Goal: Task Accomplishment & Management: Manage account settings

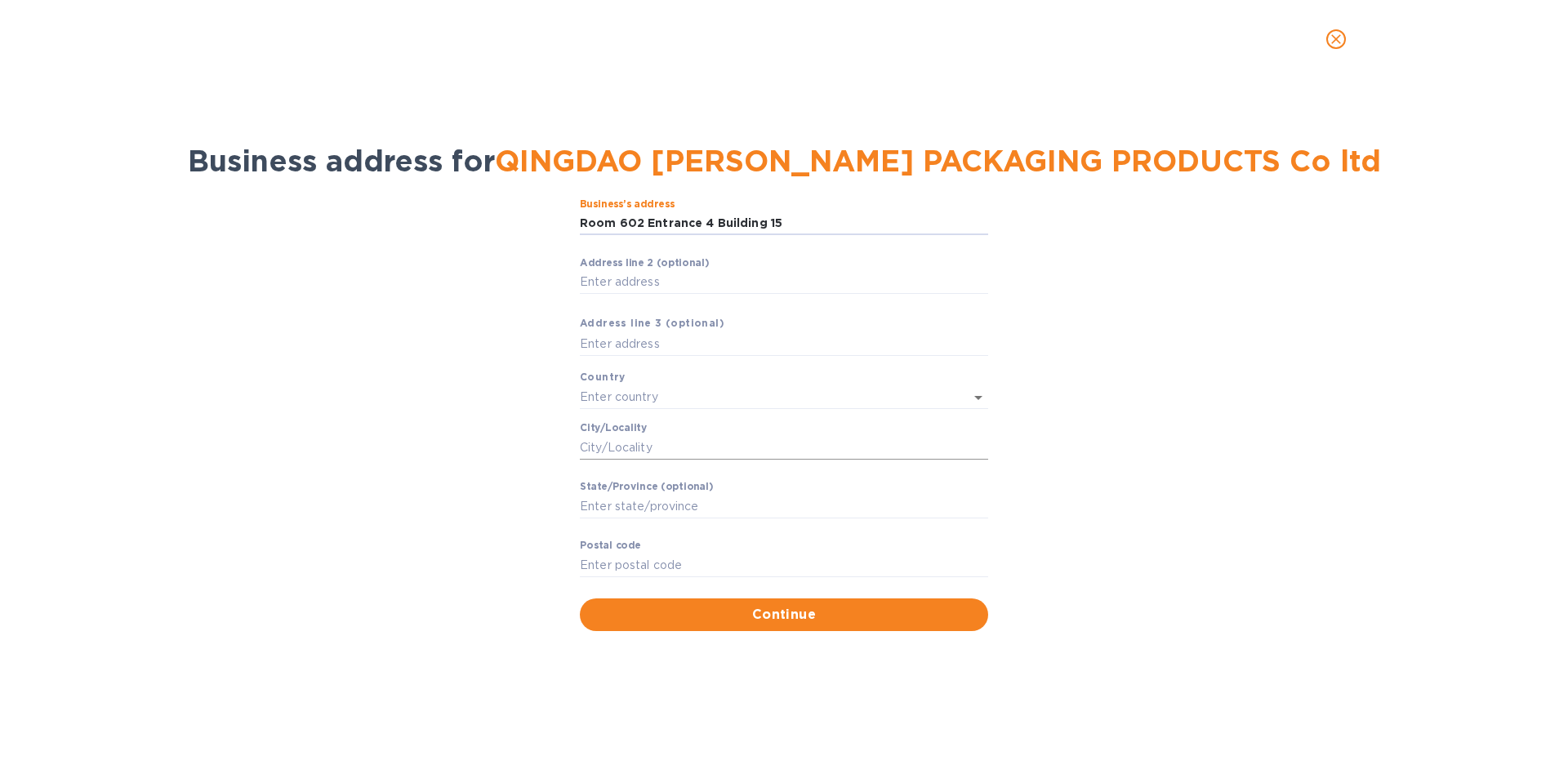
click at [701, 448] on input "Сity/Locаlity" at bounding box center [784, 447] width 408 height 25
paste input "[GEOGRAPHIC_DATA]"
type input "[GEOGRAPHIC_DATA]"
click at [730, 515] on input "Stаte/Province (optional)" at bounding box center [784, 506] width 408 height 25
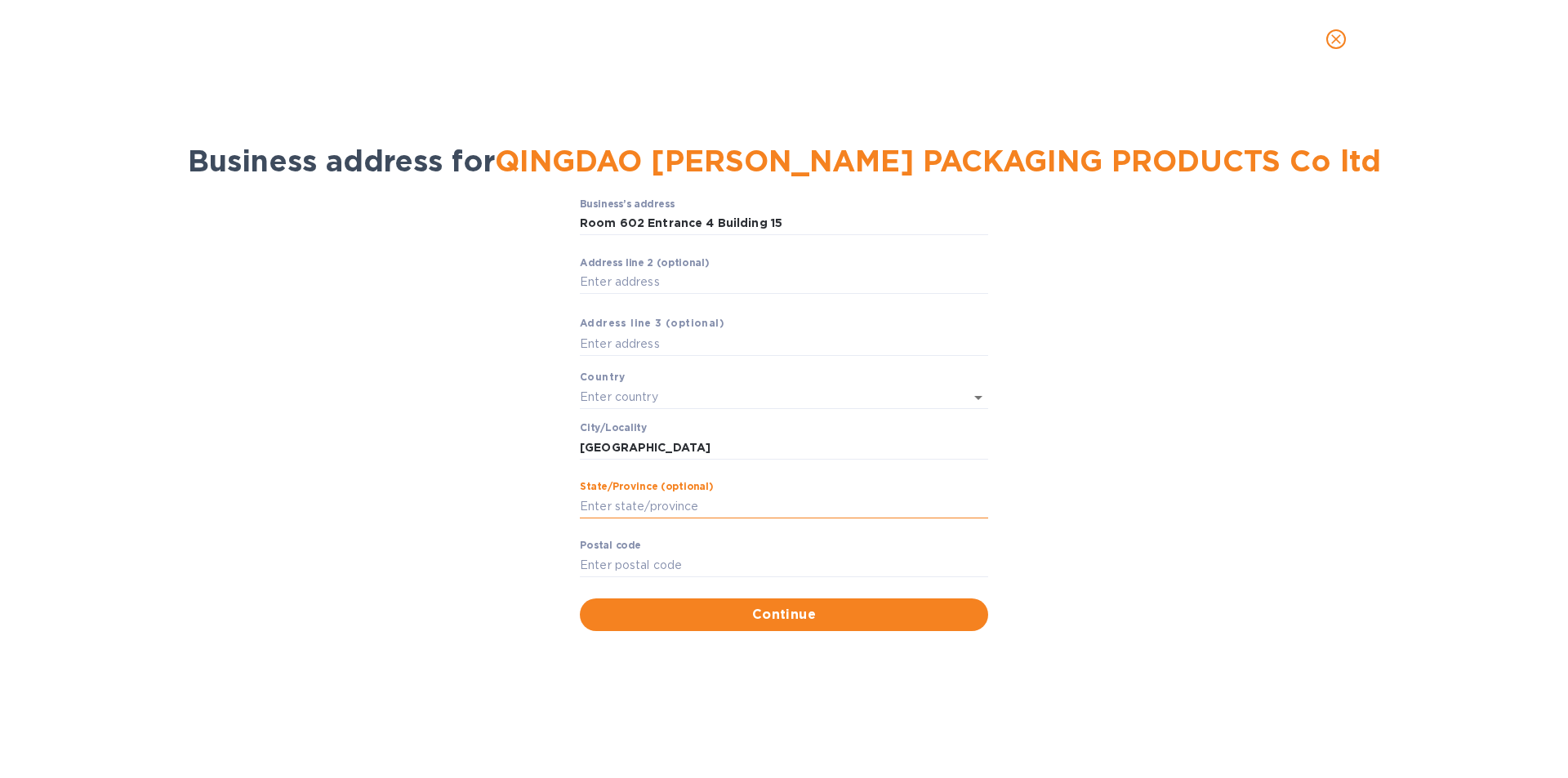
paste input "[GEOGRAPHIC_DATA]"
type input "[GEOGRAPHIC_DATA]"
click at [668, 569] on input "Pоstal cоde" at bounding box center [784, 564] width 408 height 25
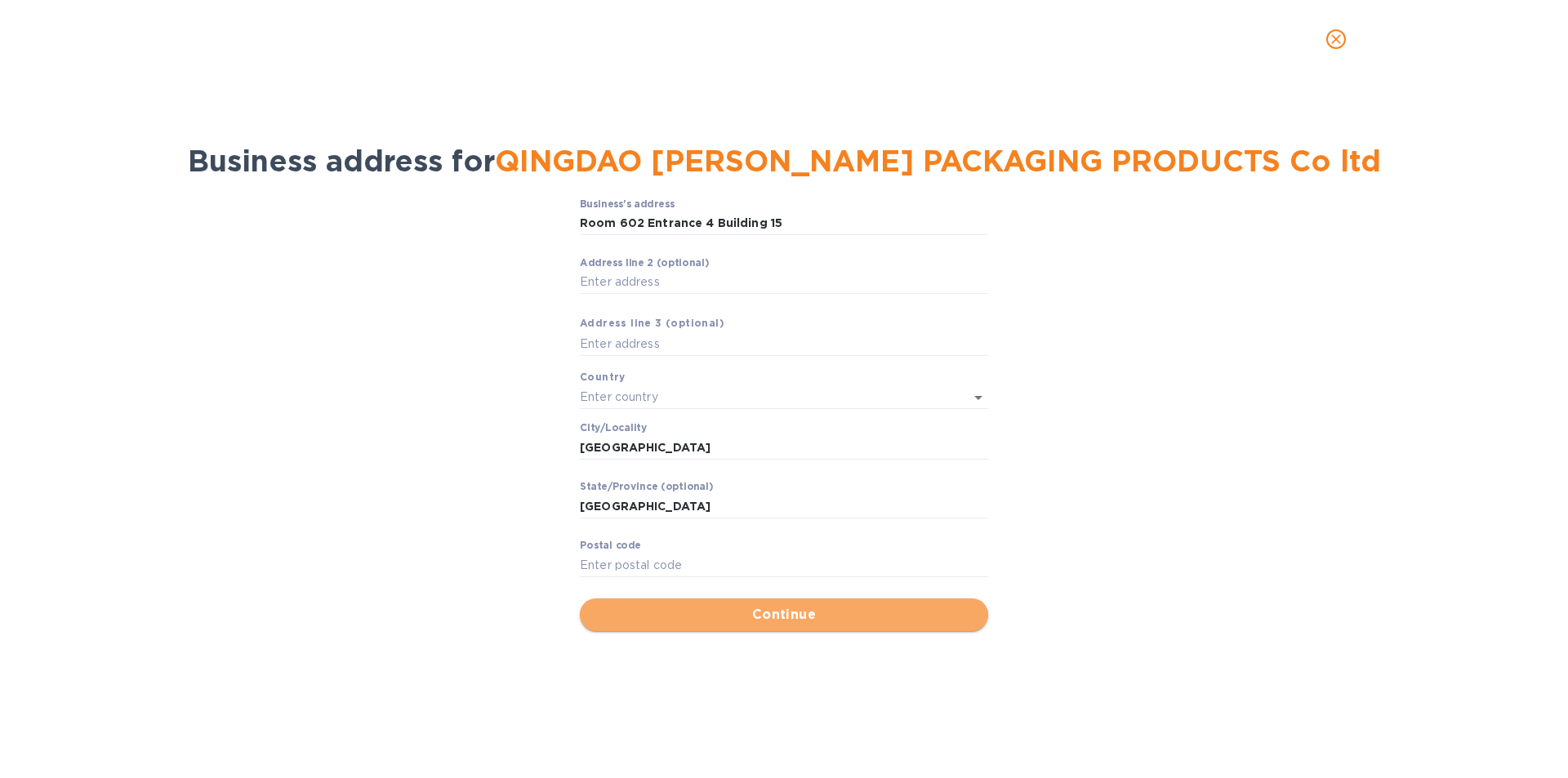
click at [791, 611] on span "Continue" at bounding box center [784, 614] width 382 height 20
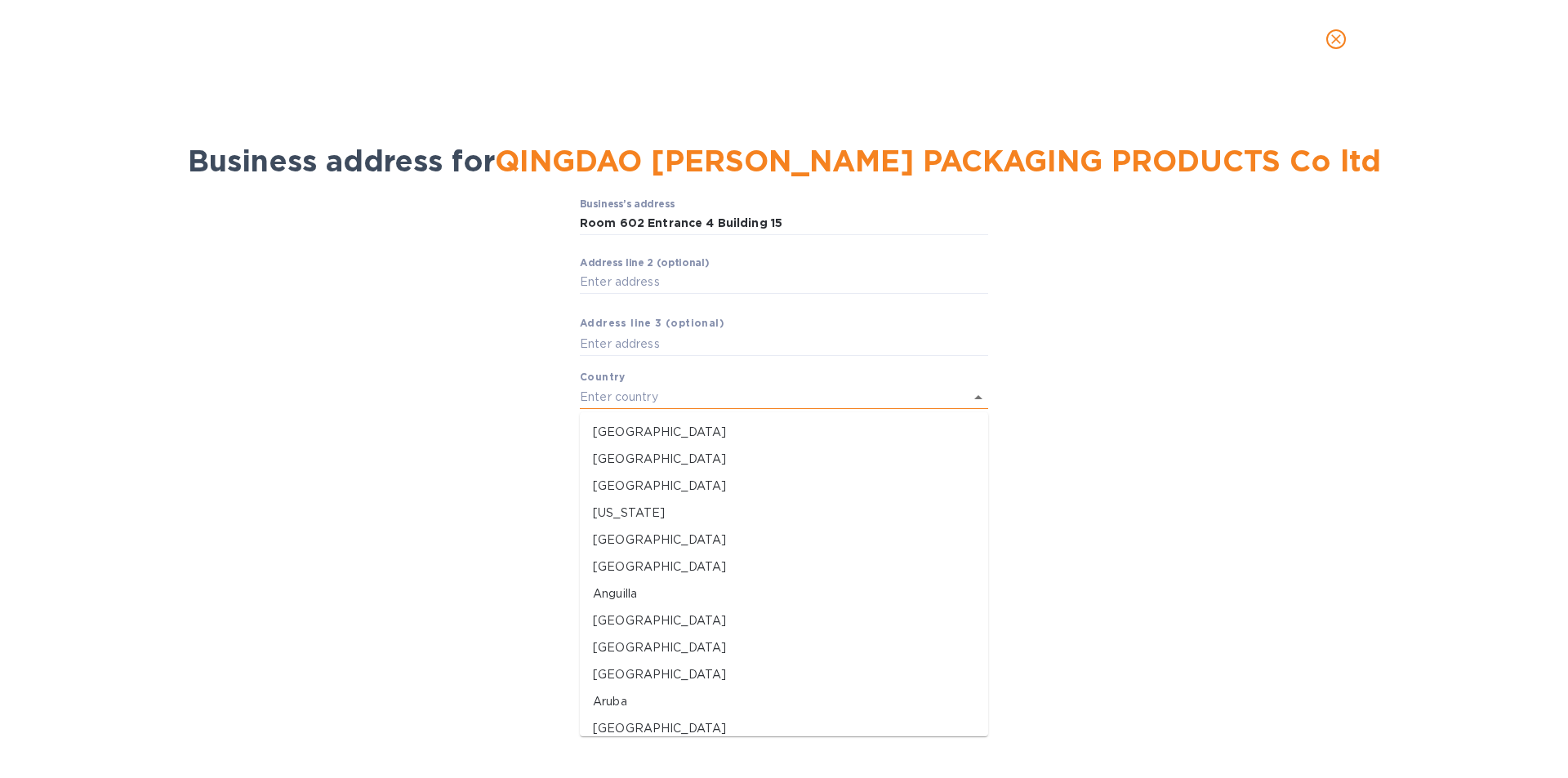
click at [741, 401] on input "text" at bounding box center [761, 398] width 363 height 24
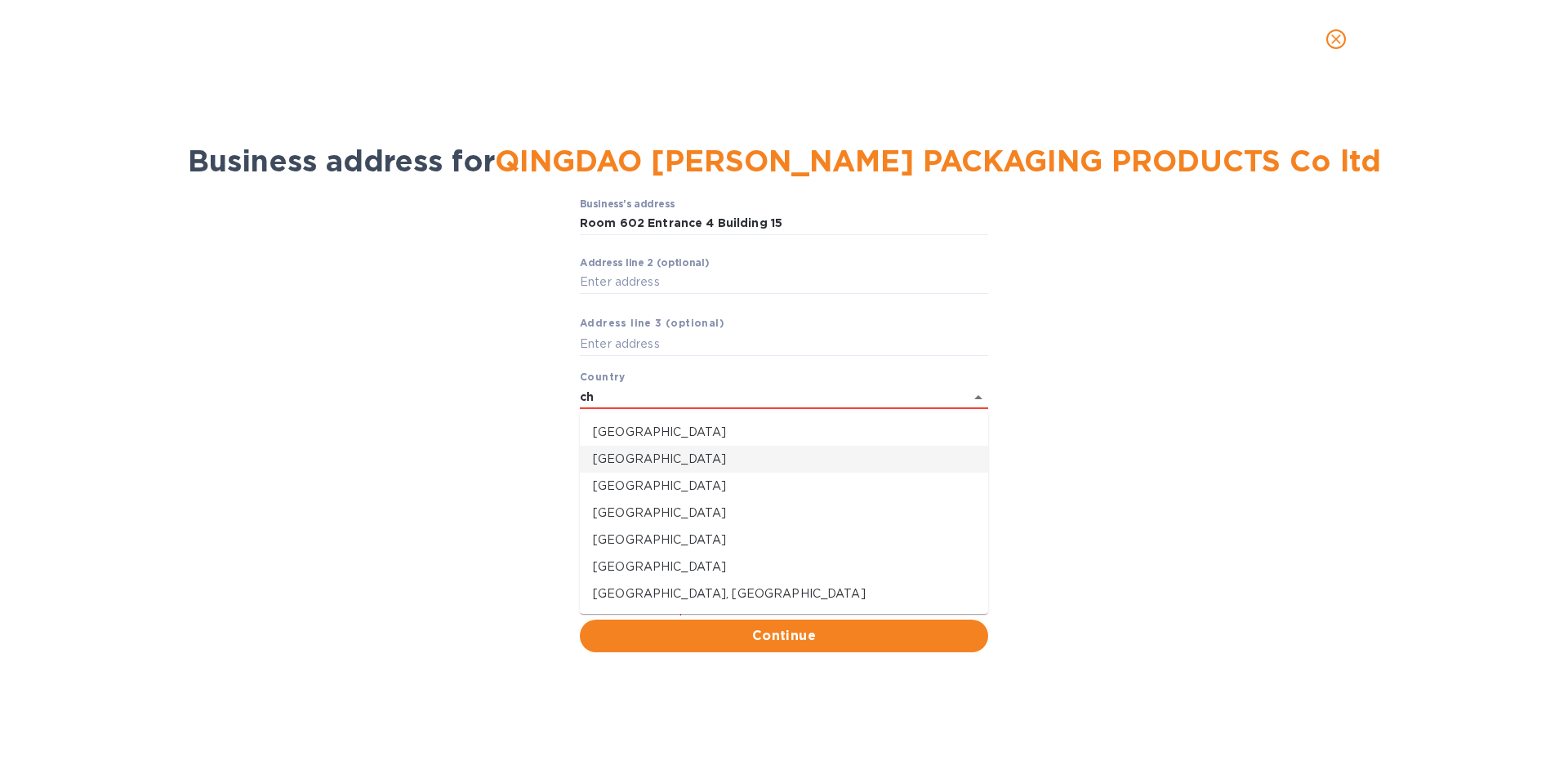
click at [702, 450] on li "[GEOGRAPHIC_DATA]" at bounding box center [784, 459] width 408 height 27
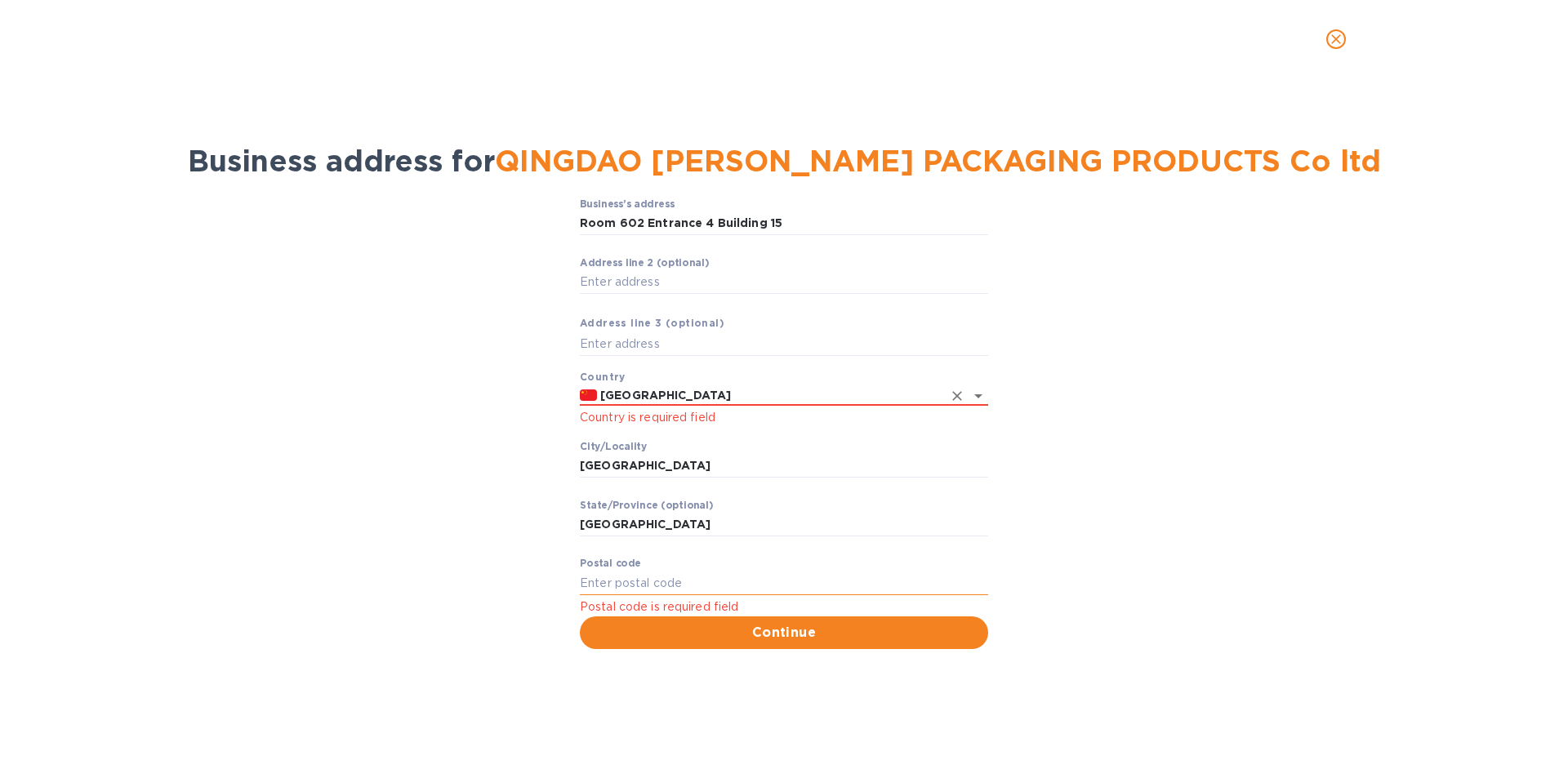
type input "[GEOGRAPHIC_DATA]"
click at [650, 584] on input "Pоstal cоde" at bounding box center [784, 582] width 408 height 25
type input "00000"
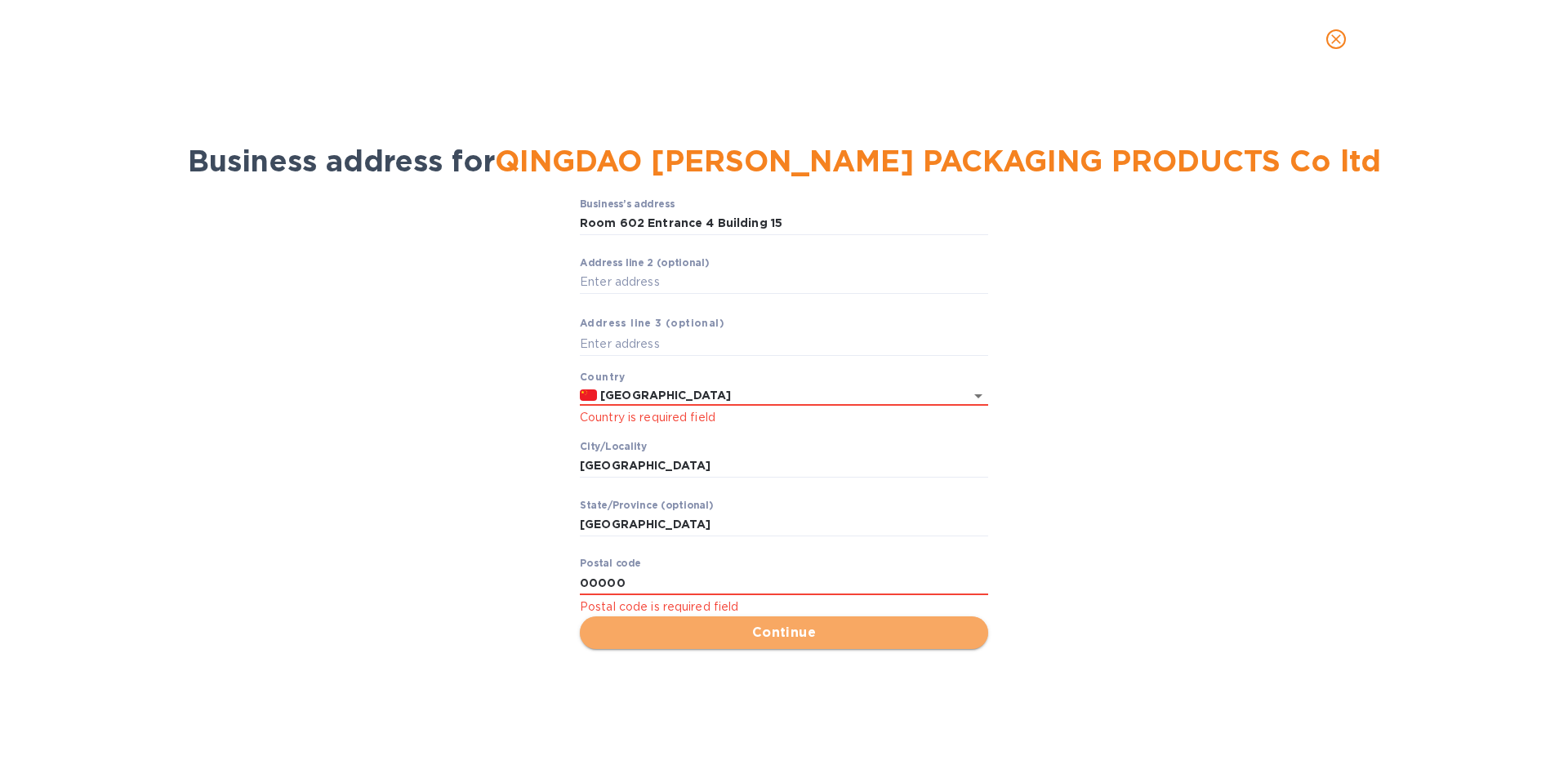
click at [654, 633] on span "Continue" at bounding box center [784, 632] width 382 height 20
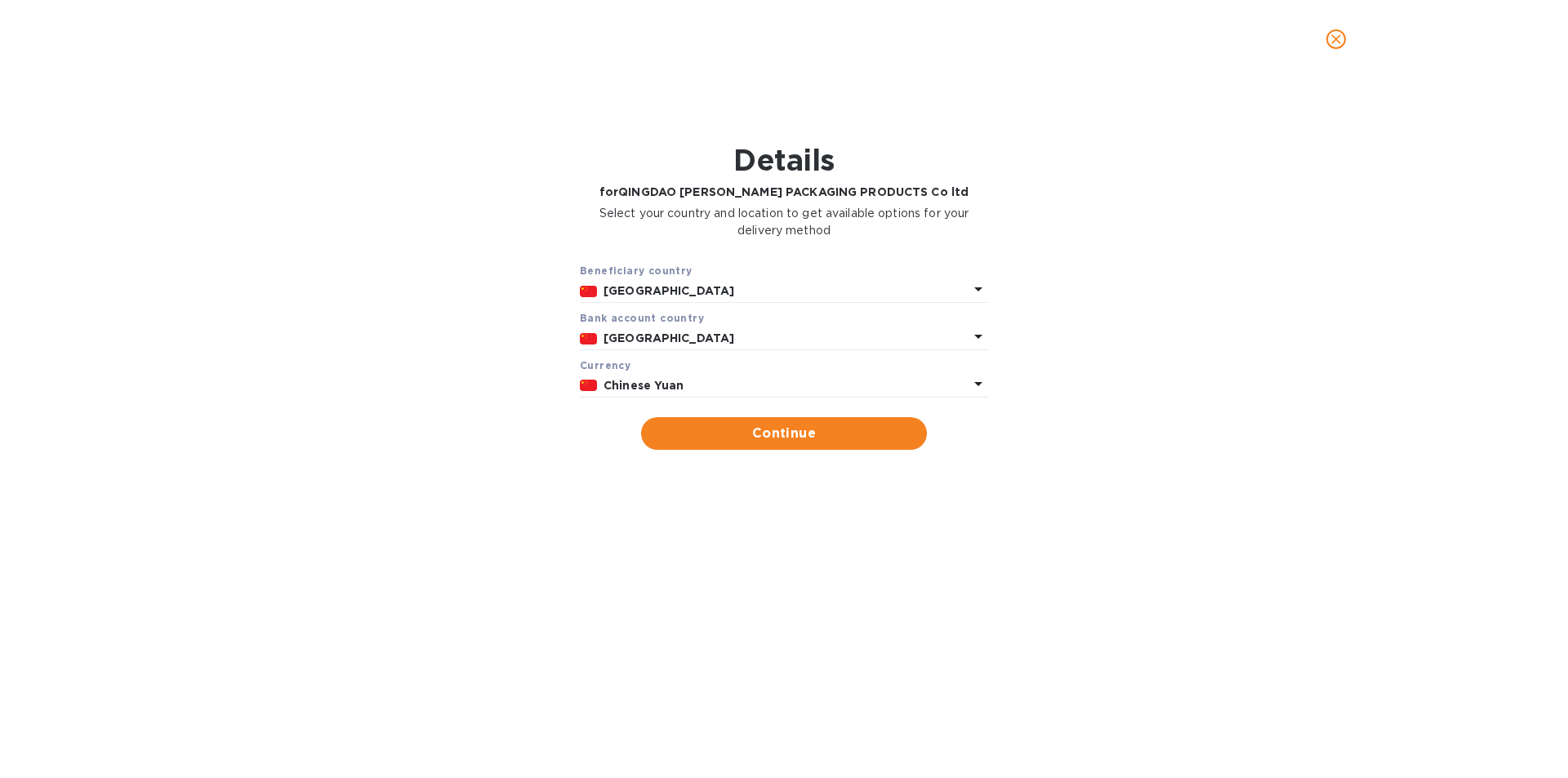
click at [882, 387] on p "Chinese Yuan" at bounding box center [785, 386] width 365 height 17
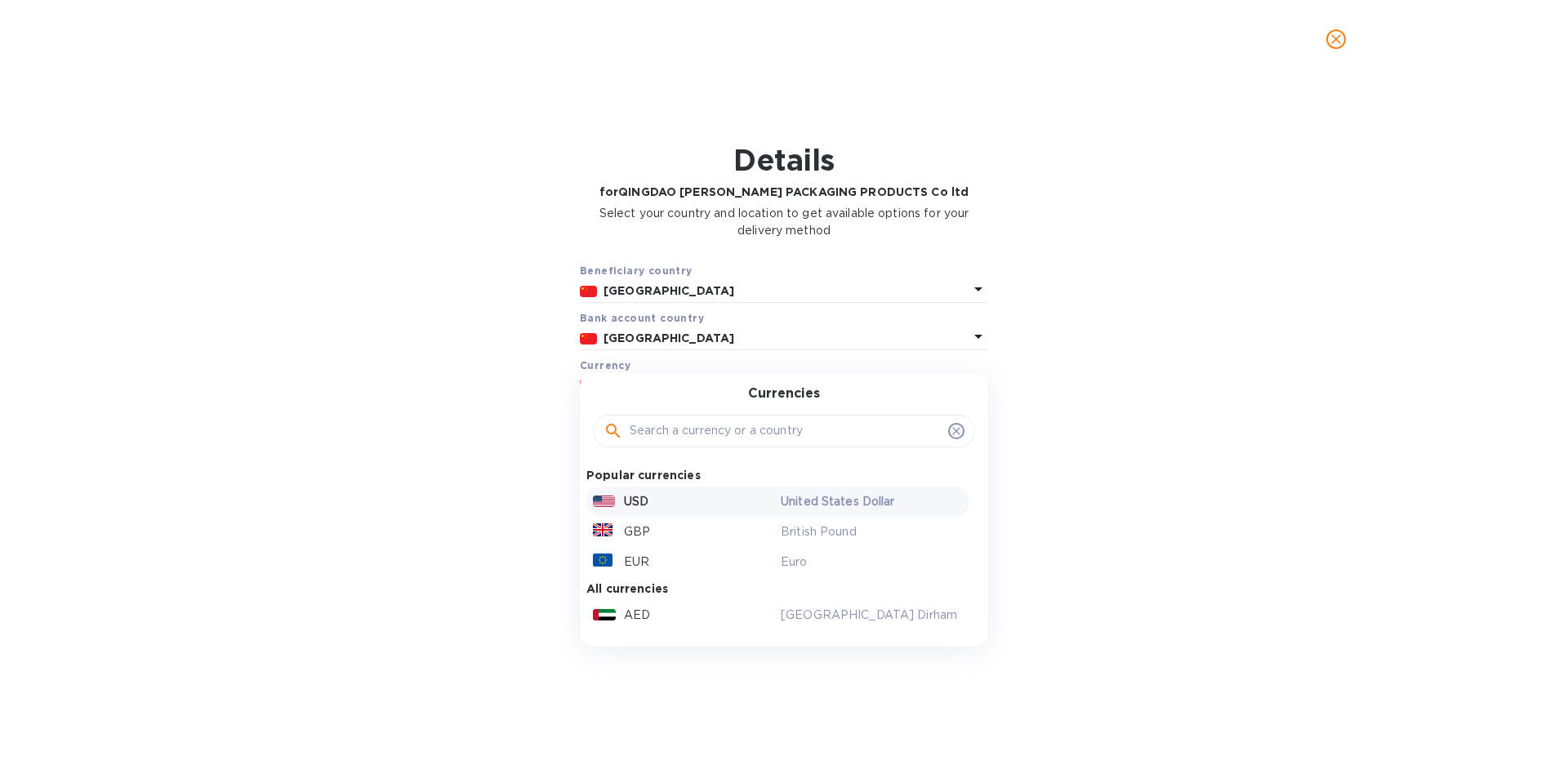
click at [713, 508] on div "USD" at bounding box center [683, 501] width 188 height 24
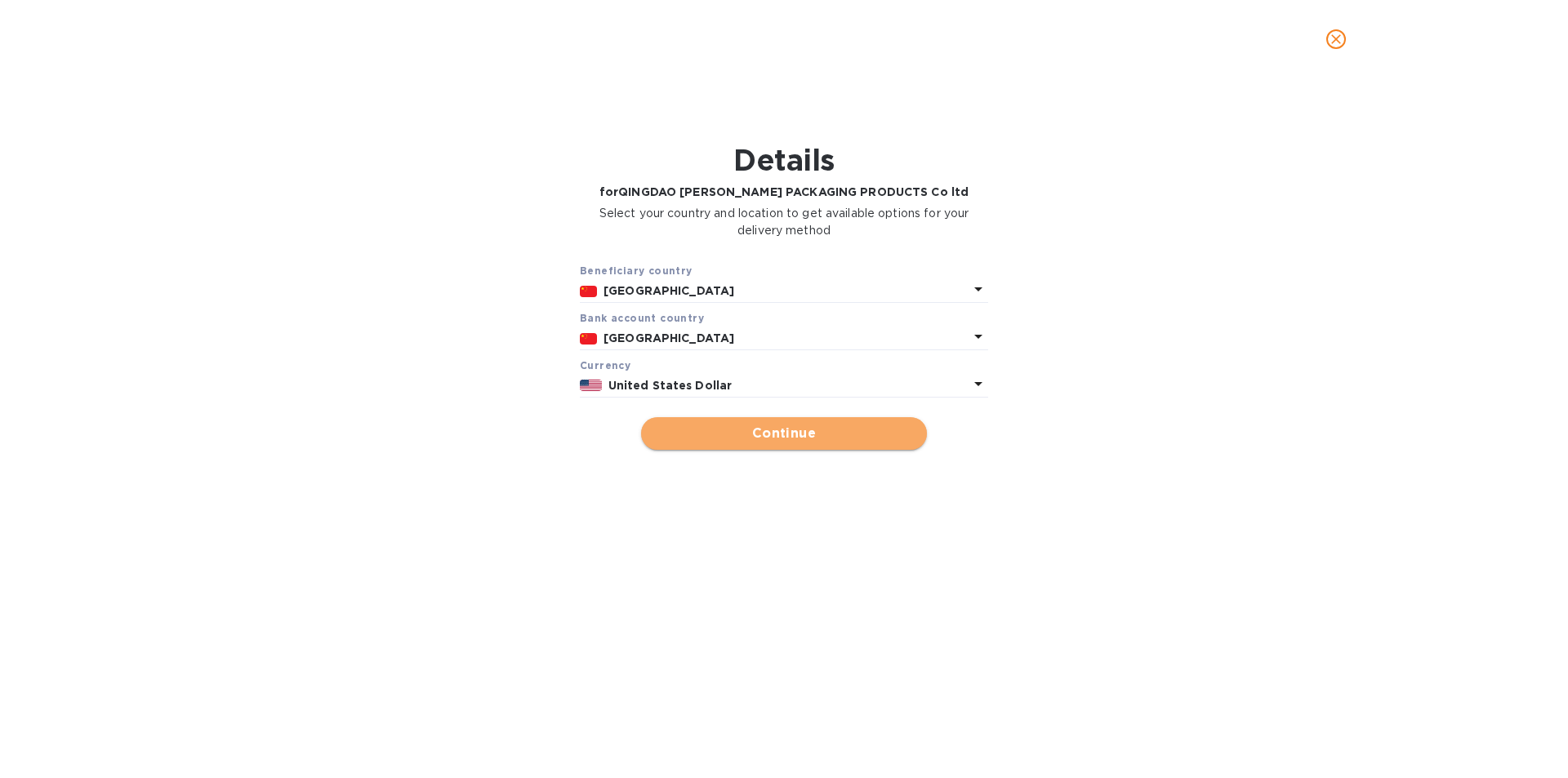
click at [800, 447] on button "Continue" at bounding box center [784, 434] width 286 height 33
type input "QINGDAO [PERSON_NAME] PACKAGING PRODUCTS Co ltd"
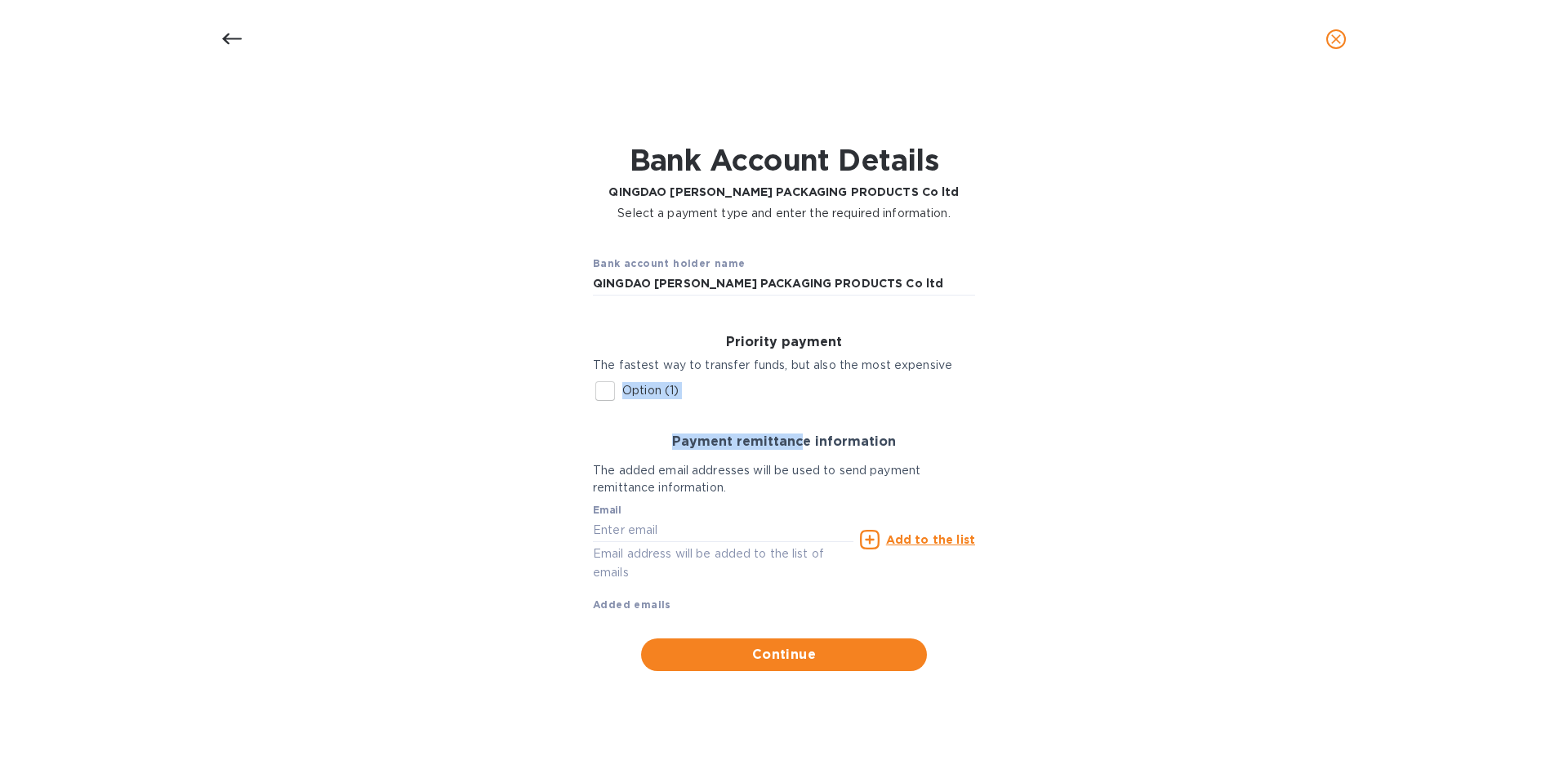
drag, startPoint x: 800, startPoint y: 447, endPoint x: 621, endPoint y: 414, distance: 182.0
click at [621, 414] on div "Priority payment The fastest way to transfer funds, but also the most expensive…" at bounding box center [784, 489] width 408 height 362
click at [621, 414] on div "Priority payment The fastest way to transfer funds, but also the most expensive…" at bounding box center [784, 371] width 408 height 100
click at [630, 526] on input "text" at bounding box center [723, 530] width 260 height 25
type input "[PERSON_NAME][EMAIL_ADDRESS][DOMAIN_NAME]"
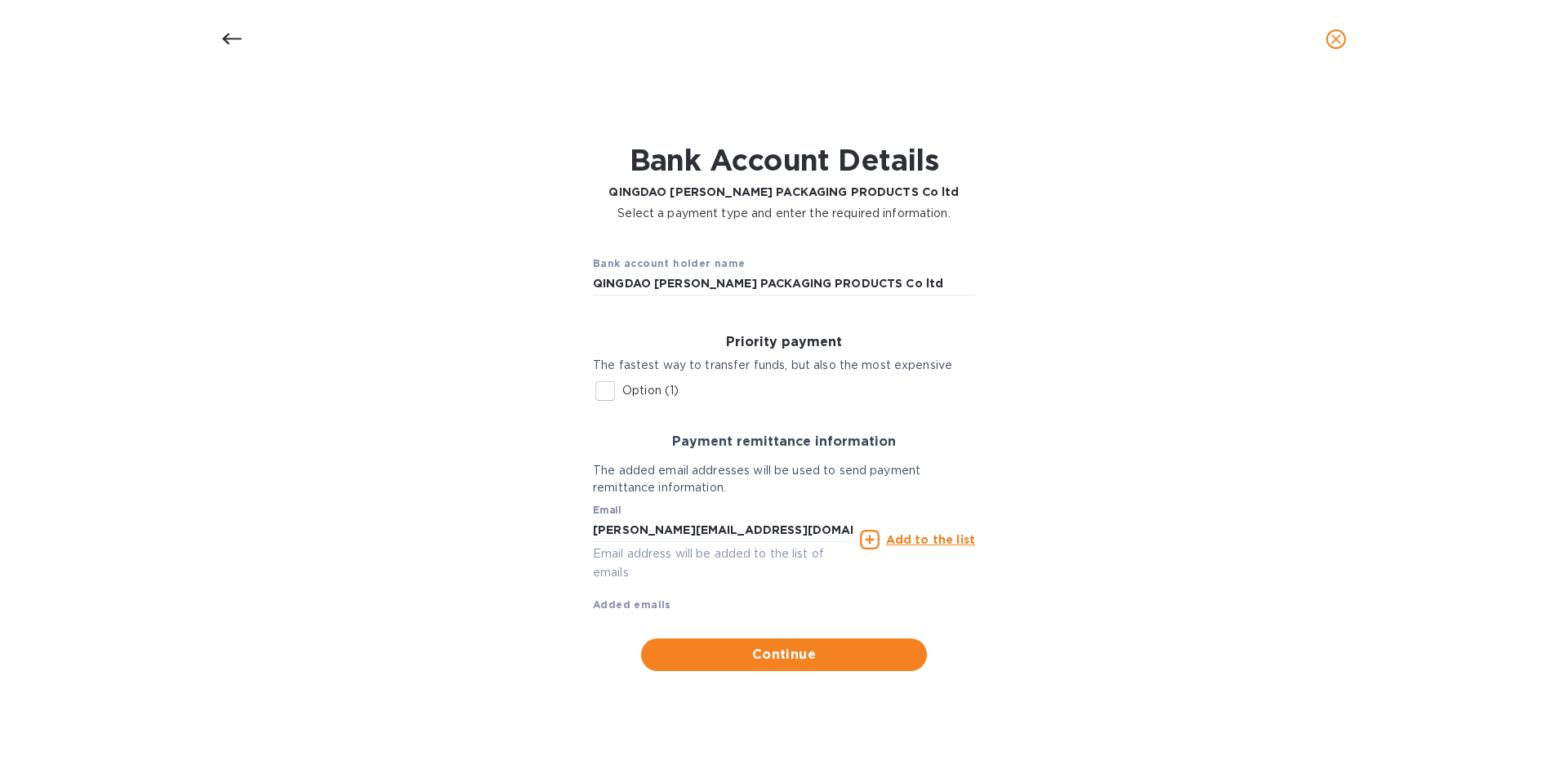
click at [871, 536] on icon at bounding box center [869, 539] width 20 height 20
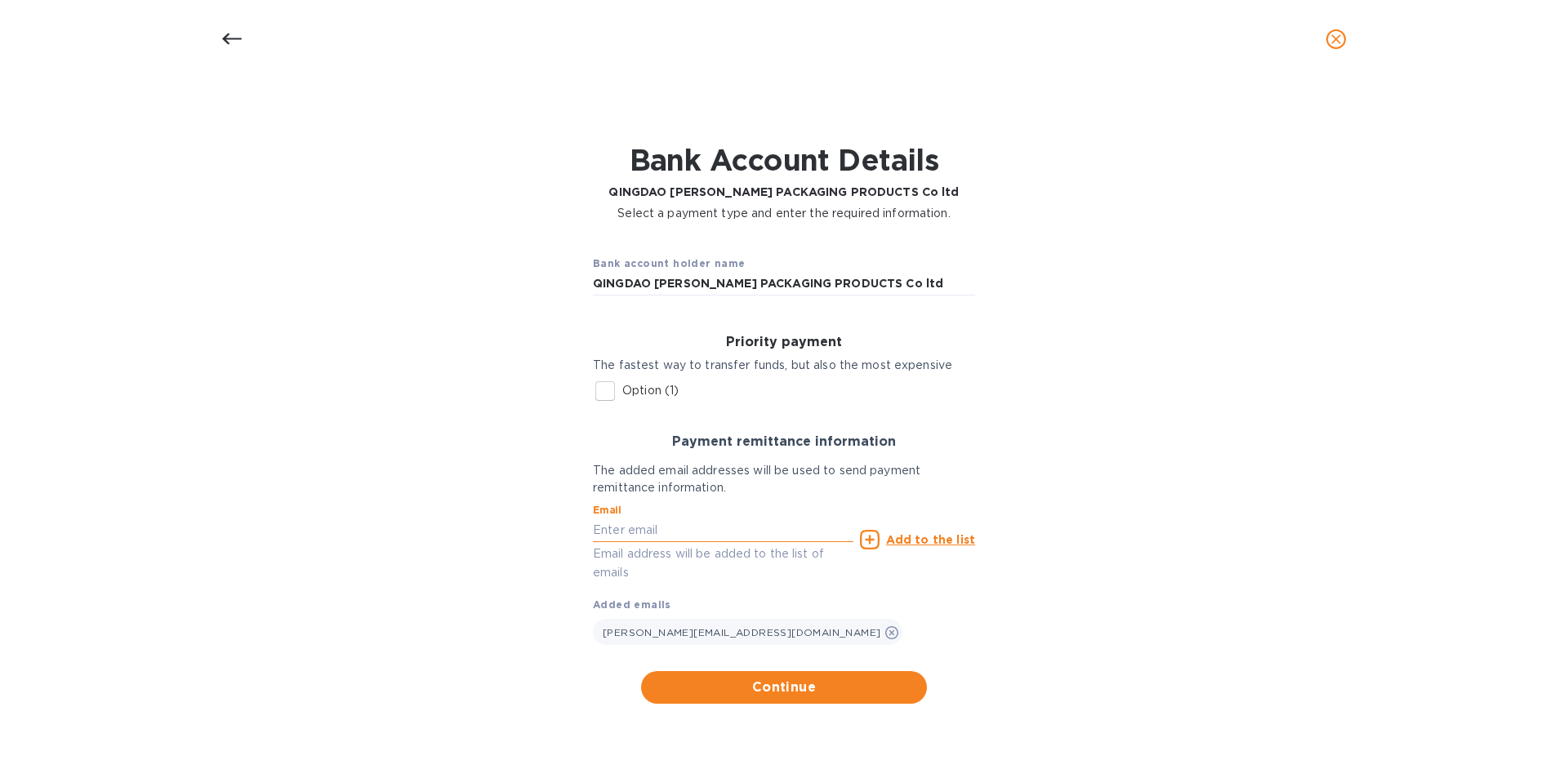
click at [694, 535] on input "text" at bounding box center [723, 530] width 260 height 25
paste input "[GEOGRAPHIC_DATA]"
type input "s"
paste input "[PERSON_NAME] <[PERSON_NAME][EMAIL_ADDRESS][DOMAIN_NAME]>"
type input "[PERSON_NAME][EMAIL_ADDRESS][DOMAIN_NAME]"
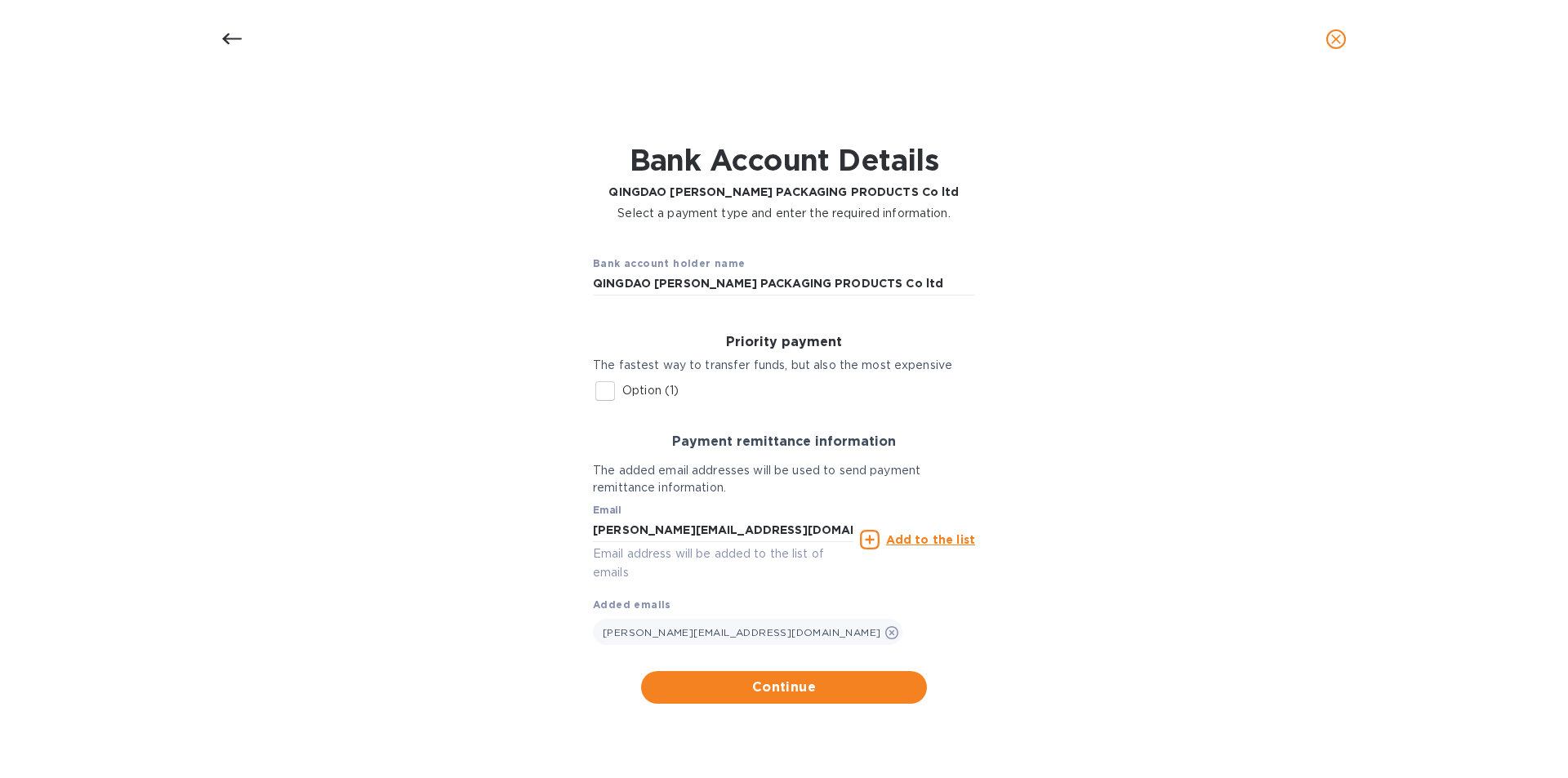
click at [965, 545] on u "Add to the list" at bounding box center [930, 539] width 89 height 13
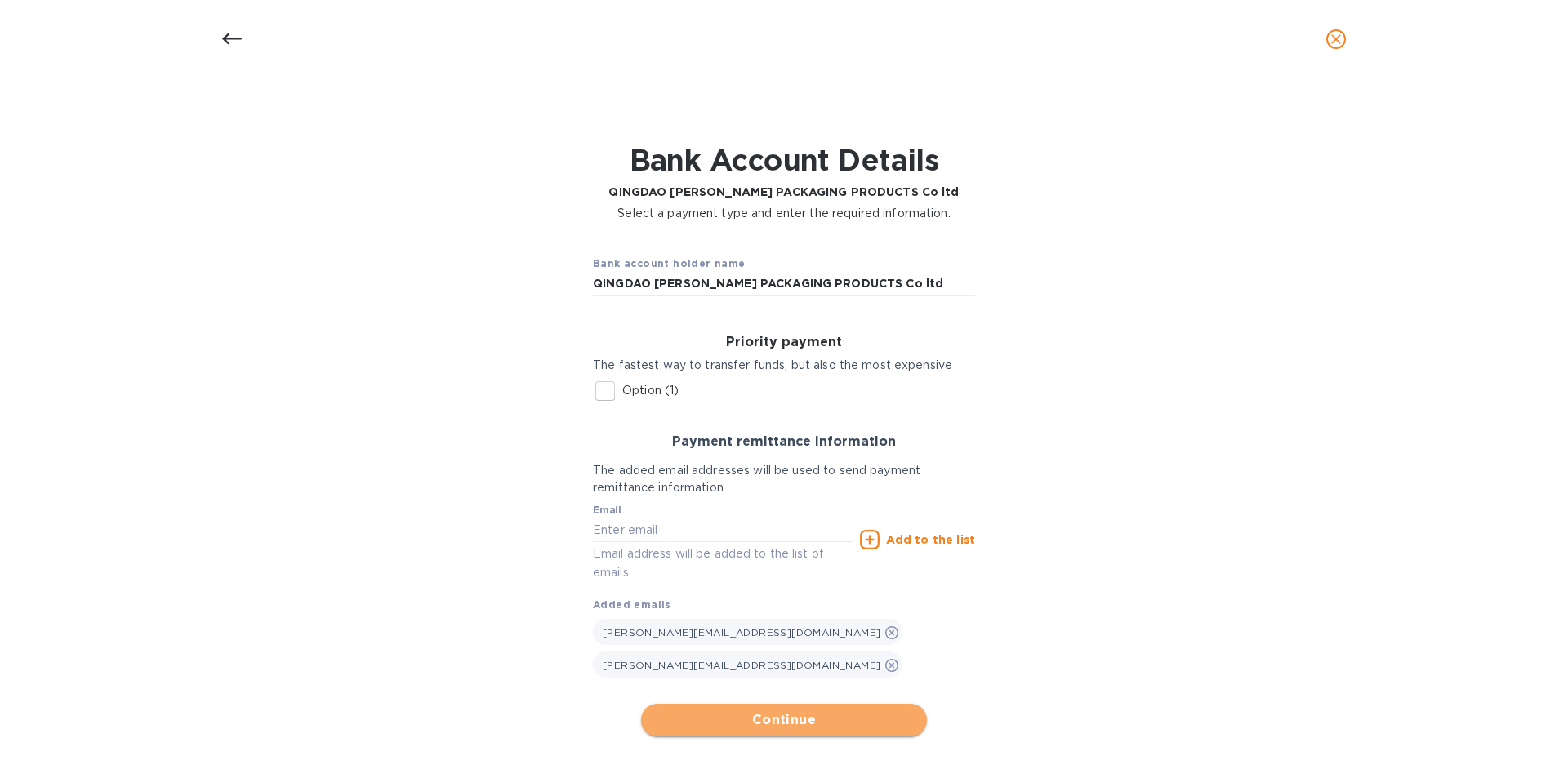
click at [857, 710] on span "Continue" at bounding box center [784, 720] width 259 height 20
click at [602, 385] on input "Option (1)" at bounding box center [605, 391] width 34 height 34
checkbox input "true"
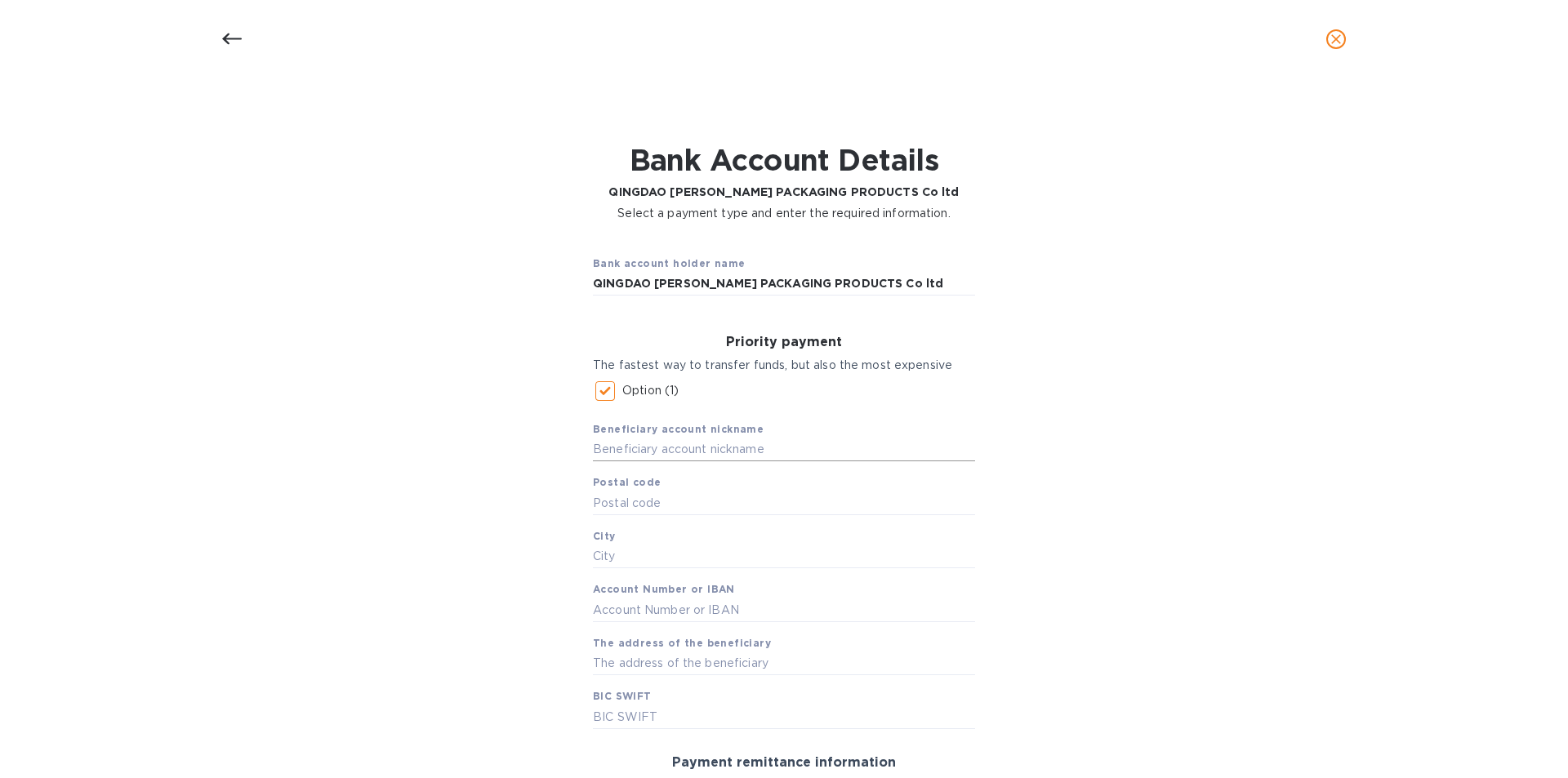
click at [691, 450] on input "text" at bounding box center [784, 449] width 382 height 25
click at [714, 288] on input "QINGDAO [PERSON_NAME] PACKAGING PRODUCTS Co ltd" at bounding box center [784, 283] width 382 height 25
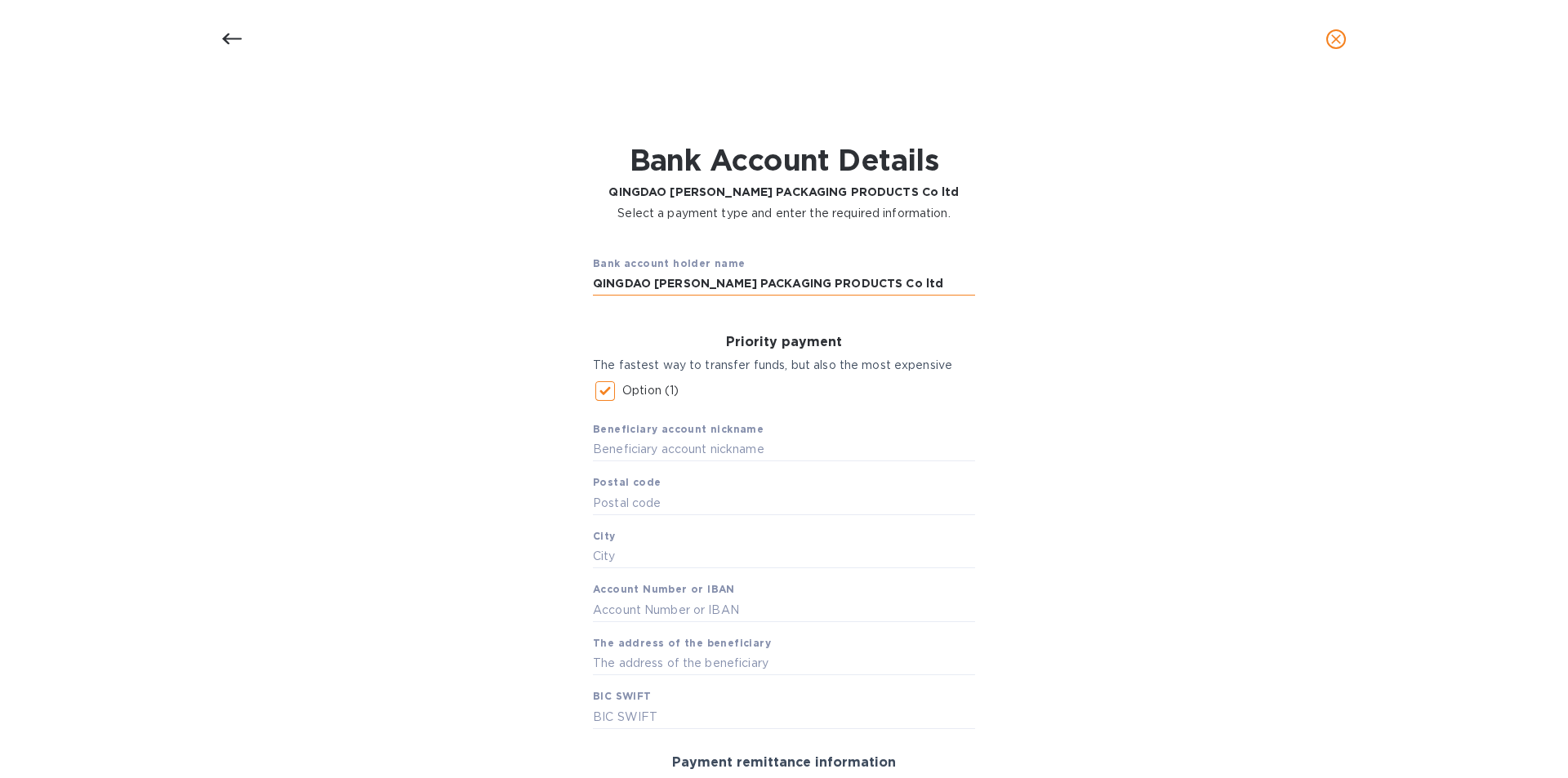
click at [714, 288] on input "QINGDAO [PERSON_NAME] PACKAGING PRODUCTS Co ltd" at bounding box center [784, 283] width 382 height 25
click at [728, 448] on input "text" at bounding box center [784, 449] width 382 height 25
paste input "QINGDAO [PERSON_NAME] PACKAGING PRODUCTS Co ltd"
type input "QINGDAO [PERSON_NAME] PACKAGING PRODUCTS Co ltd"
click at [732, 505] on input "text" at bounding box center [784, 502] width 382 height 25
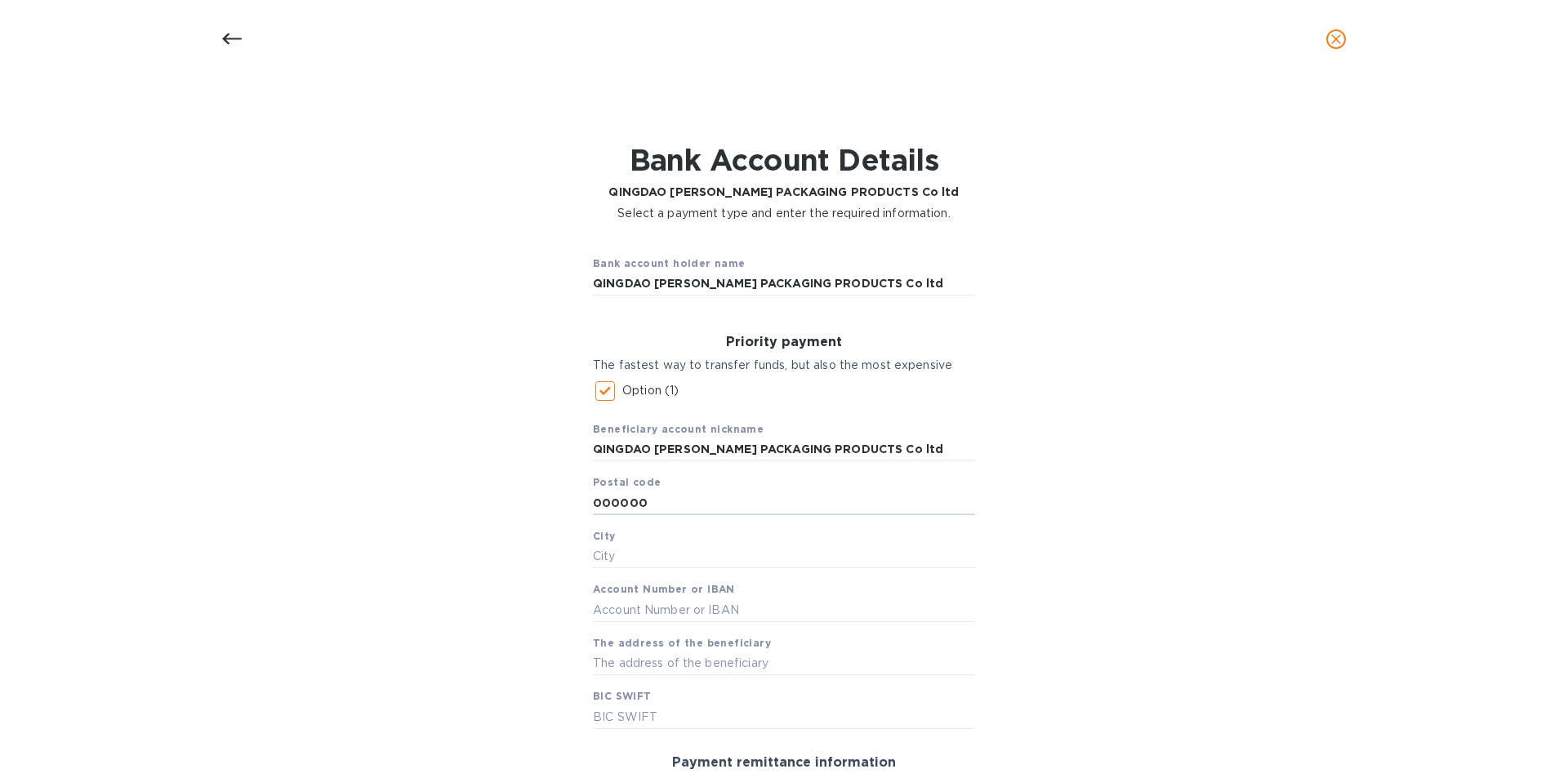
type input "000000"
click at [623, 550] on input "text" at bounding box center [784, 556] width 382 height 25
paste input "[GEOGRAPHIC_DATA]"
type input "[GEOGRAPHIC_DATA]"
click at [648, 500] on input "000000" at bounding box center [784, 502] width 382 height 25
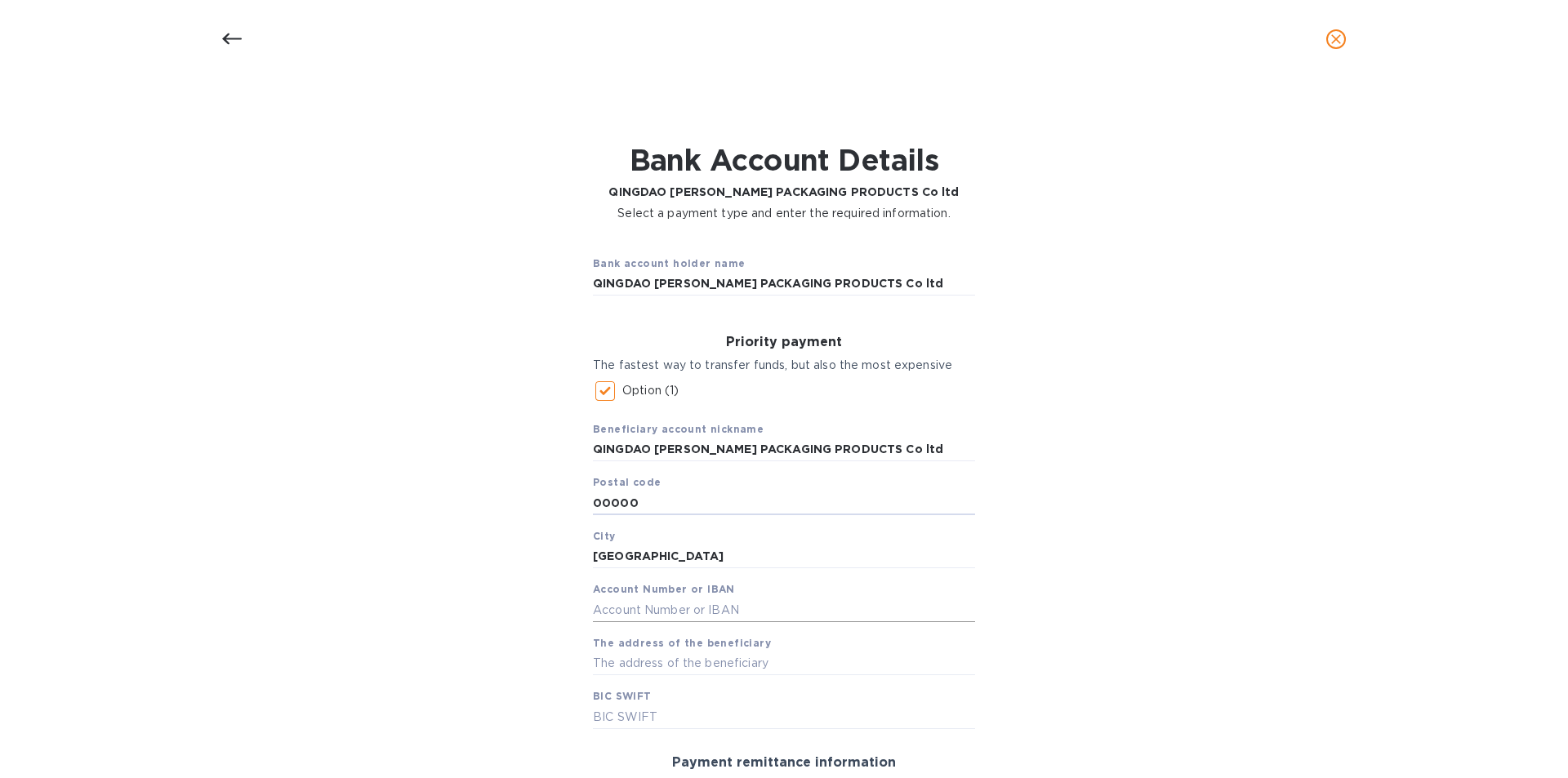
type input "00000"
click at [617, 610] on input "text" at bounding box center [784, 610] width 382 height 25
paste input "532908600532902"
type input "532908600532902"
click at [616, 668] on input "text" at bounding box center [784, 664] width 382 height 25
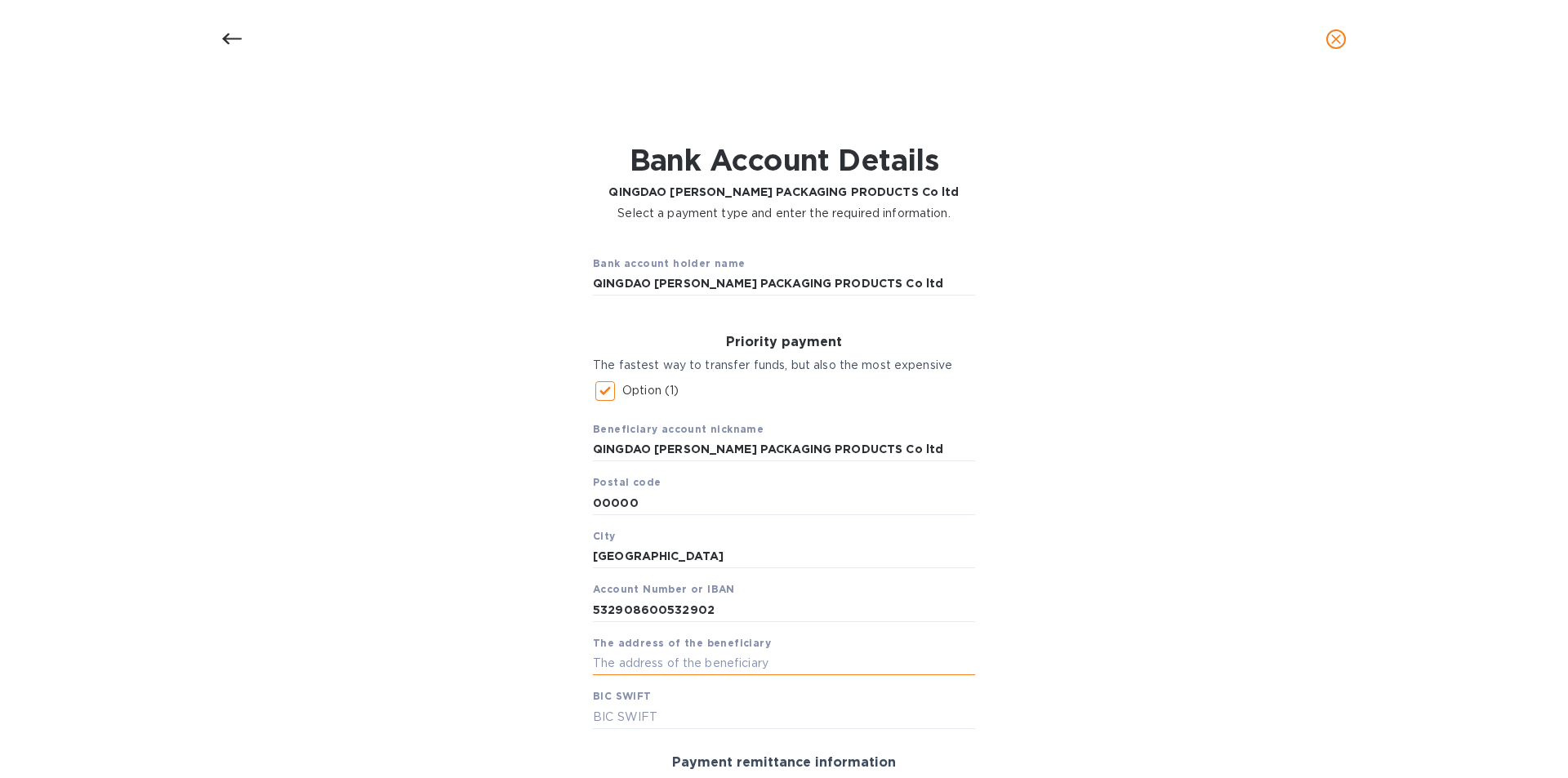
paste input "Room 602 Entrance 4 Building 1"
paste input "[GEOGRAPHIC_DATA]"
type input "Room [GEOGRAPHIC_DATA]"
click at [1206, 364] on div "Bank account holder name QINGDAO [PERSON_NAME] PACKAGING PRODUCTS Co ltd Priori…" at bounding box center [784, 649] width 1526 height 836
click at [644, 716] on input "text" at bounding box center [784, 716] width 382 height 25
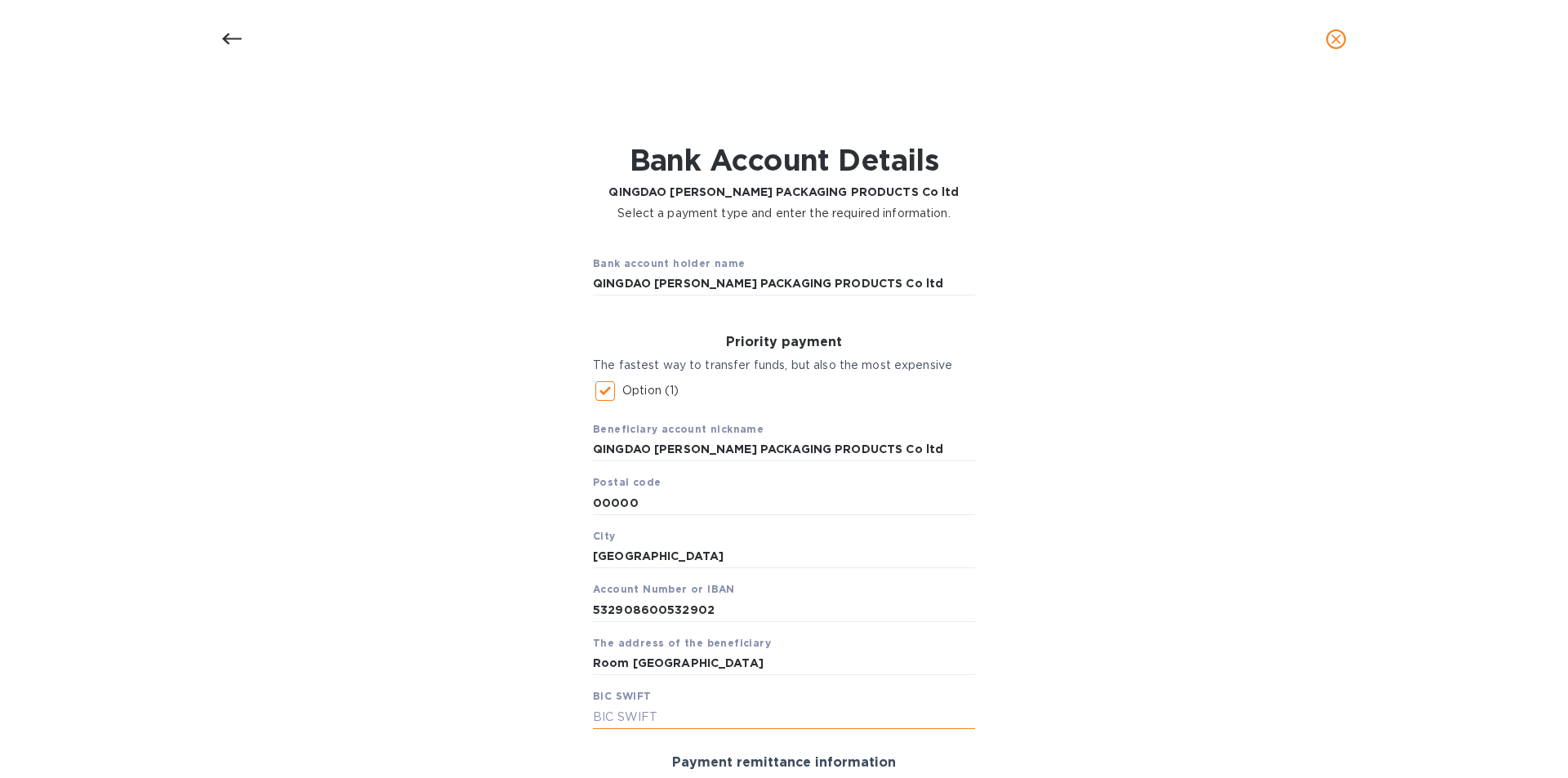
paste input "[GEOGRAPHIC_DATA]"
type input "s"
click at [877, 668] on input "Room [GEOGRAPHIC_DATA]" at bounding box center [784, 664] width 382 height 25
paste input "[GEOGRAPHIC_DATA]"
type input "Room 602 Entrance 4 Building 1 [GEOGRAPHIC_DATA] [GEOGRAPHIC_DATA] [GEOGRAPHIC_…"
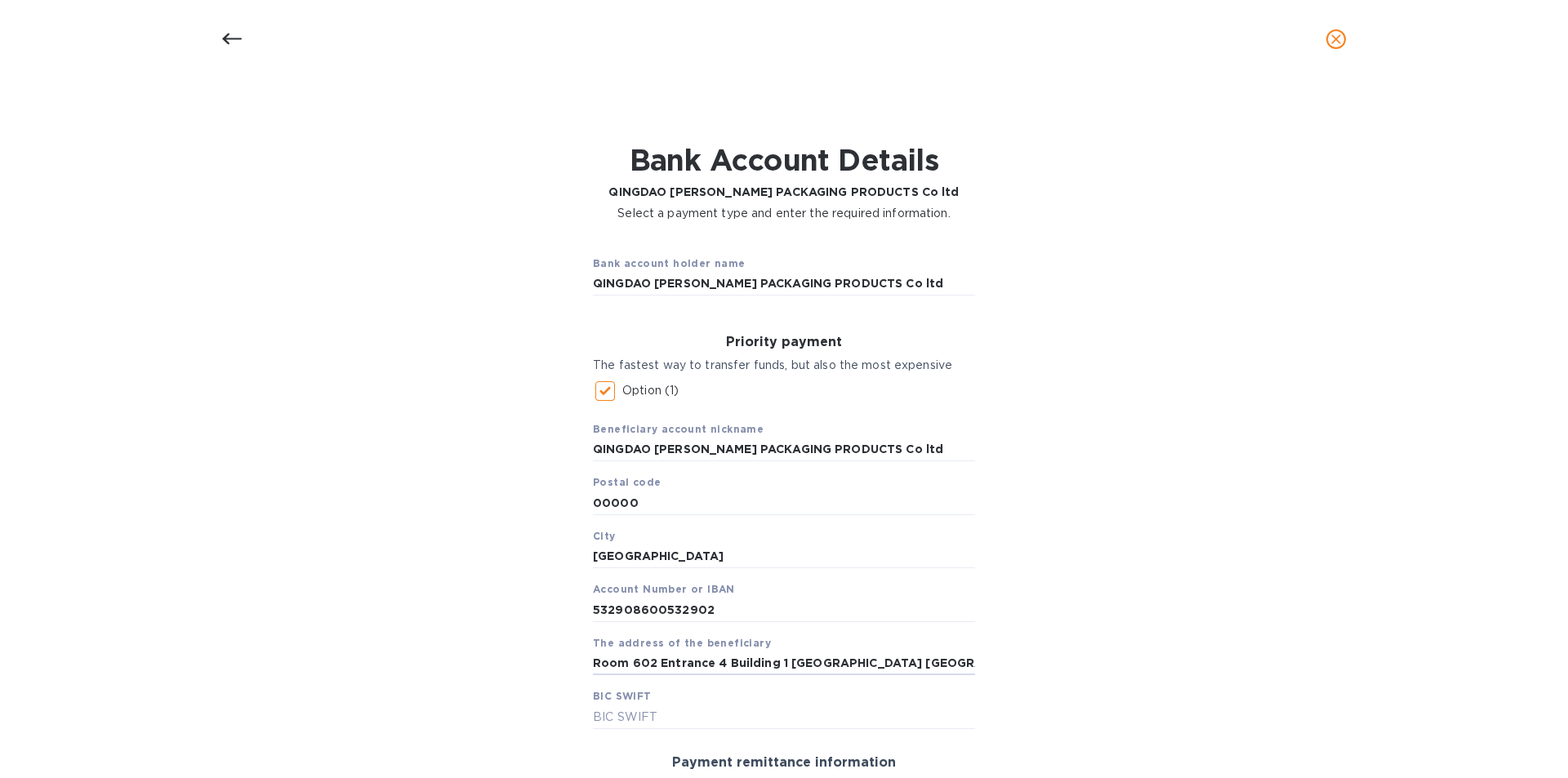
click at [464, 340] on div "Bank account holder name QINGDAO [PERSON_NAME] PACKAGING PRODUCTS Co ltd Priori…" at bounding box center [784, 649] width 1526 height 836
click at [602, 715] on input "text" at bounding box center [784, 716] width 382 height 25
paste input "[SWIFT_CODE]"
type input "[SWIFT_CODE]"
click at [1467, 570] on div "Bank account holder name QINGDAO [PERSON_NAME] PACKAGING PRODUCTS Co ltd Priori…" at bounding box center [784, 649] width 1526 height 836
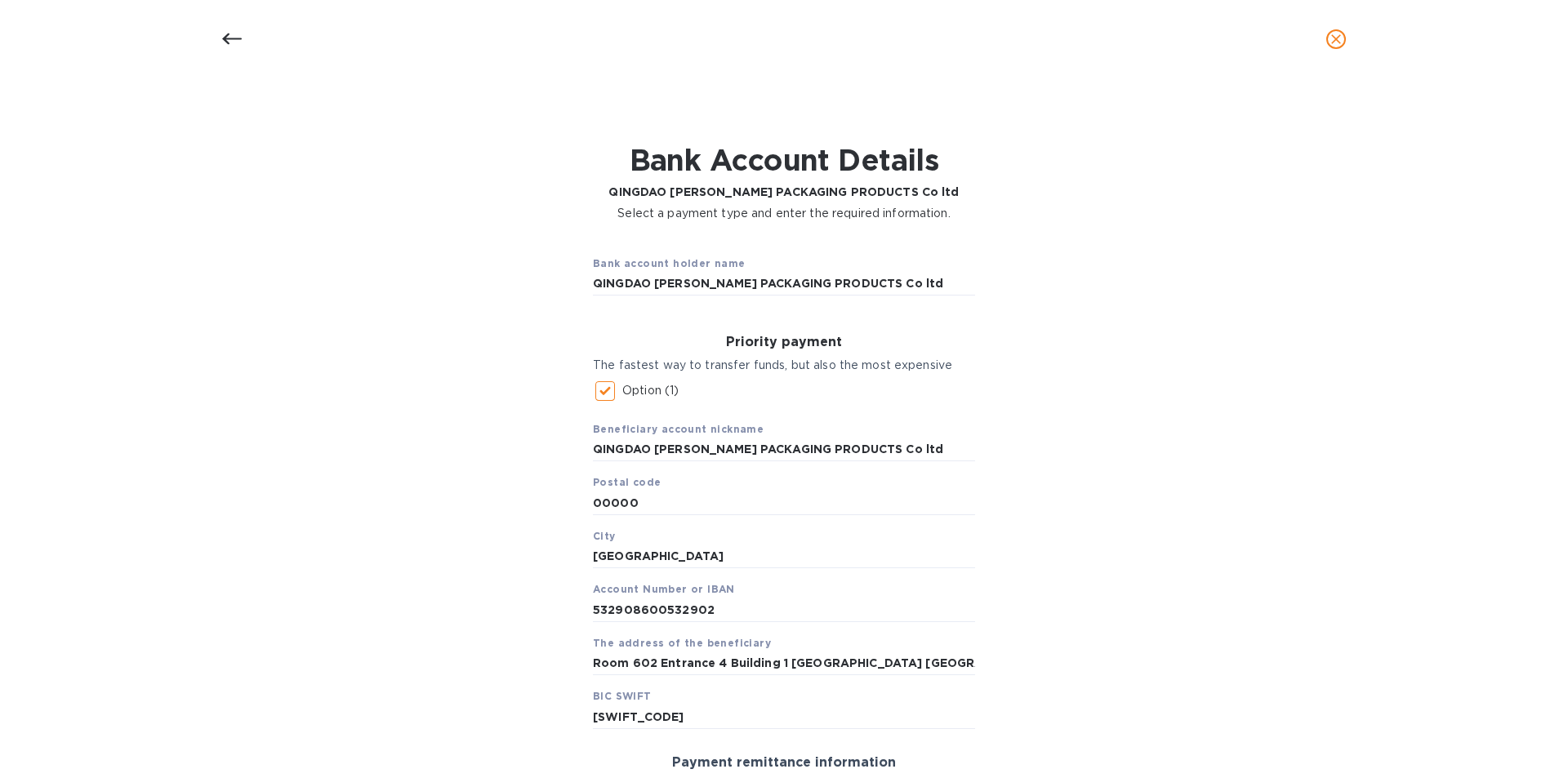
click at [1406, 556] on div "Bank account holder name QINGDAO [PERSON_NAME] PACKAGING PRODUCTS Co ltd Priori…" at bounding box center [784, 649] width 1526 height 836
drag, startPoint x: 1406, startPoint y: 556, endPoint x: 1567, endPoint y: 599, distance: 166.6
click at [1567, 599] on div "Details for QINGDAO [PERSON_NAME] PACKAGING PRODUCTS Co ltd Select your country…" at bounding box center [784, 428] width 1568 height 700
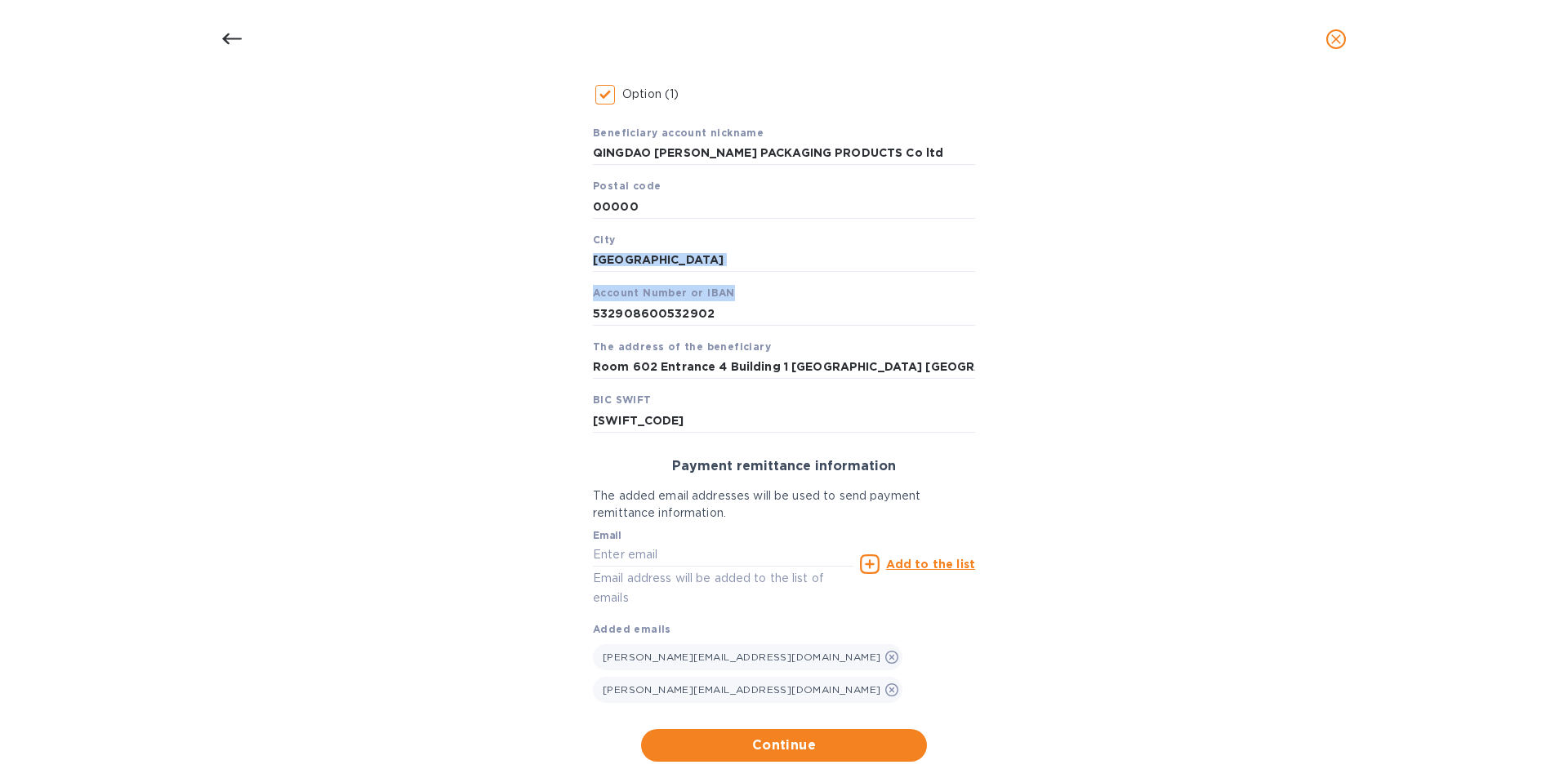
scroll to position [298, 0]
click at [829, 734] on span "Continue" at bounding box center [784, 744] width 259 height 20
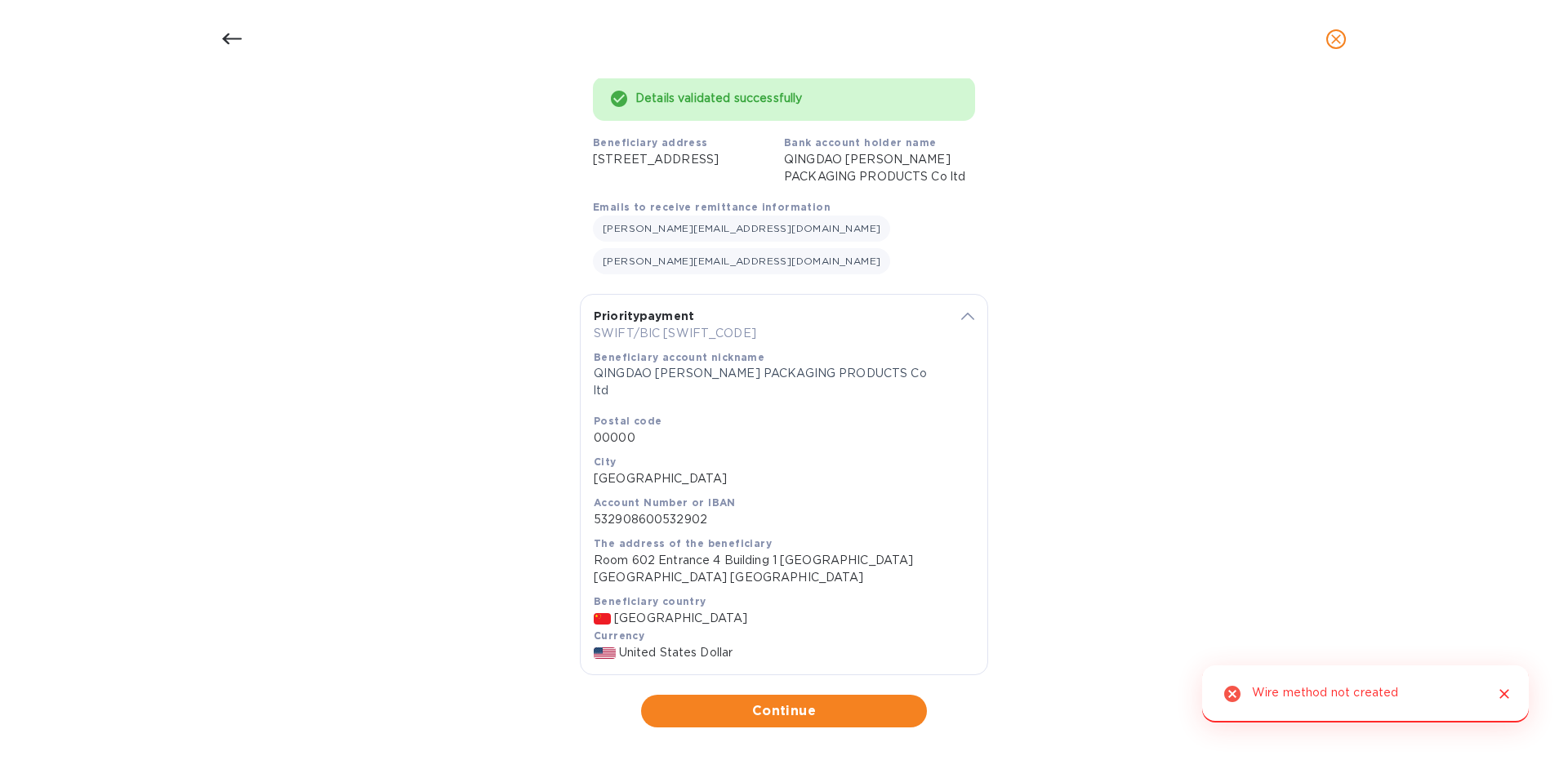
scroll to position [85, 0]
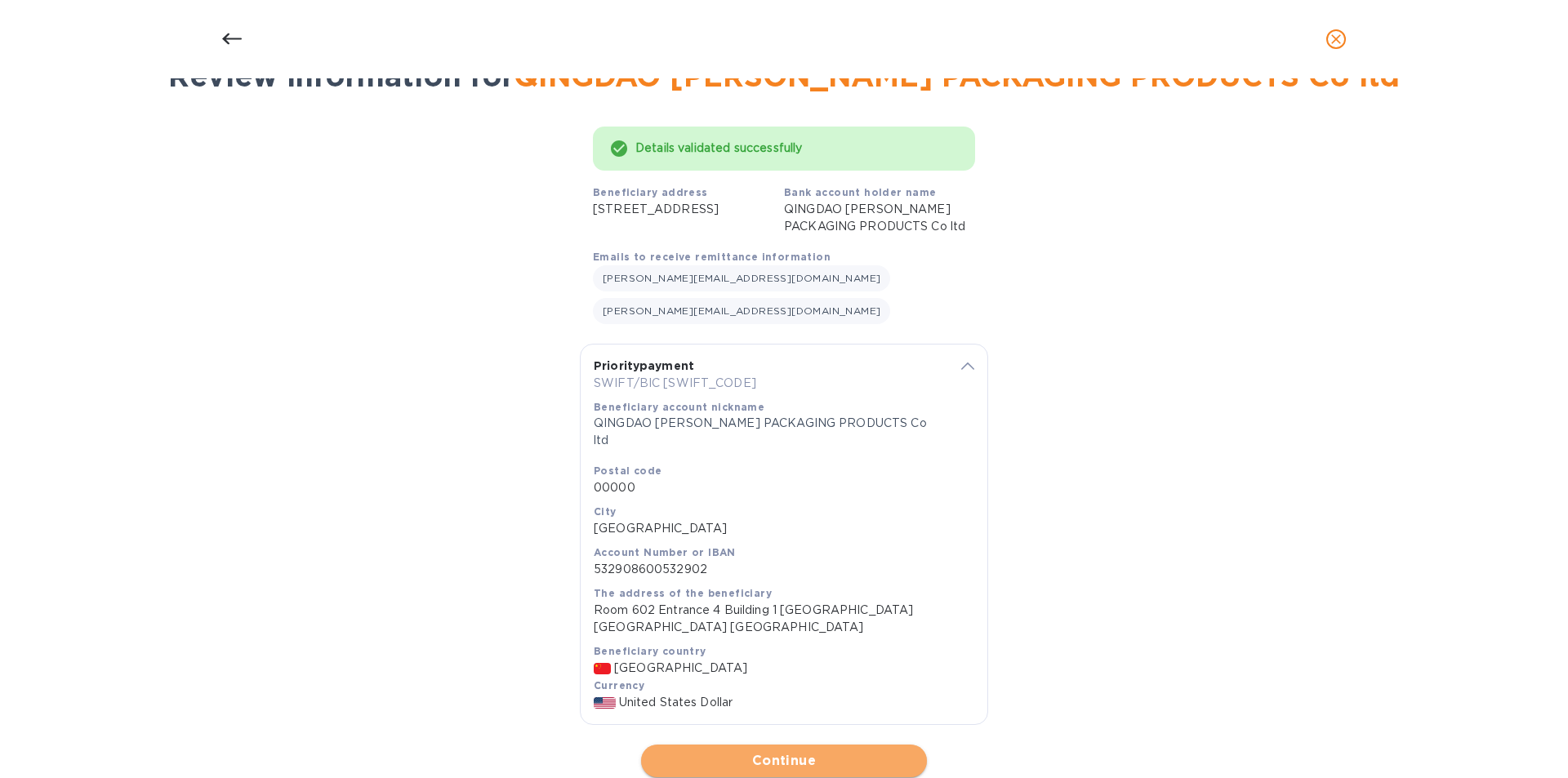
click at [796, 751] on span "Continue" at bounding box center [784, 760] width 259 height 20
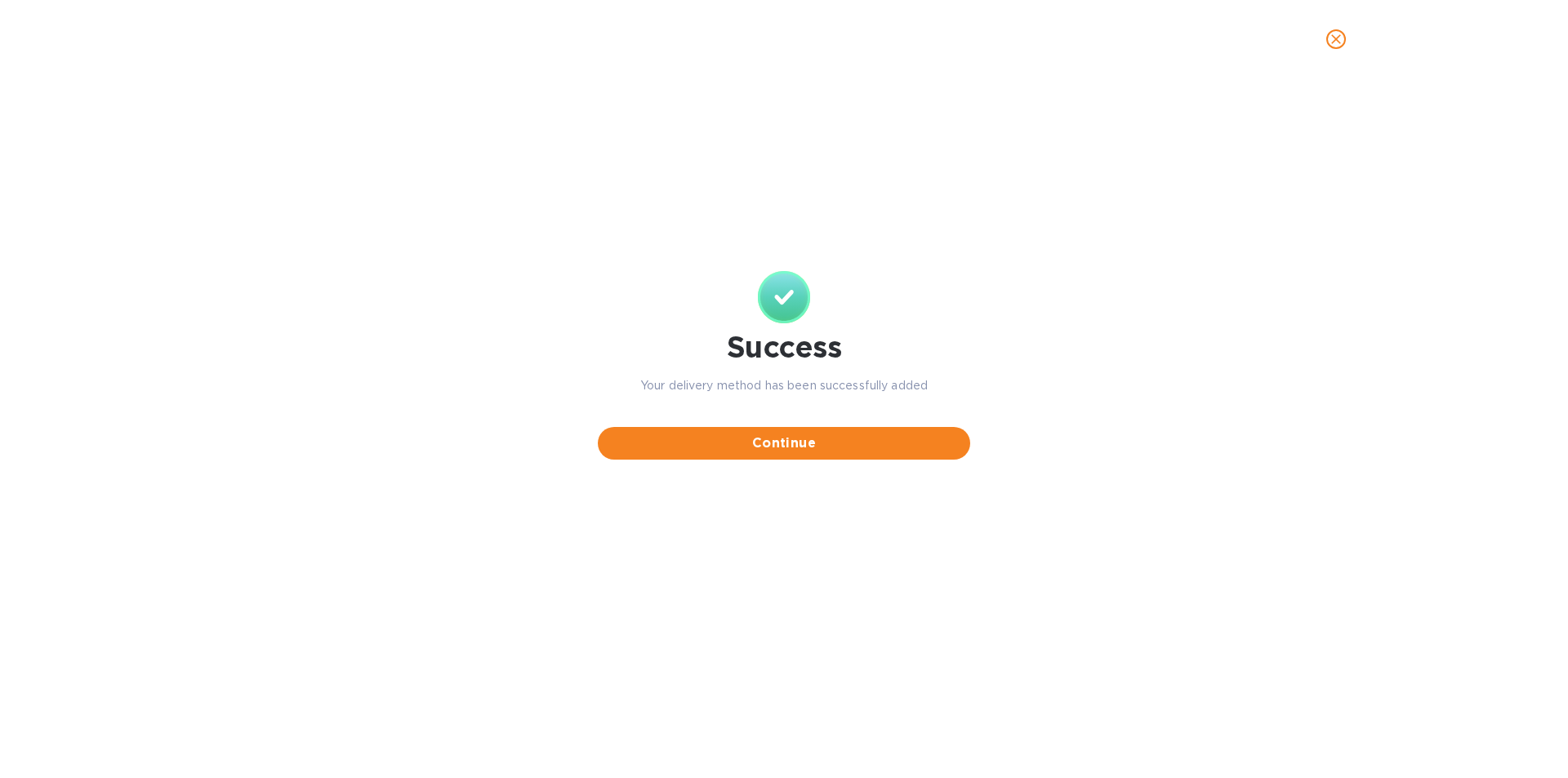
scroll to position [0, 0]
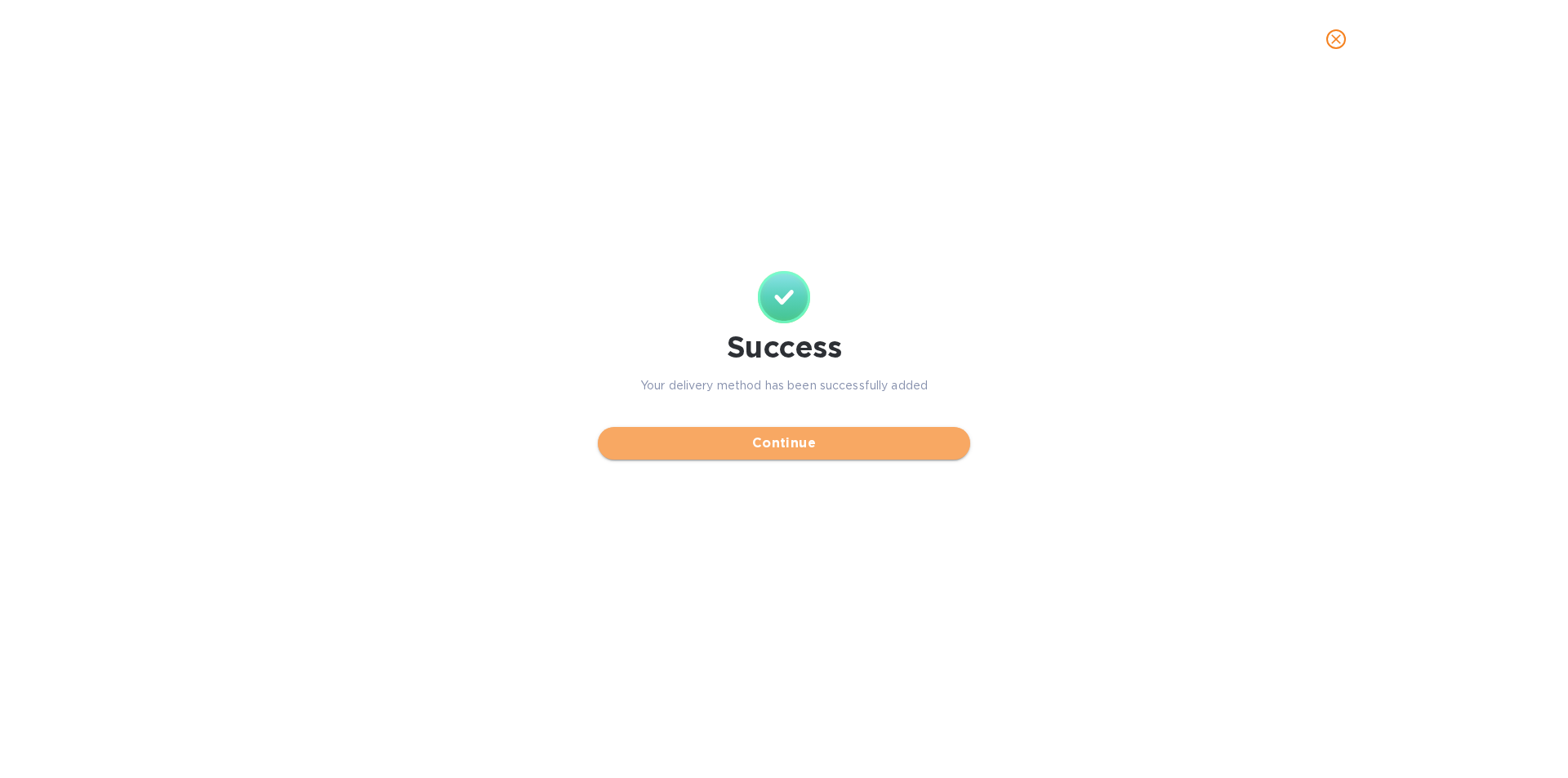
click at [836, 439] on span "Continue" at bounding box center [784, 443] width 346 height 20
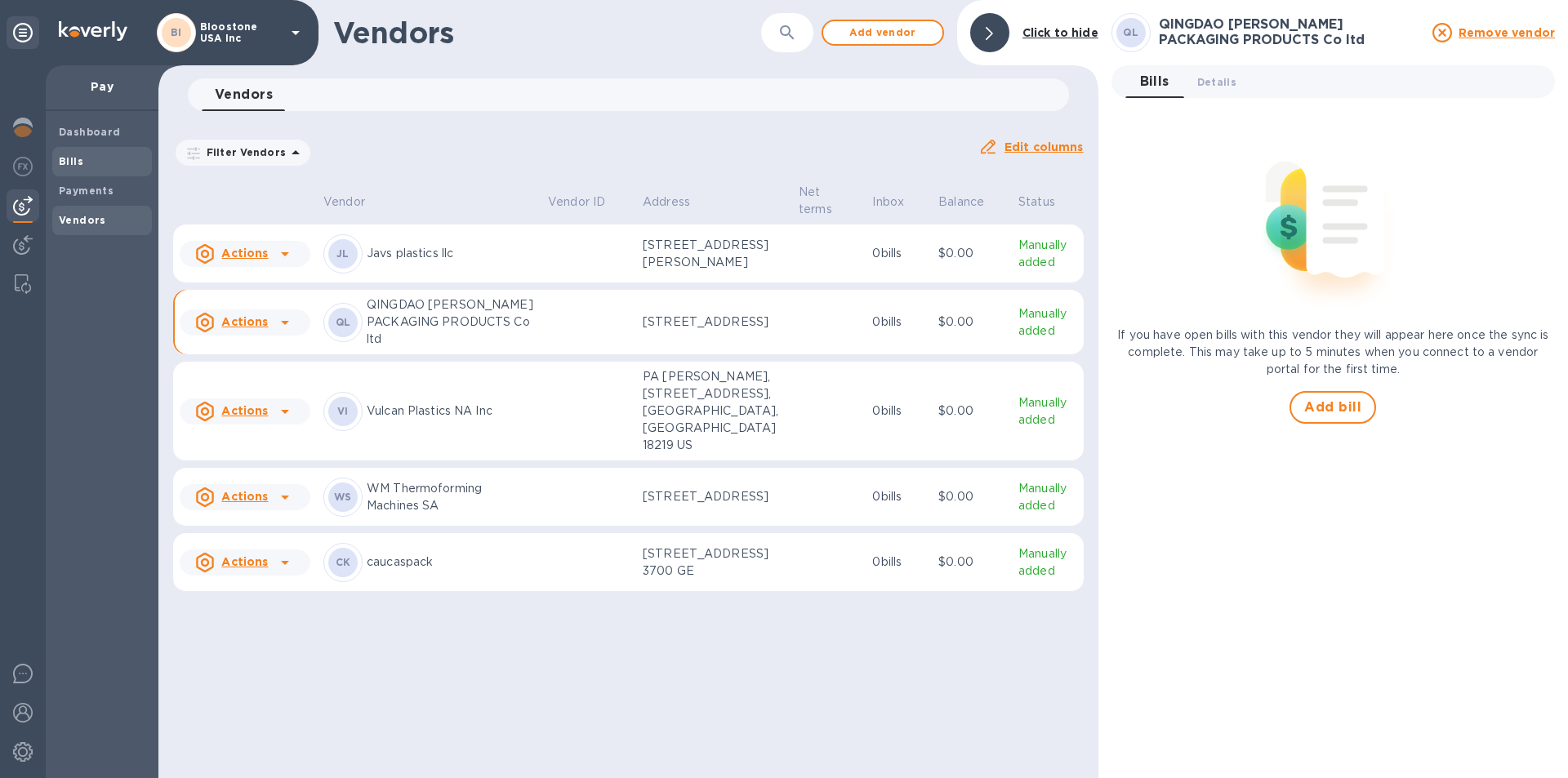
click at [91, 158] on span "Bills" at bounding box center [101, 161] width 87 height 16
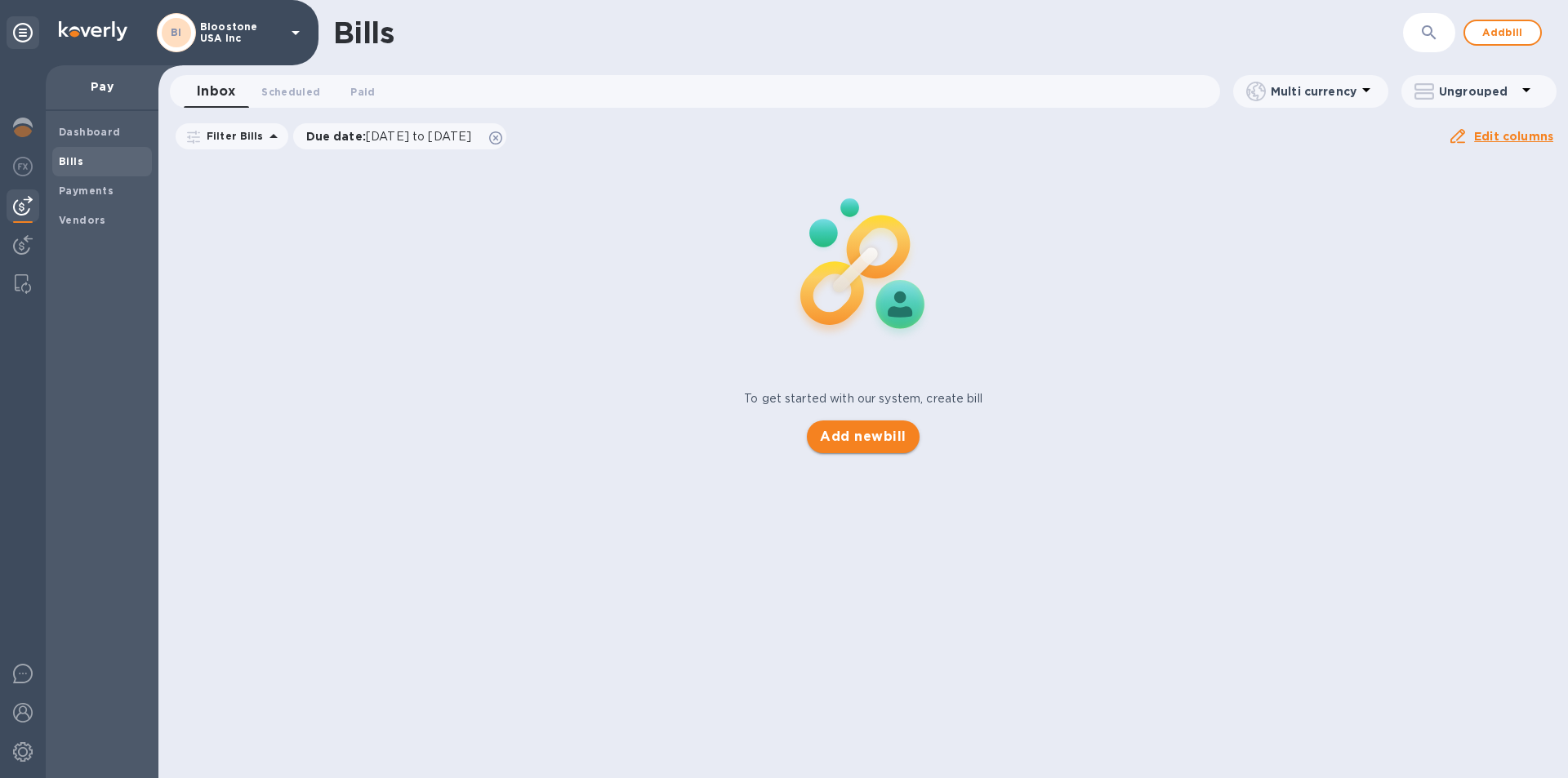
click at [862, 437] on span "Add new bill" at bounding box center [863, 436] width 86 height 20
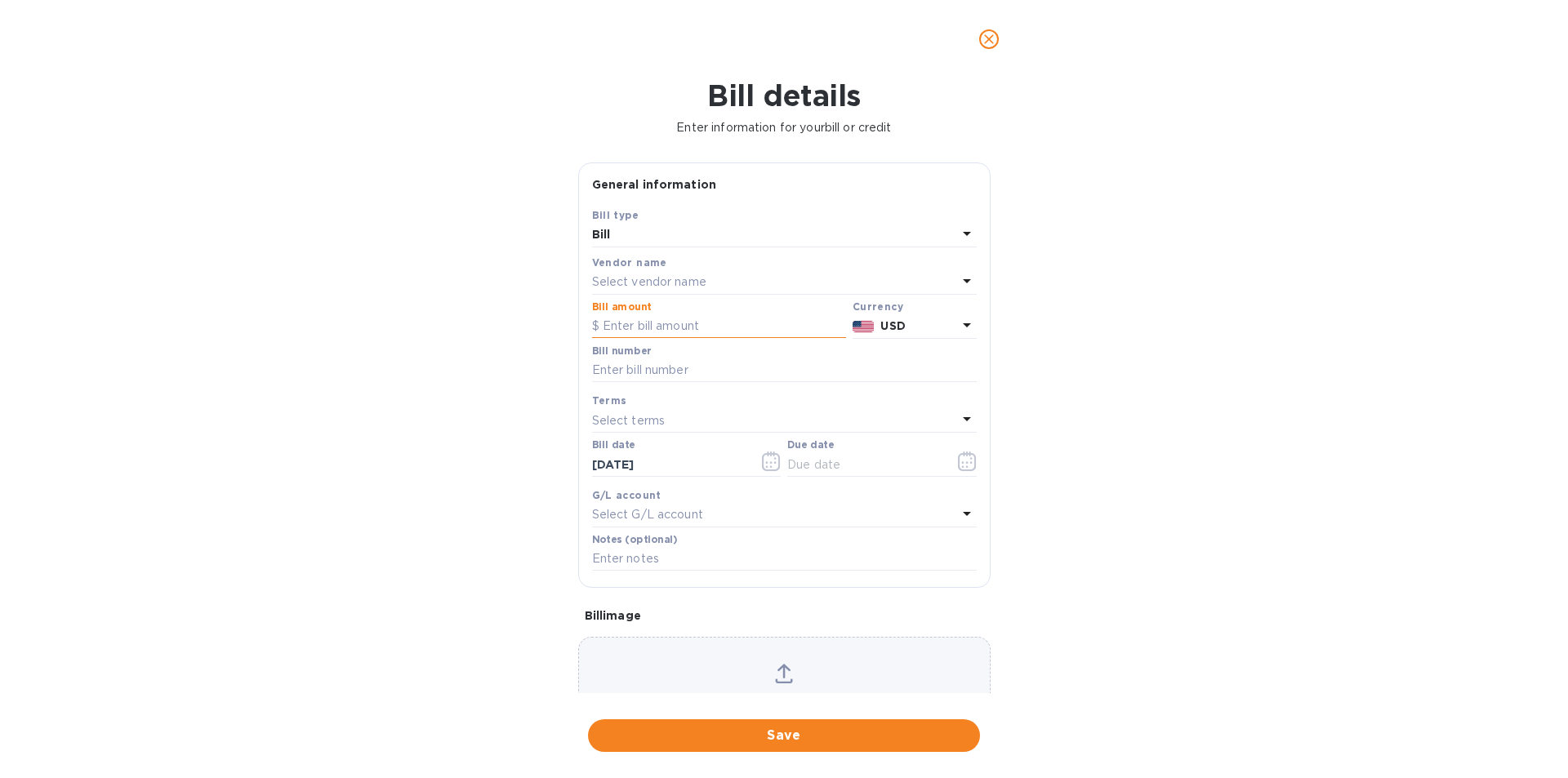
click at [723, 328] on input "text" at bounding box center [719, 326] width 254 height 25
type input "114,339.57"
click at [1125, 232] on div "Bill details Enter information for your bill or credit General information Save…" at bounding box center [784, 428] width 1568 height 700
click at [799, 370] on input "text" at bounding box center [784, 370] width 385 height 25
paste input "NO.:0000368-DL065C-DL-0L-0000413-TB756-7JL-0000417-08-30-R-08-B-0000427-CL30-00…"
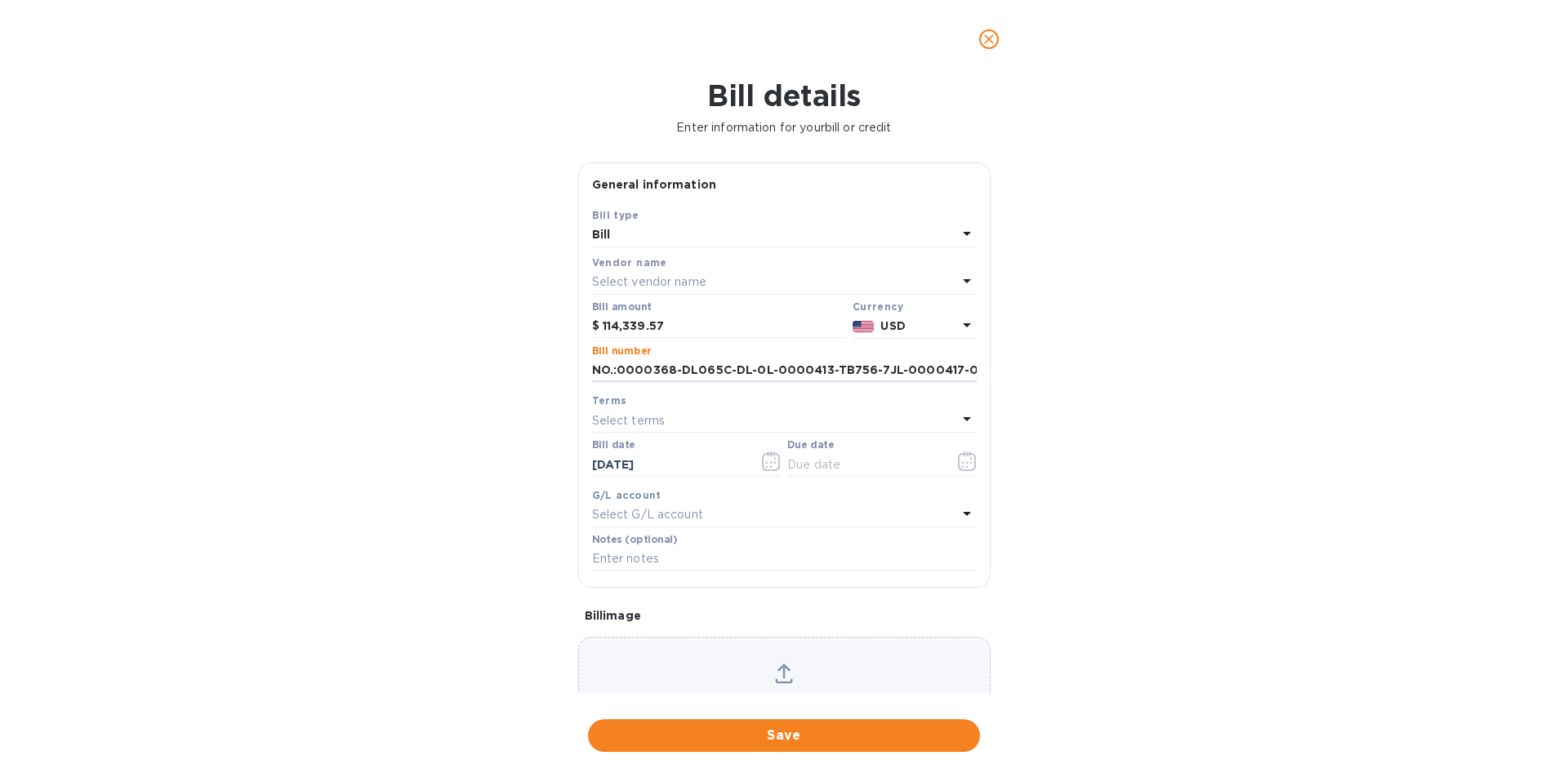
scroll to position [0, 267]
type input "NO.:0000368-DL065C-DL-0L-0000413-TB756-7JL-0000417-08-30-R-08-B-0000427-CL30-00…"
click at [717, 426] on div "Select terms" at bounding box center [774, 420] width 365 height 23
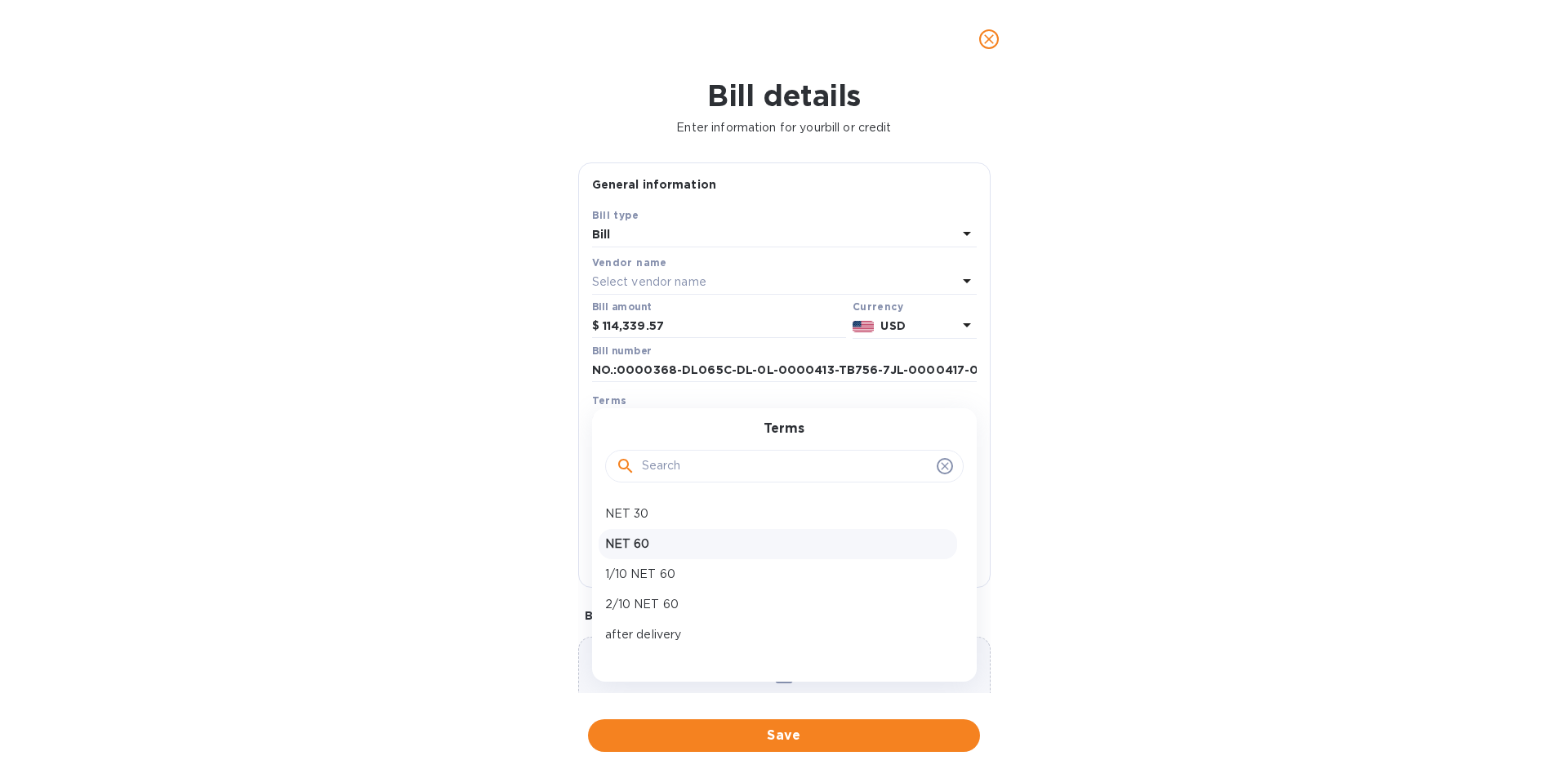
click at [658, 550] on p "NET 60" at bounding box center [778, 544] width 345 height 17
type input "[DATE]"
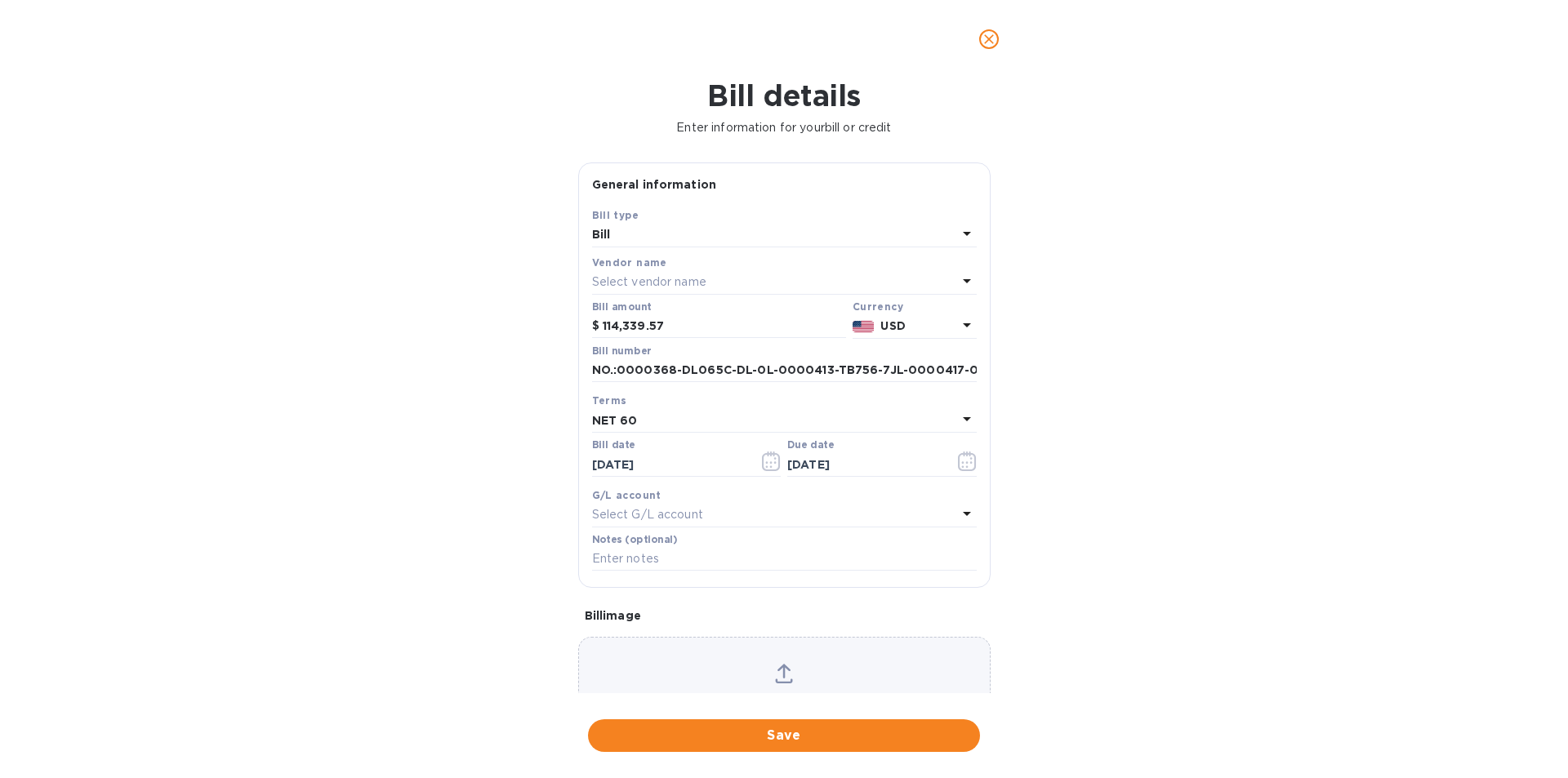
click at [963, 515] on icon at bounding box center [967, 514] width 9 height 4
click at [936, 279] on div "Select vendor name" at bounding box center [774, 283] width 365 height 23
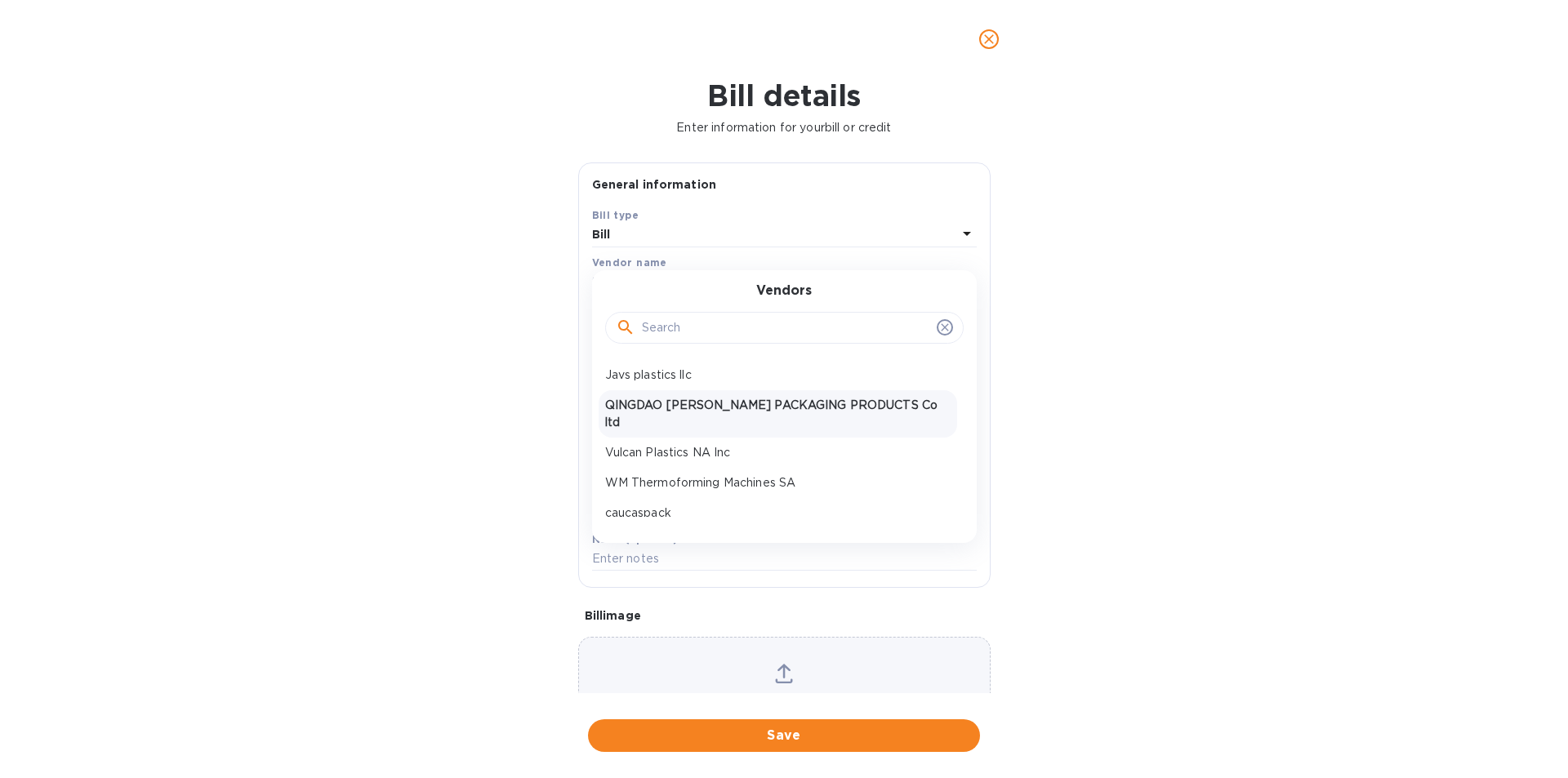
click at [836, 401] on p "QINGDAO [PERSON_NAME] PACKAGING PRODUCTS Co ltd" at bounding box center [778, 414] width 345 height 34
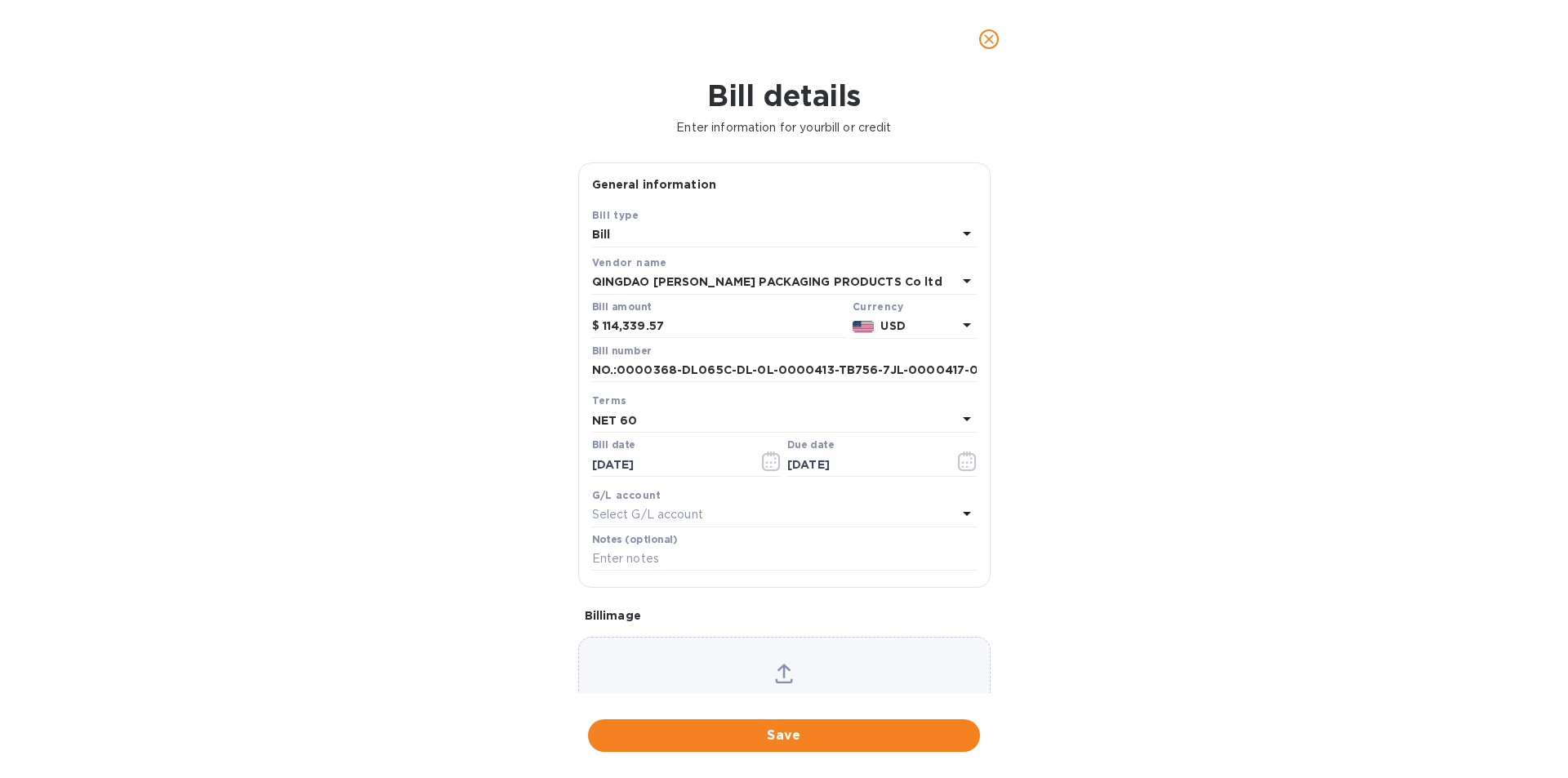
click at [942, 517] on div "Select G/L account" at bounding box center [774, 514] width 365 height 23
click at [1021, 517] on div "Bill details Enter information for your bill or credit General information Save…" at bounding box center [784, 428] width 1568 height 700
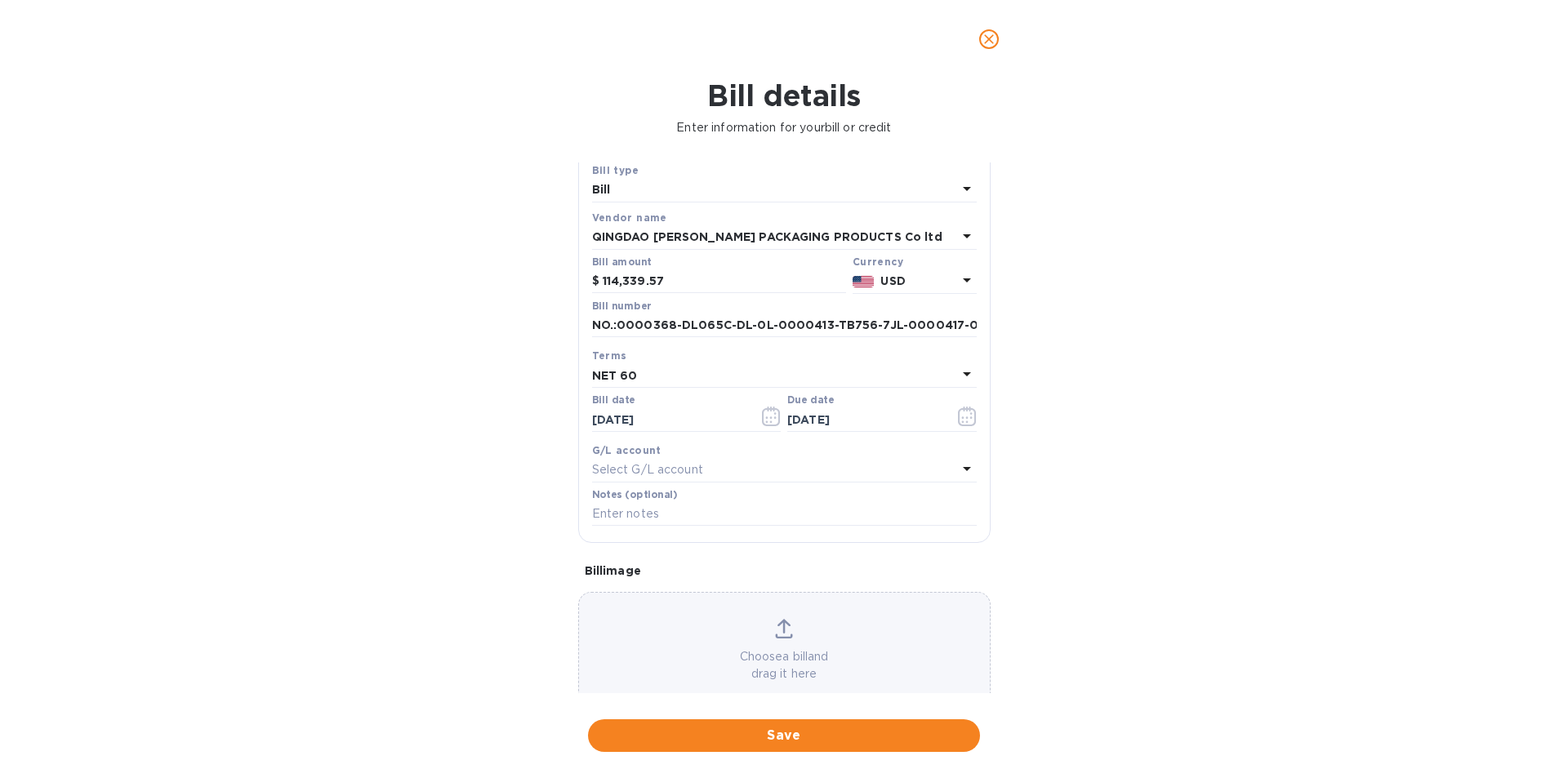
scroll to position [81, 0]
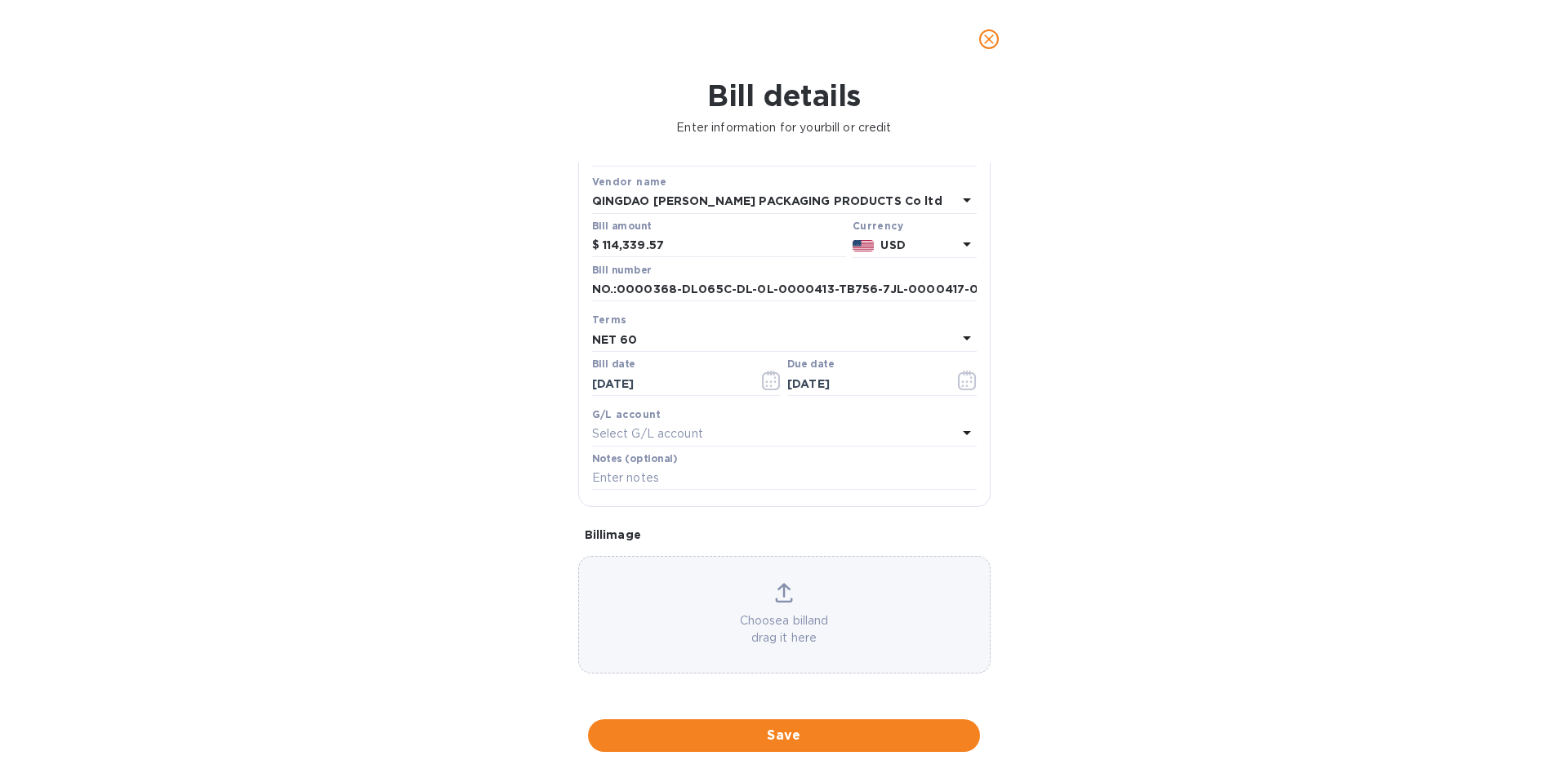
click at [777, 585] on icon at bounding box center [784, 593] width 18 height 20
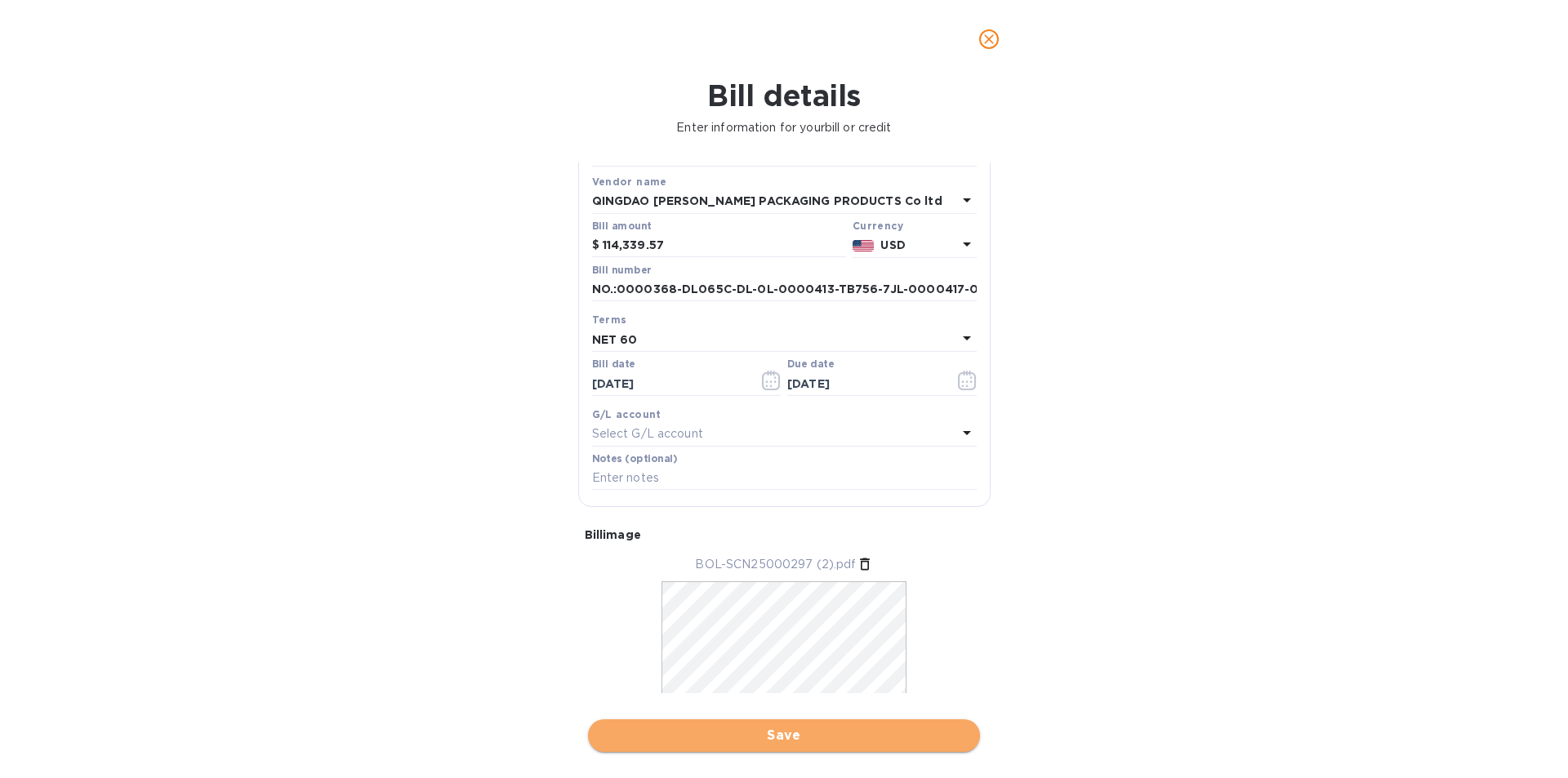
click at [650, 739] on span "Save" at bounding box center [784, 735] width 366 height 20
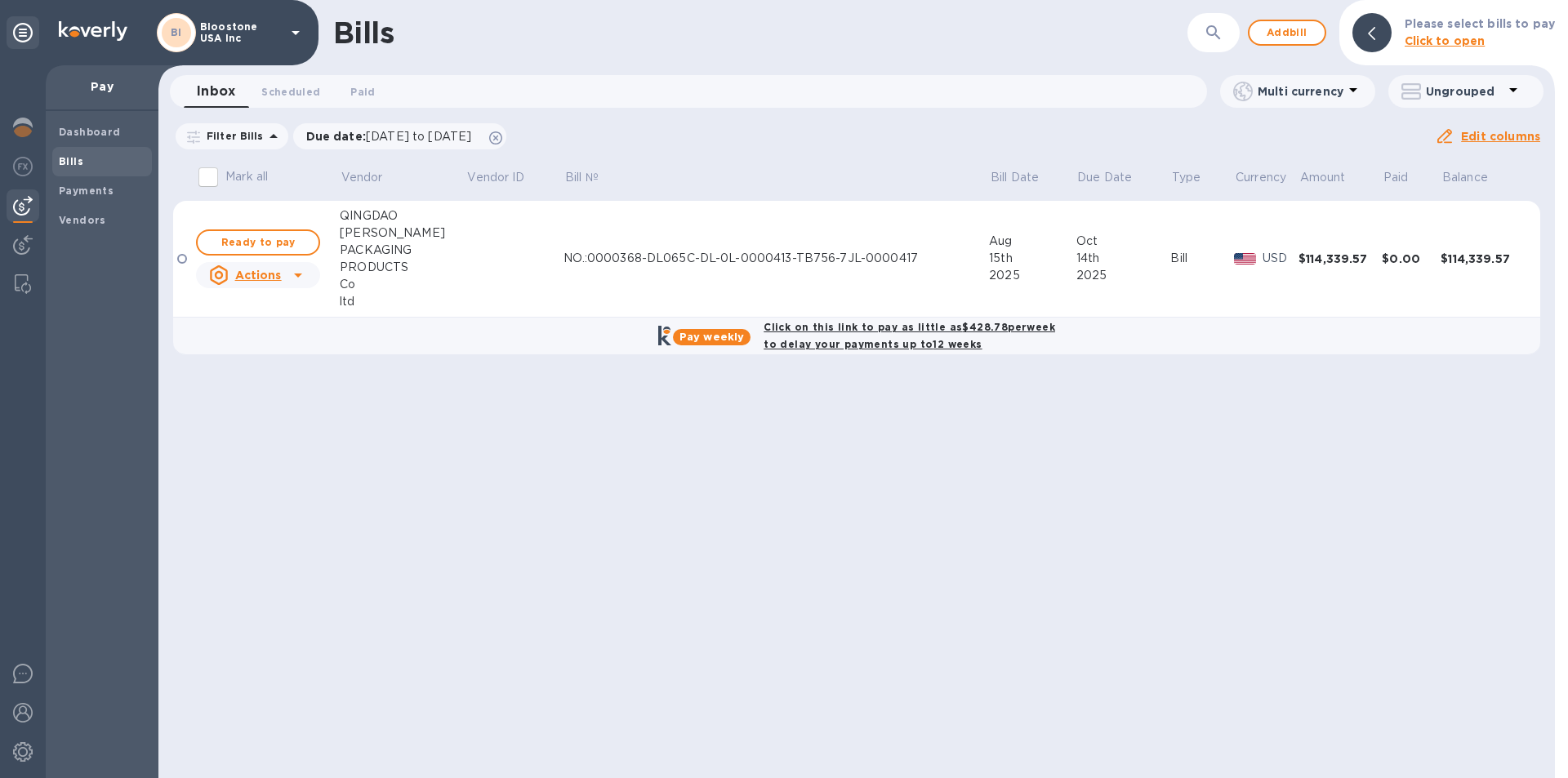
click at [877, 325] on b "Click on this link to pay as little as $428.78 per week to delay your payments …" at bounding box center [909, 336] width 291 height 29
checkbox input "true"
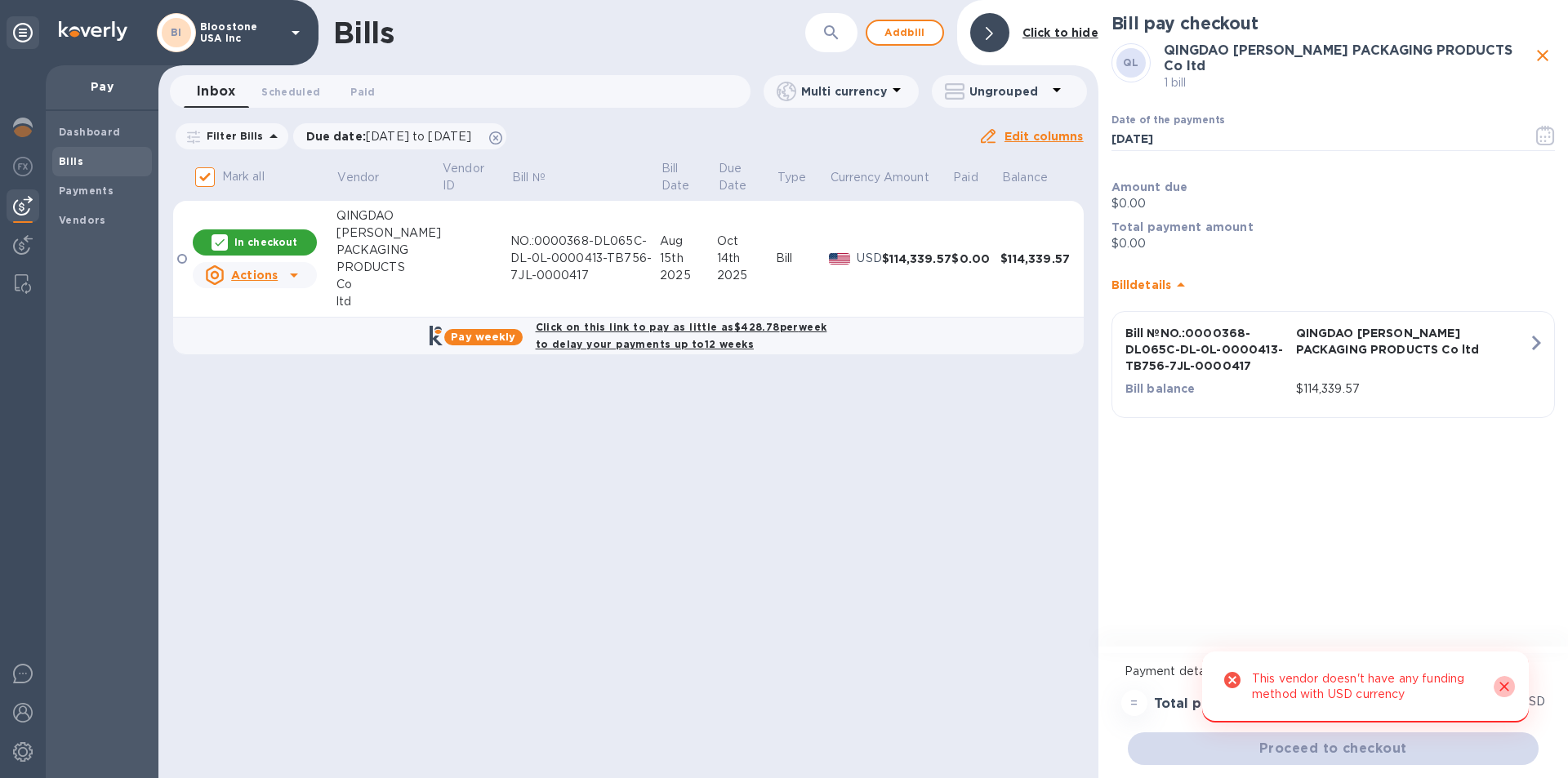
click at [1508, 687] on icon "Close" at bounding box center [1504, 686] width 16 height 16
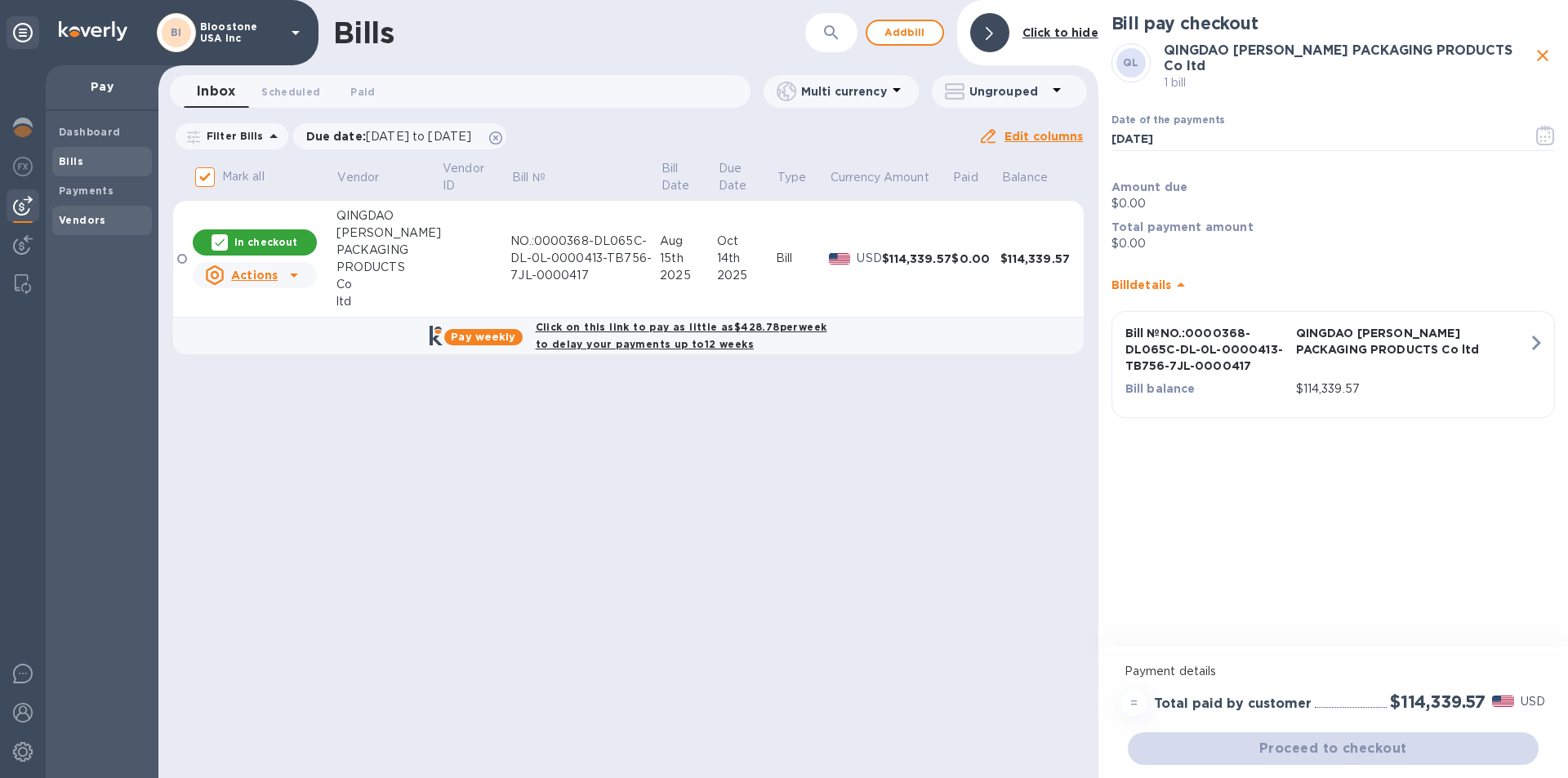
click at [93, 219] on b "Vendors" at bounding box center [82, 220] width 47 height 12
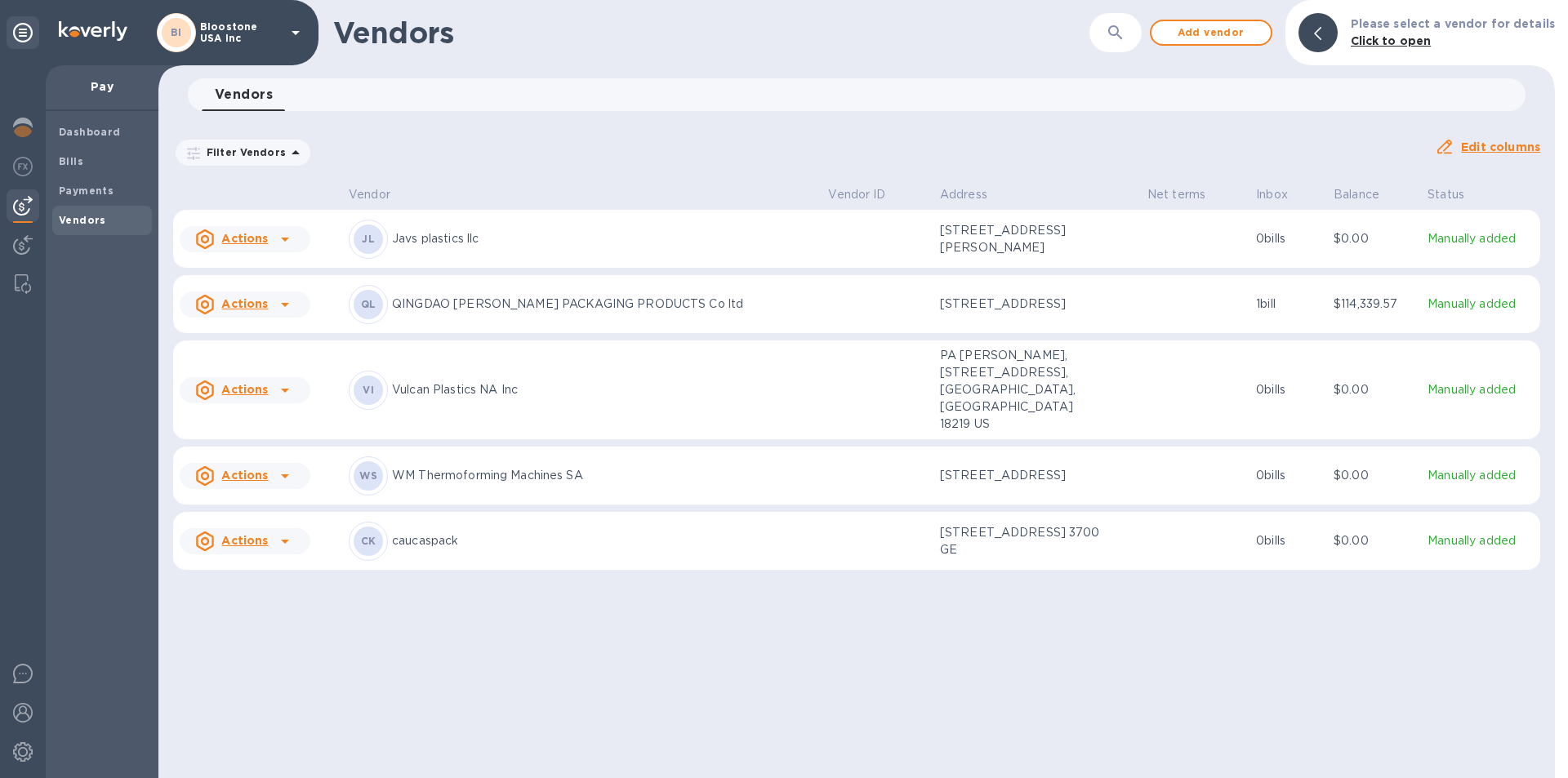
click at [281, 314] on icon at bounding box center [284, 304] width 20 height 20
click at [646, 328] on div at bounding box center [784, 389] width 1568 height 778
click at [288, 310] on icon at bounding box center [284, 304] width 20 height 20
click at [75, 158] on div at bounding box center [784, 389] width 1568 height 778
click at [1459, 313] on p "Manually added" at bounding box center [1480, 304] width 107 height 17
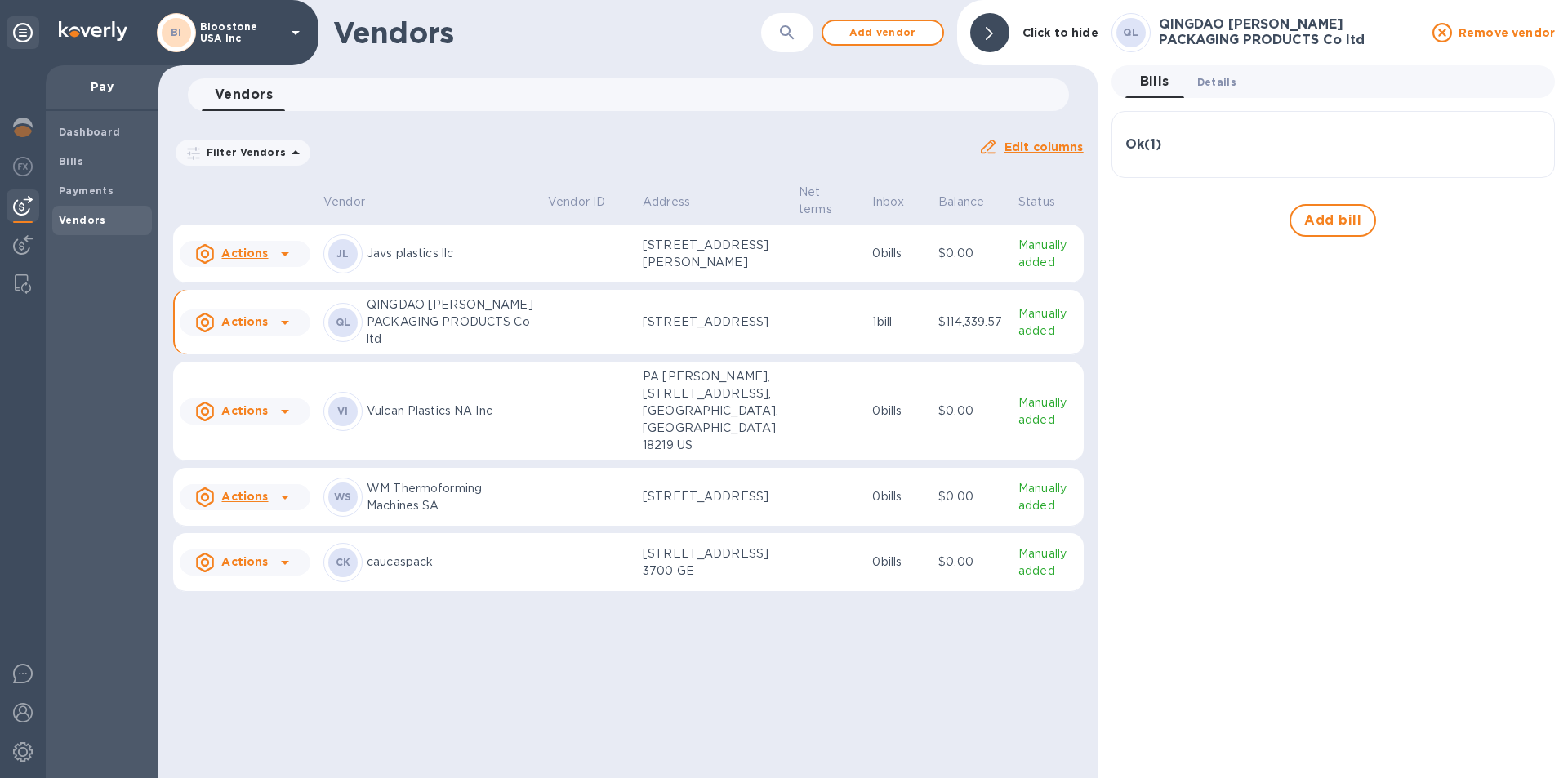
click at [1213, 87] on span "Details 0" at bounding box center [1217, 82] width 40 height 17
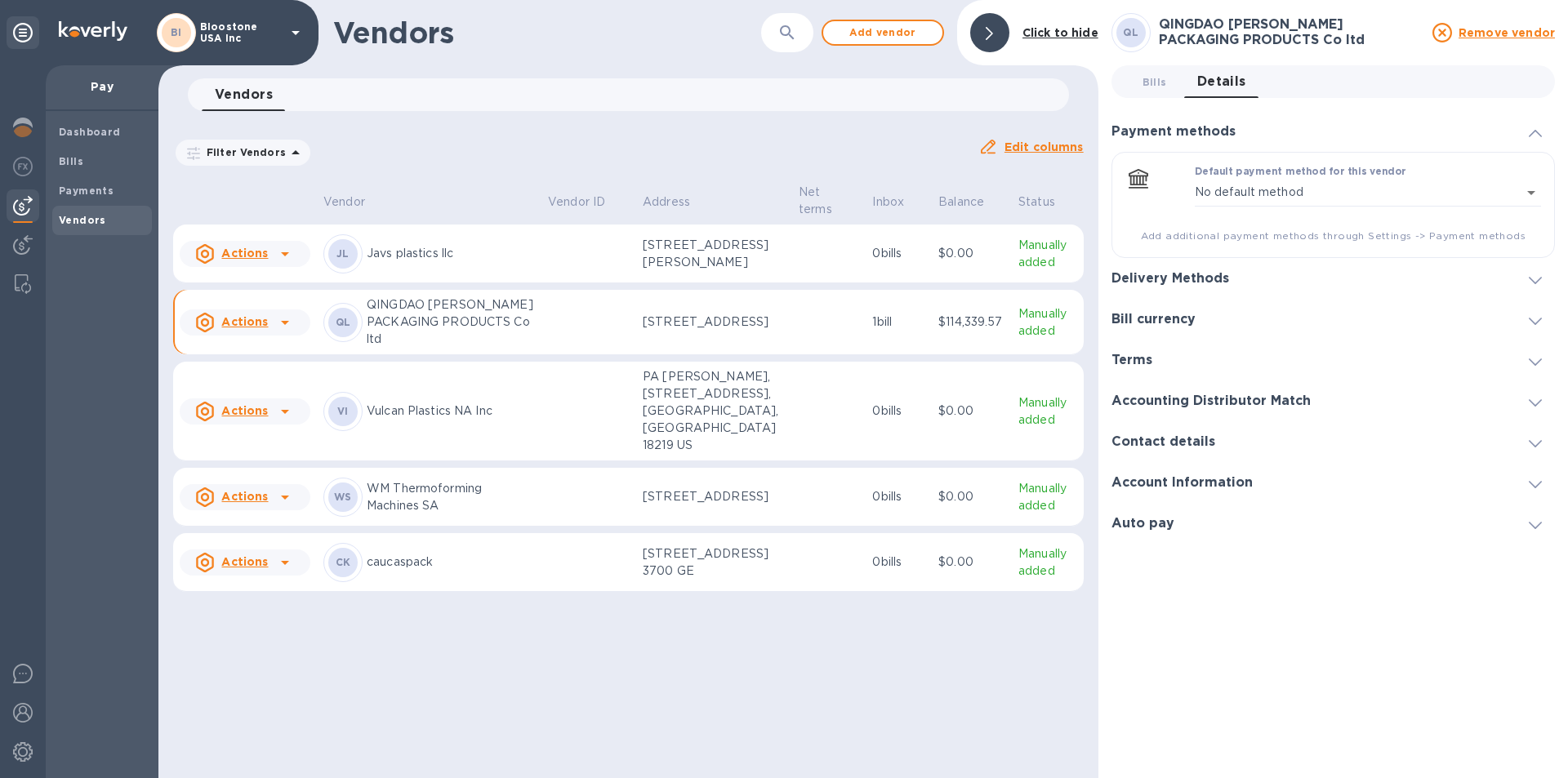
click at [1427, 282] on div "Delivery Methods" at bounding box center [1333, 278] width 443 height 41
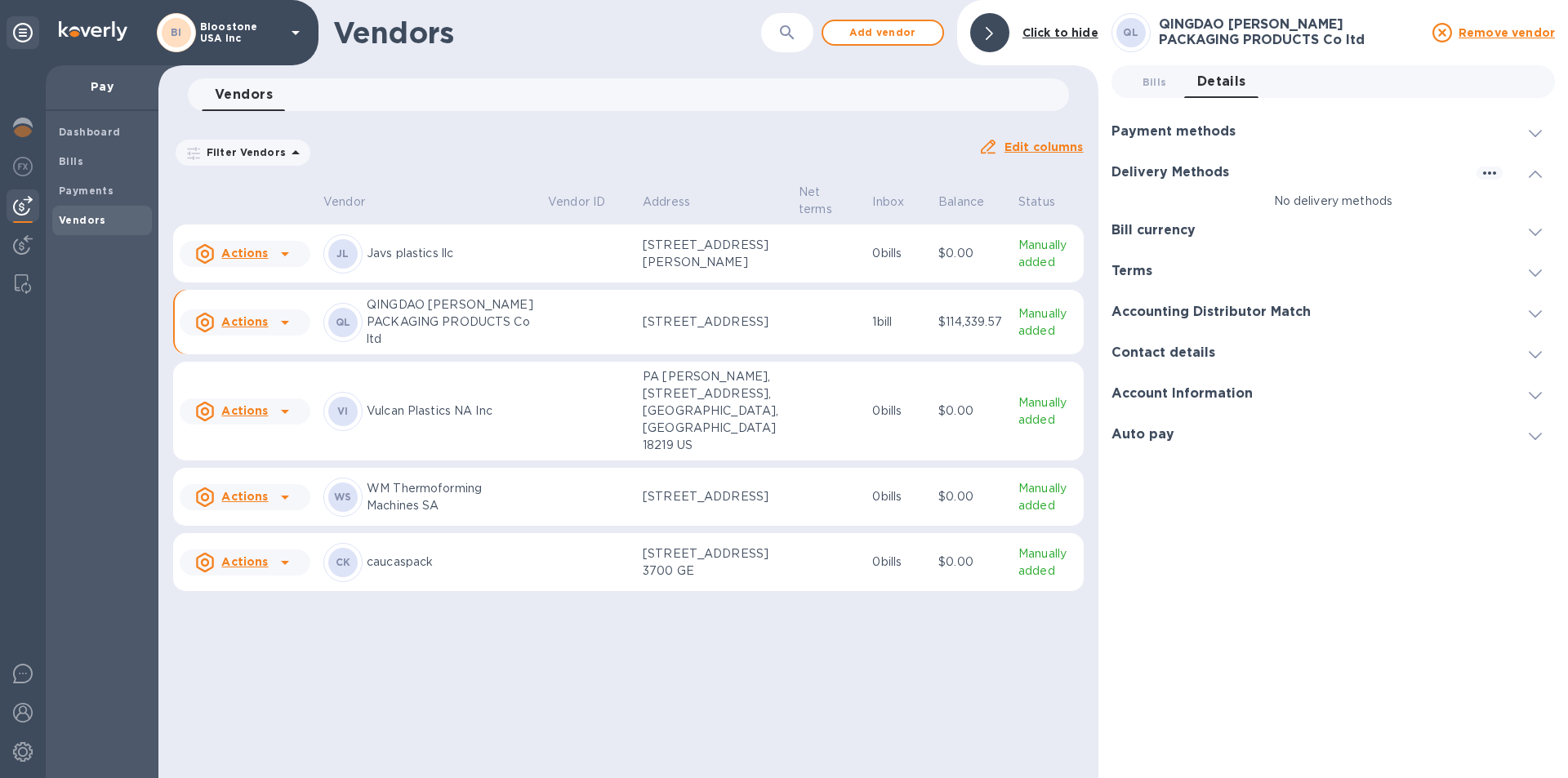
click at [1530, 139] on span at bounding box center [1534, 131] width 13 height 15
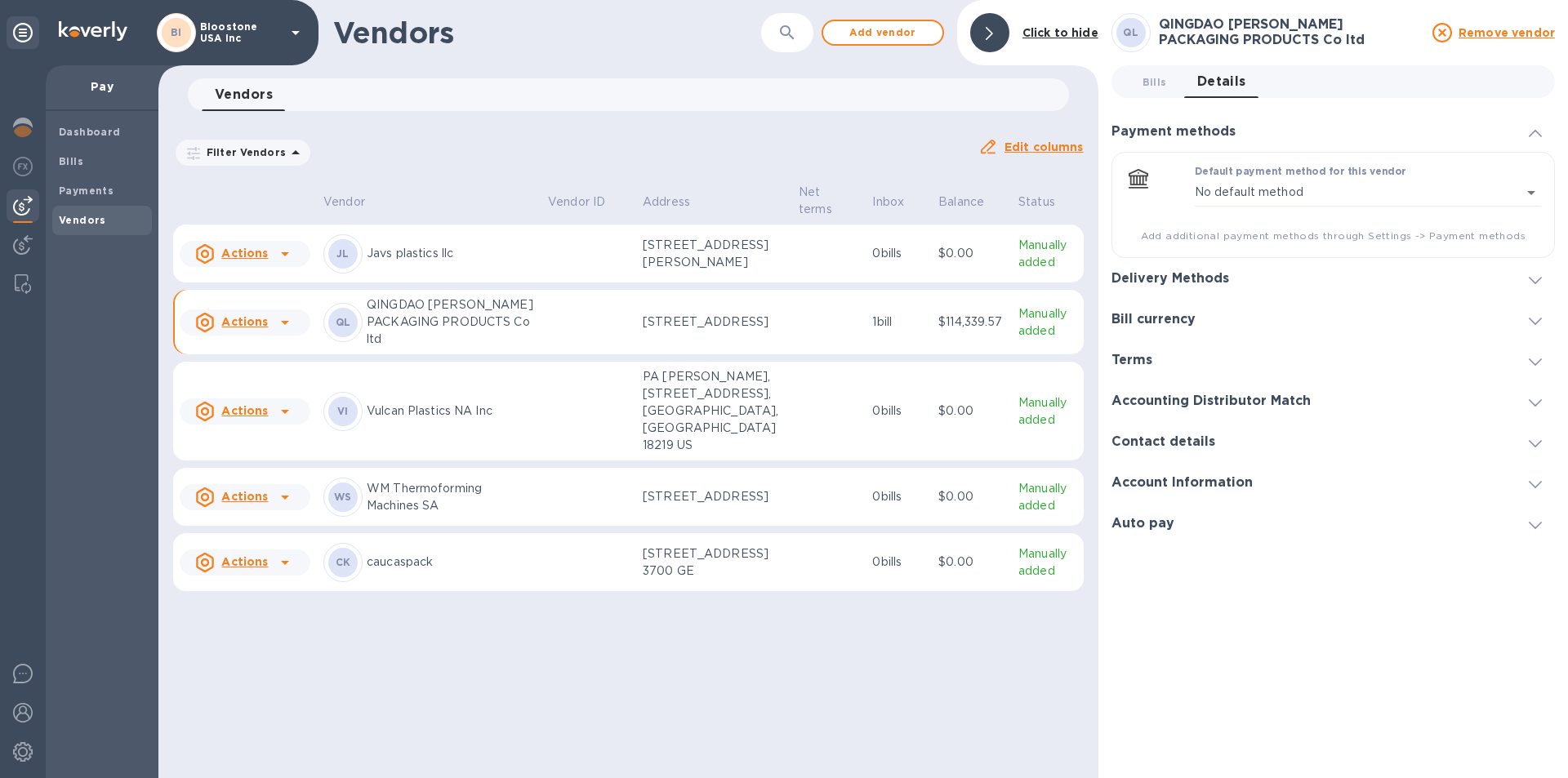
click at [1532, 318] on icon at bounding box center [1534, 321] width 13 height 8
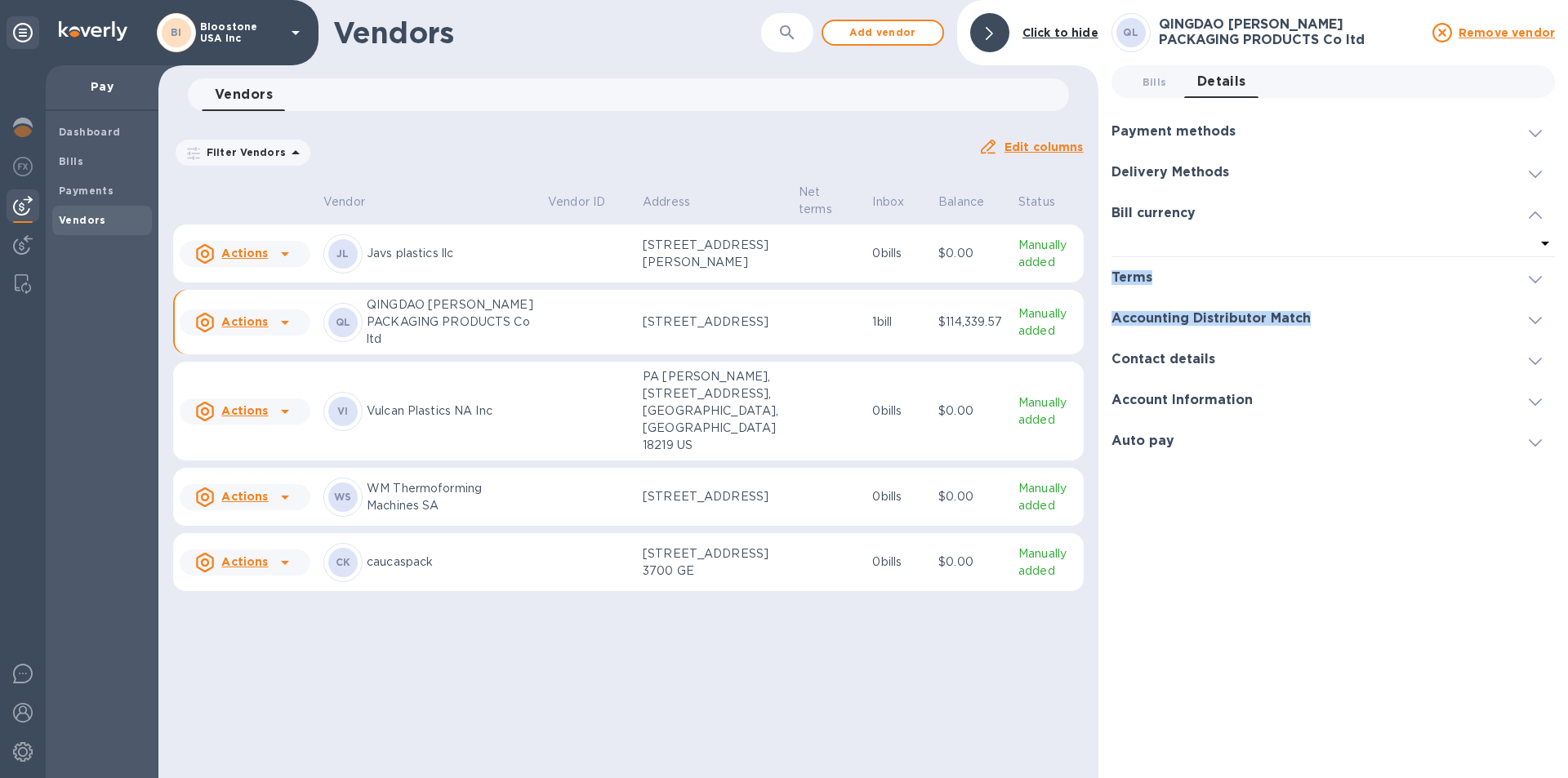
drag, startPoint x: 1532, startPoint y: 318, endPoint x: 1541, endPoint y: 242, distance: 76.5
click at [1541, 242] on div "Bills 0 Details 0 Payment methods Default payment method for this vendor No def…" at bounding box center [1333, 263] width 443 height 396
click at [1541, 242] on icon at bounding box center [1545, 243] width 20 height 20
click at [1387, 289] on p "No options" at bounding box center [1327, 294] width 378 height 17
click at [1377, 461] on div "QL QINGDAO [PERSON_NAME] PACKAGING PRODUCTS Co ltd Remove vendor Bills 0 Detail…" at bounding box center [1333, 388] width 443 height 751
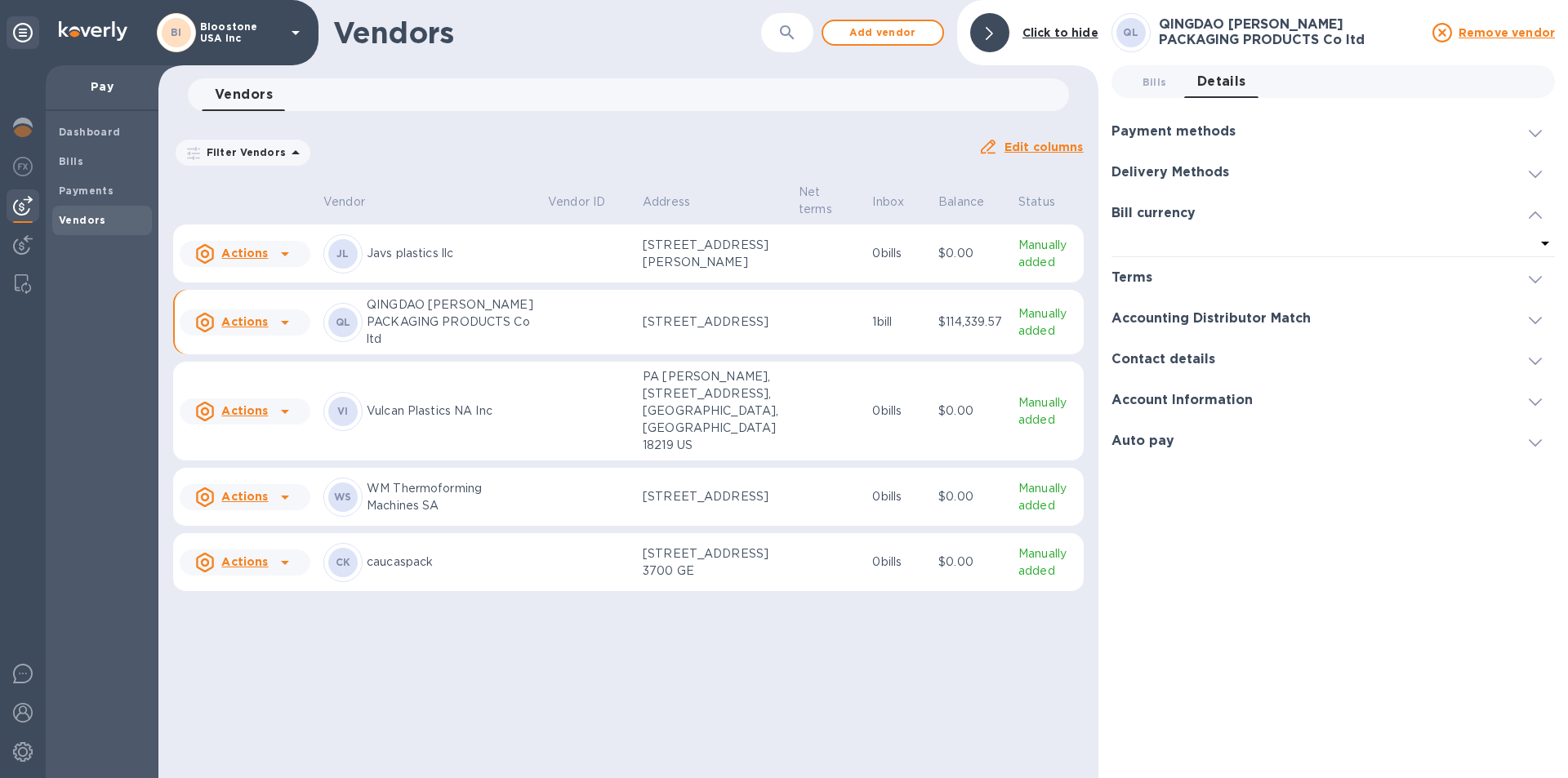
click at [1528, 320] on icon at bounding box center [1534, 320] width 13 height 8
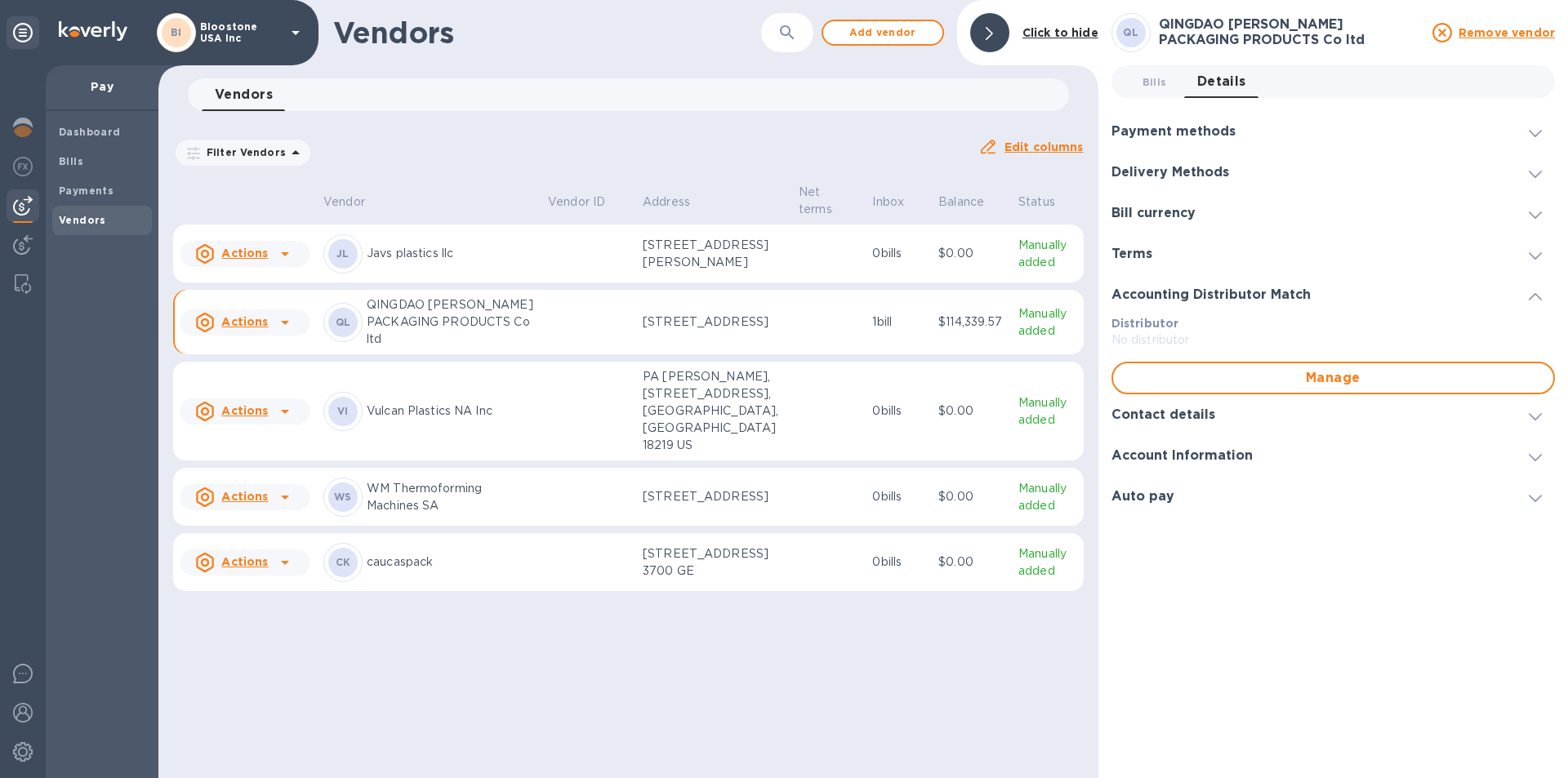
click at [1535, 418] on icon at bounding box center [1534, 416] width 13 height 8
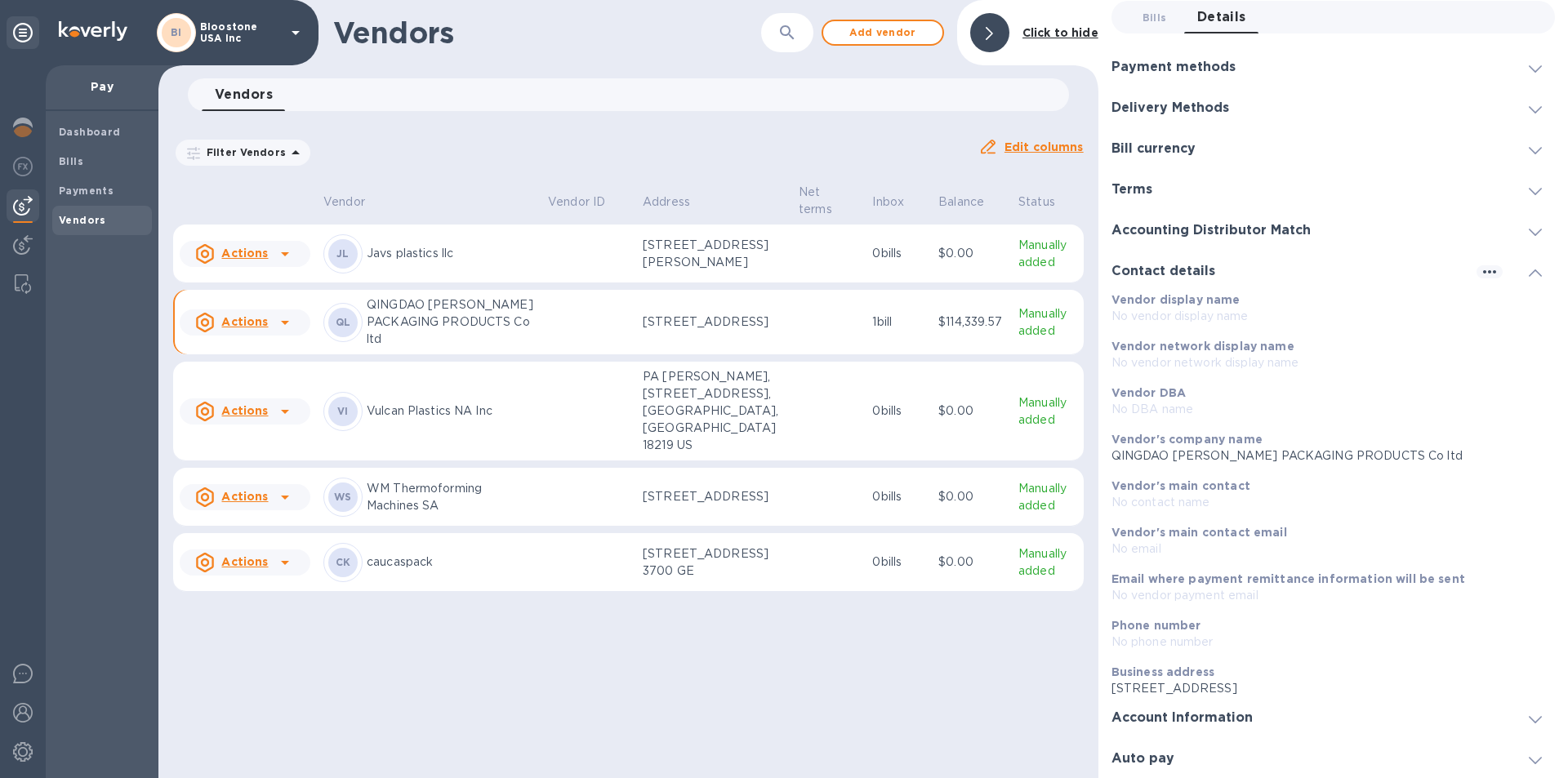
scroll to position [65, 0]
click at [1520, 714] on div at bounding box center [1535, 716] width 40 height 16
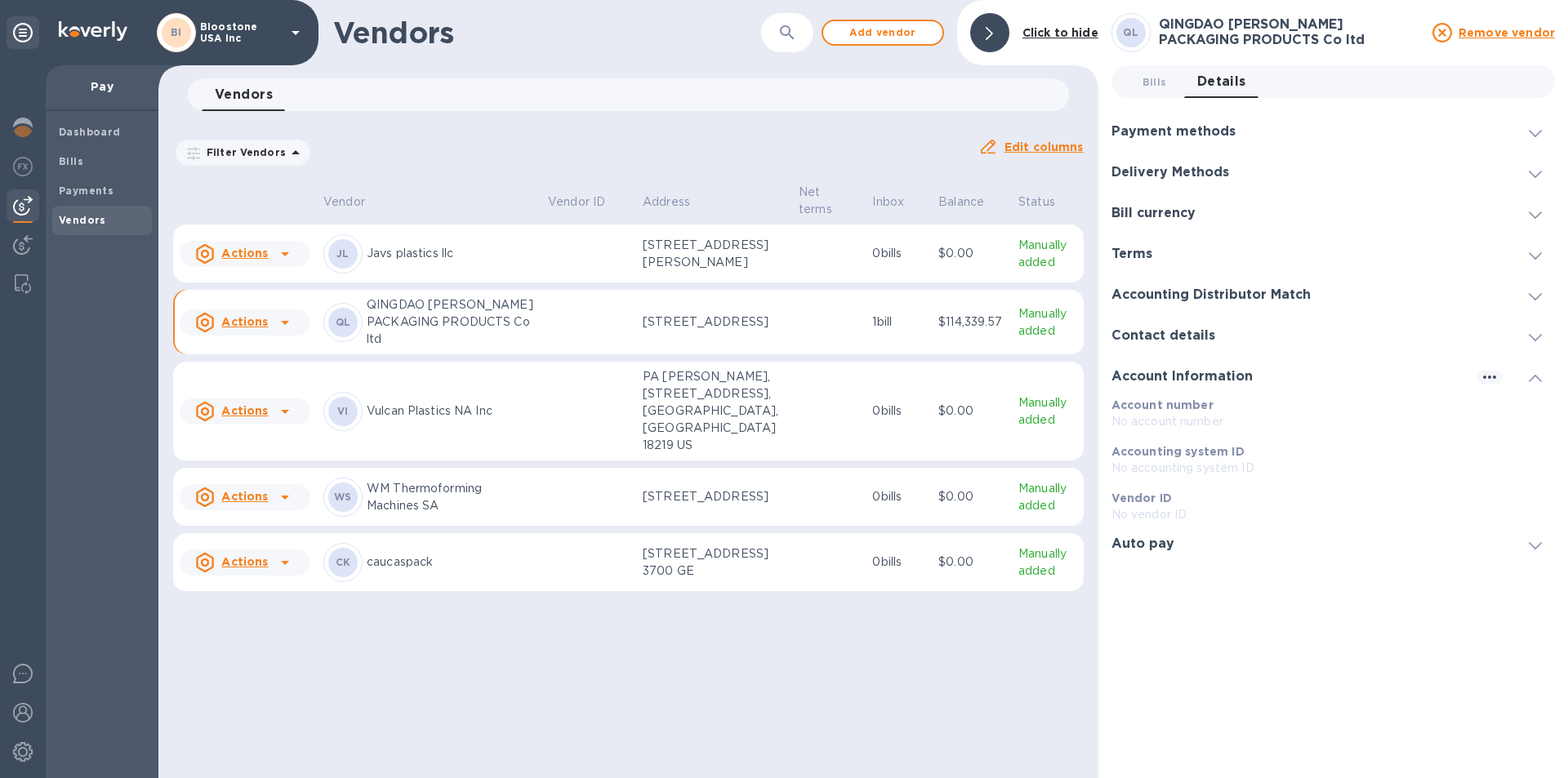
click at [1517, 34] on u "Remove vendor" at bounding box center [1507, 32] width 96 height 13
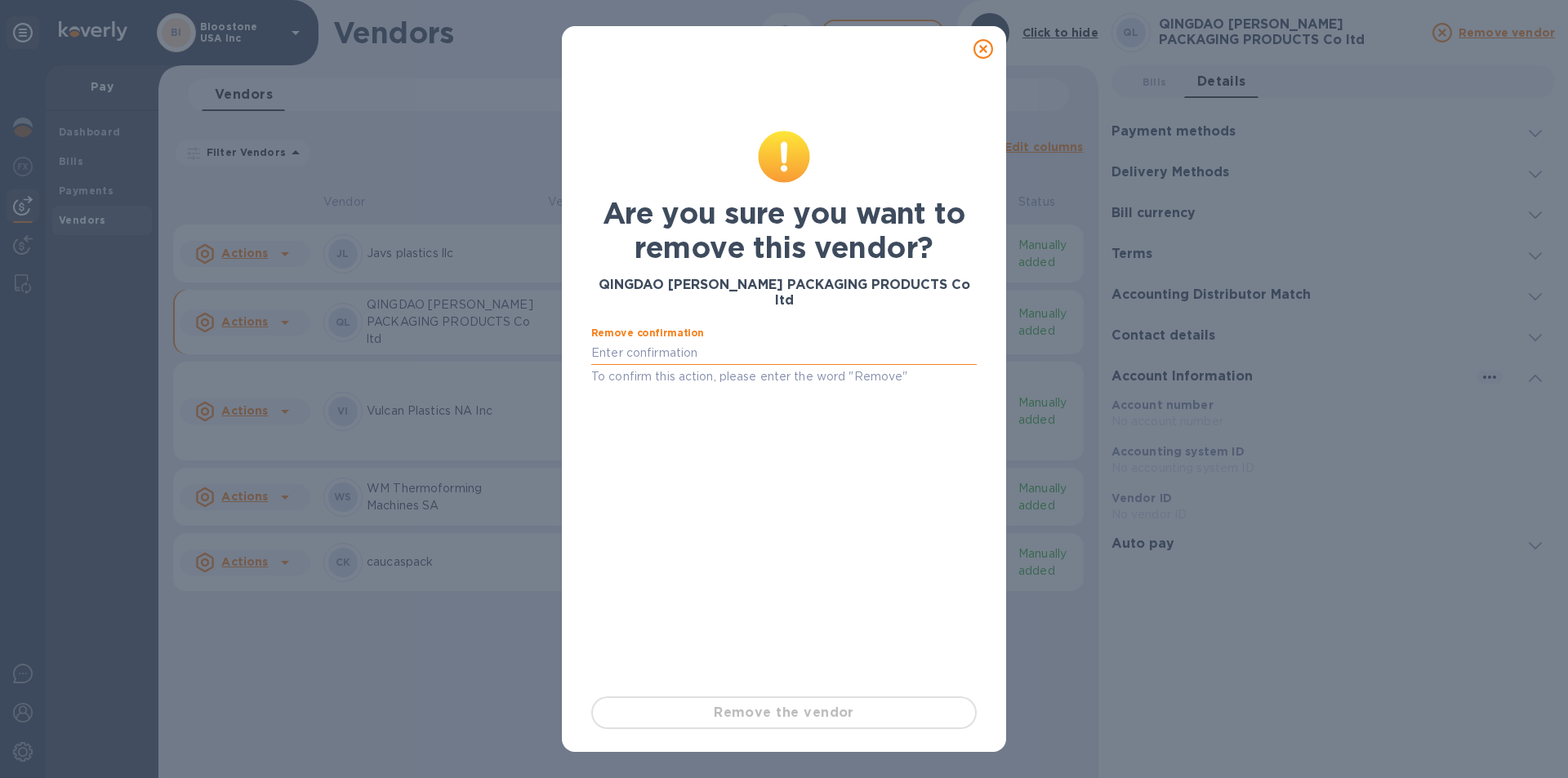
click at [774, 340] on input "text" at bounding box center [784, 352] width 386 height 25
click at [760, 392] on div at bounding box center [784, 534] width 399 height 284
click at [757, 711] on div "Remove the vendor" at bounding box center [784, 712] width 399 height 46
click at [766, 340] on input "yes" at bounding box center [784, 352] width 386 height 25
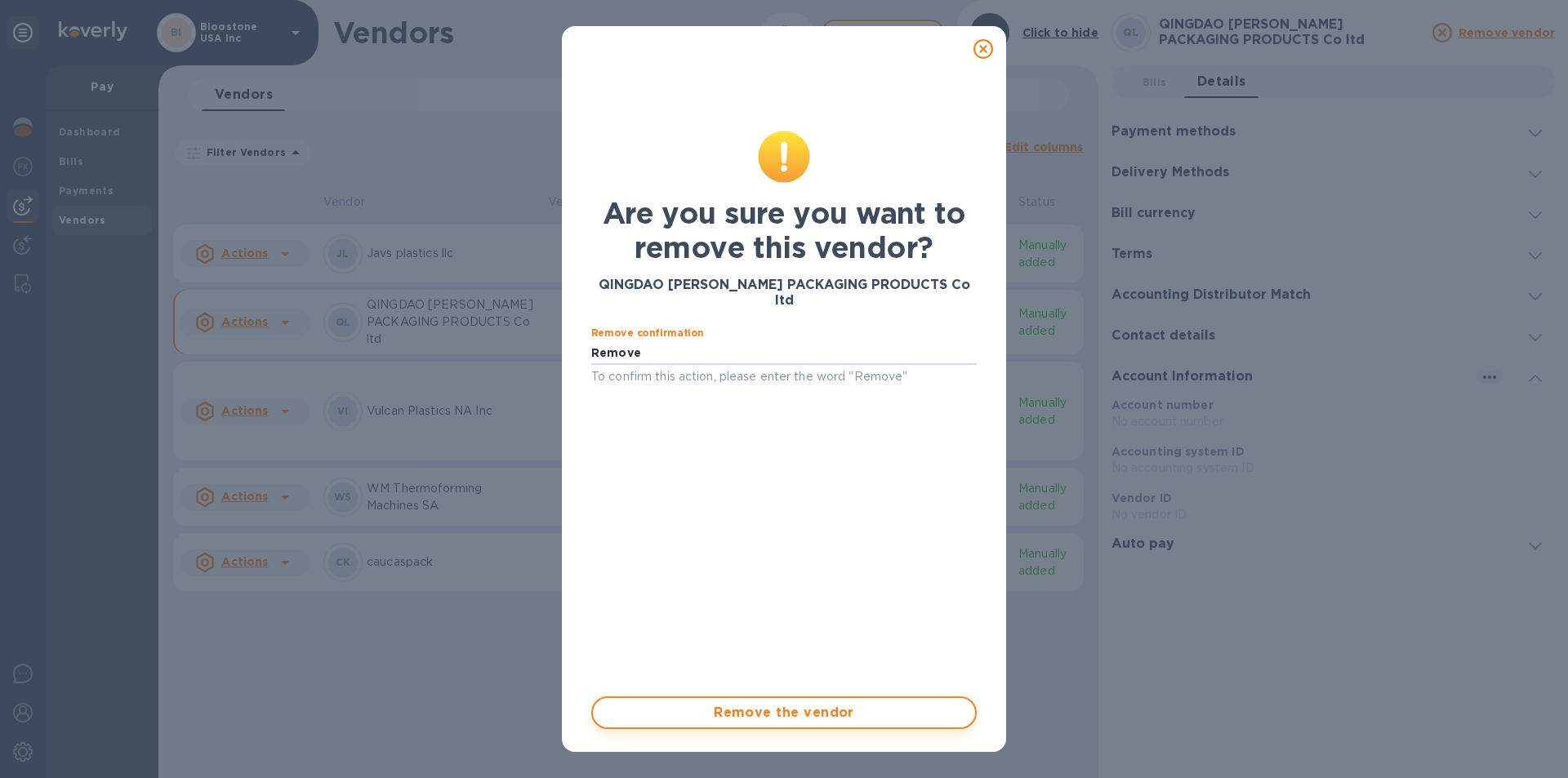
type input "Remove"
click at [733, 700] on button "Remove the vendor" at bounding box center [784, 713] width 386 height 33
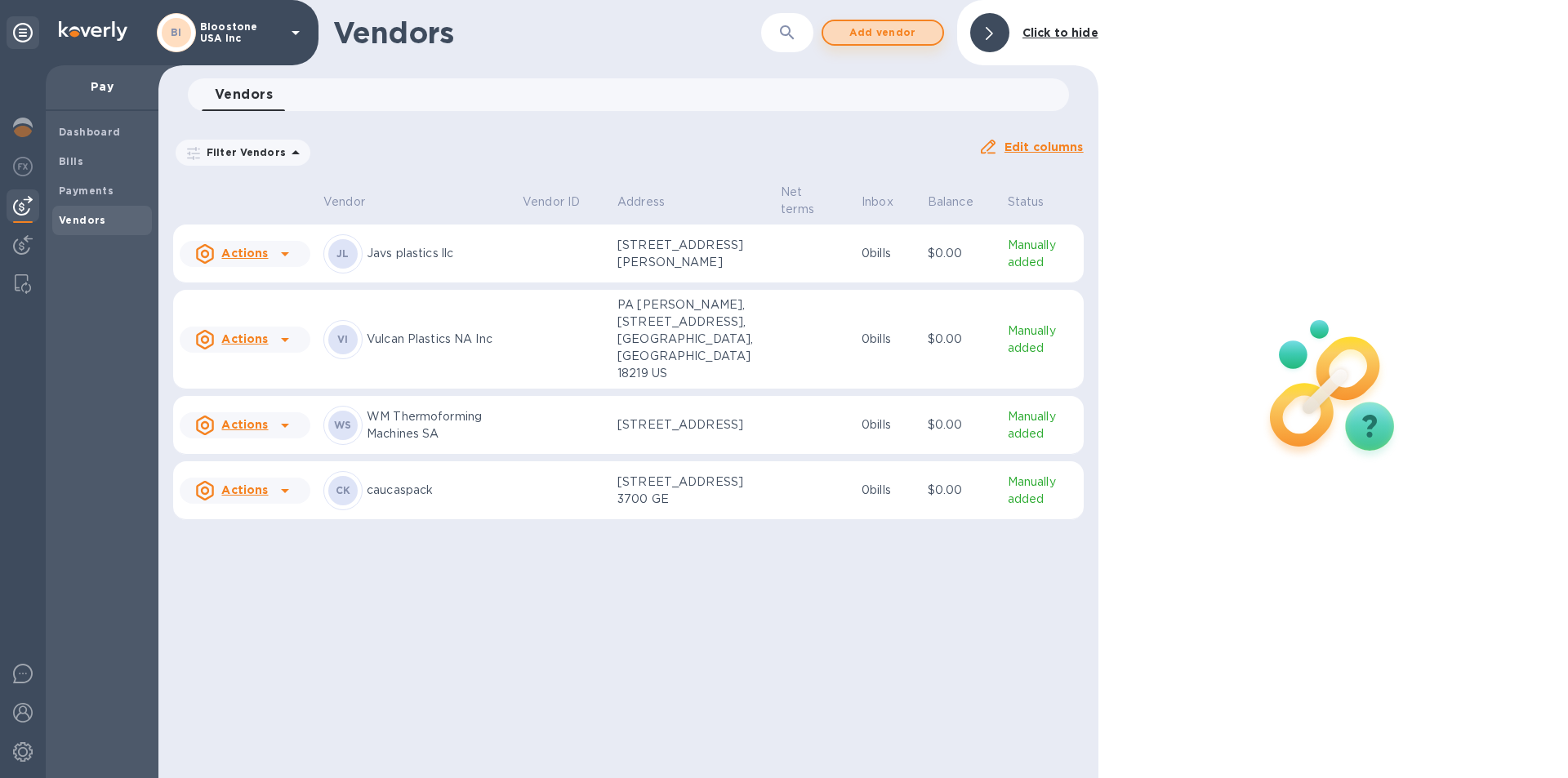
click at [904, 25] on span "Add vendor" at bounding box center [882, 33] width 93 height 20
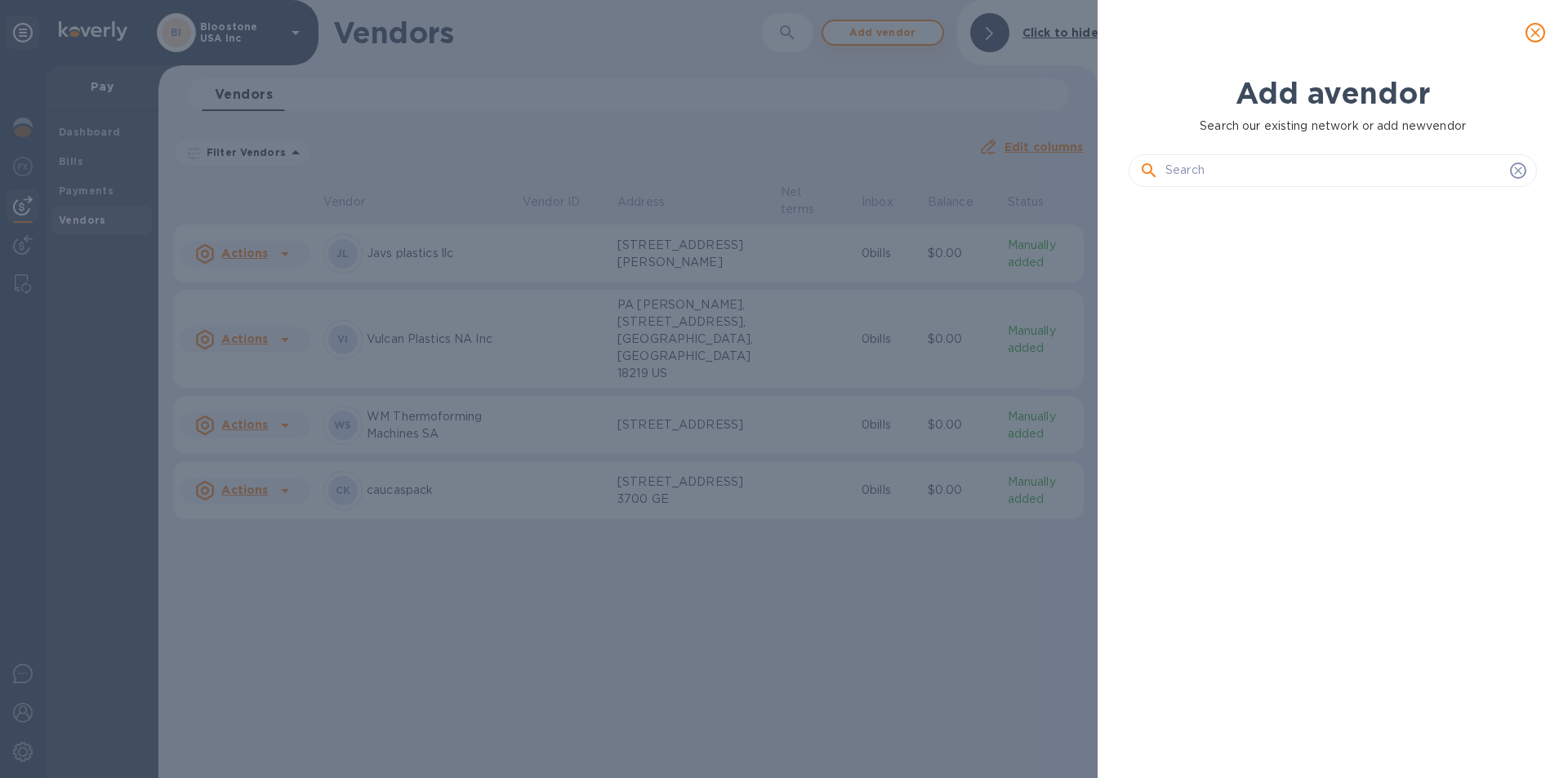
scroll to position [522, 415]
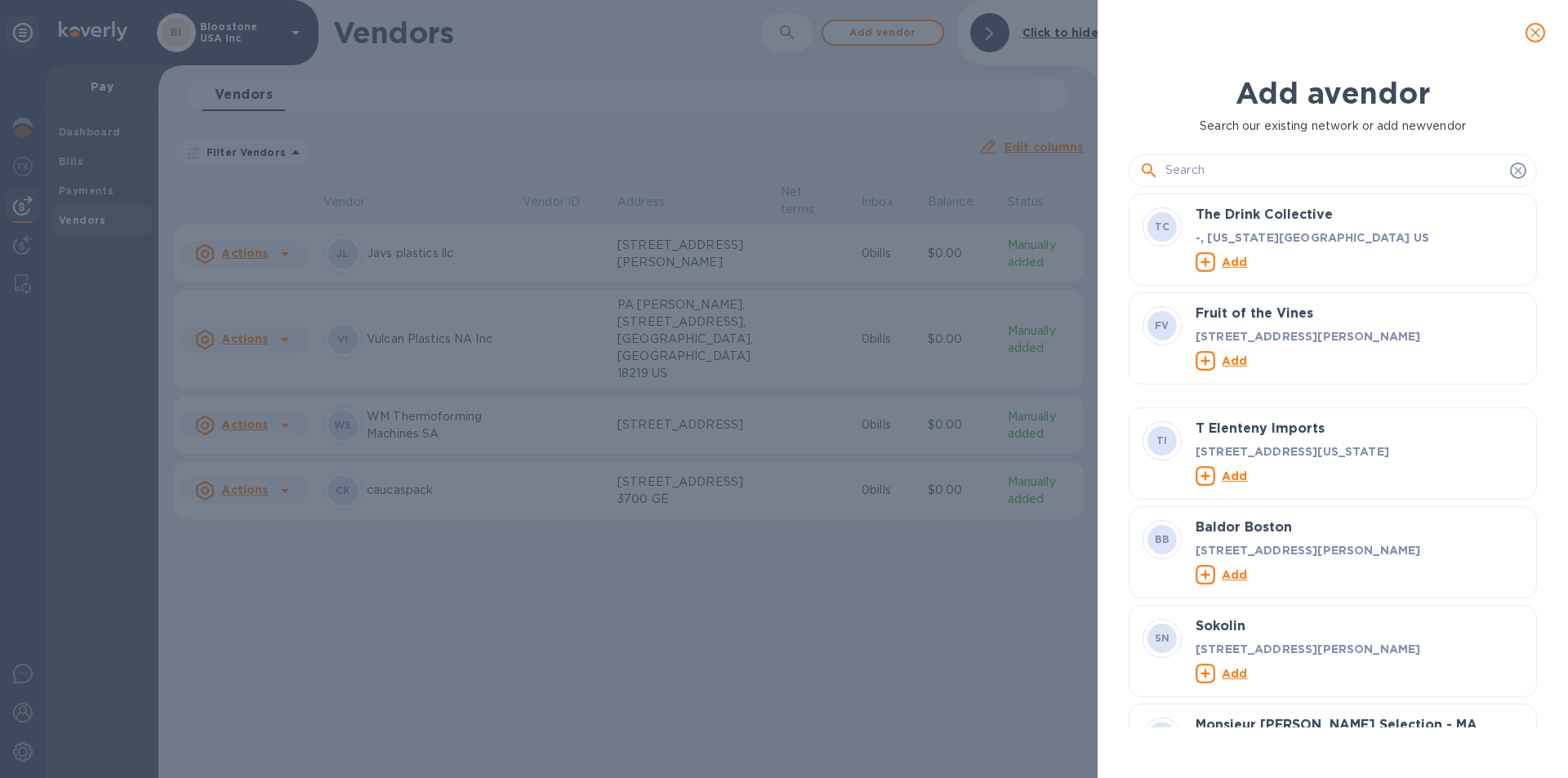
click at [1211, 171] on input "text" at bounding box center [1334, 170] width 339 height 25
paste input "QINGDAO [PERSON_NAME] PACKAGING PRODUCTS"
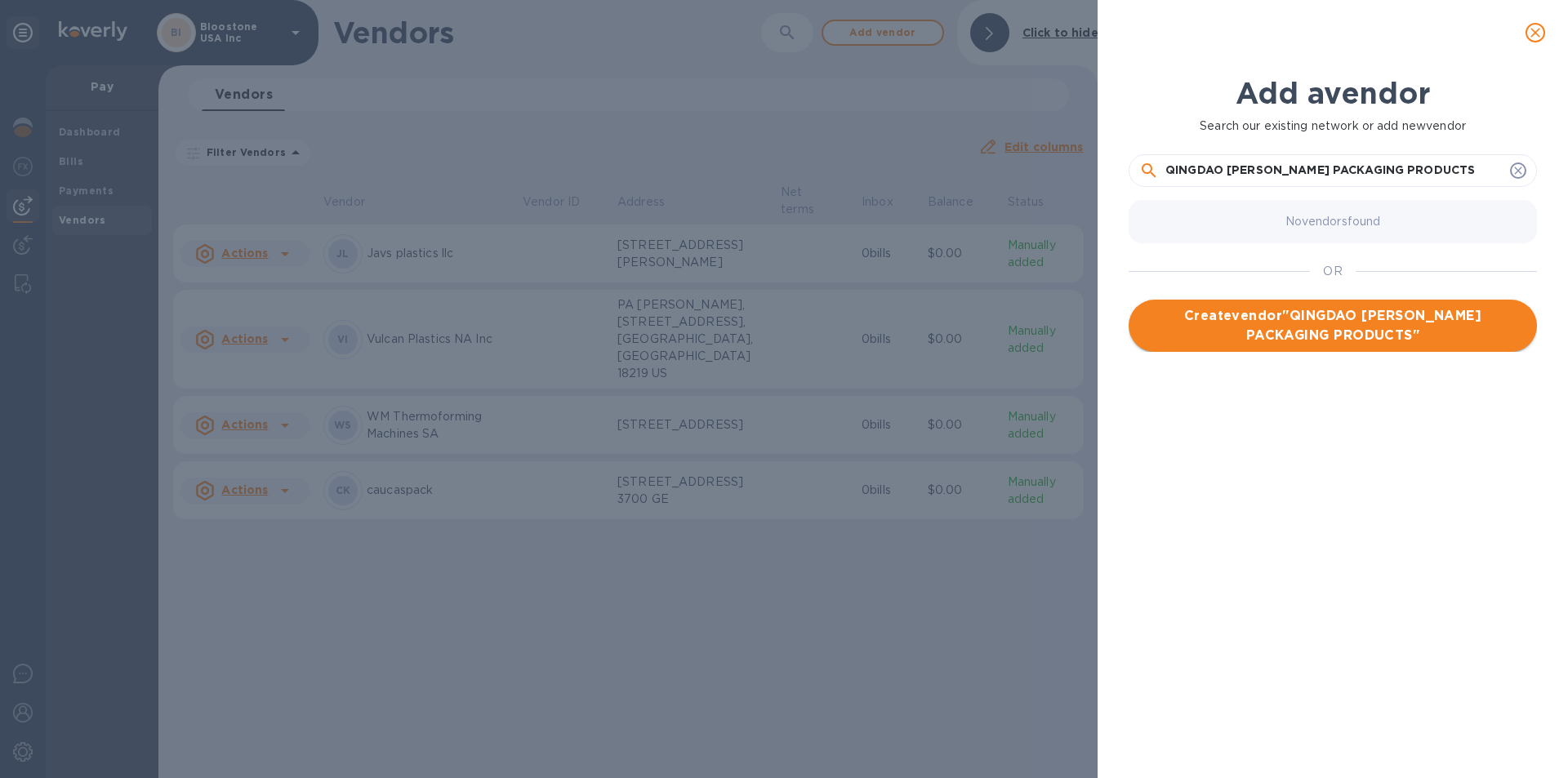
type input "QINGDAO [PERSON_NAME] PACKAGING PRODUCTS"
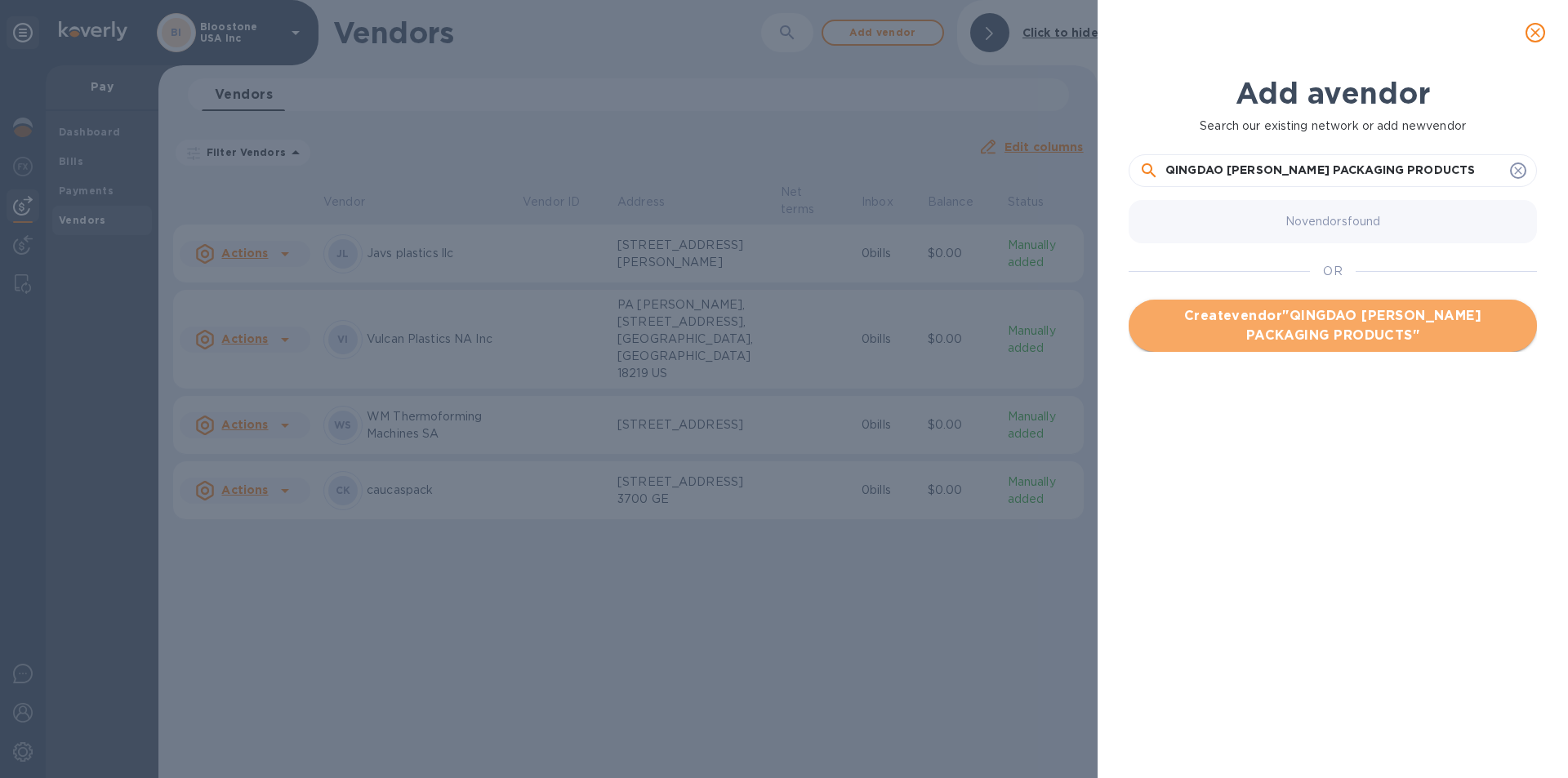
click at [1301, 324] on span "Create vendor " QINGDAO [PERSON_NAME] PACKAGING PRODUCTS "" at bounding box center [1333, 325] width 382 height 40
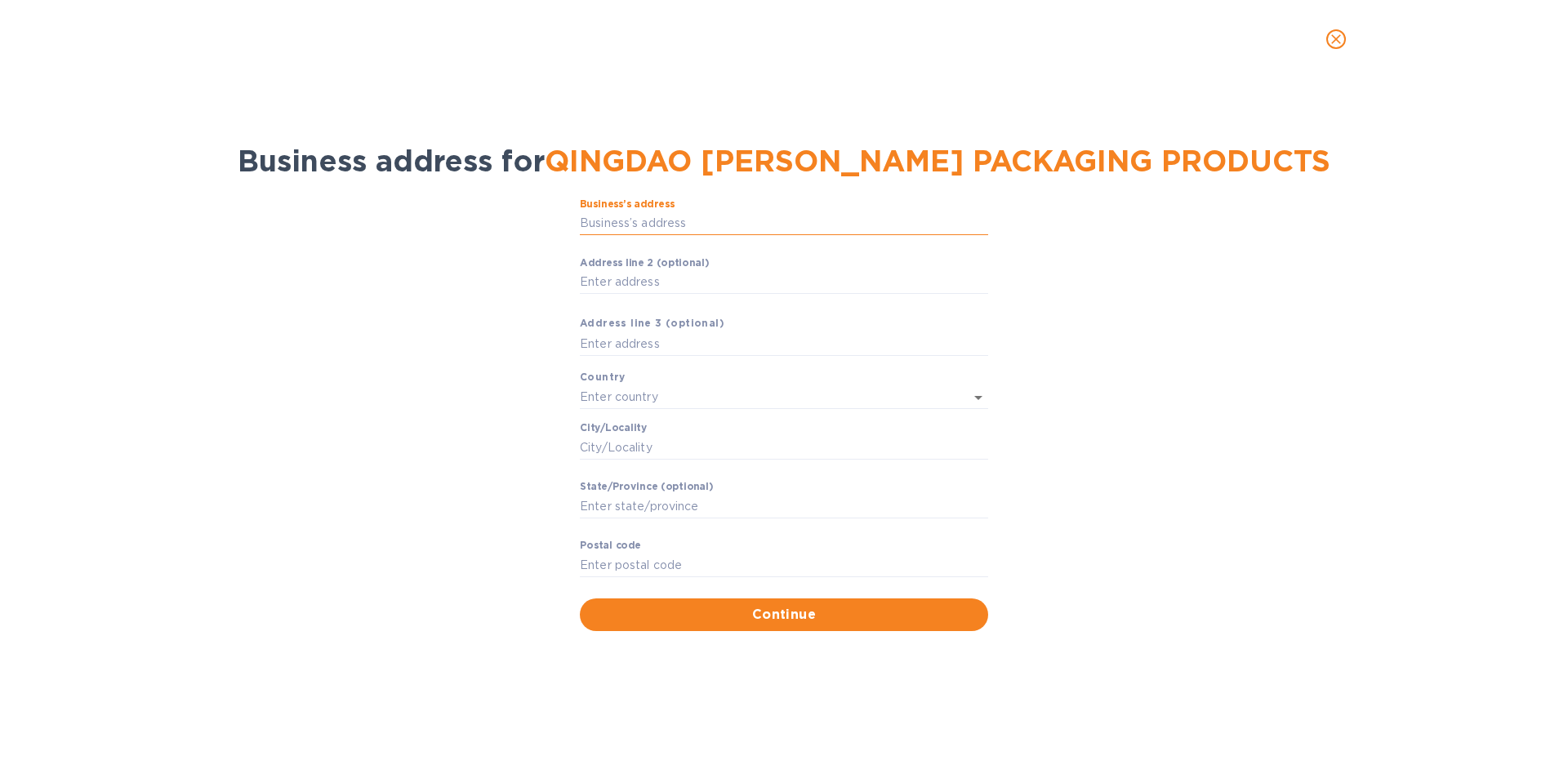
click at [790, 227] on input "Business’s аddress" at bounding box center [784, 223] width 408 height 25
click at [784, 268] on div "Аddress line 2 (optional) ​" at bounding box center [784, 286] width 408 height 58
click at [783, 275] on input "Аddress line 2 (optional)" at bounding box center [784, 283] width 408 height 25
paste input "Room 602 Entrance 4 Building 1"
drag, startPoint x: 783, startPoint y: 275, endPoint x: 735, endPoint y: 403, distance: 136.7
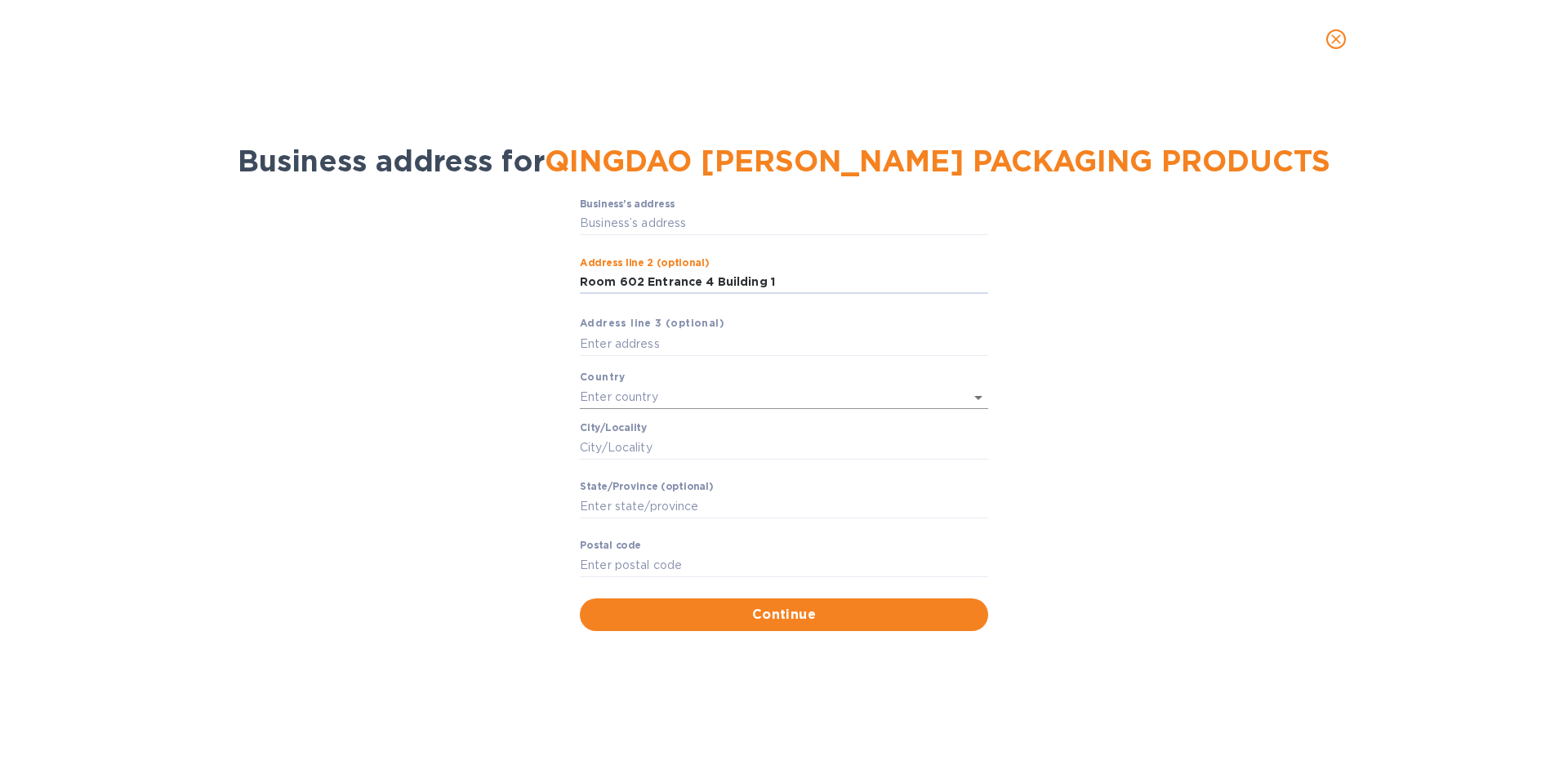
click at [735, 403] on div "Business’s аddress ​ Аddress line 2 (optional) Room 602 Entrance 4 Building 1 ​…" at bounding box center [784, 398] width 408 height 400
type input "Room 602 Entrance 4 Building 1"
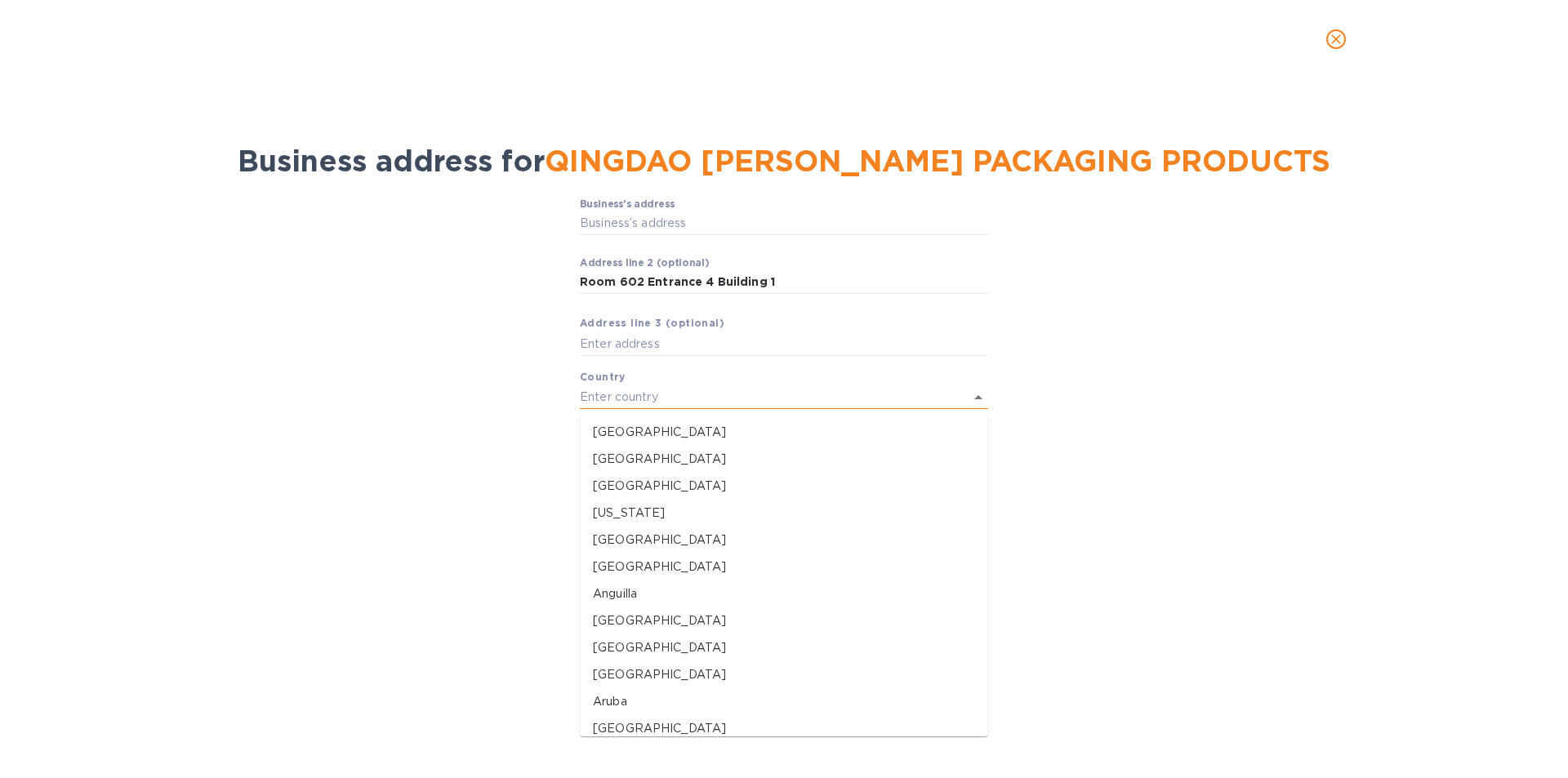
click at [735, 403] on input "text" at bounding box center [761, 398] width 363 height 24
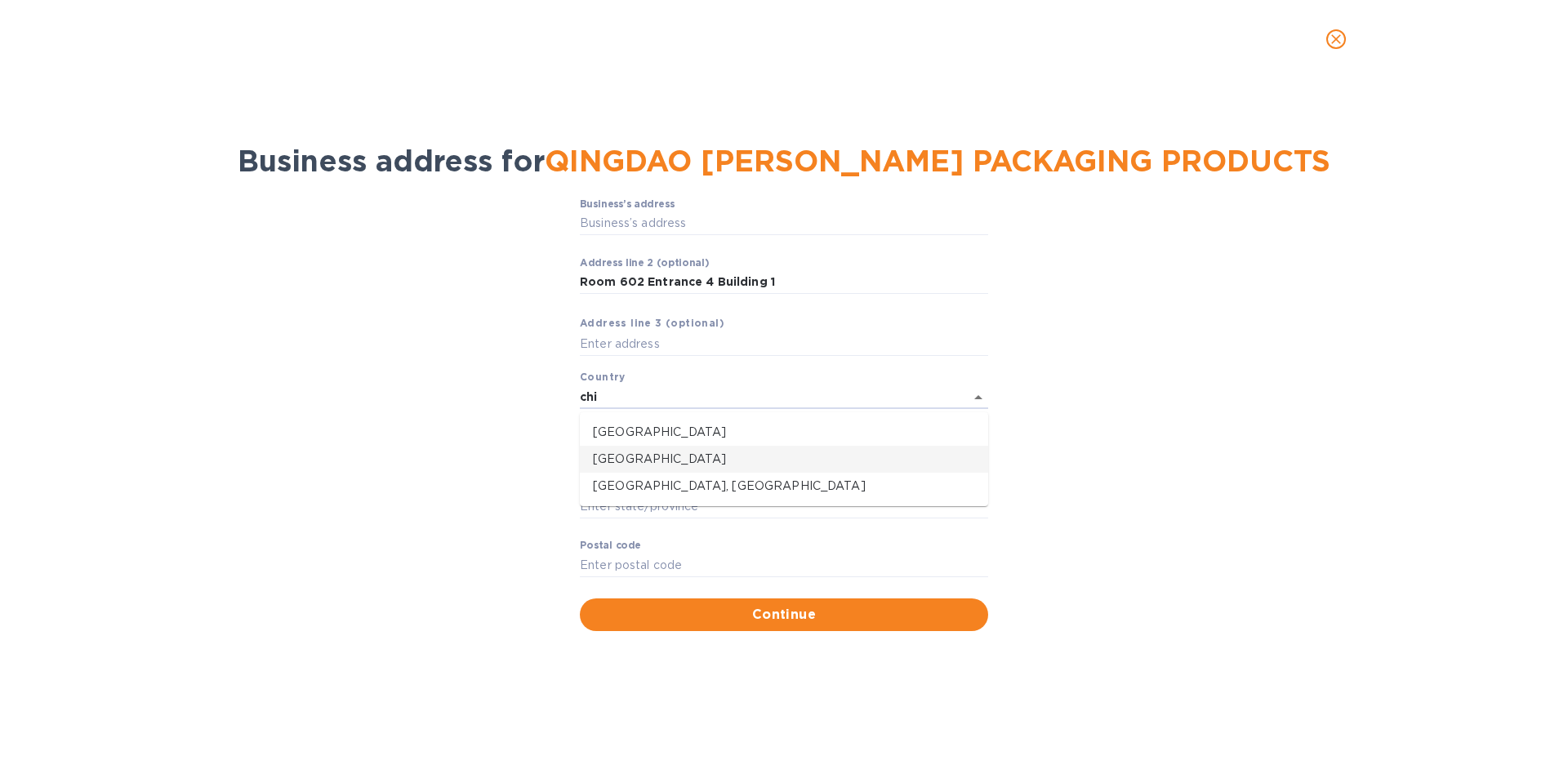
click at [668, 455] on p "[GEOGRAPHIC_DATA]" at bounding box center [784, 459] width 382 height 17
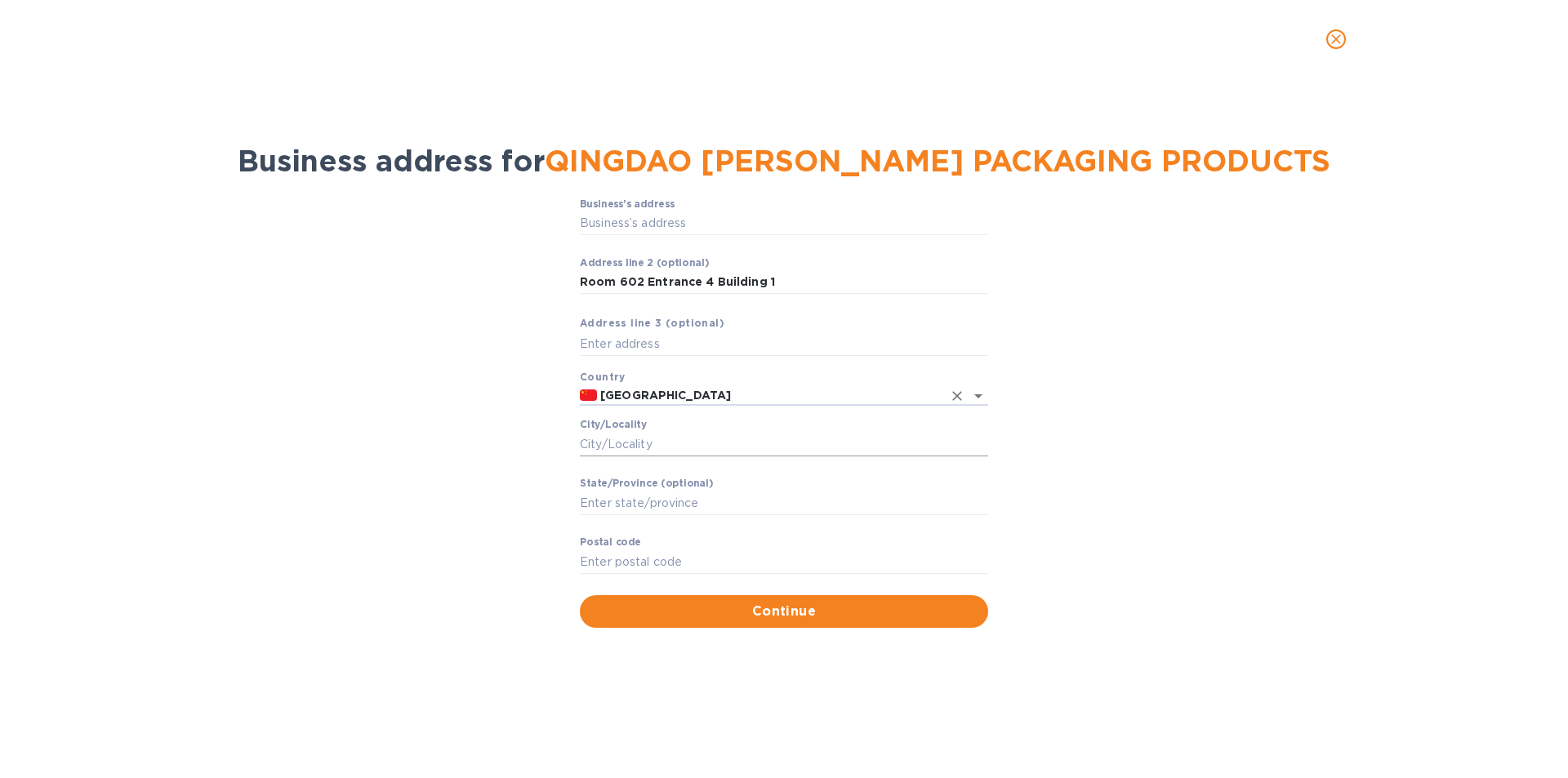
type input "[GEOGRAPHIC_DATA]"
click at [674, 449] on input "Сity/Locаlity" at bounding box center [784, 444] width 408 height 25
paste input "[GEOGRAPHIC_DATA]"
type input "[GEOGRAPHIC_DATA]"
click at [761, 501] on input "Stаte/Province (optional)" at bounding box center [784, 502] width 408 height 25
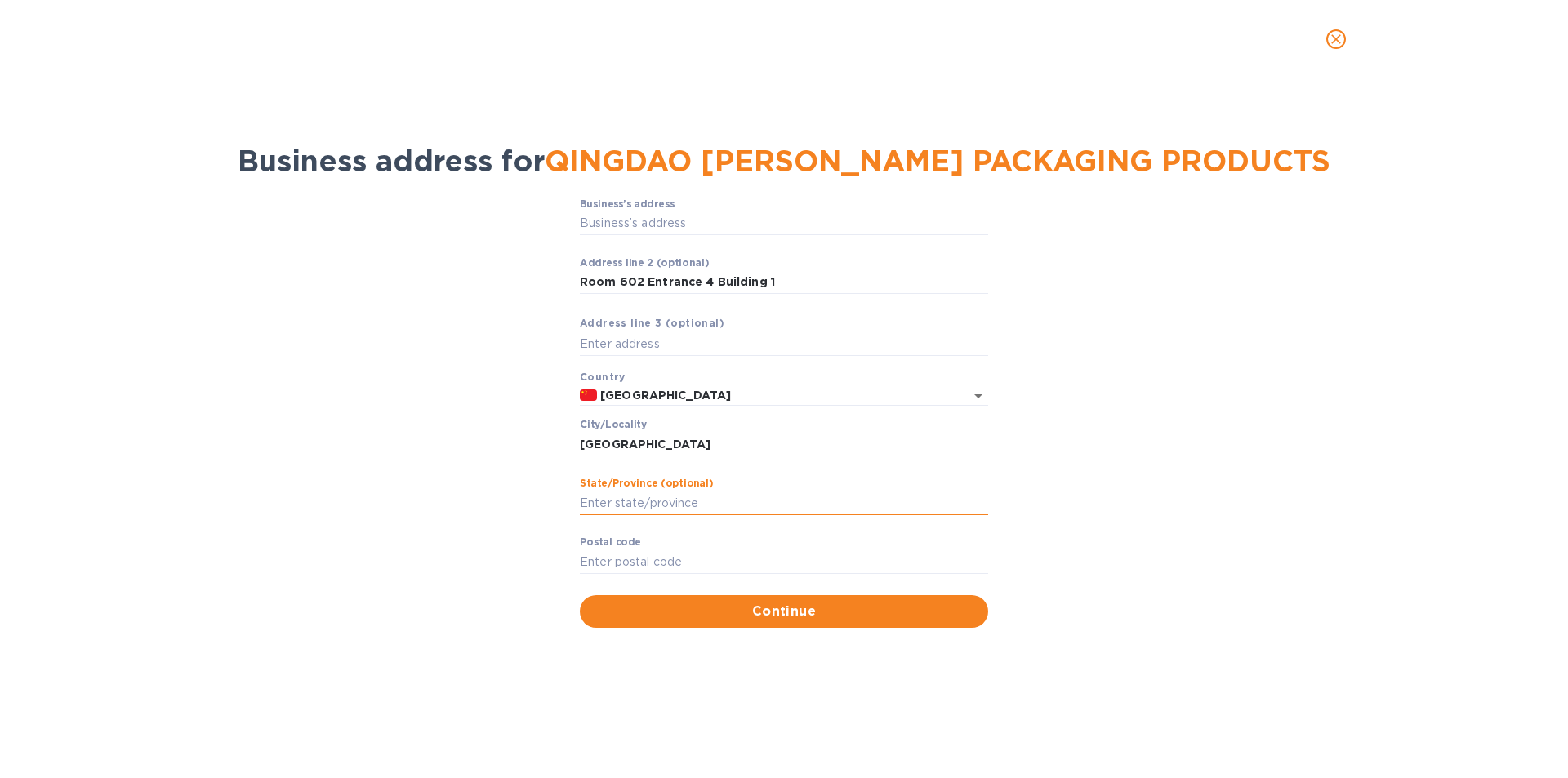
paste input "[GEOGRAPHIC_DATA]"
type input "[GEOGRAPHIC_DATA]"
click at [726, 557] on input "Pоstal cоde" at bounding box center [784, 562] width 408 height 25
type input "00000"
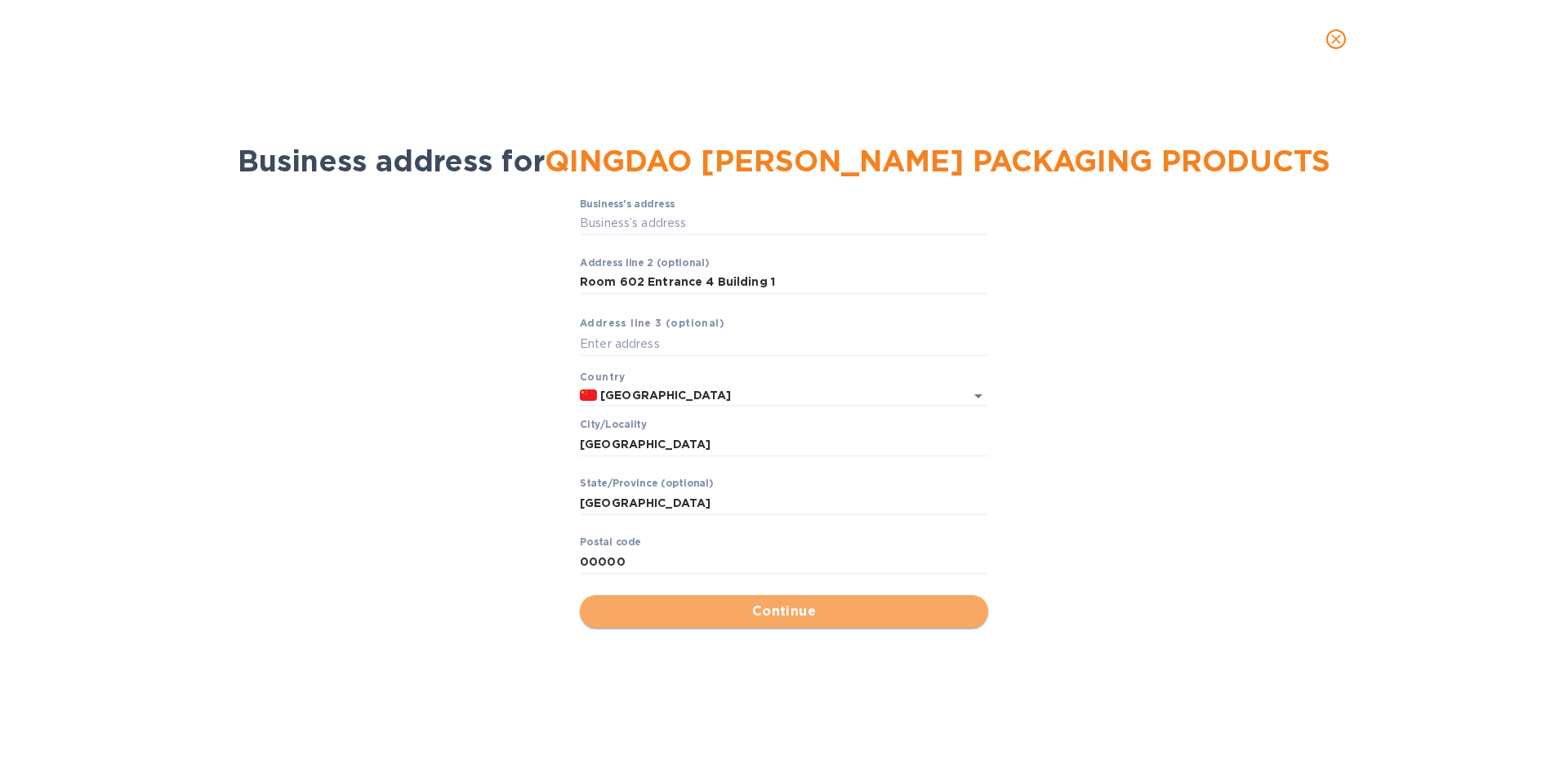
click at [686, 613] on span "Continue" at bounding box center [784, 611] width 382 height 20
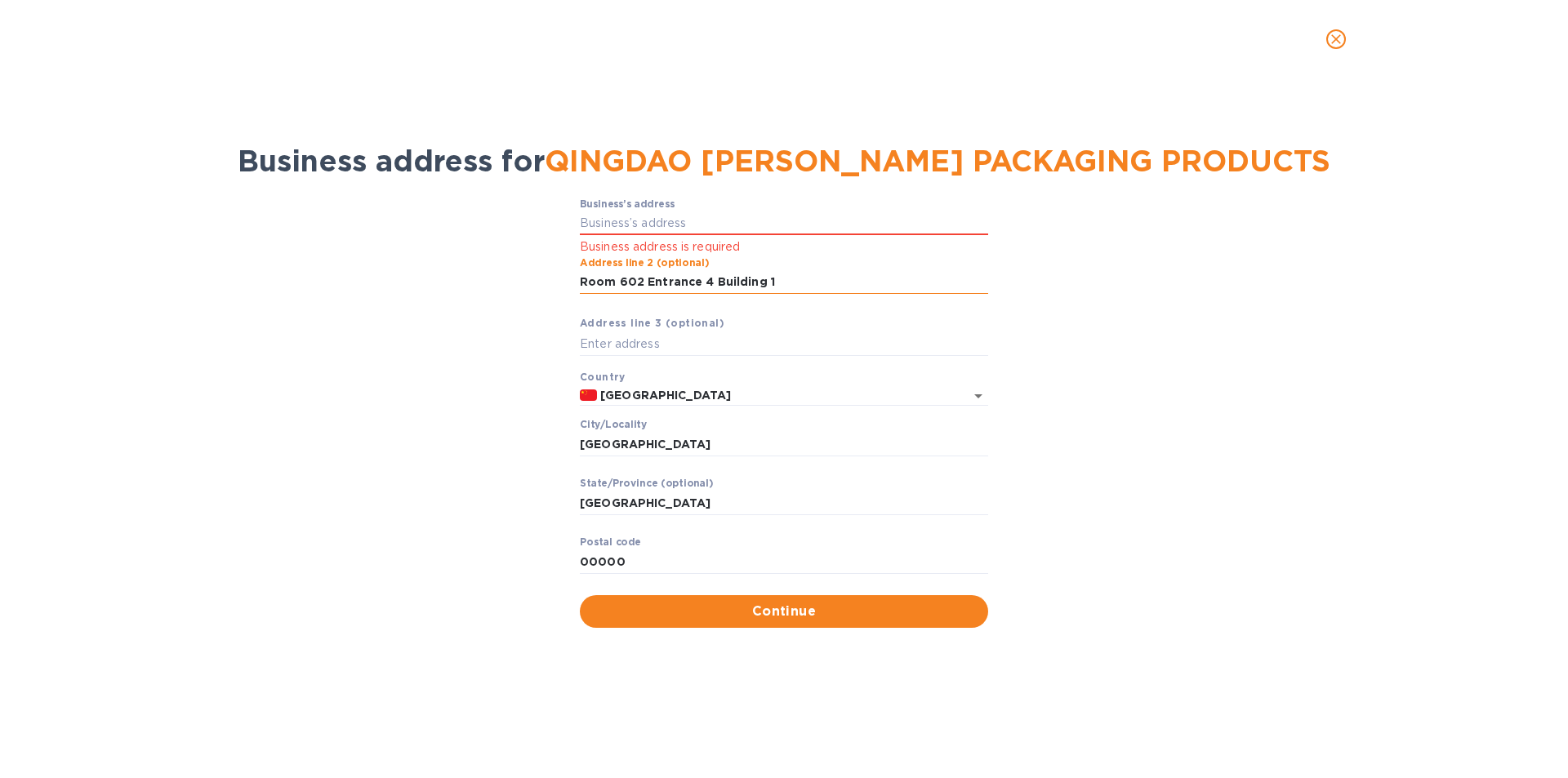
click at [635, 281] on input "Room 602 Entrance 4 Building 1" at bounding box center [784, 283] width 408 height 25
click at [665, 222] on input "Business’s аddress" at bounding box center [784, 223] width 408 height 25
paste input "Room 602 Entrance 4 Building 1"
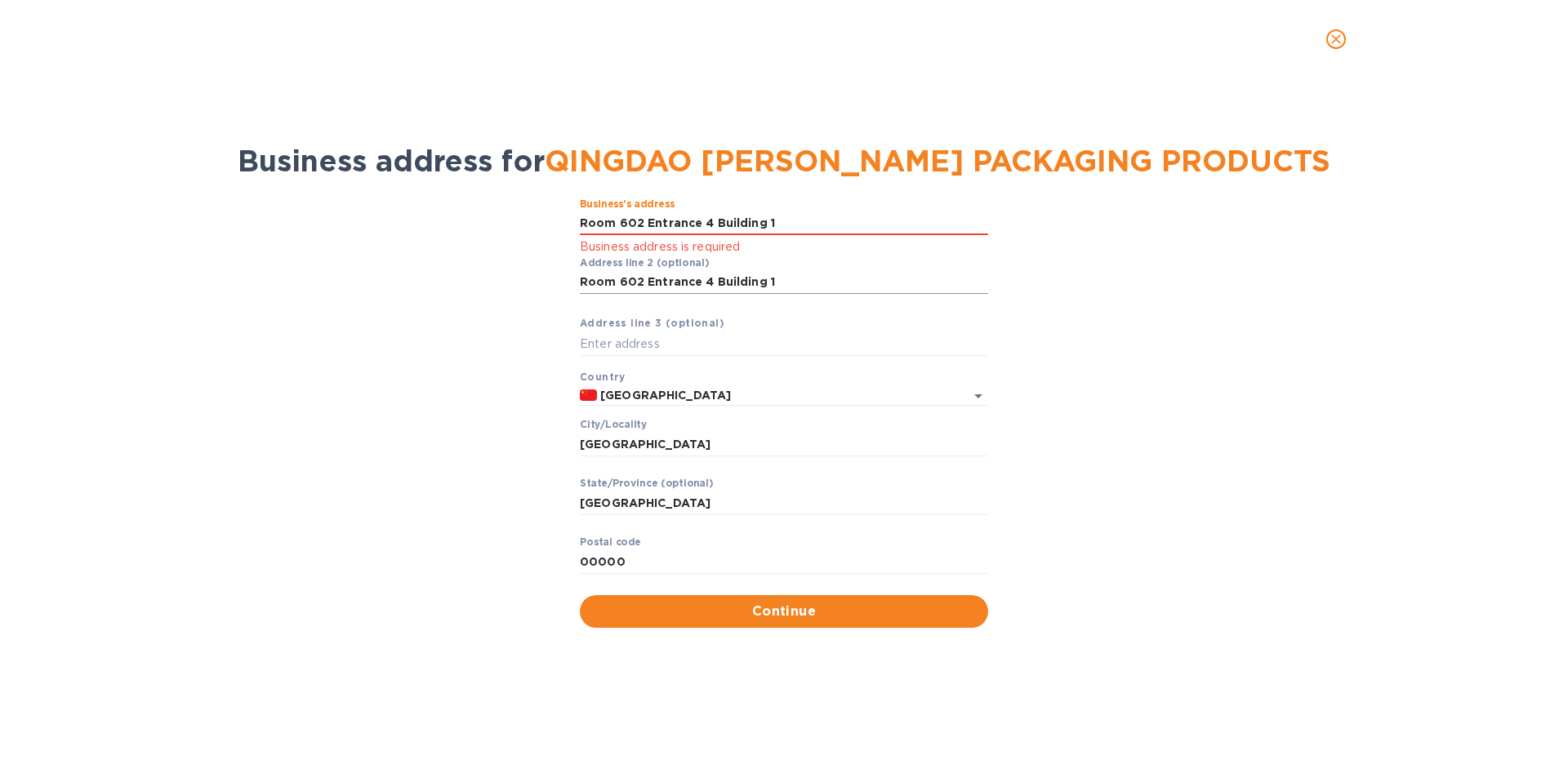
type input "Room 602 Entrance 4 Building 1"
click at [653, 291] on input "Room 602 Entrance 4 Building 1" at bounding box center [784, 283] width 408 height 25
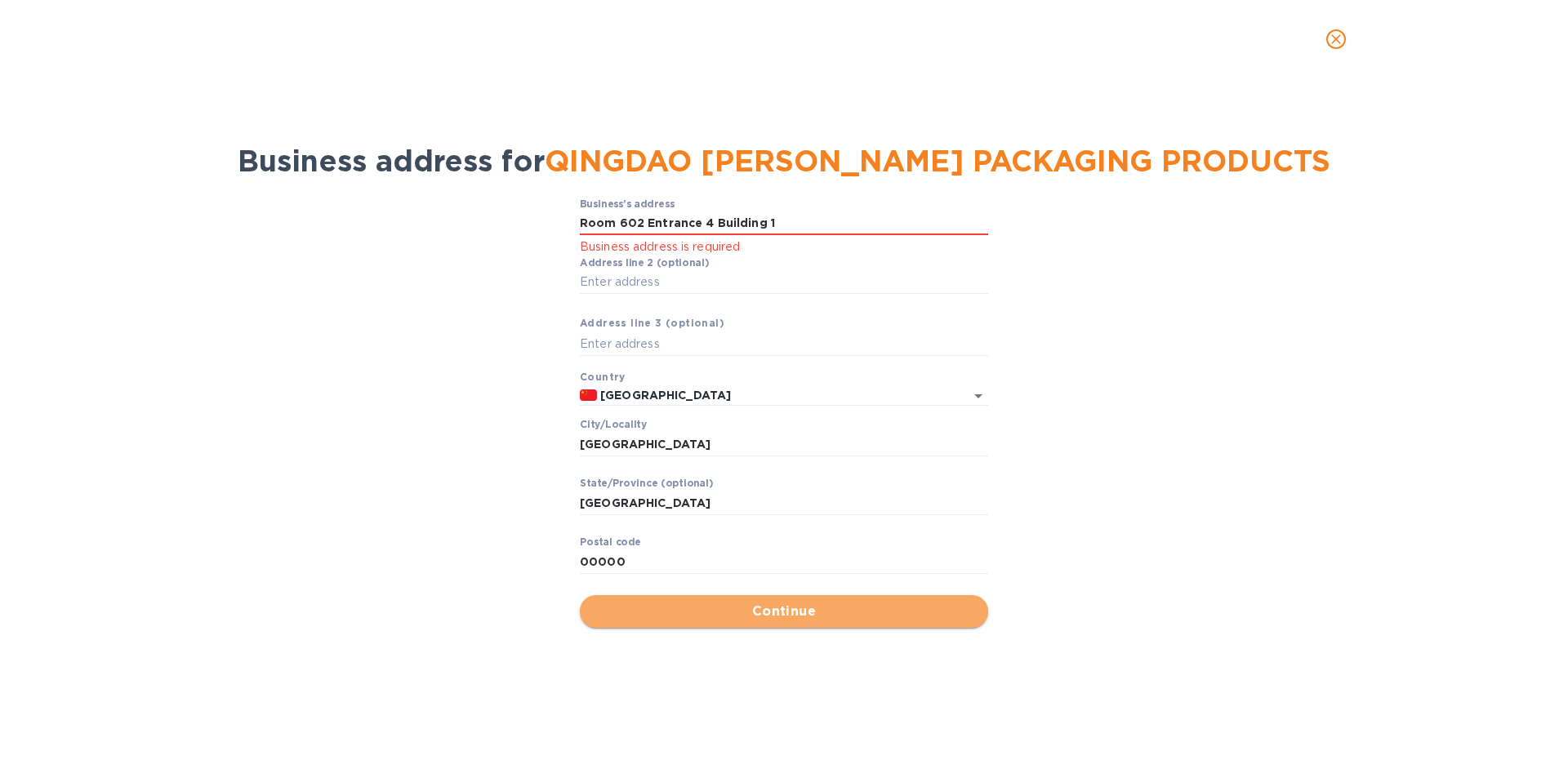
click at [740, 614] on span "Continue" at bounding box center [784, 611] width 382 height 20
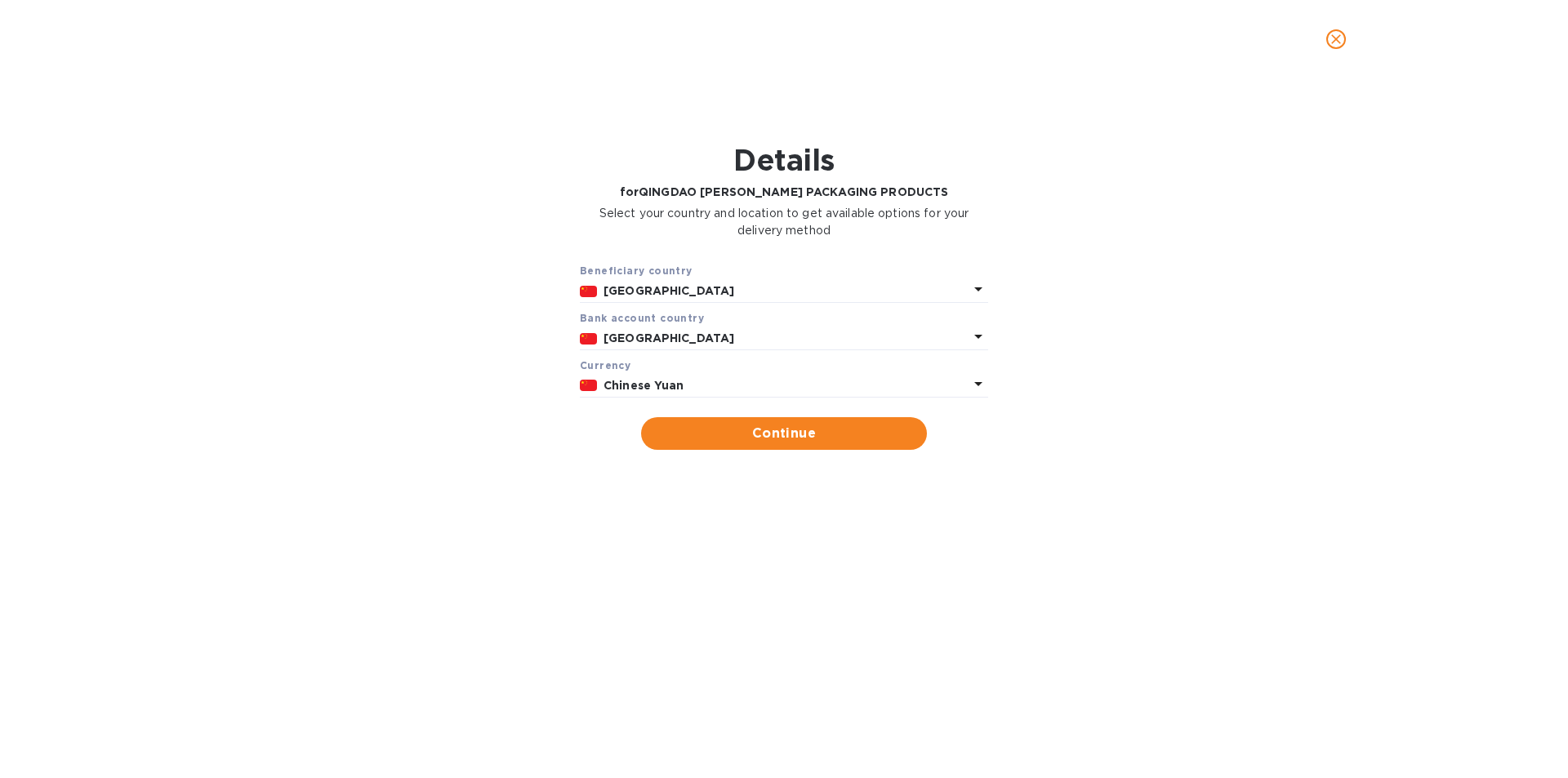
click at [817, 283] on p "[GEOGRAPHIC_DATA]" at bounding box center [785, 291] width 365 height 17
click at [1095, 207] on div "Details for QINGDAO [PERSON_NAME] PACKAGING PRODUCTS Select your country and lo…" at bounding box center [784, 193] width 1526 height 120
click at [973, 299] on icon at bounding box center [978, 289] width 20 height 20
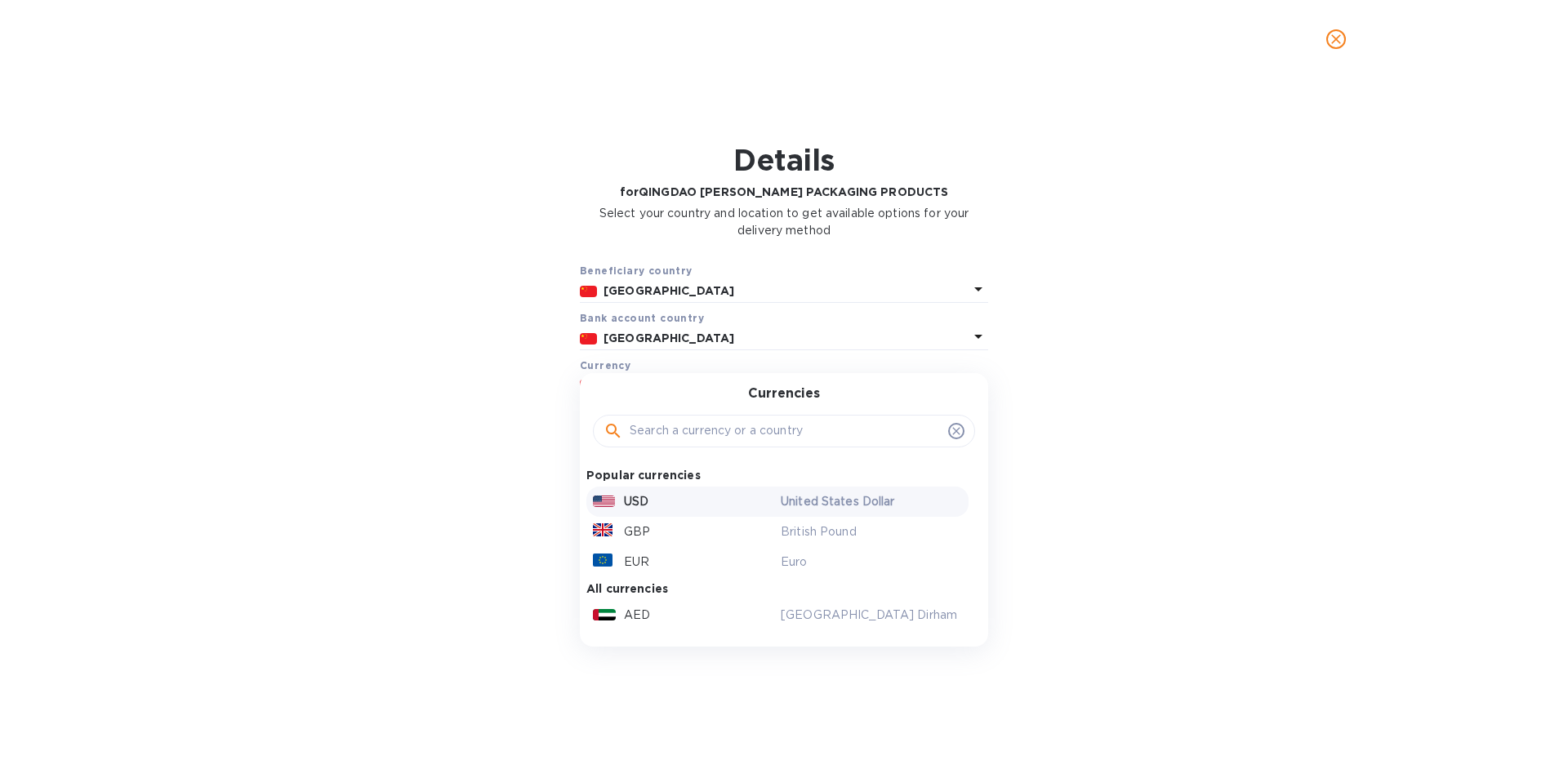
click at [692, 509] on div "USD" at bounding box center [683, 501] width 188 height 24
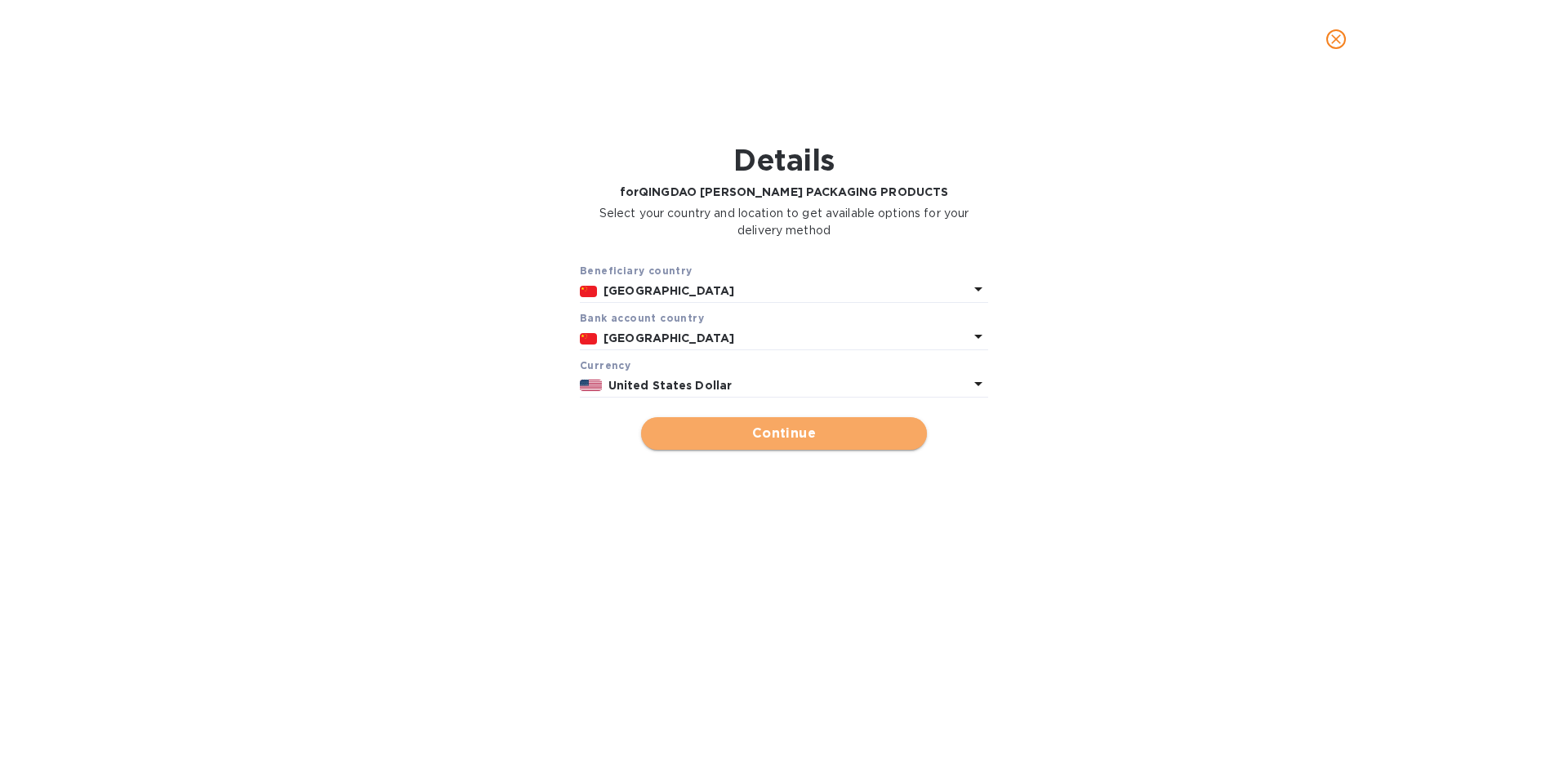
click at [775, 437] on span "Continue" at bounding box center [784, 433] width 259 height 20
type input "QINGDAO [PERSON_NAME] PACKAGING PRODUCTS"
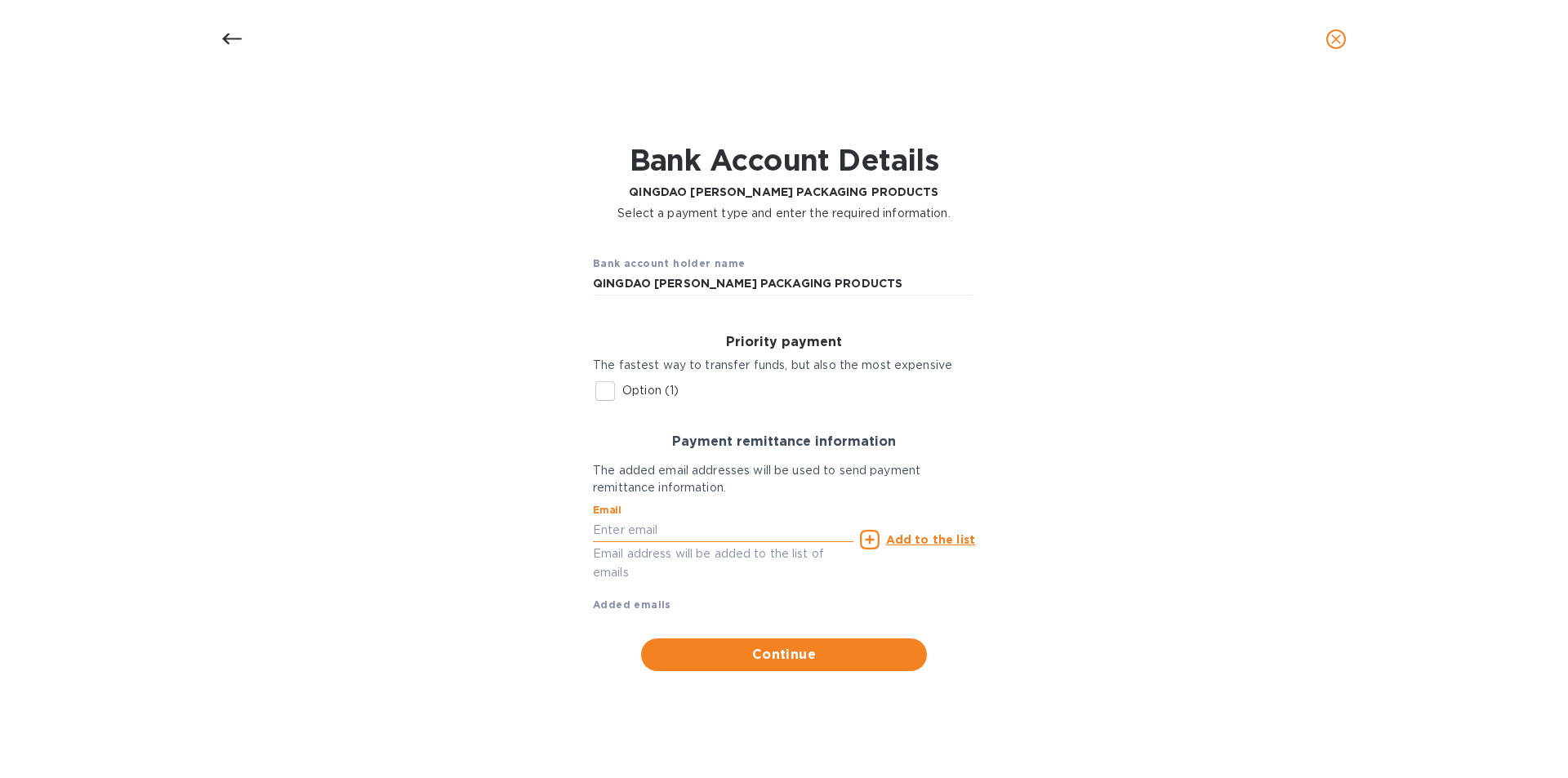
click at [735, 536] on input "text" at bounding box center [723, 530] width 260 height 25
type input "[PERSON_NAME][EMAIL_ADDRESS][DOMAIN_NAME]"
click at [910, 537] on u "Add to the list" at bounding box center [930, 539] width 89 height 13
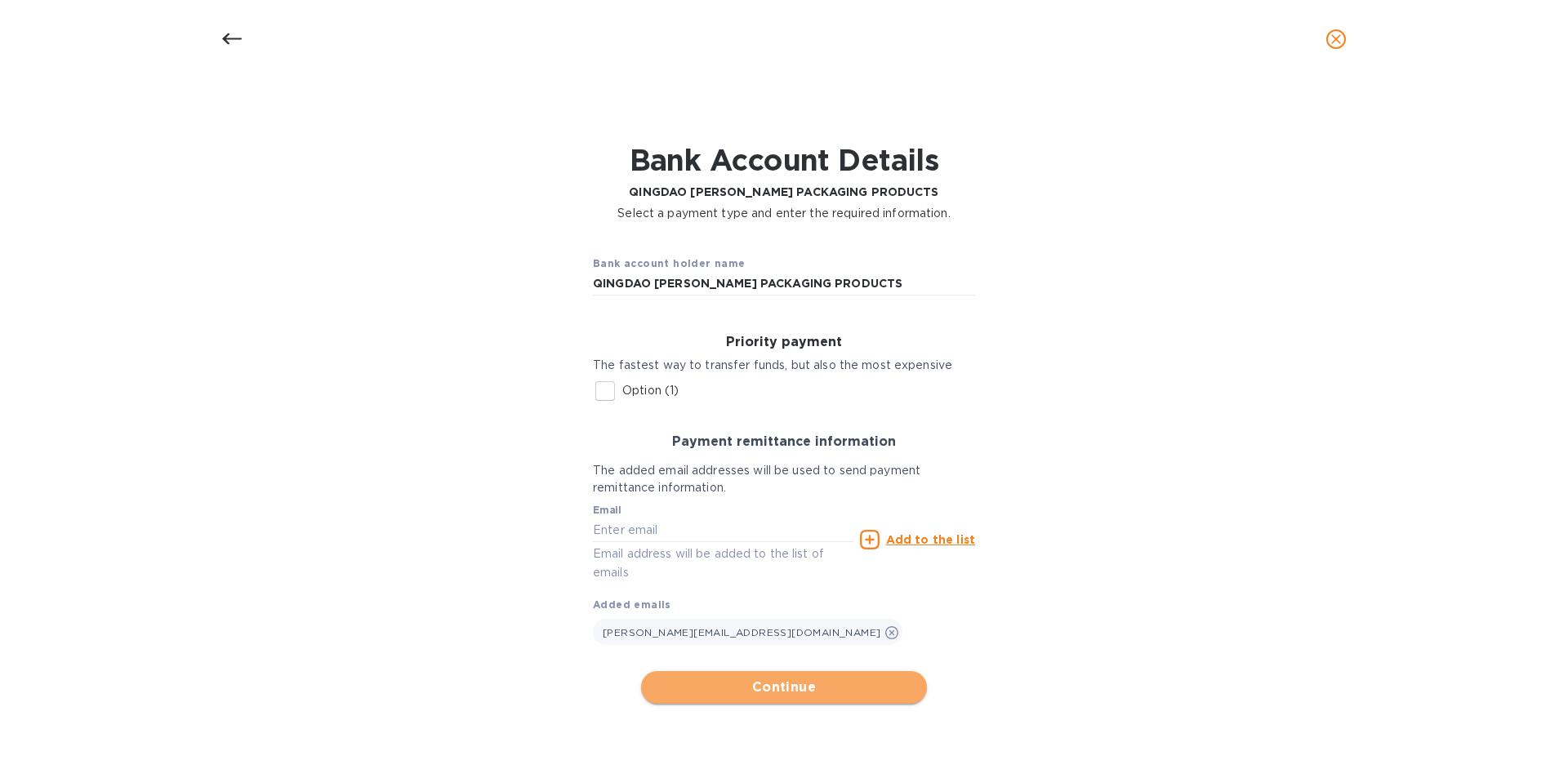
click at [801, 684] on span "Continue" at bounding box center [784, 687] width 259 height 20
click at [600, 395] on input "Option (1)" at bounding box center [605, 391] width 34 height 34
checkbox input "true"
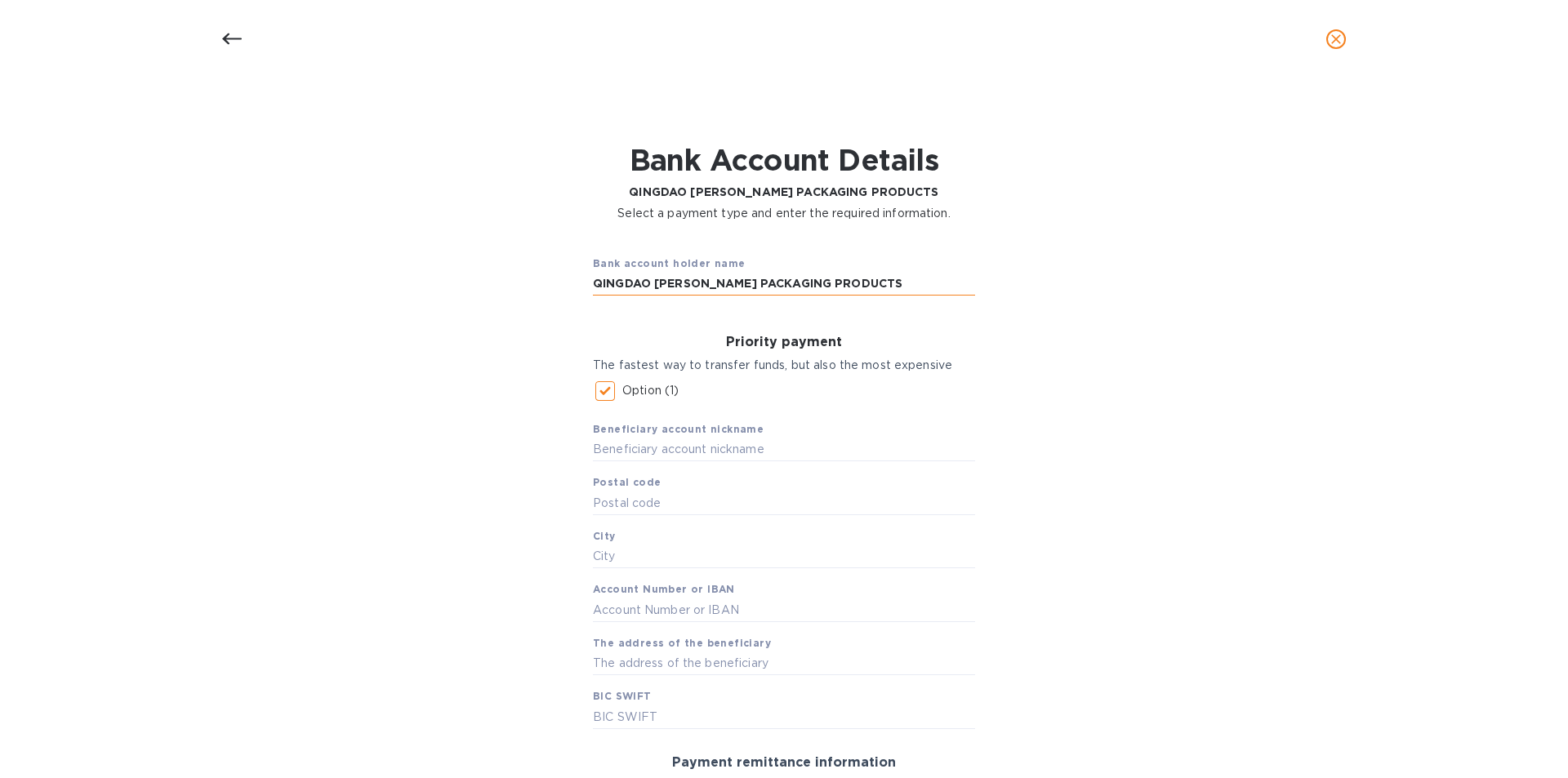
click at [741, 277] on input "QINGDAO [PERSON_NAME] PACKAGING PRODUCTS" at bounding box center [784, 283] width 382 height 25
click at [622, 448] on input "text" at bounding box center [784, 449] width 382 height 25
paste input "Room 602 Entrance 4 Building 1"
type input "R"
click at [740, 290] on input "QINGDAO [PERSON_NAME] PACKAGING PRODUCTS" at bounding box center [784, 283] width 382 height 25
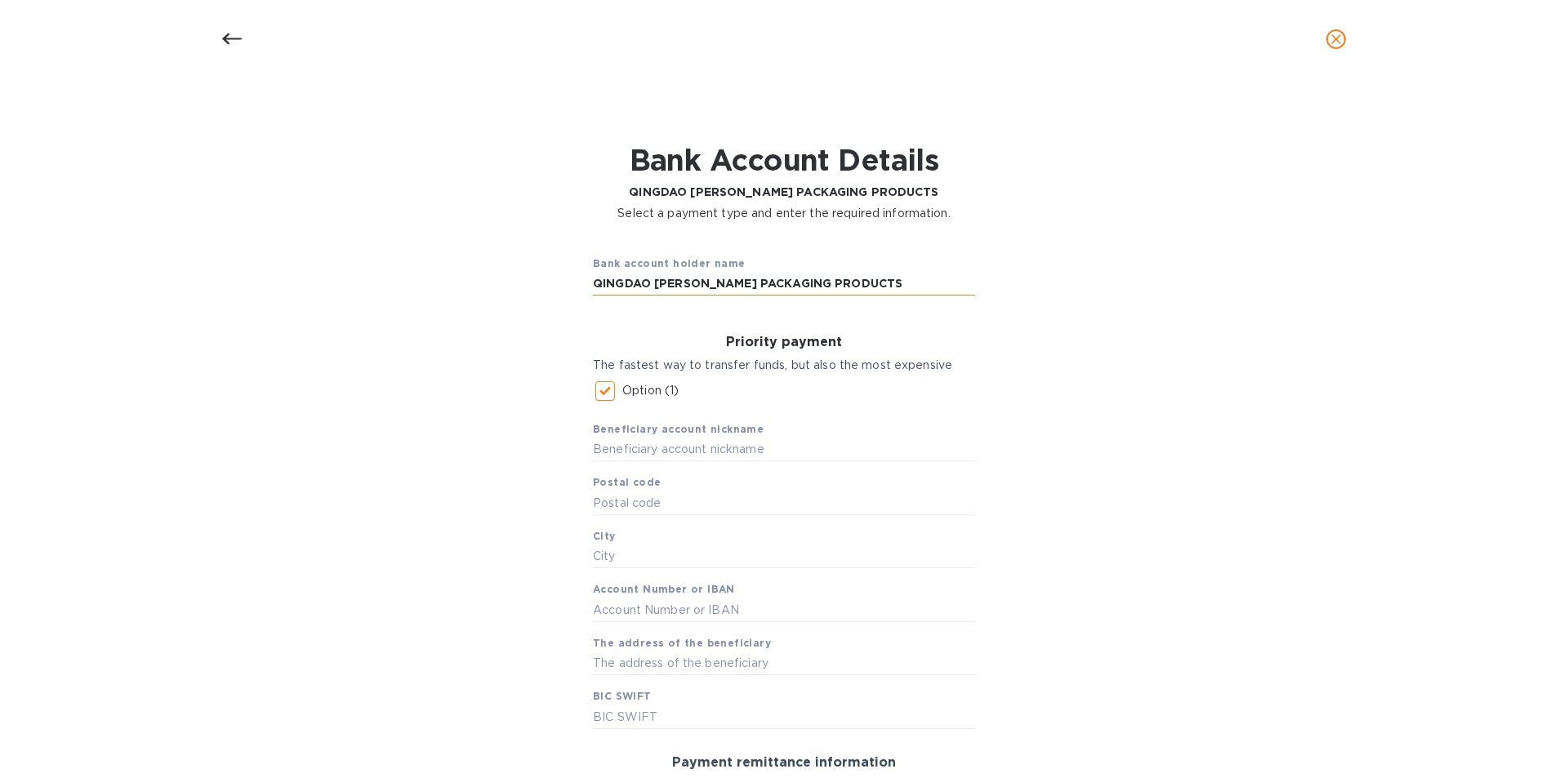
click at [740, 290] on input "QINGDAO [PERSON_NAME] PACKAGING PRODUCTS" at bounding box center [784, 283] width 382 height 25
click at [717, 459] on input "text" at bounding box center [784, 449] width 382 height 25
paste input "QINGDAO [PERSON_NAME] PACKAGING PRODUCTS"
type input "QINGDAO [PERSON_NAME] PACKAGING PRODUCTS"
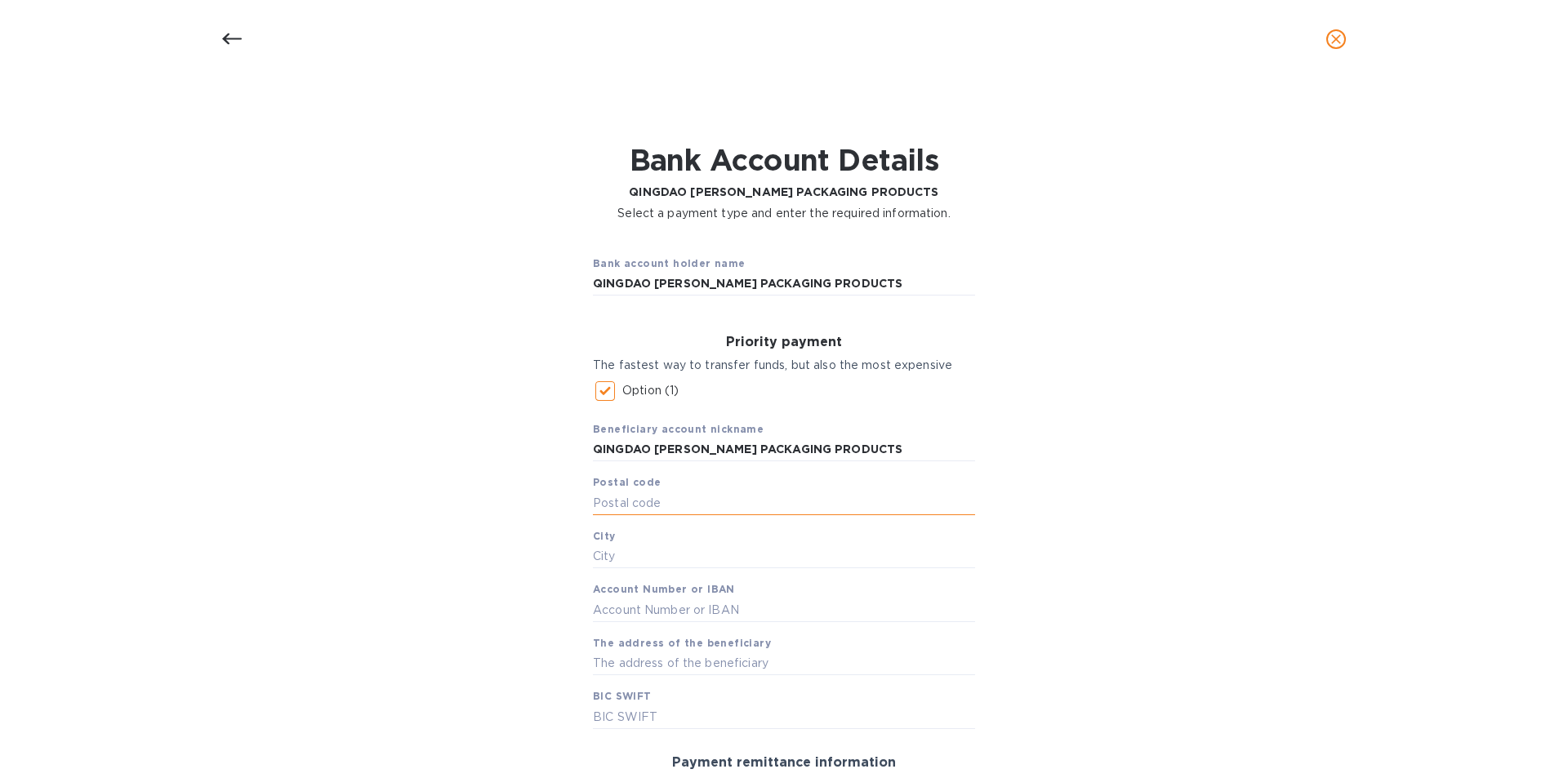
click at [674, 513] on input "text" at bounding box center [784, 502] width 382 height 25
type input "00000"
click at [656, 552] on input "text" at bounding box center [784, 556] width 382 height 25
paste input "[GEOGRAPHIC_DATA]"
type input "[GEOGRAPHIC_DATA]"
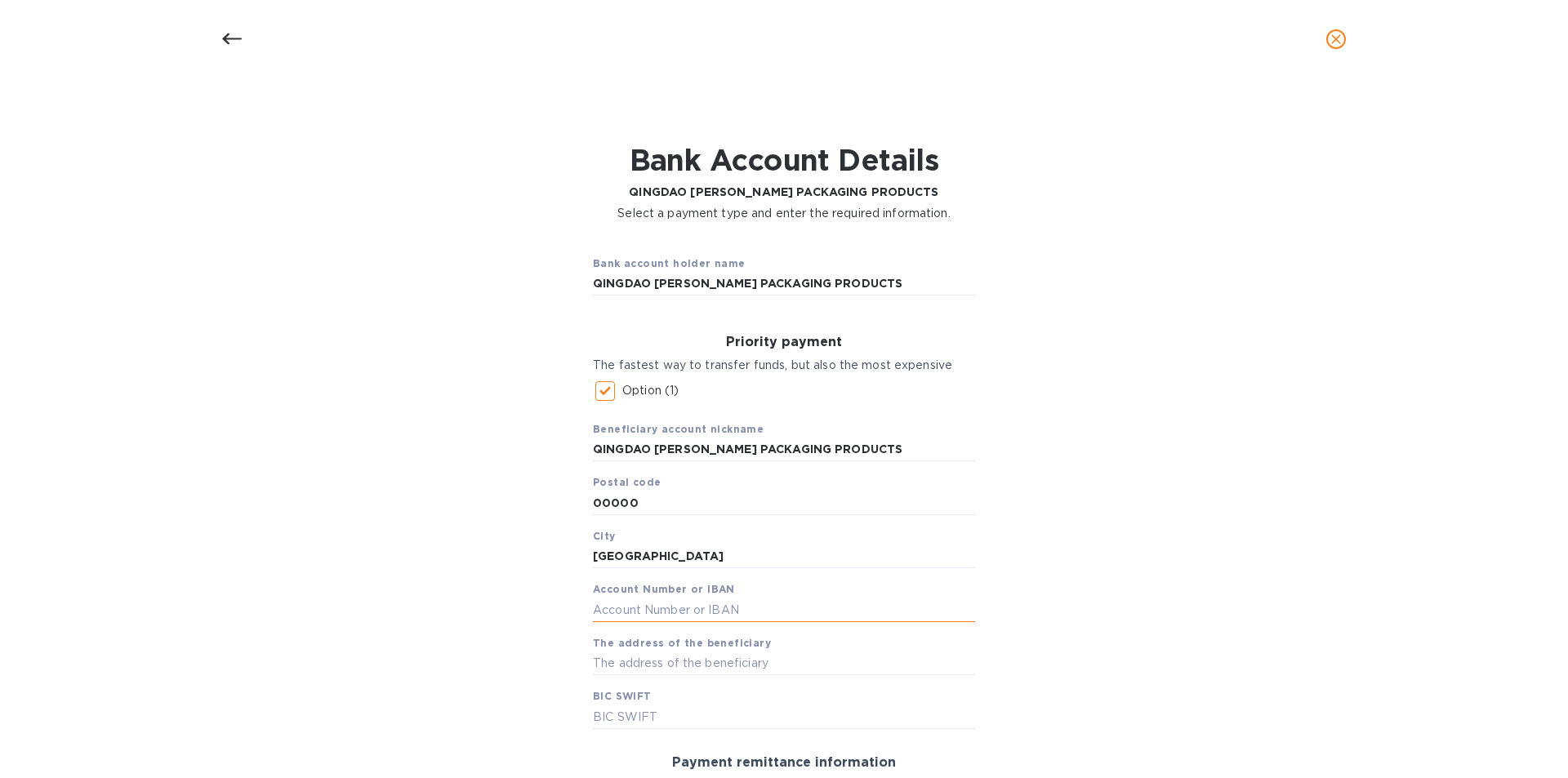
click at [778, 606] on input "text" at bounding box center [784, 610] width 382 height 25
paste input "532908600532902"
type input "532908600532902"
click at [742, 652] on input "text" at bounding box center [784, 664] width 382 height 25
paste input "Room 602 Entrance 4 Building 1"
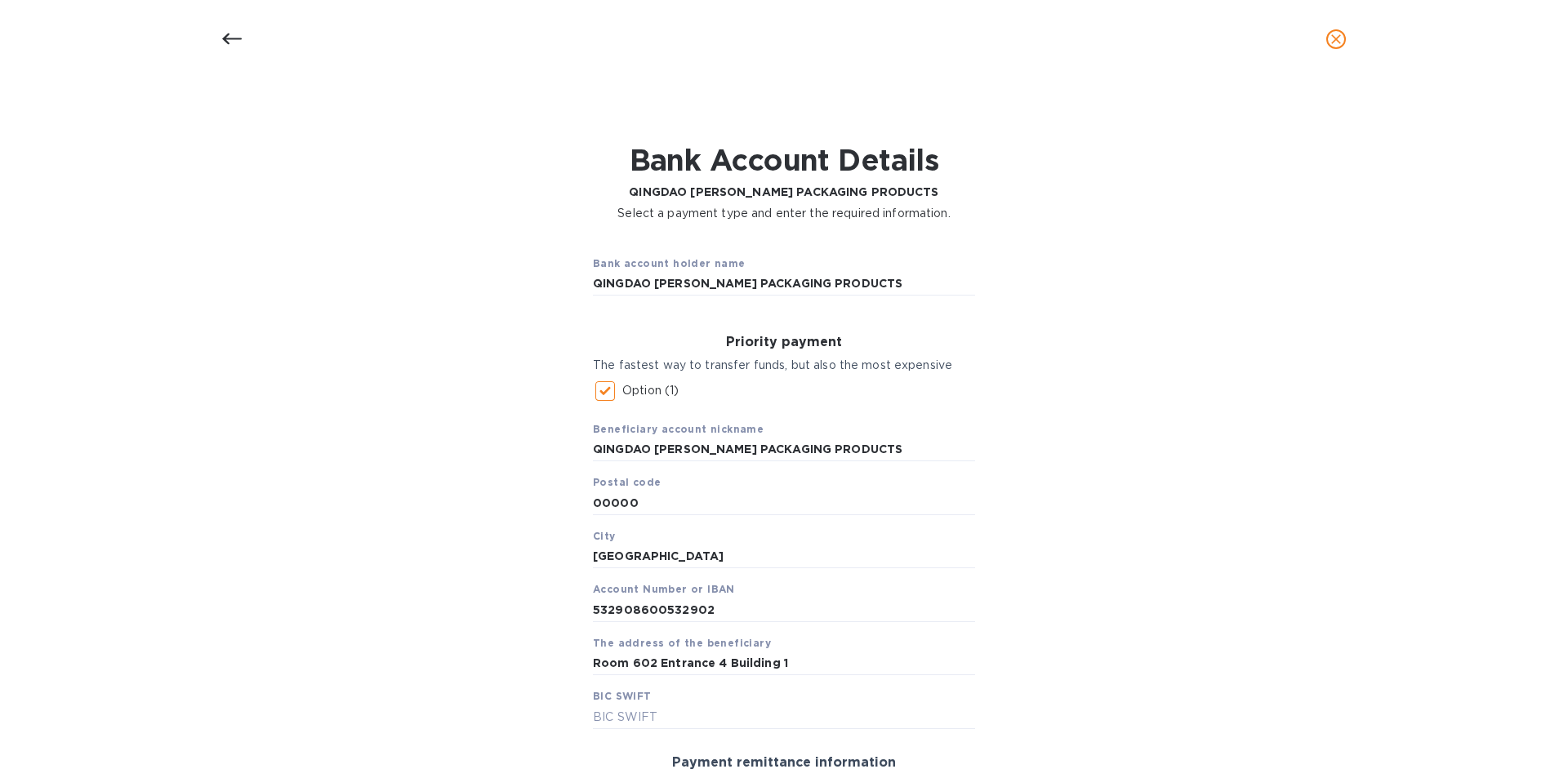
click at [1089, 562] on div "Bank account holder name QINGDAO [PERSON_NAME] PACKAGING PRODUCTS Priority paym…" at bounding box center [784, 633] width 1526 height 803
click at [805, 664] on input "Room 602 Entrance 4 Building 1" at bounding box center [784, 664] width 382 height 25
paste input "[GEOGRAPHIC_DATA]"
type input "Room 602 Entrance 4 Building 1 [GEOGRAPHIC_DATA] [GEOGRAPHIC_DATA] [GEOGRAPHIC_…"
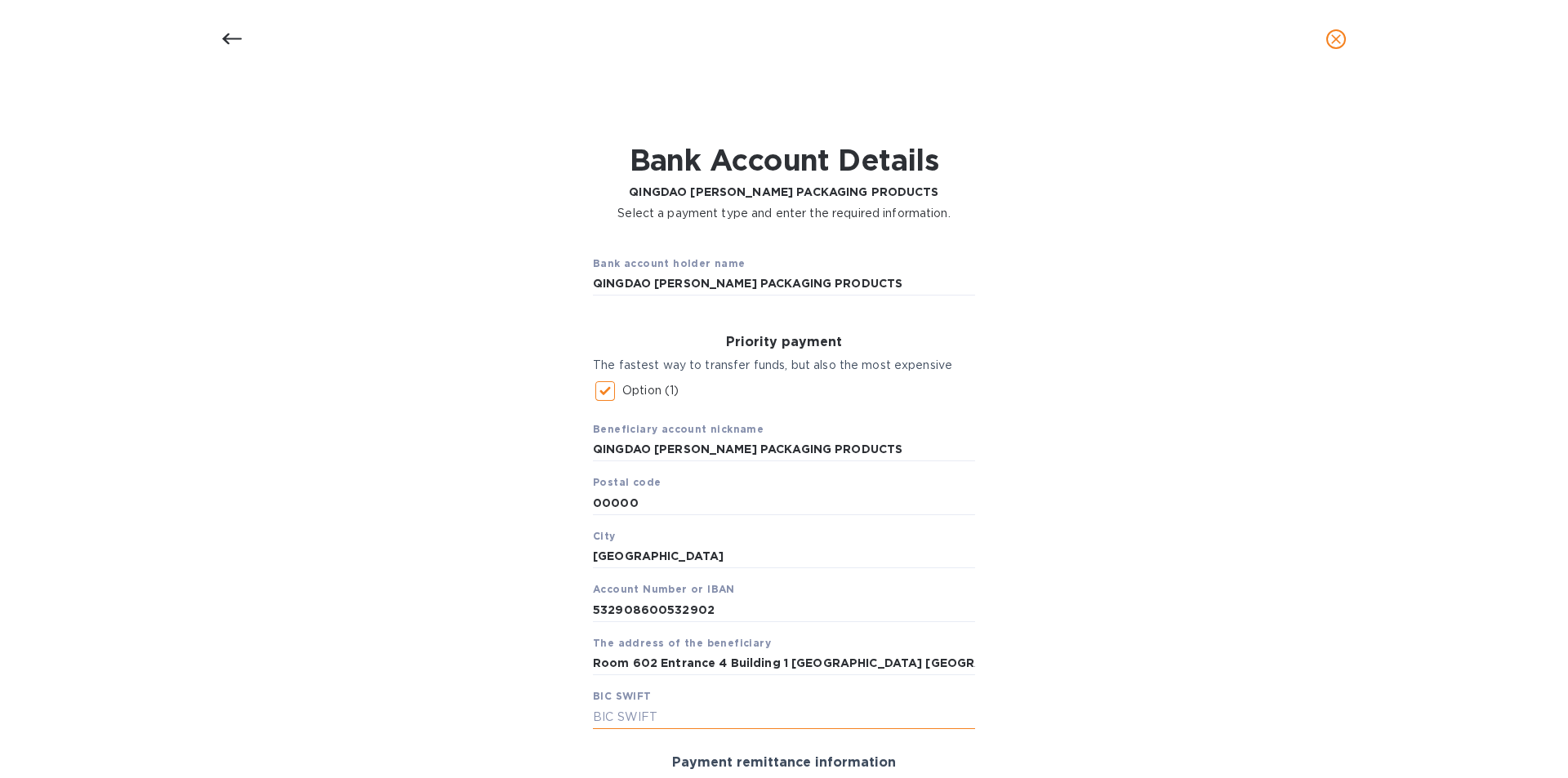
click at [868, 719] on input "text" at bounding box center [784, 716] width 382 height 25
paste input "[SWIFT_CODE]"
type input "[SWIFT_CODE]"
click at [1223, 587] on div "Bank account holder name QINGDAO [PERSON_NAME] PACKAGING PRODUCTS Priority paym…" at bounding box center [784, 633] width 1526 height 803
click at [1248, 565] on div "Bank account holder name QINGDAO [PERSON_NAME] PACKAGING PRODUCTS Priority paym…" at bounding box center [784, 633] width 1526 height 803
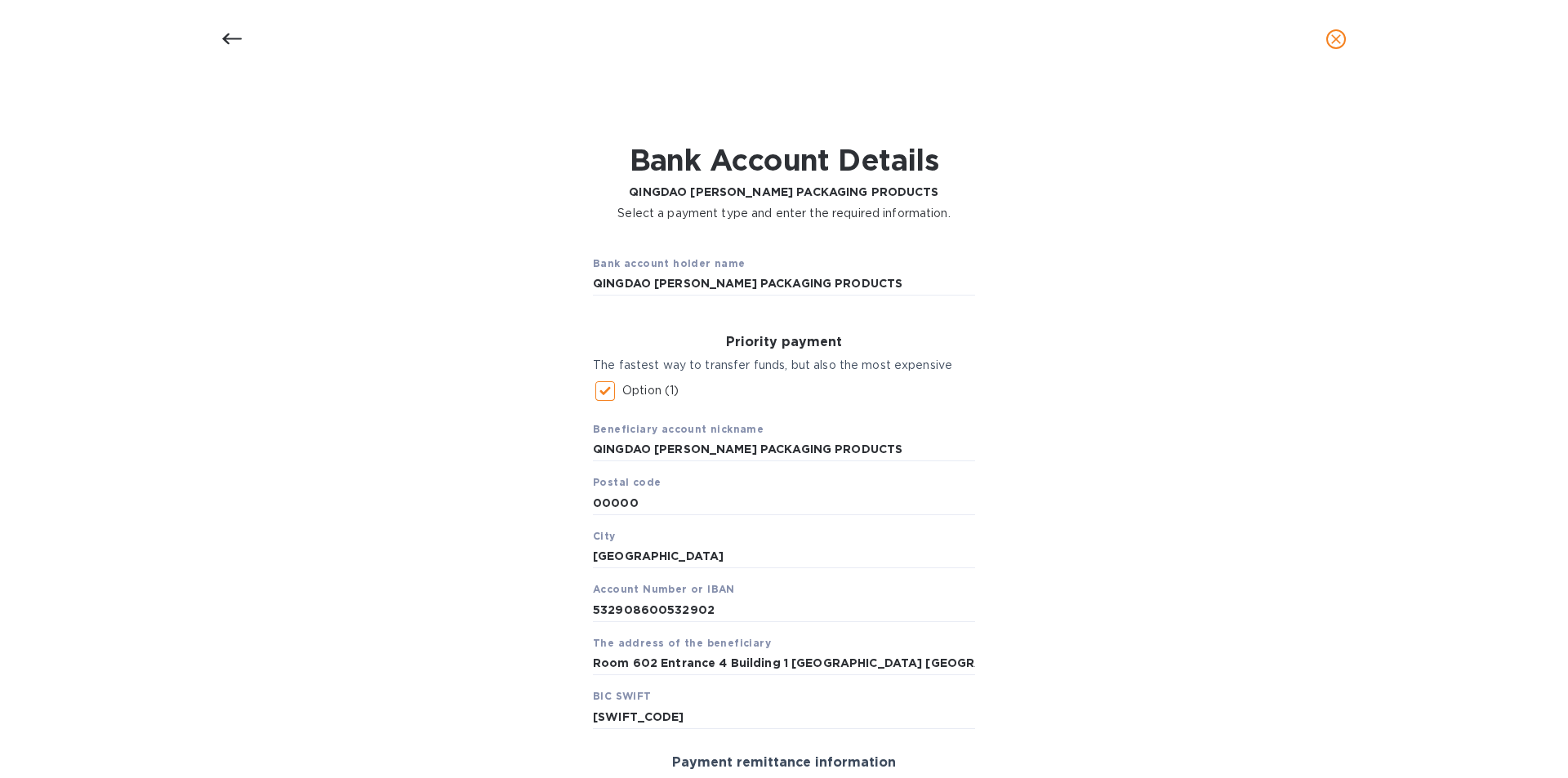
scroll to position [298, 0]
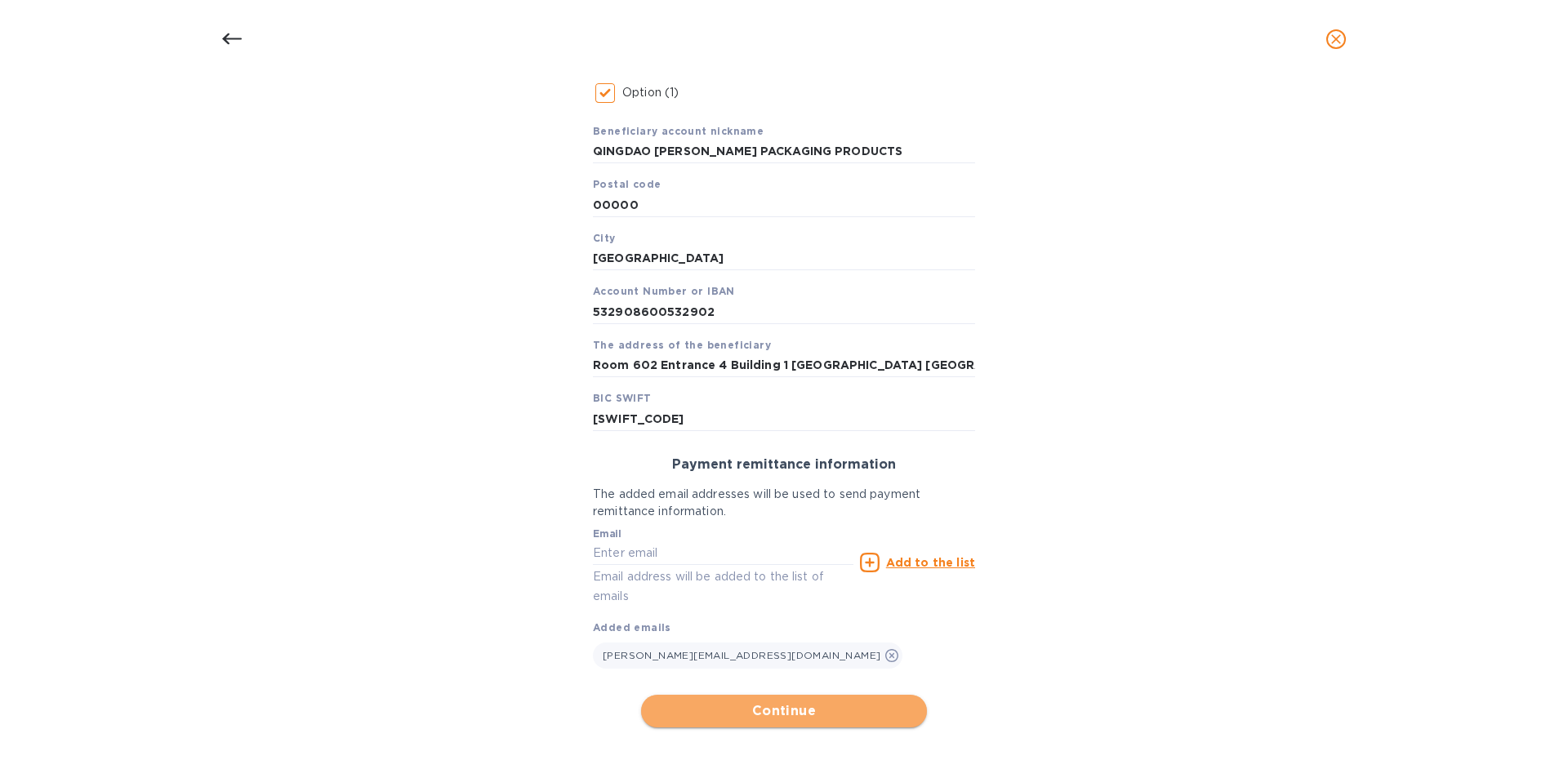
click at [870, 716] on span "Continue" at bounding box center [784, 710] width 259 height 20
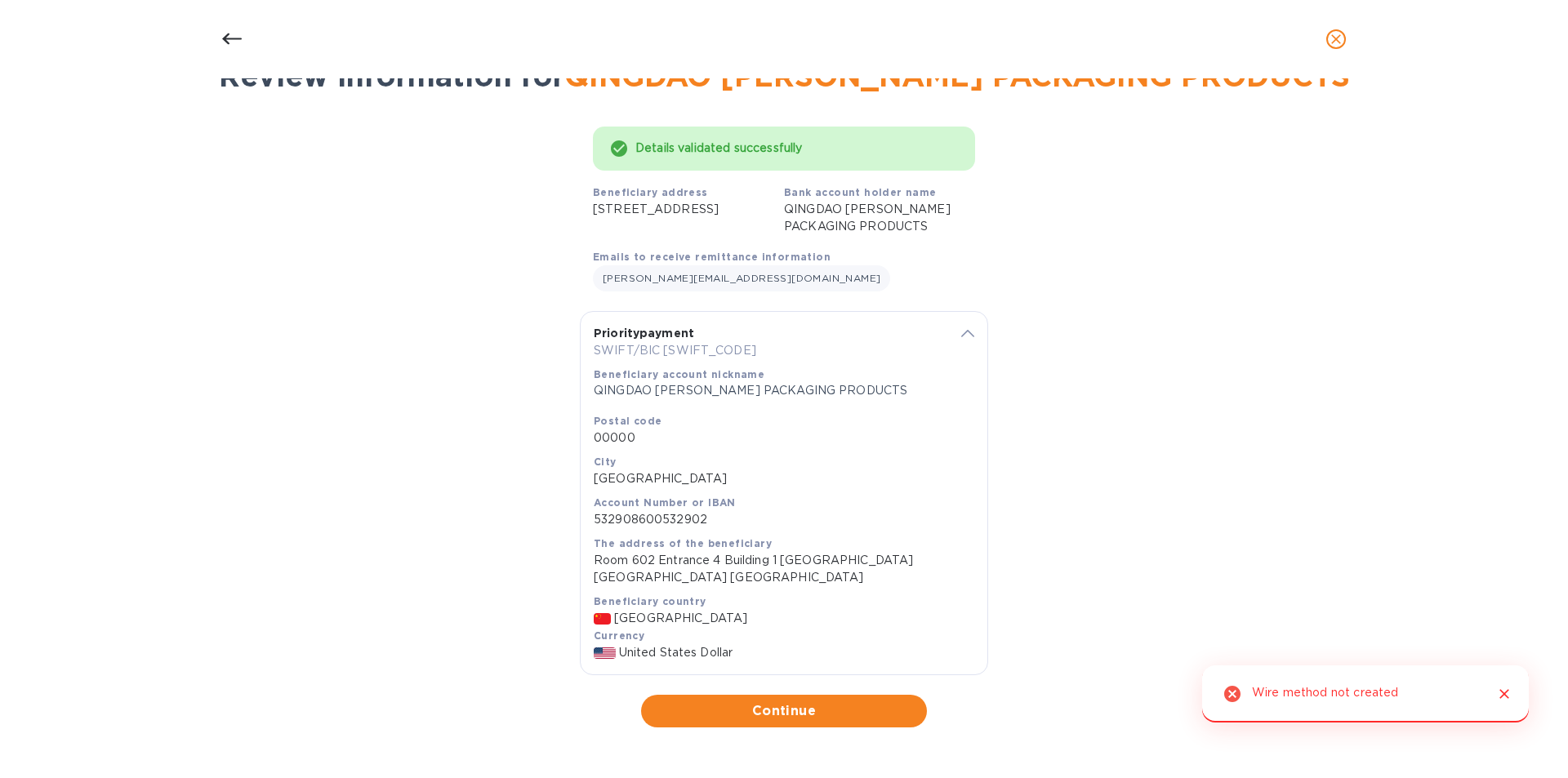
scroll to position [85, 0]
click at [1351, 702] on div "Wire method not created" at bounding box center [1325, 694] width 146 height 31
click at [1354, 696] on div "Details validated successfully Beneficiary address [STREET_ADDRESS] Bank accoun…" at bounding box center [784, 421] width 1526 height 634
click at [957, 340] on div at bounding box center [958, 332] width 32 height 15
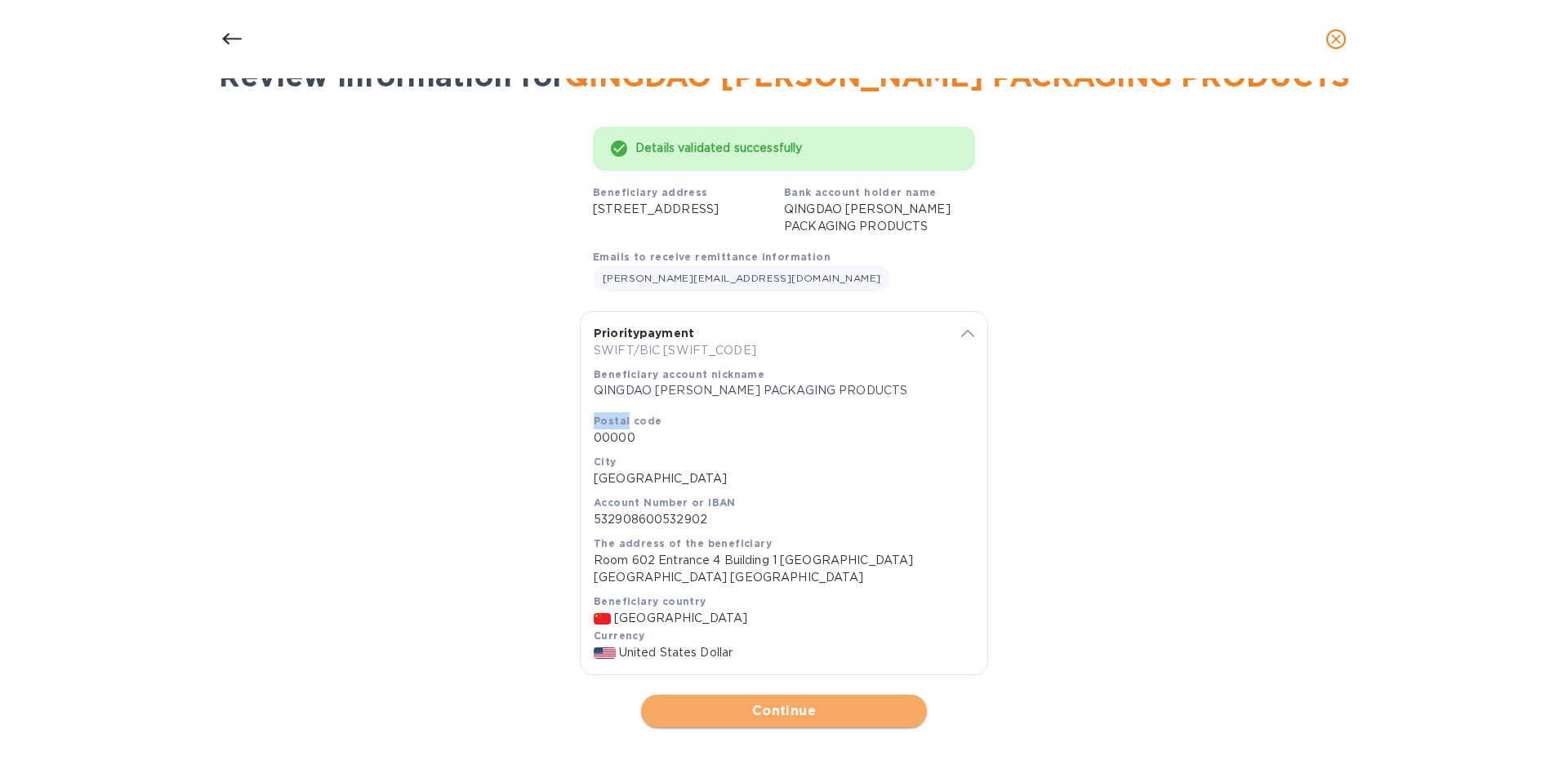
click at [758, 708] on span "Continue" at bounding box center [784, 710] width 259 height 20
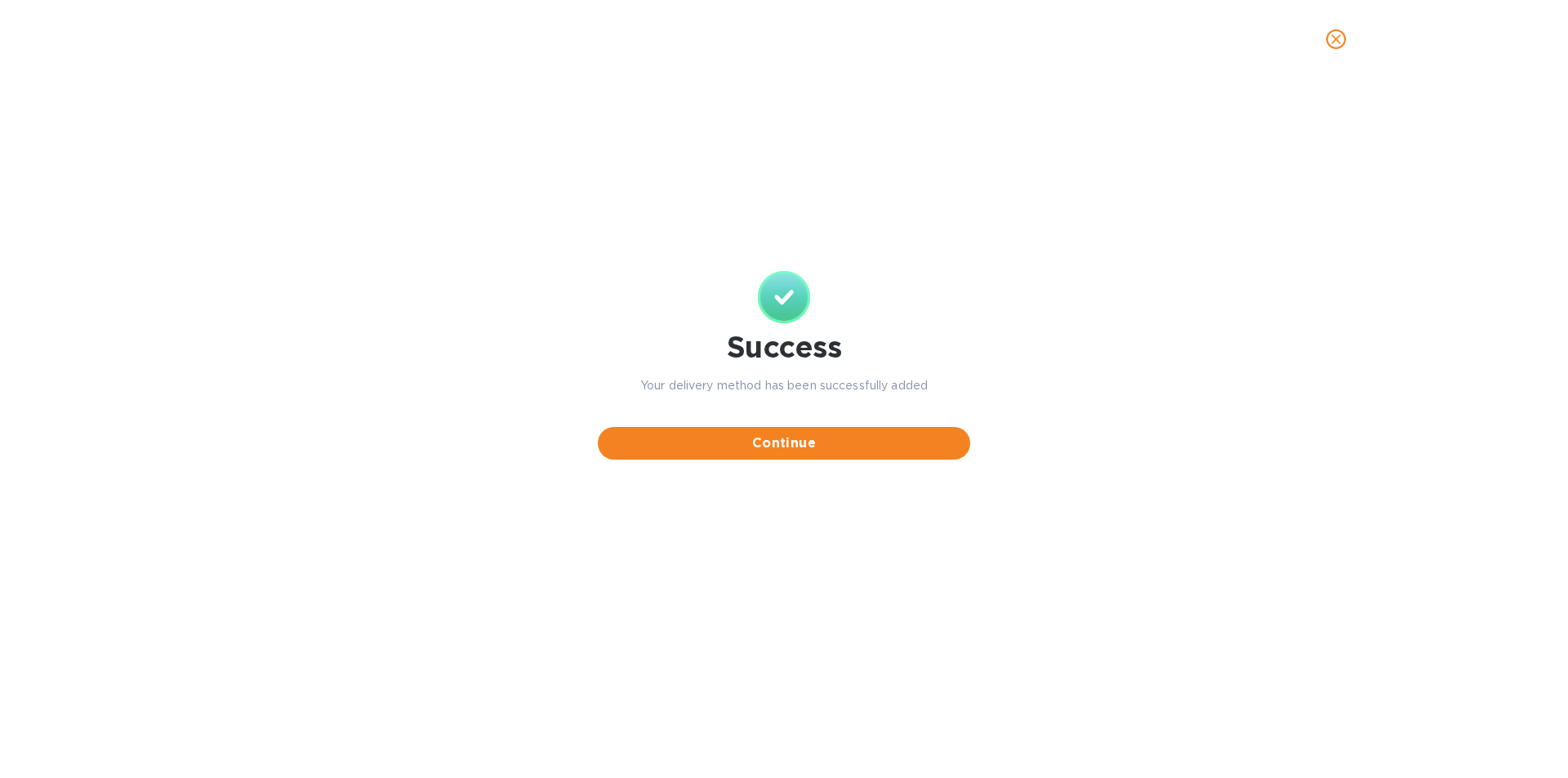
scroll to position [0, 0]
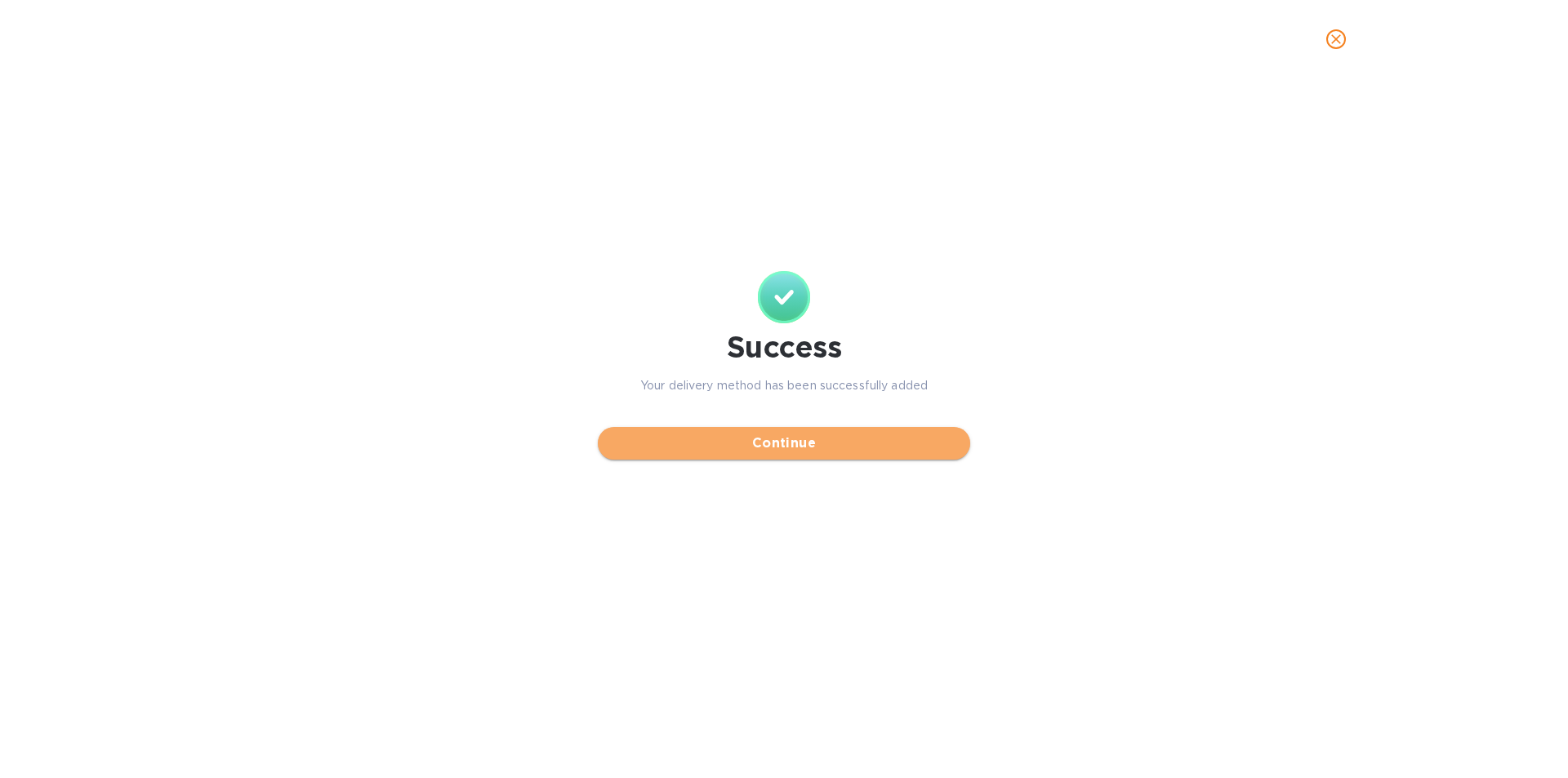
click at [795, 448] on span "Continue" at bounding box center [784, 443] width 346 height 20
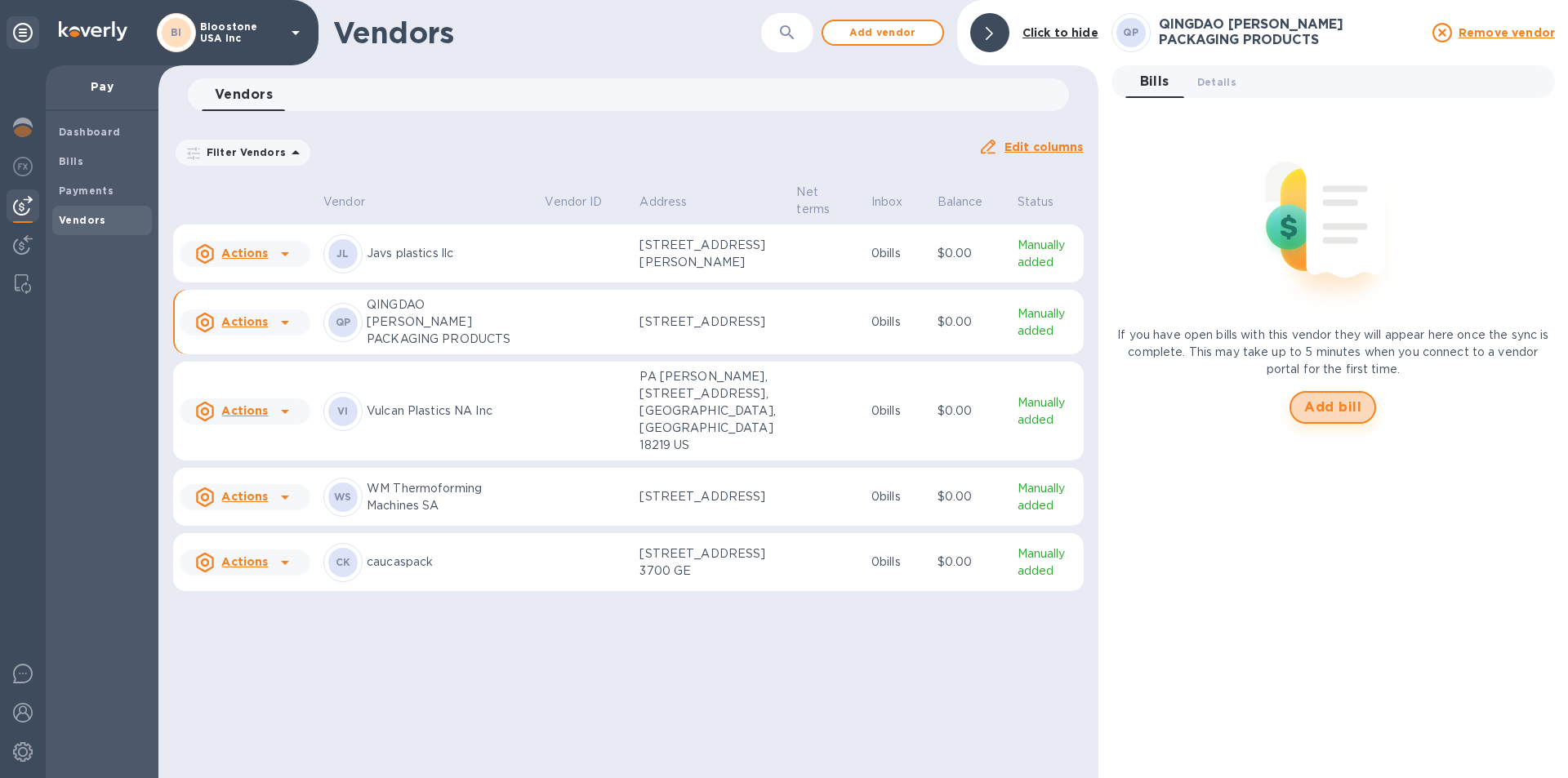
click at [1315, 420] on button "Add bill" at bounding box center [1333, 407] width 87 height 33
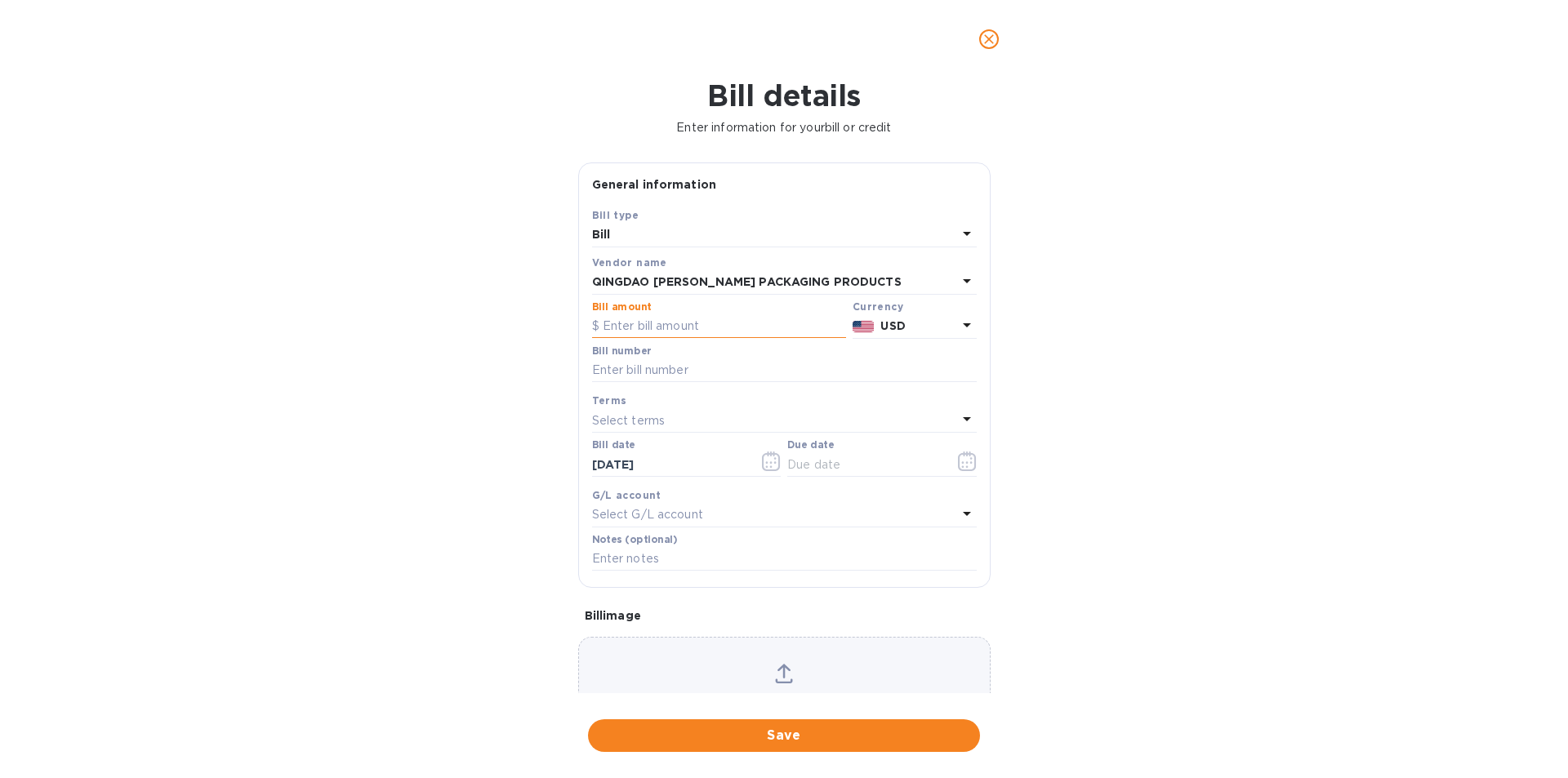
click at [702, 326] on input "text" at bounding box center [719, 326] width 254 height 25
type input "114,339.57"
click at [775, 374] on input "text" at bounding box center [784, 370] width 385 height 25
paste input "[SWIFT_CODE]"
type input "C"
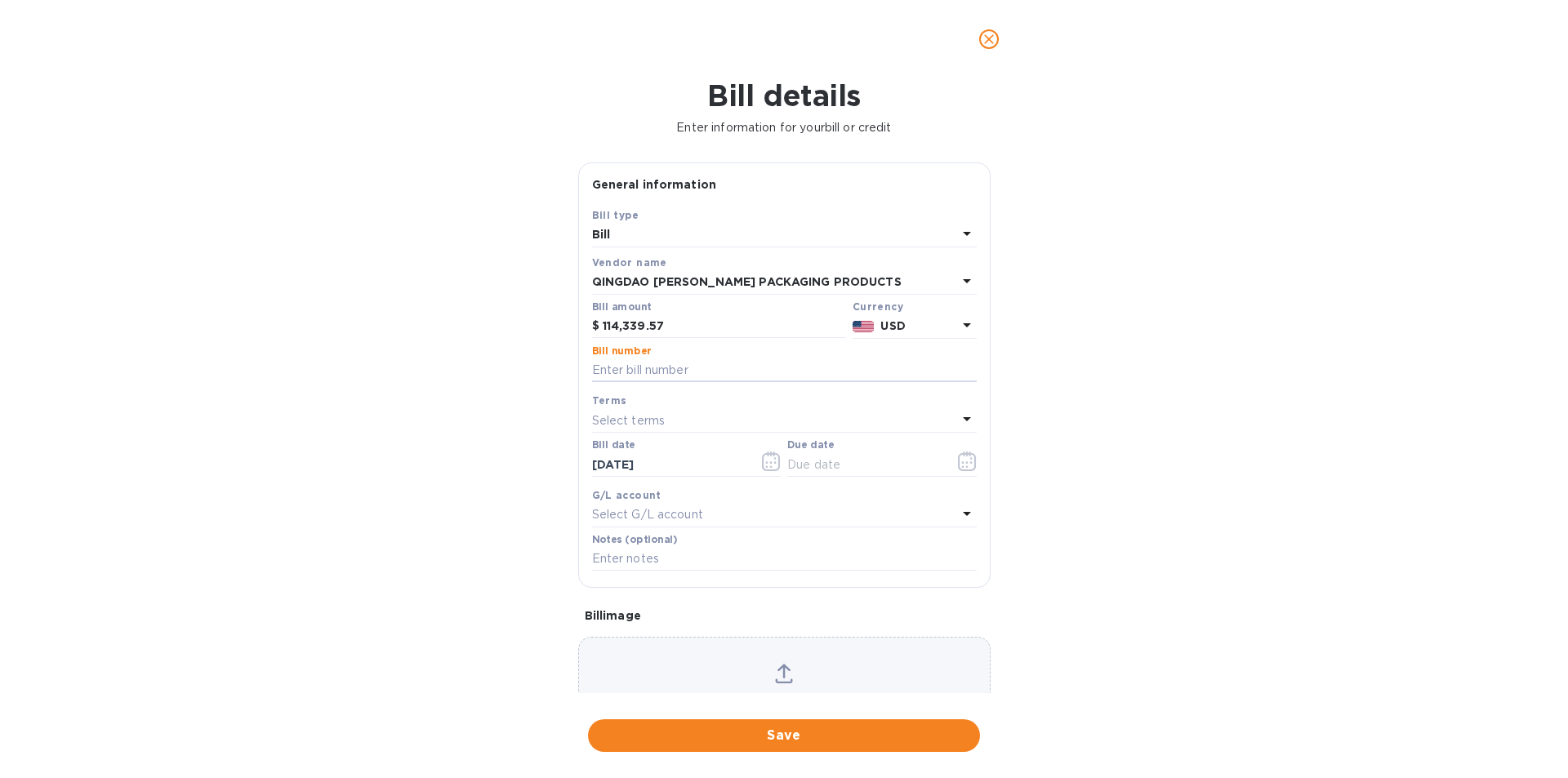
paste input "[SWIFT_CODE]"
type input "400"
click at [913, 426] on div "Select terms" at bounding box center [774, 420] width 365 height 23
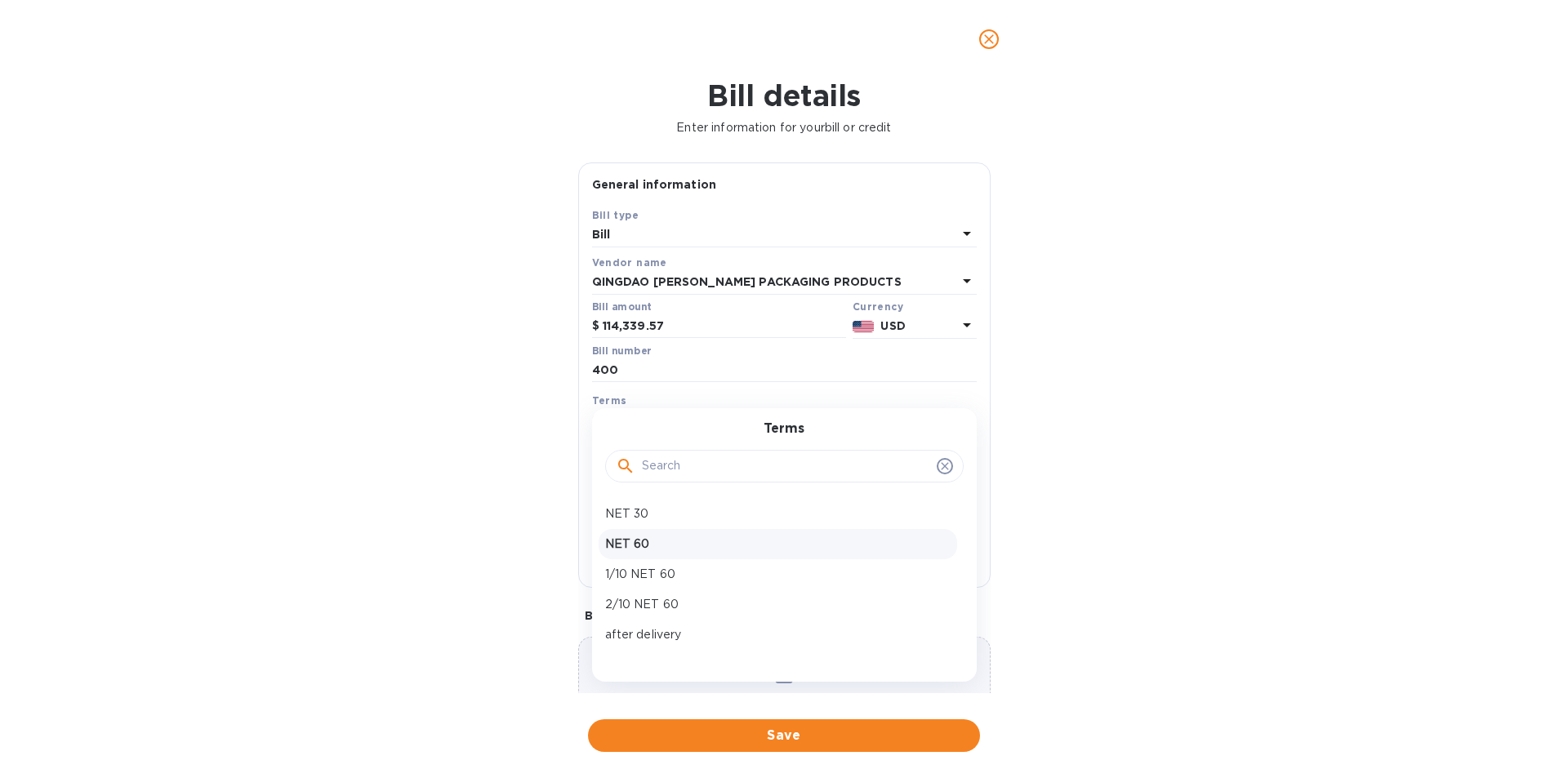
click at [833, 536] on p "NET 60" at bounding box center [778, 544] width 345 height 17
type input "[DATE]"
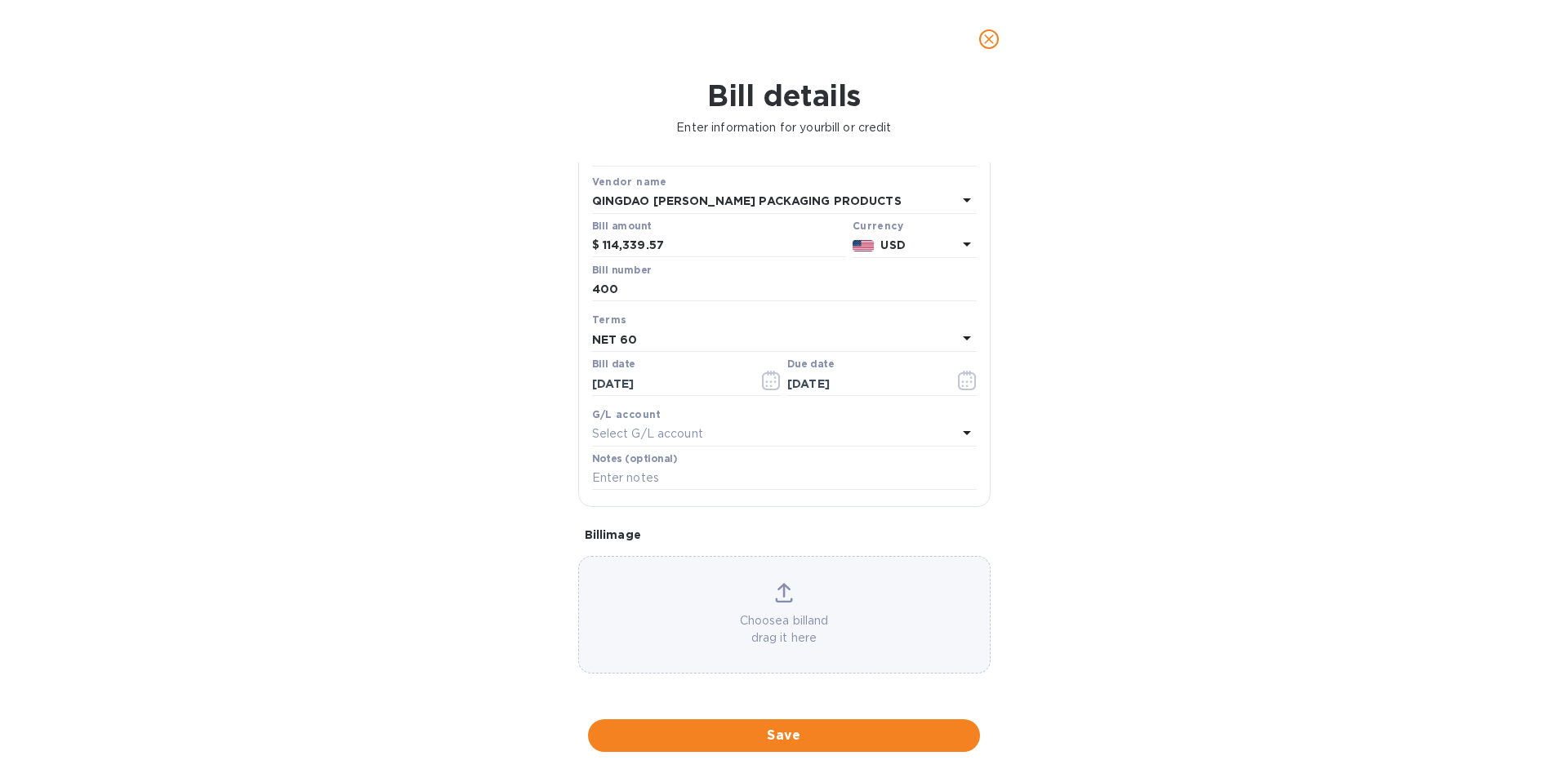
scroll to position [81, 0]
click at [780, 592] on icon at bounding box center [784, 590] width 13 height 15
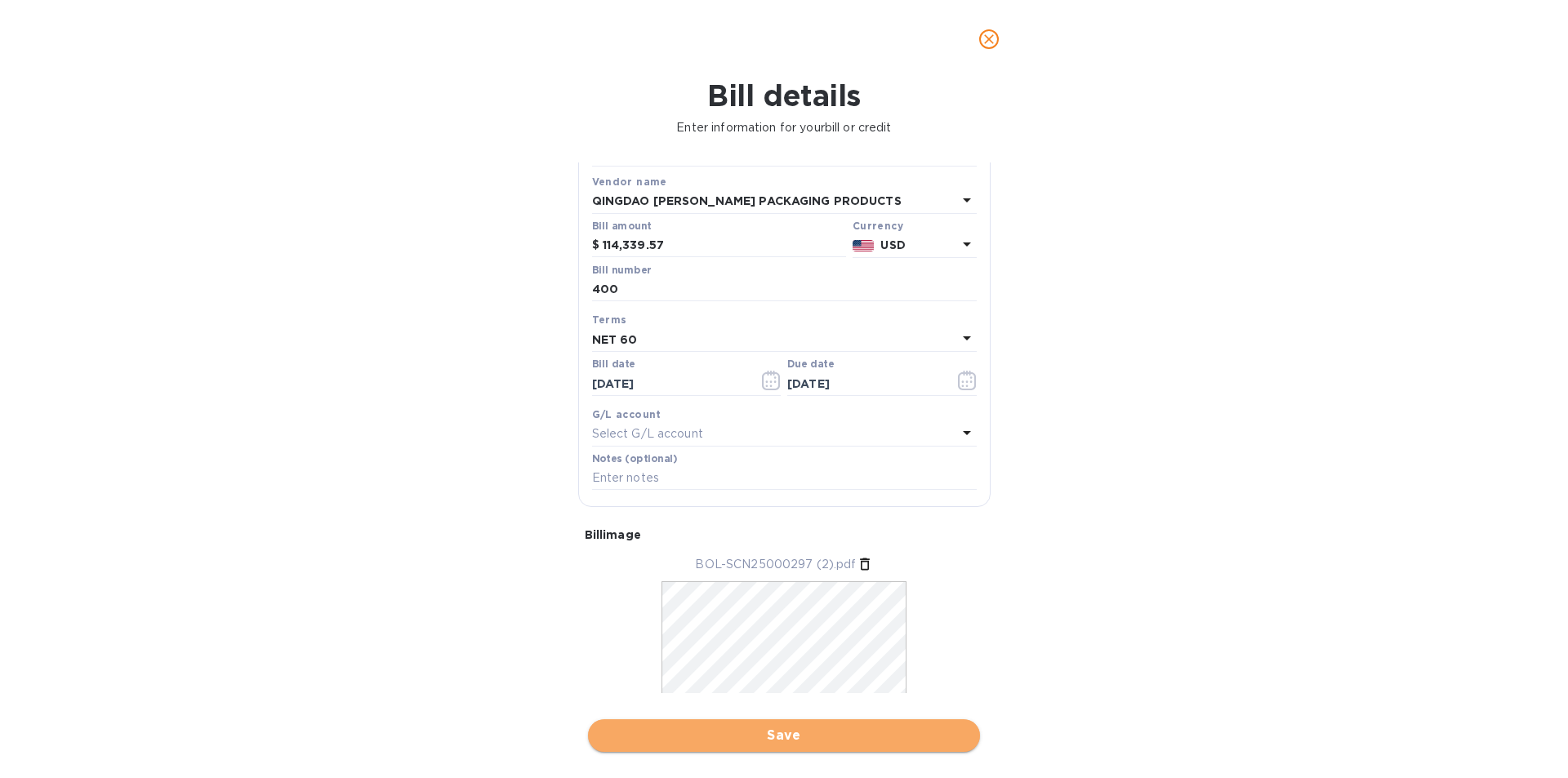
click at [644, 738] on span "Save" at bounding box center [784, 735] width 366 height 20
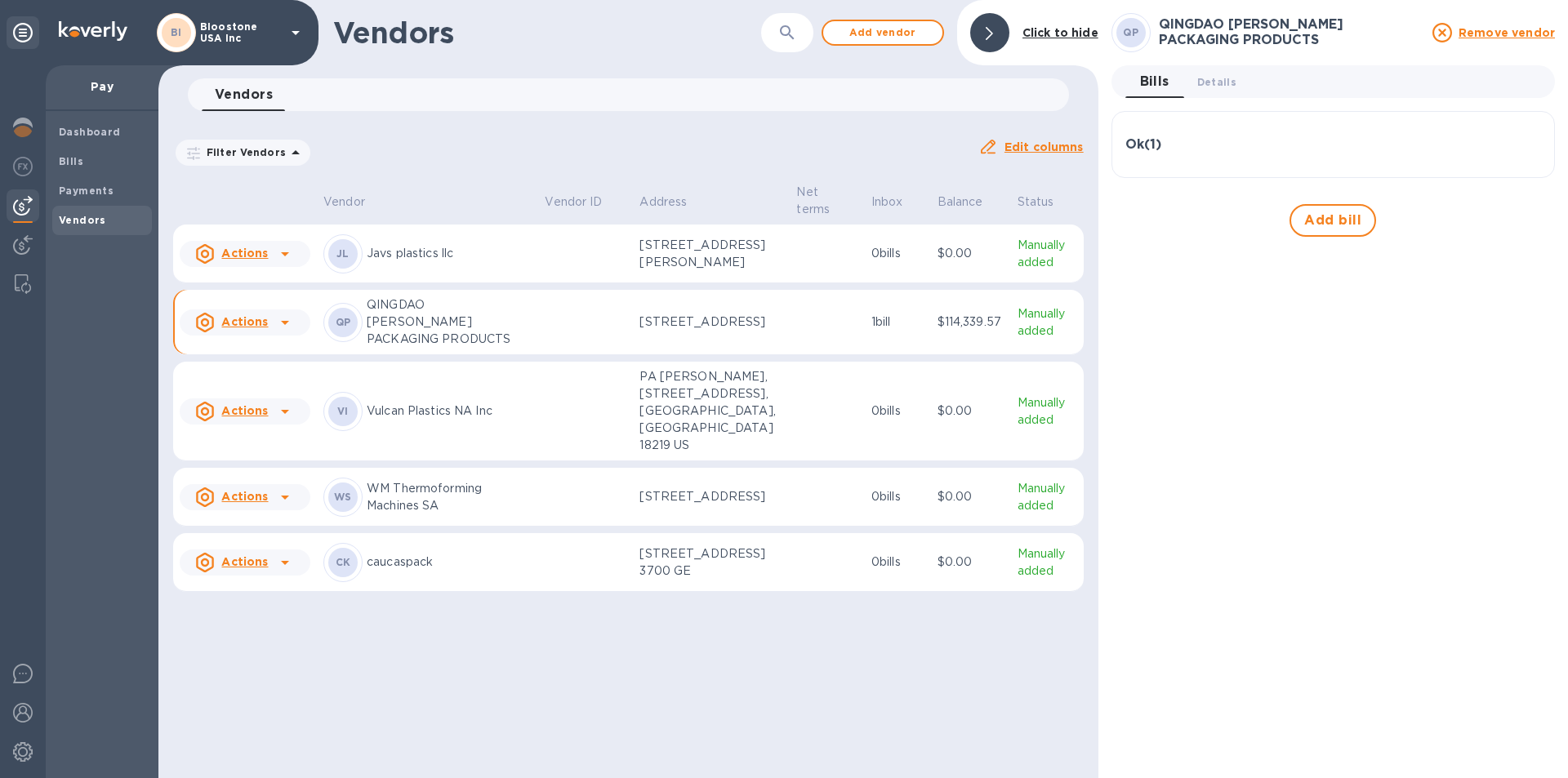
click at [617, 355] on td at bounding box center [585, 322] width 95 height 65
click at [967, 331] on p "$114,339.57" at bounding box center [971, 322] width 67 height 17
drag, startPoint x: 1156, startPoint y: 94, endPoint x: 1150, endPoint y: 143, distance: 49.4
click at [1150, 143] on div "Bills 0 Details 0 Ok ( 1 ) Bill № 400 Bill Date [DATE] Amount $114,339.57 Balan…" at bounding box center [1333, 151] width 443 height 172
click at [1150, 143] on h3 "Ok ( 1 )" at bounding box center [1144, 145] width 36 height 15
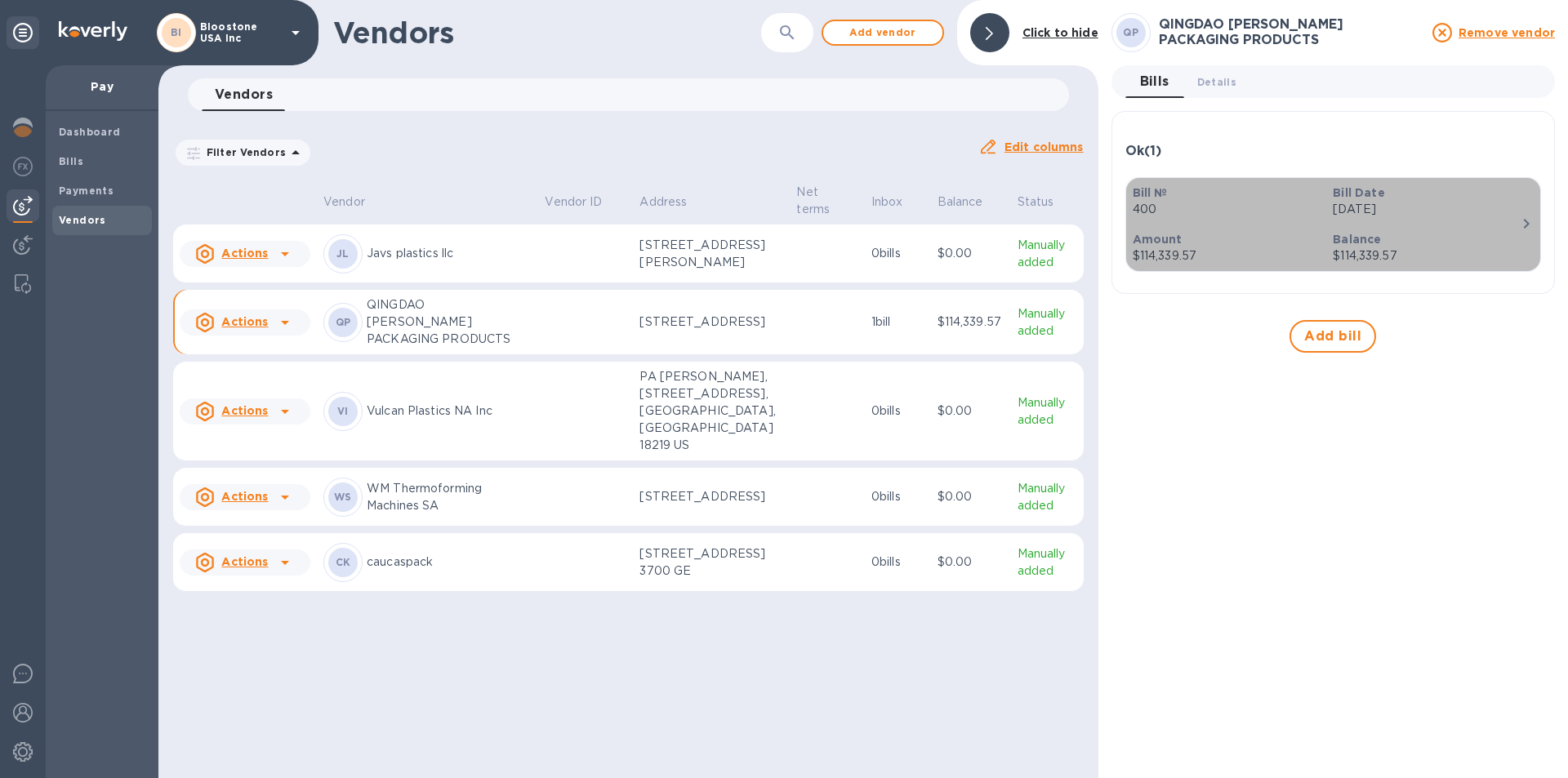
click at [1293, 227] on div "Amount $114,339.57" at bounding box center [1227, 247] width 201 height 46
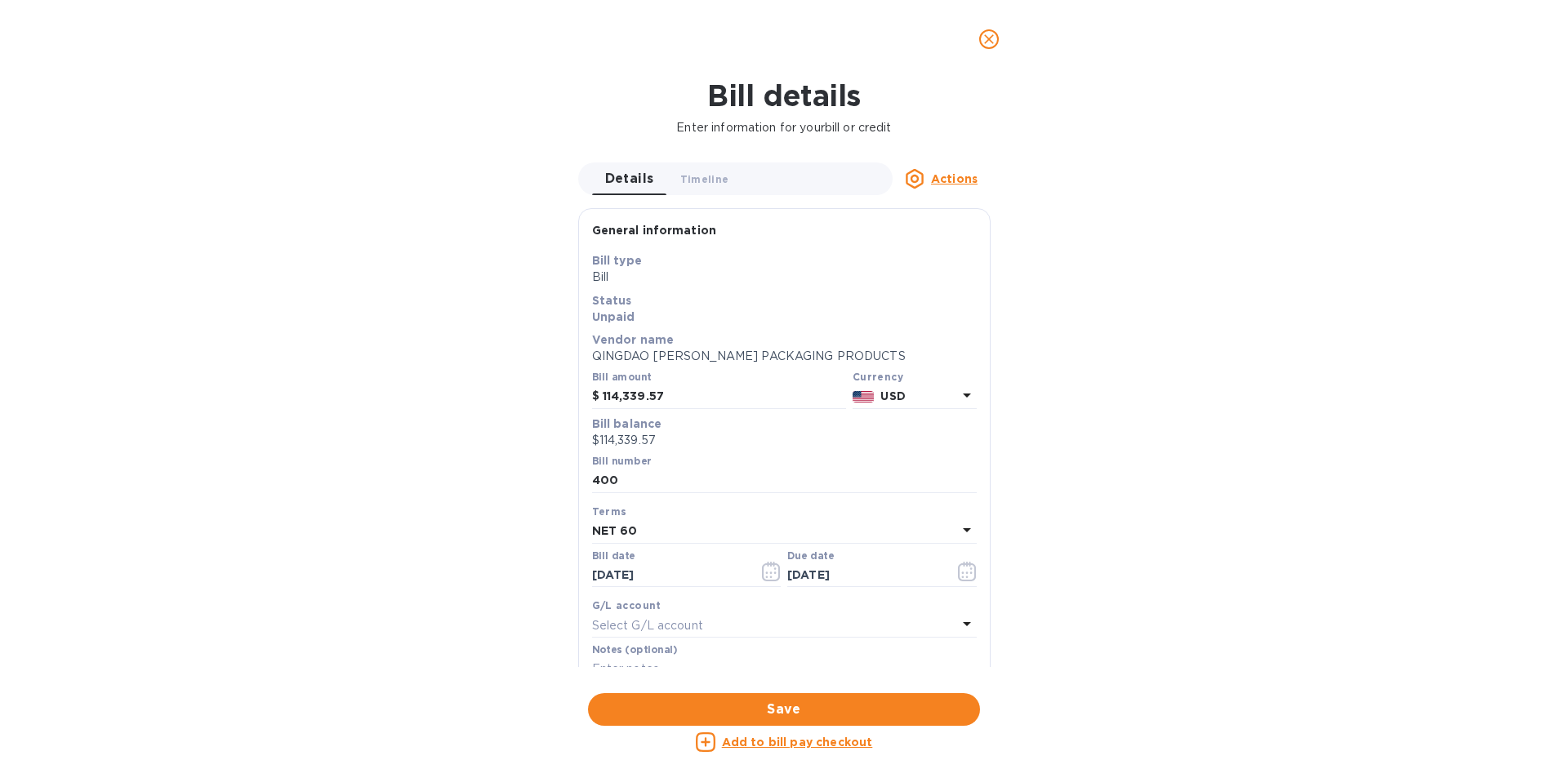
click at [998, 340] on div "Details 0 Timeline 0 Actions General information Save Bill type Bill Status Unp…" at bounding box center [784, 414] width 429 height 504
drag, startPoint x: 998, startPoint y: 340, endPoint x: 996, endPoint y: 361, distance: 21.1
click at [996, 361] on div "Details 0 Timeline 0 Actions General information Save Bill type Bill Status Unp…" at bounding box center [784, 414] width 429 height 504
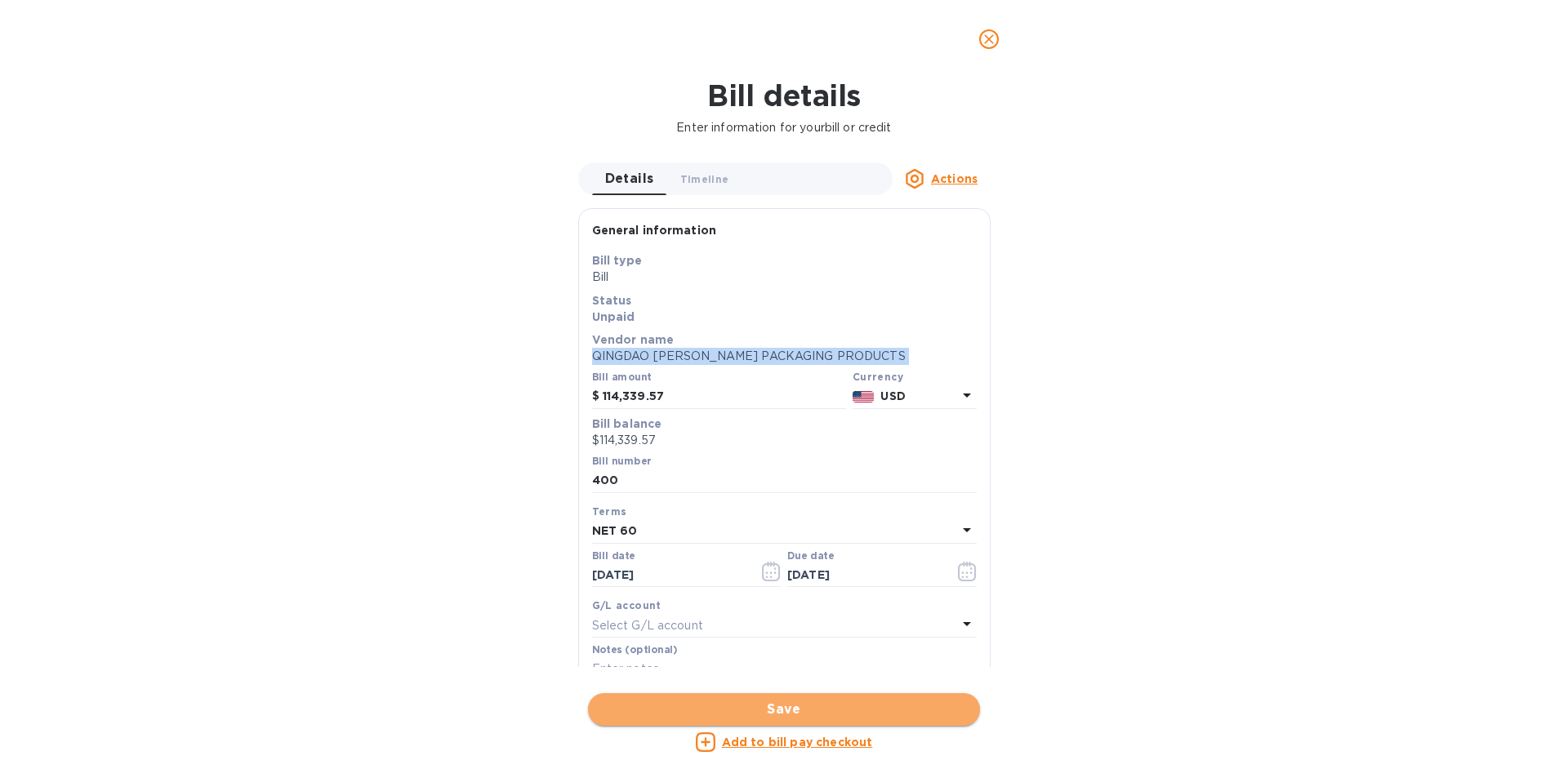
click at [831, 717] on span "Save" at bounding box center [784, 709] width 366 height 20
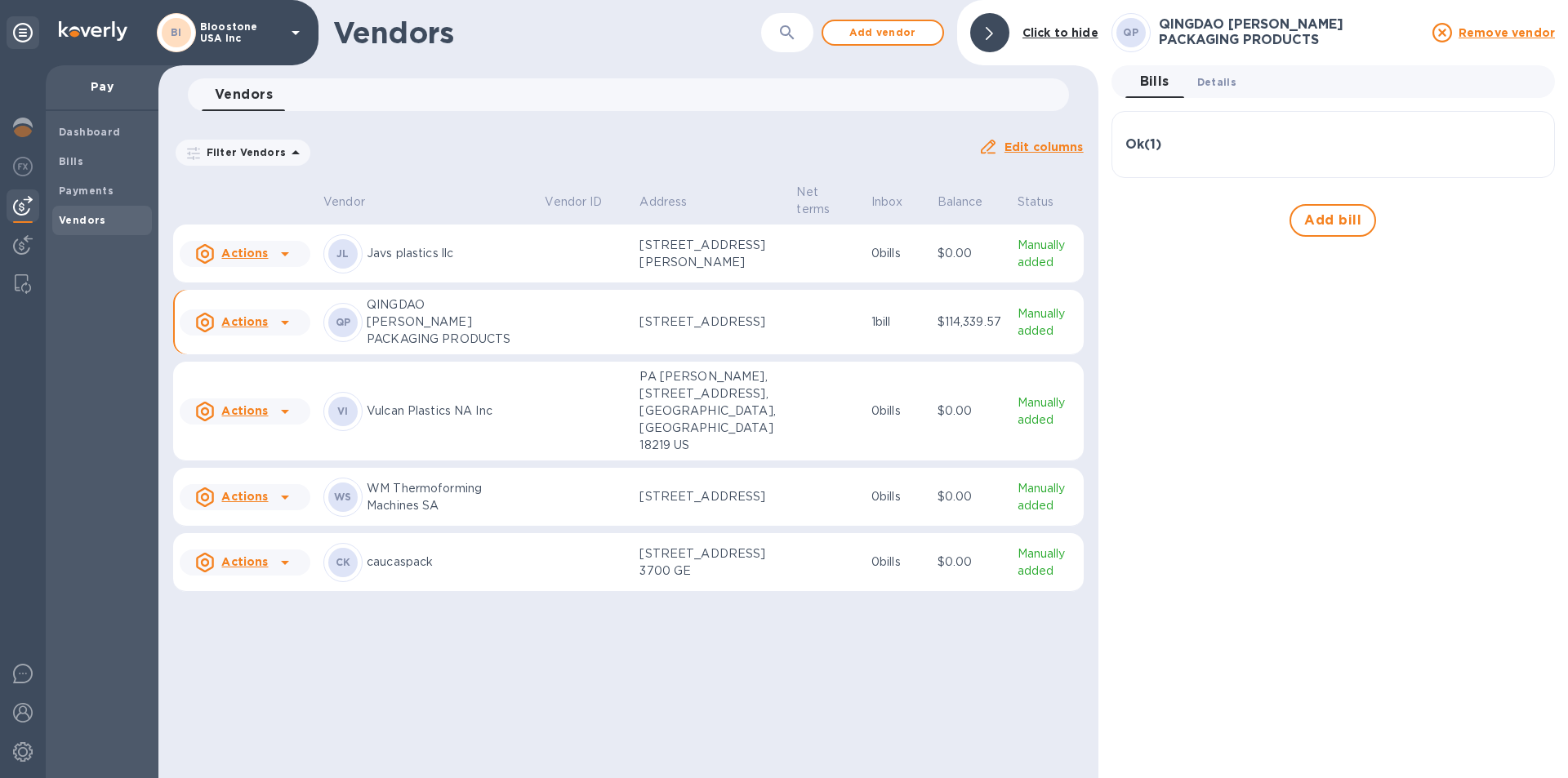
click at [1216, 79] on span "Details 0" at bounding box center [1217, 82] width 40 height 17
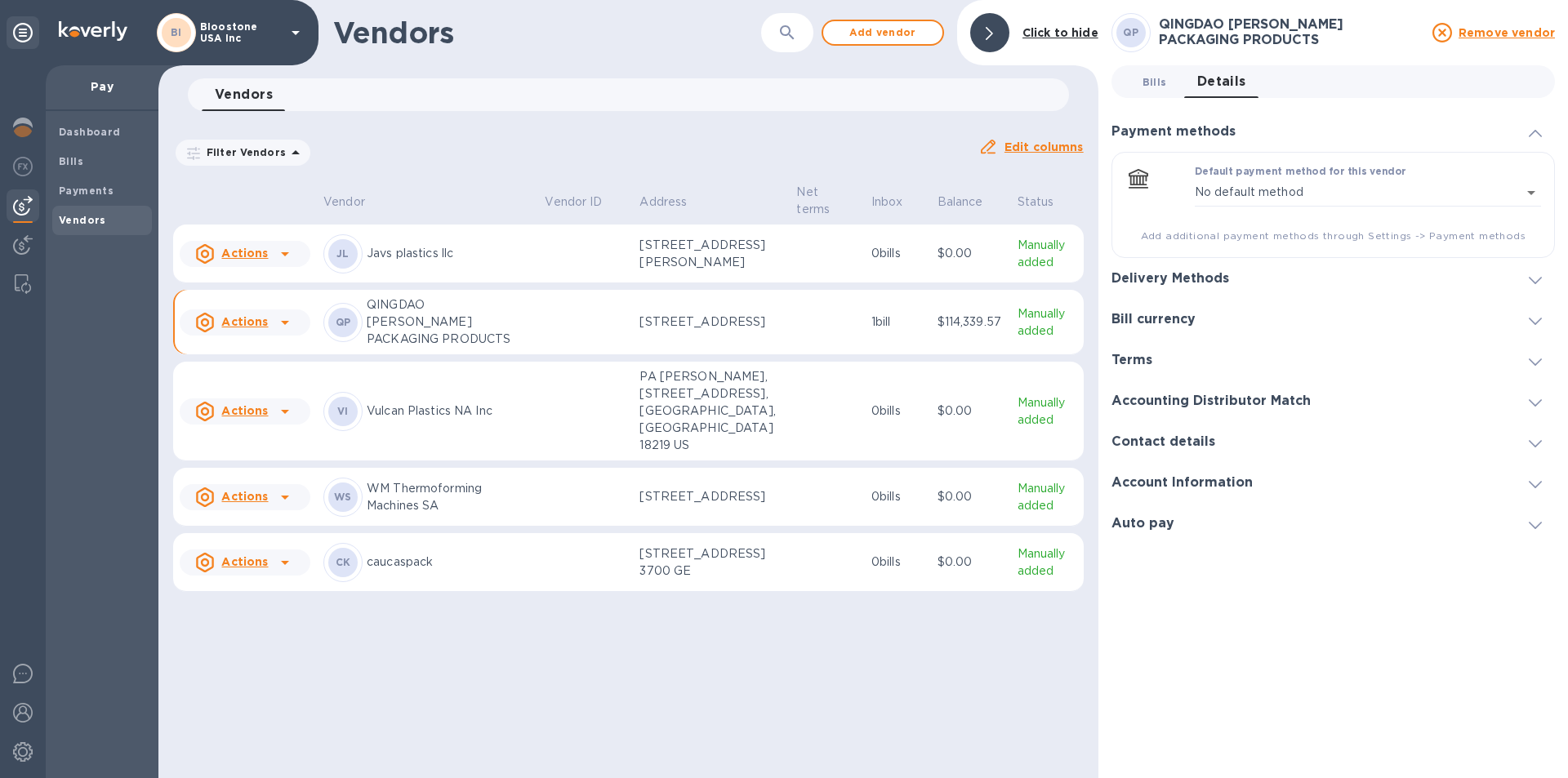
click at [1154, 85] on span "Bills 0" at bounding box center [1155, 82] width 25 height 17
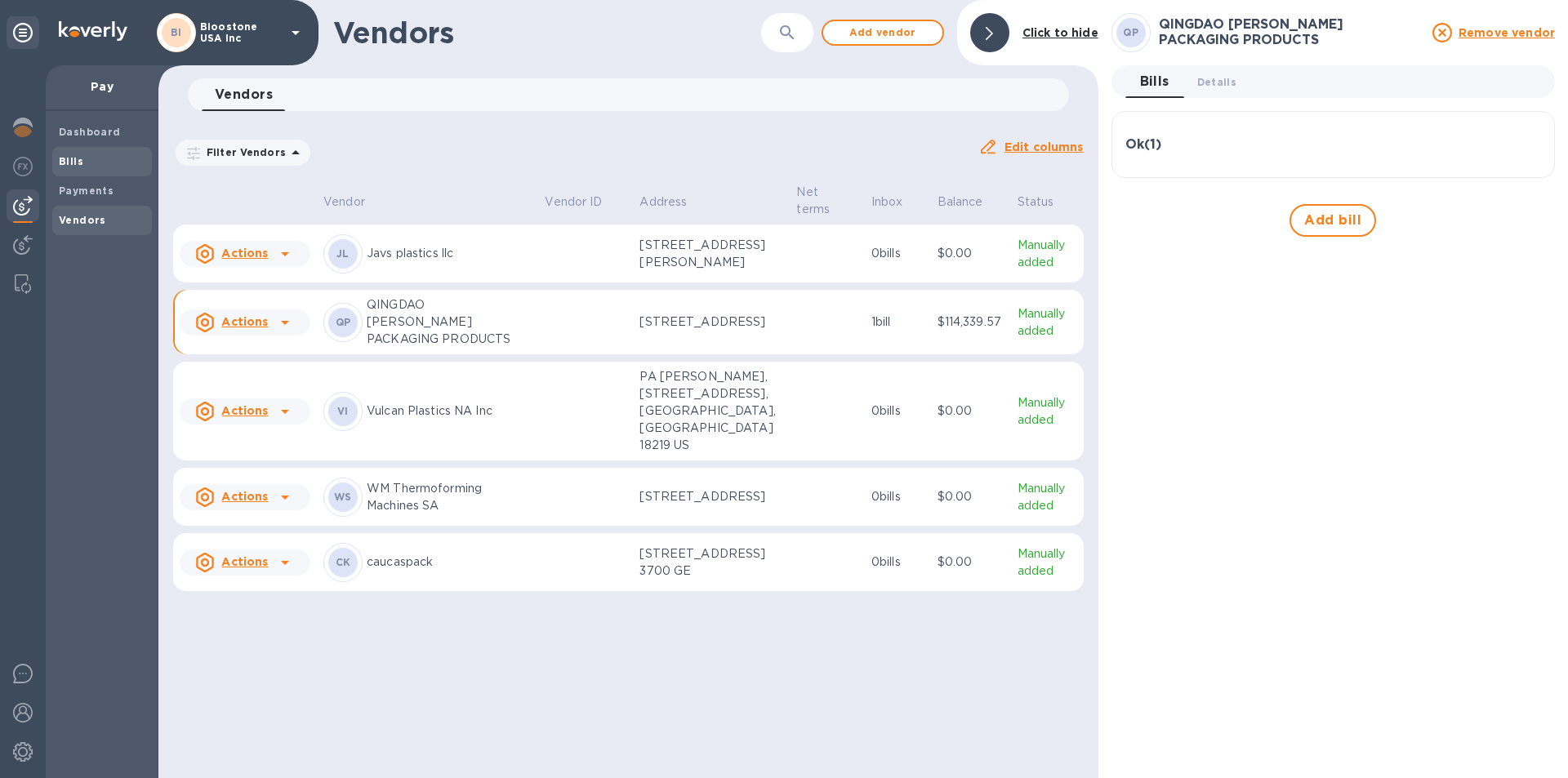
click at [70, 167] on span "Bills" at bounding box center [70, 161] width 25 height 16
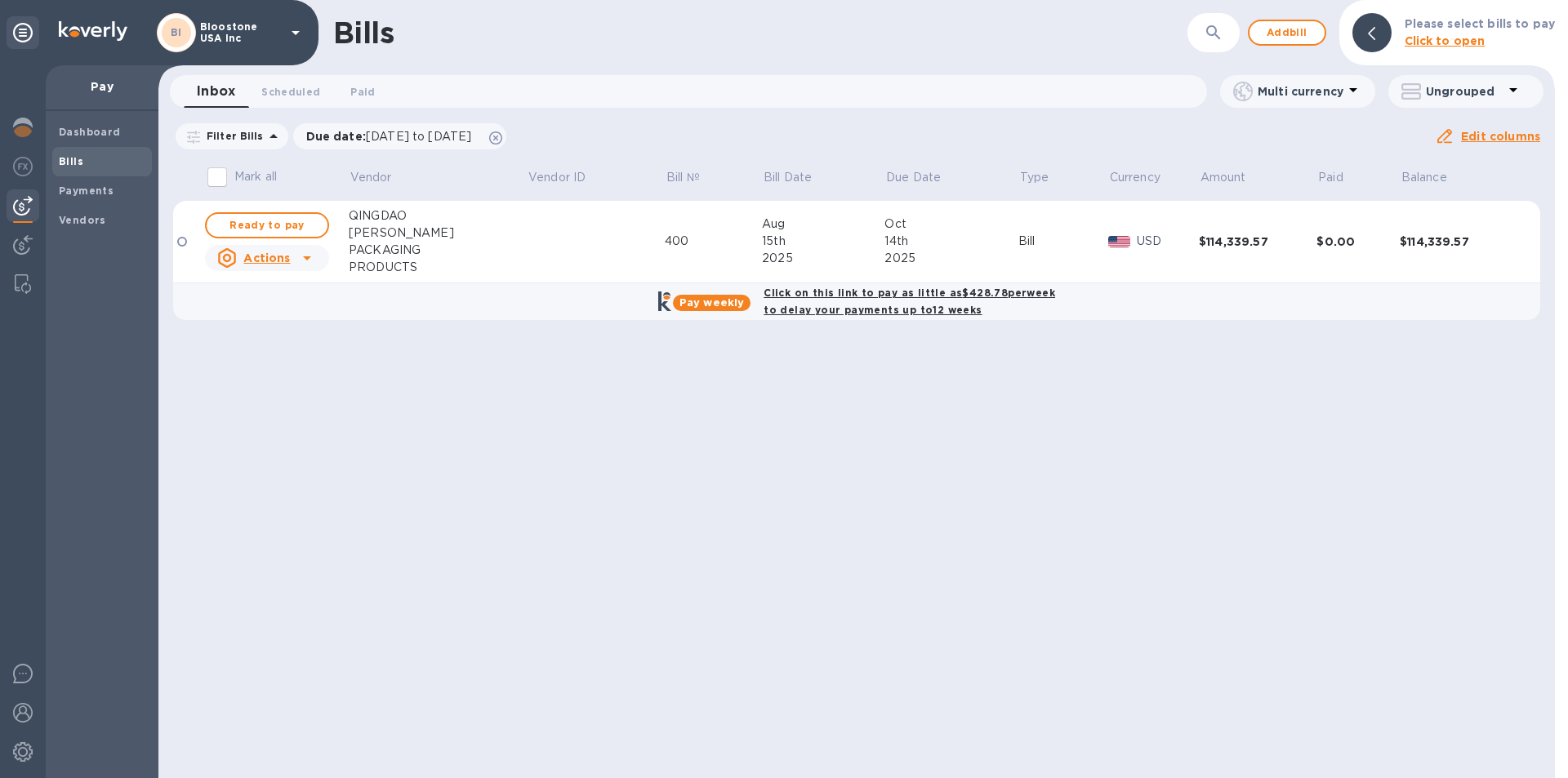
click at [851, 292] on b "Click on this link to pay as little as $428.78 per week to delay your payments …" at bounding box center [909, 301] width 291 height 29
checkbox input "true"
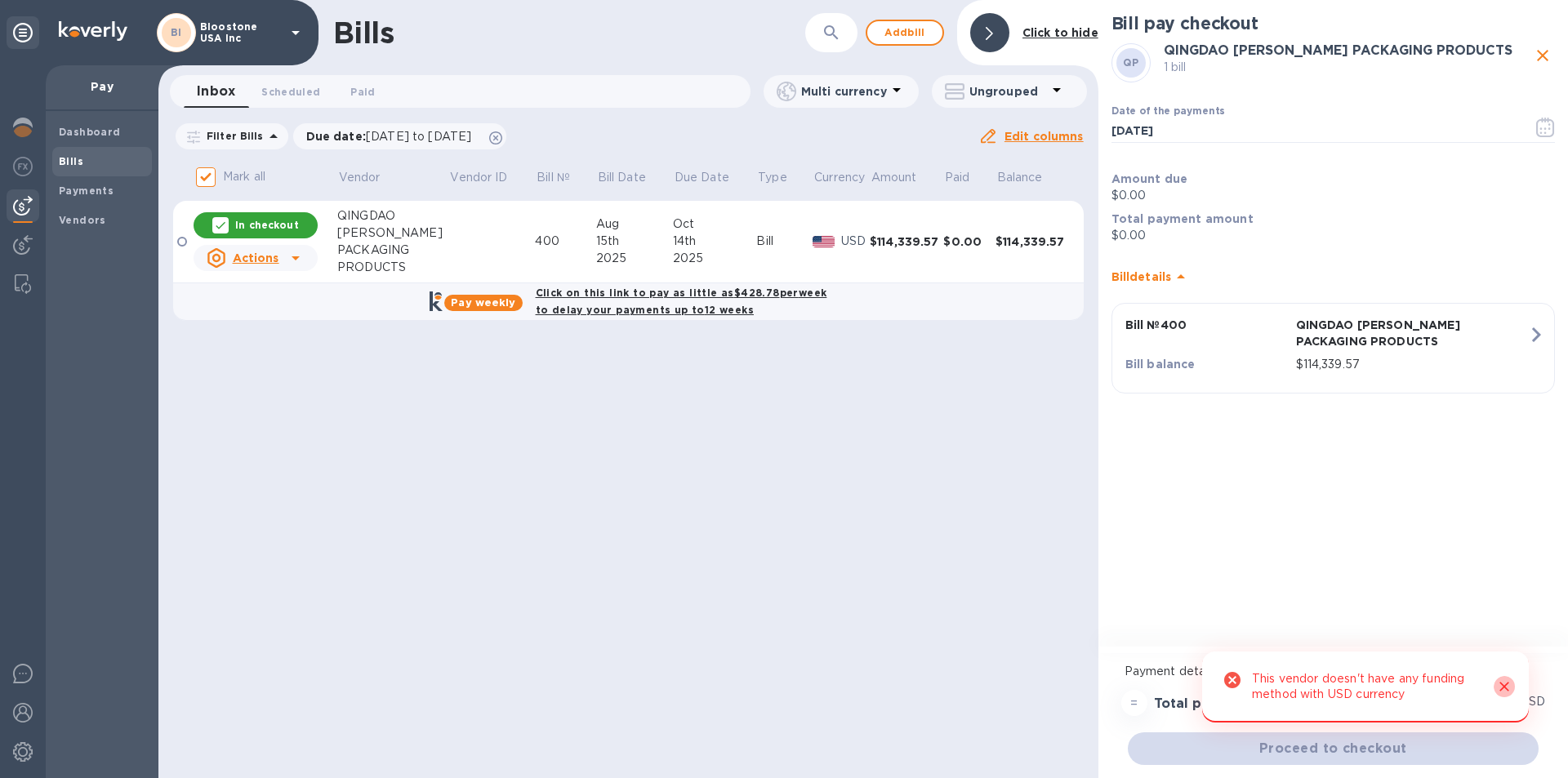
click at [1506, 683] on icon "Close" at bounding box center [1504, 686] width 16 height 16
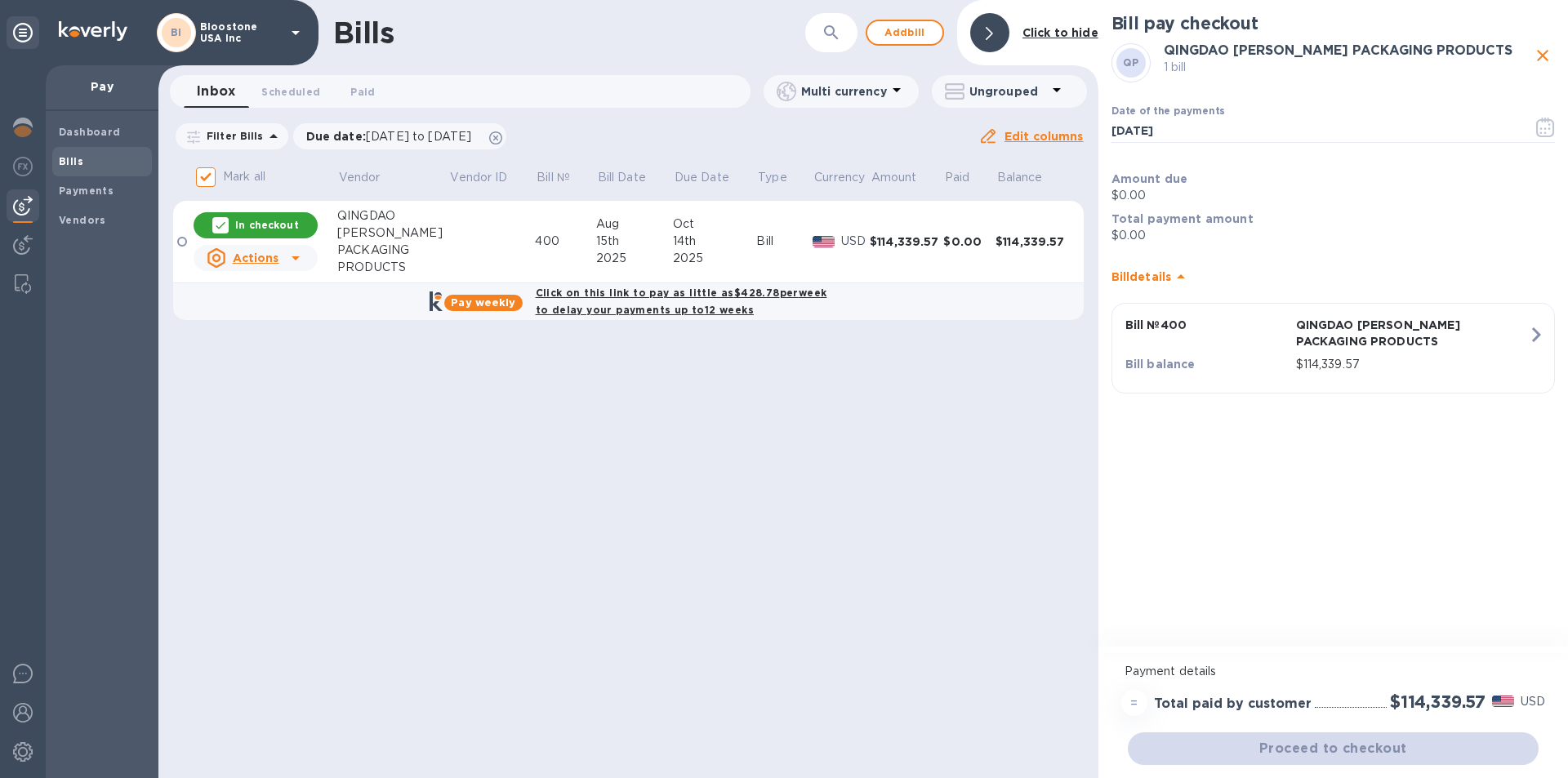
click at [1425, 745] on div "Proceed to checkout" at bounding box center [1333, 749] width 418 height 40
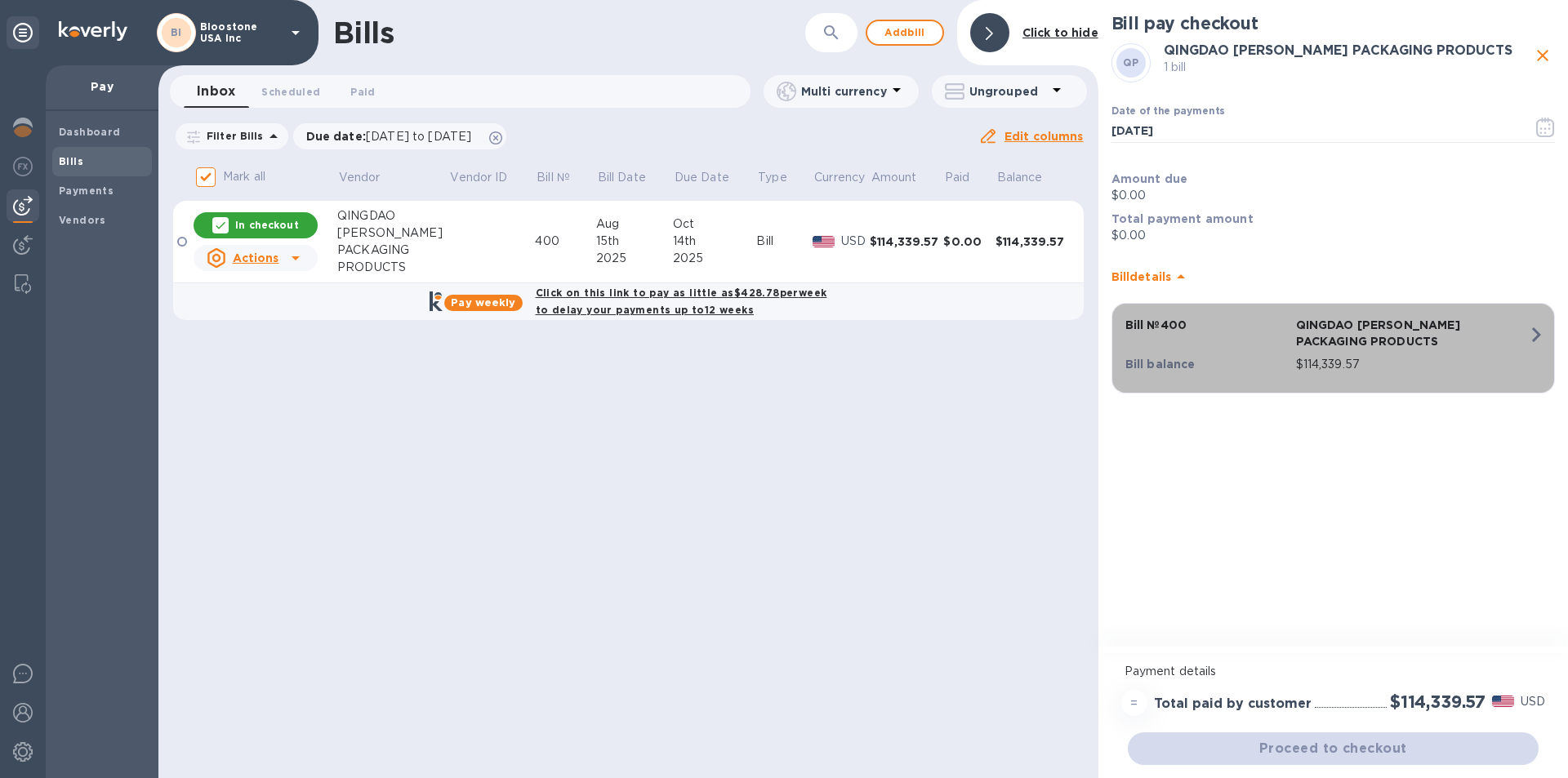
click at [1534, 339] on icon "button" at bounding box center [1536, 334] width 9 height 15
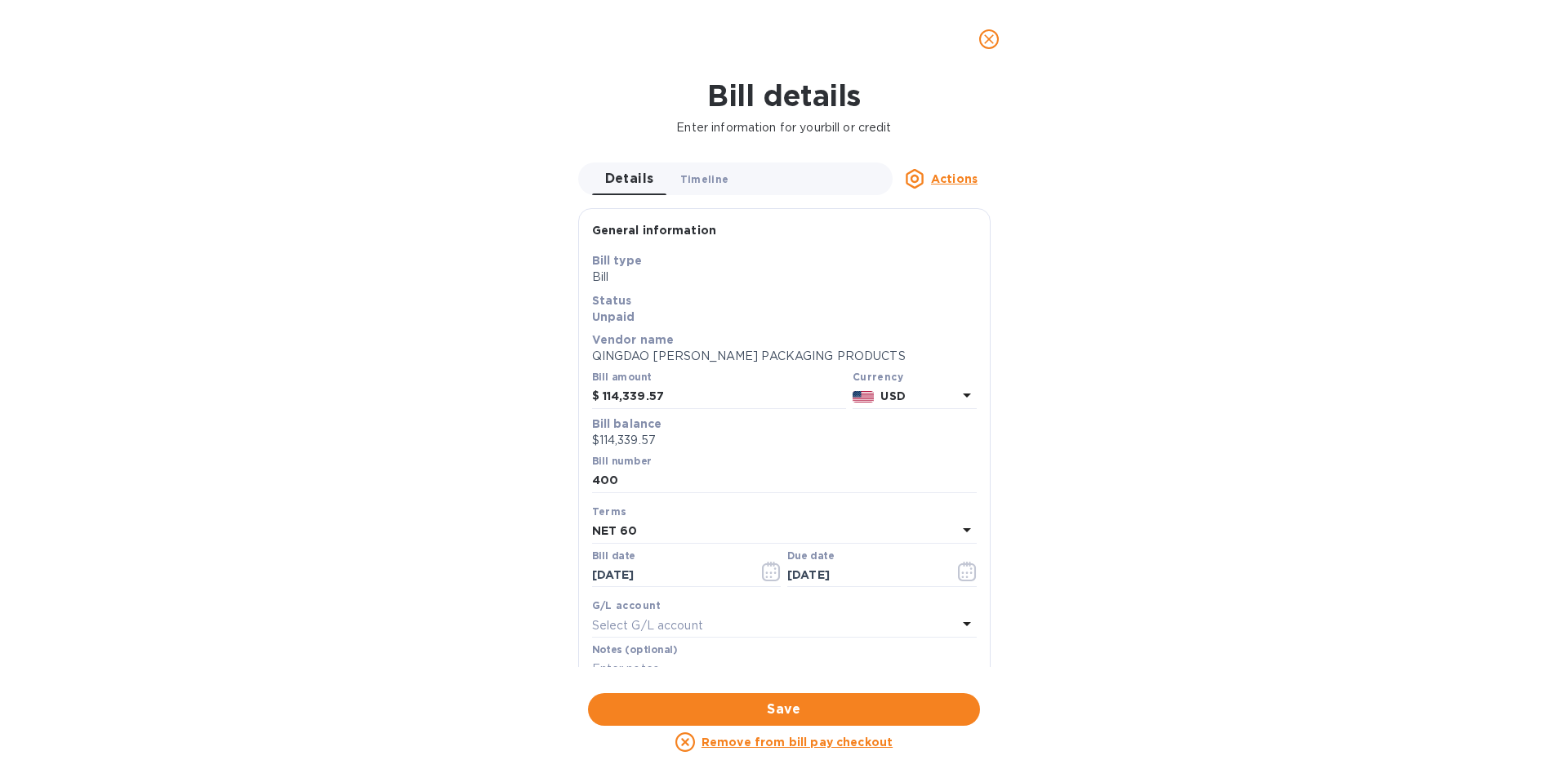
click at [700, 175] on span "Timeline 0" at bounding box center [705, 179] width 49 height 17
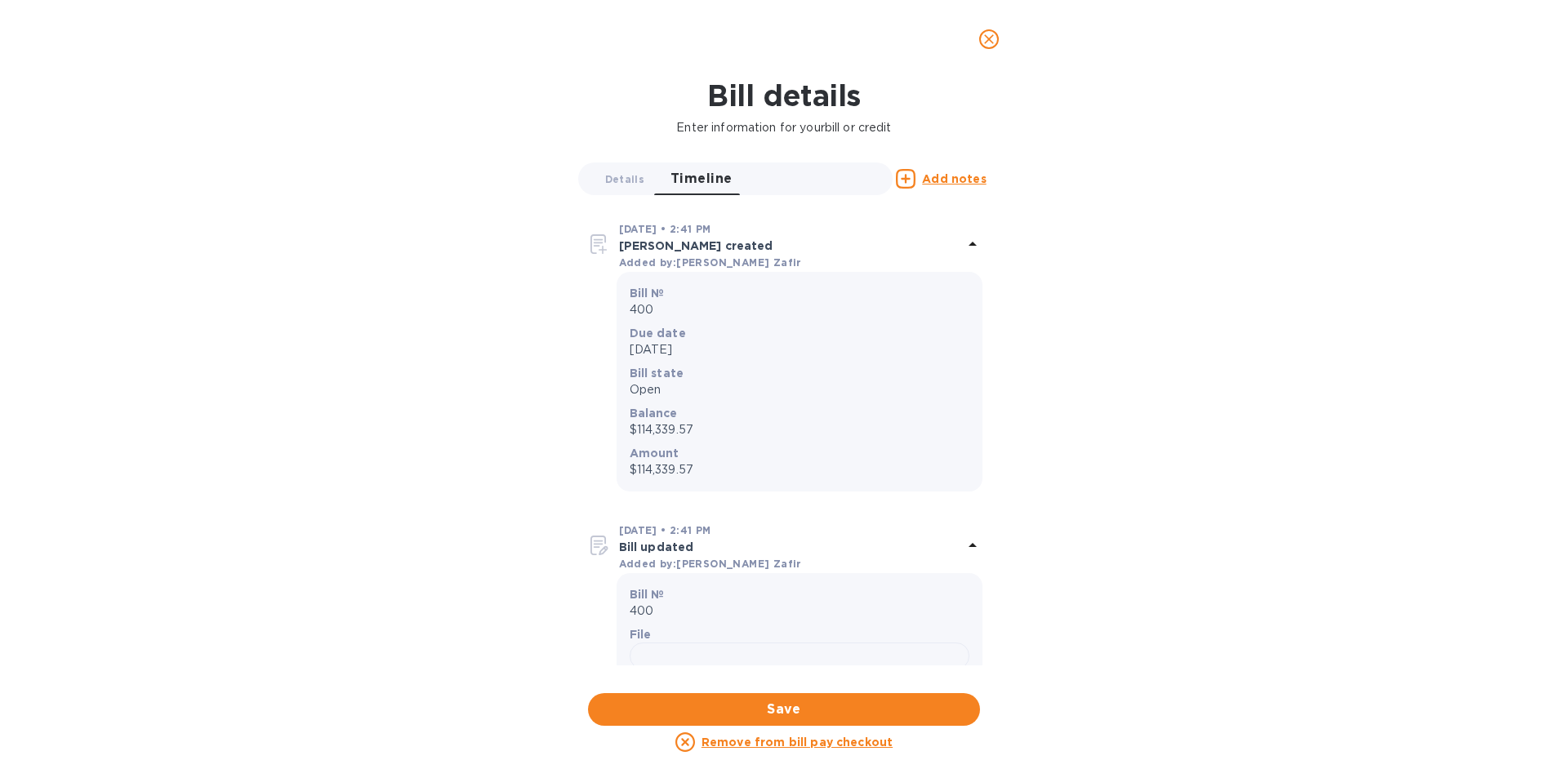
scroll to position [398, 0]
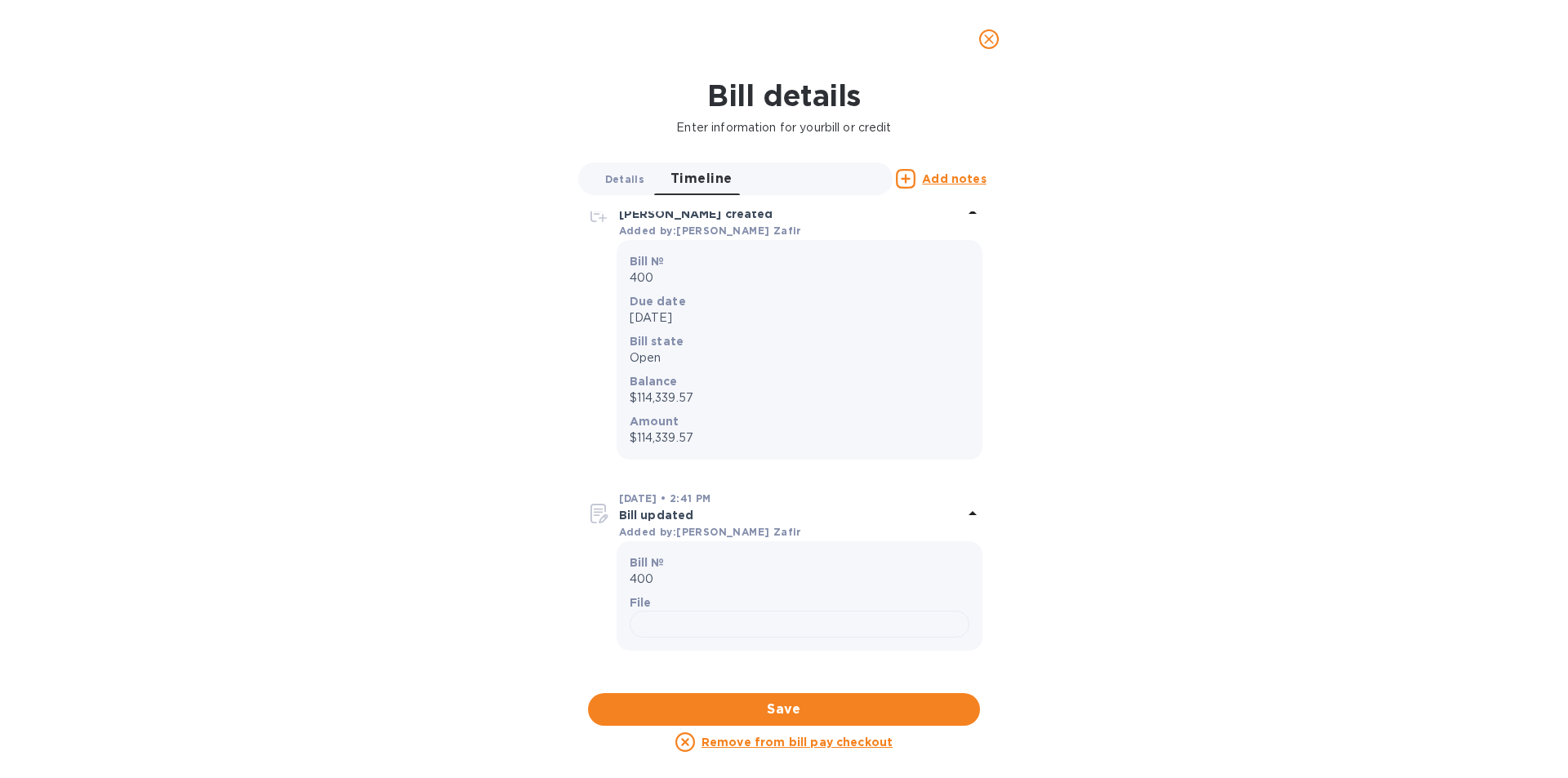
click at [623, 179] on span "Details 0" at bounding box center [625, 179] width 40 height 17
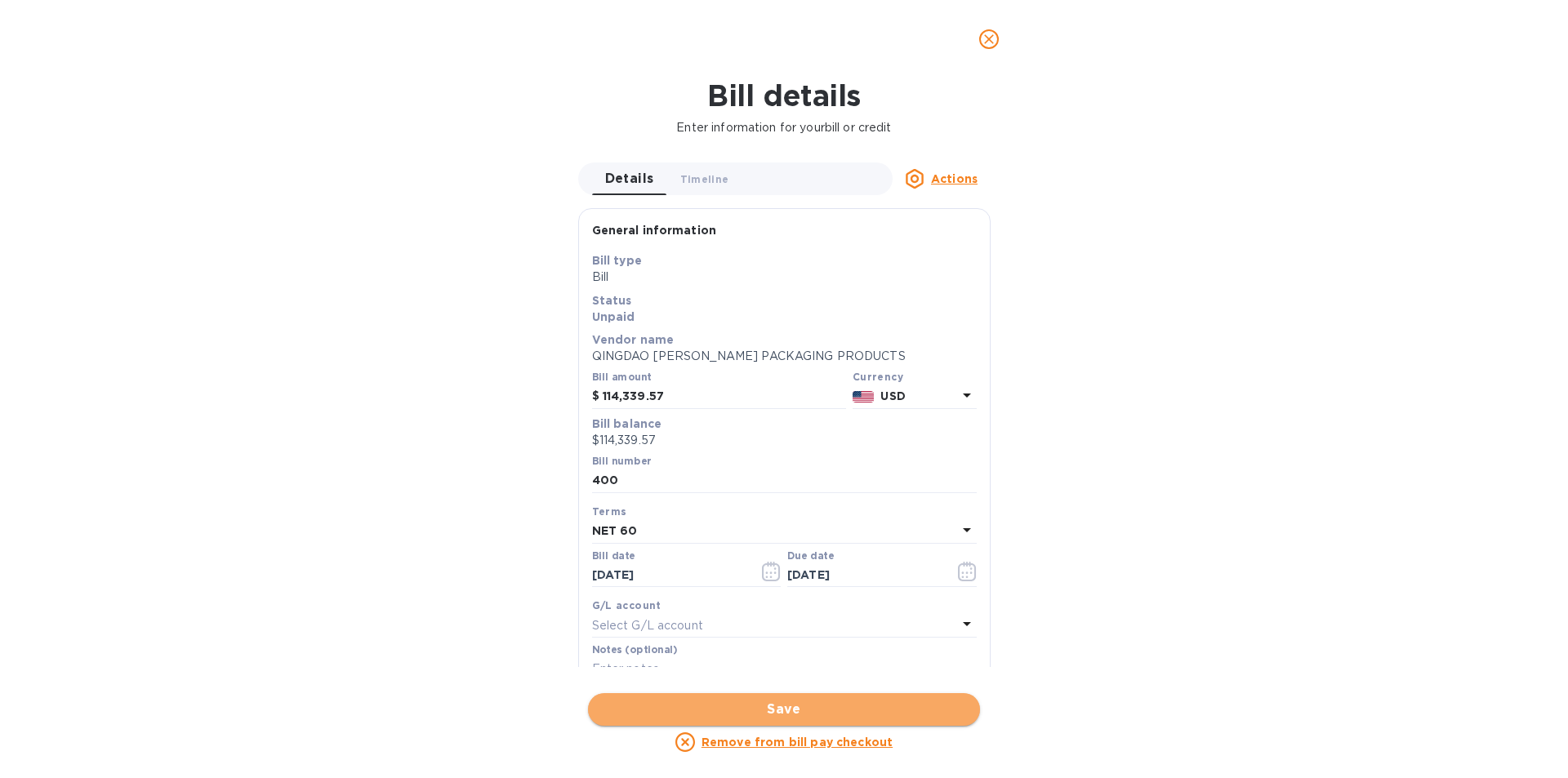
click at [863, 702] on span "Save" at bounding box center [784, 709] width 366 height 20
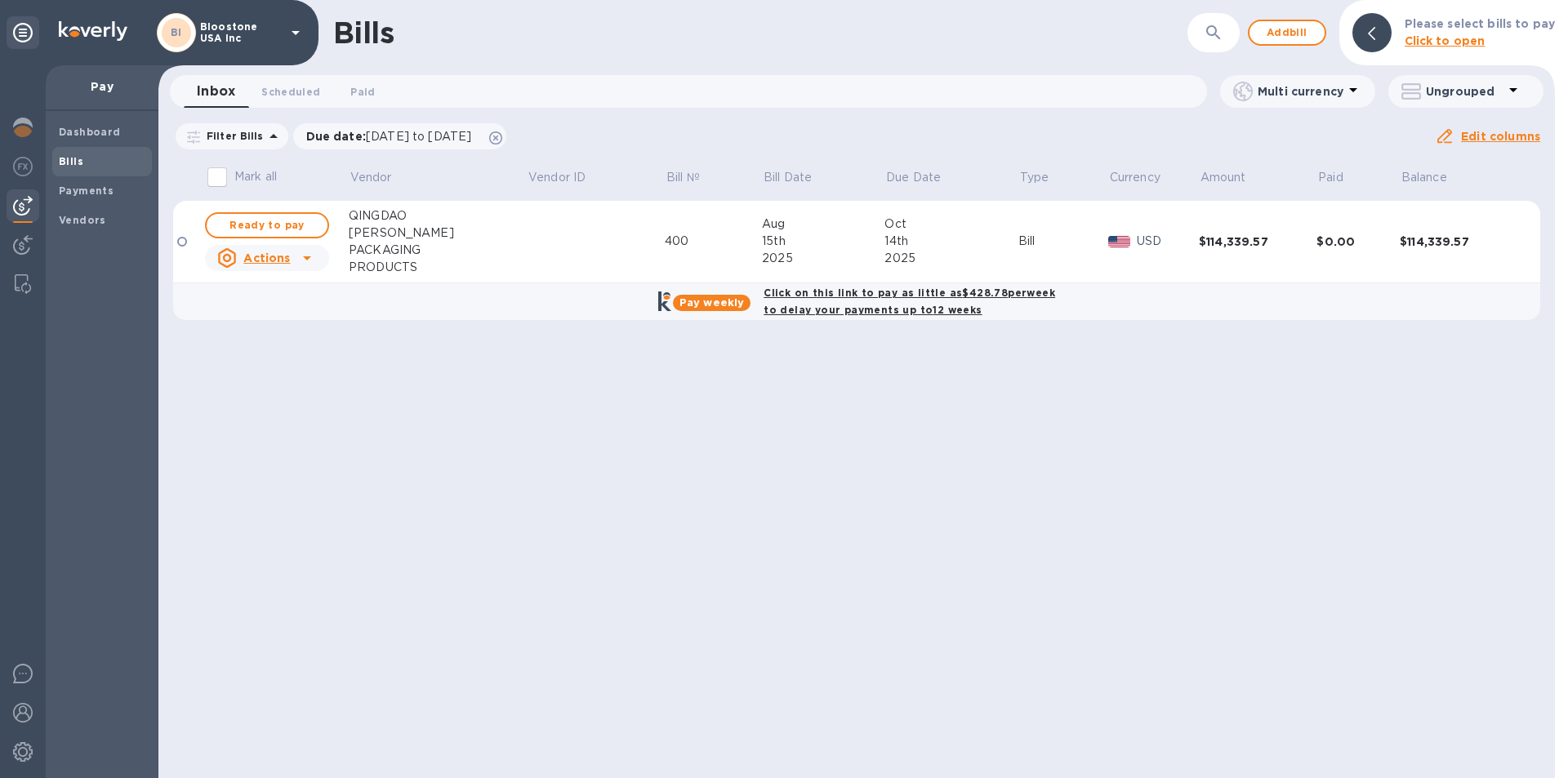
click at [882, 296] on b "Click on this link to pay as little as $428.78 per week to delay your payments …" at bounding box center [909, 301] width 291 height 29
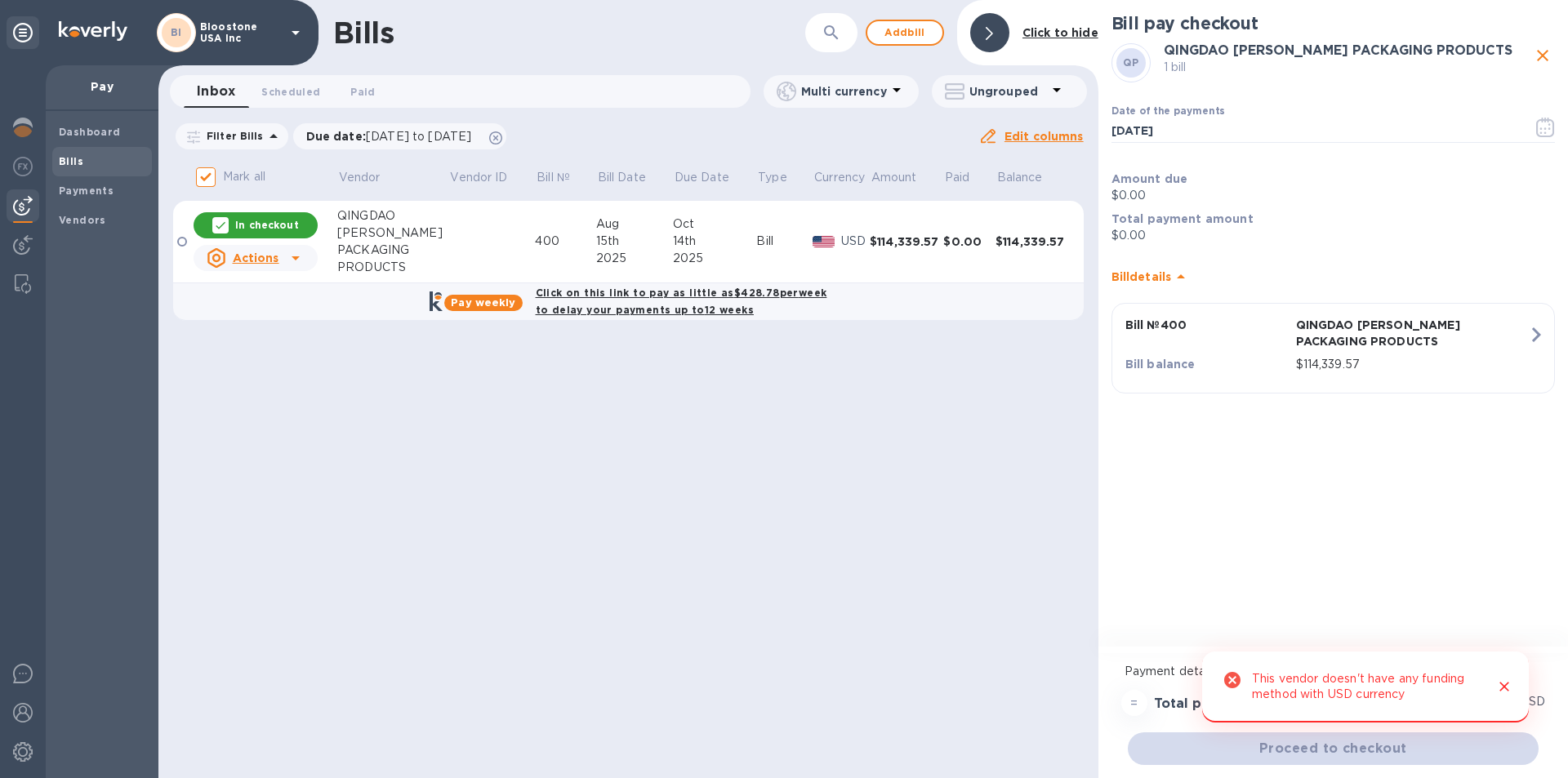
click at [1428, 690] on div "This vendor doesn't have any funding method with USD currency" at bounding box center [1366, 687] width 229 height 45
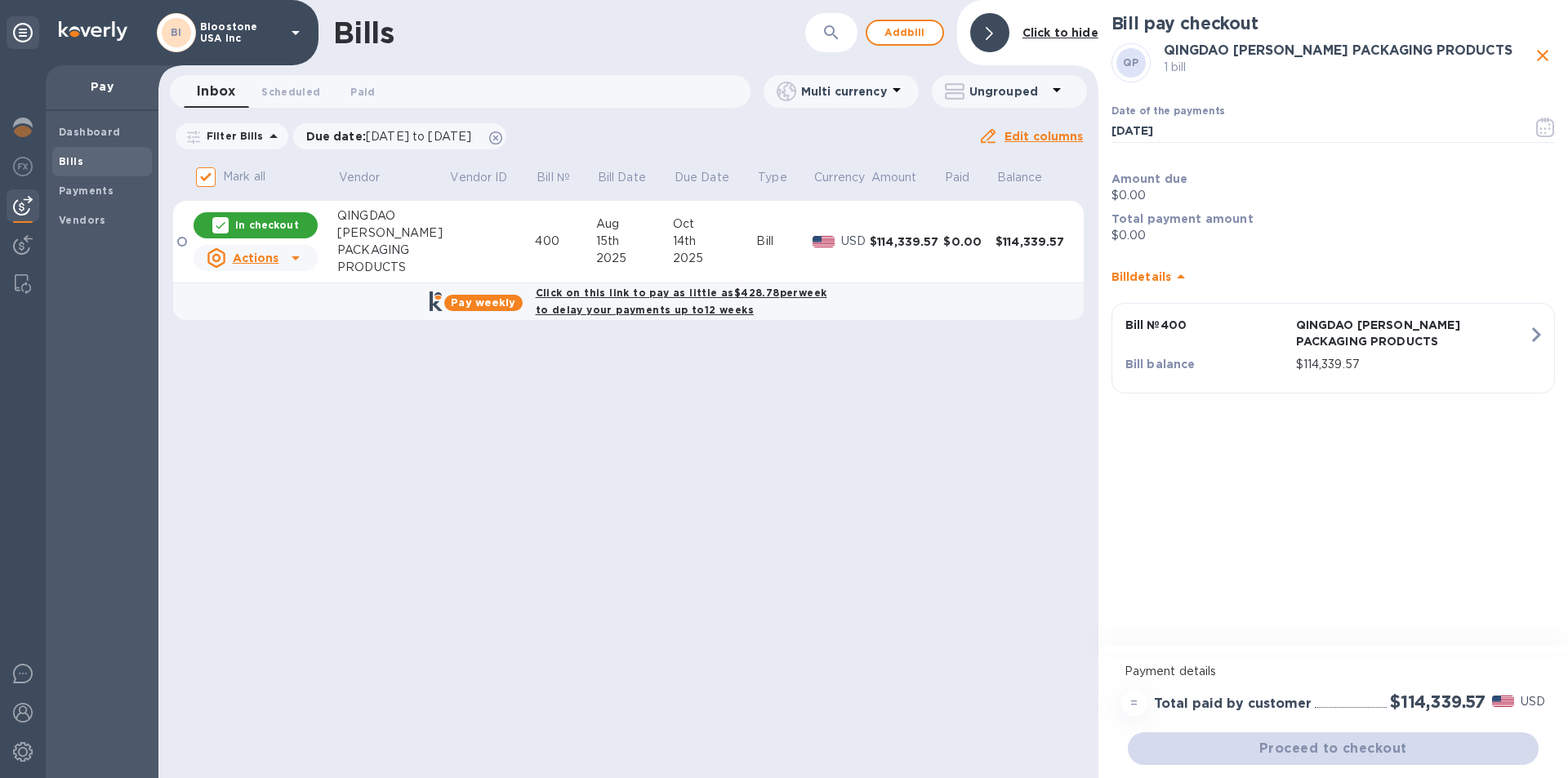
click at [1401, 756] on div "Proceed to checkout" at bounding box center [1333, 749] width 418 height 40
click at [280, 264] on div "Actions" at bounding box center [243, 258] width 79 height 26
click at [266, 223] on div at bounding box center [784, 389] width 1568 height 778
click at [587, 292] on b "Click on this link to pay as little as $428.78 per week to delay your payments …" at bounding box center [681, 301] width 291 height 29
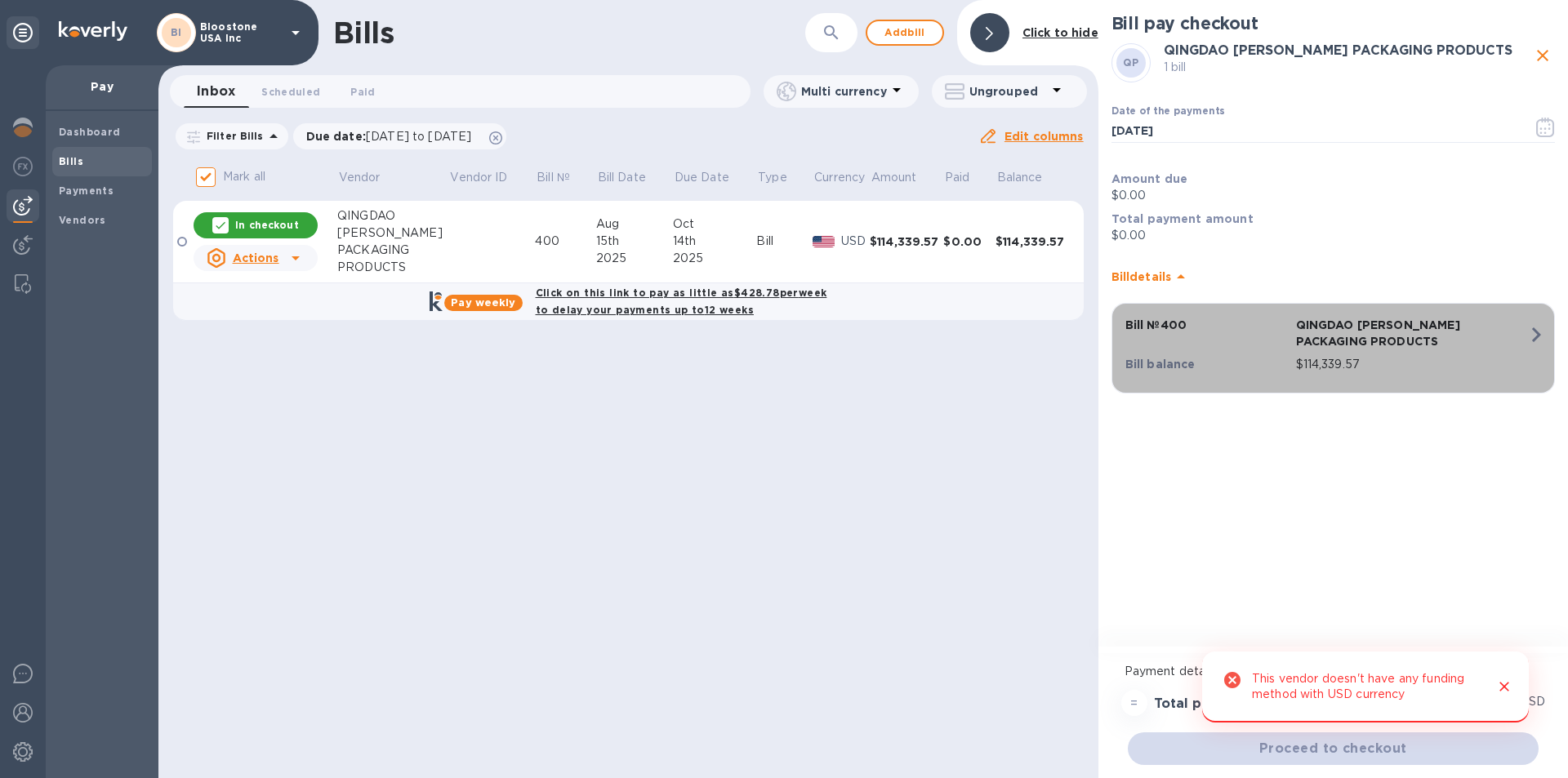
click at [1540, 332] on icon "button" at bounding box center [1536, 335] width 29 height 29
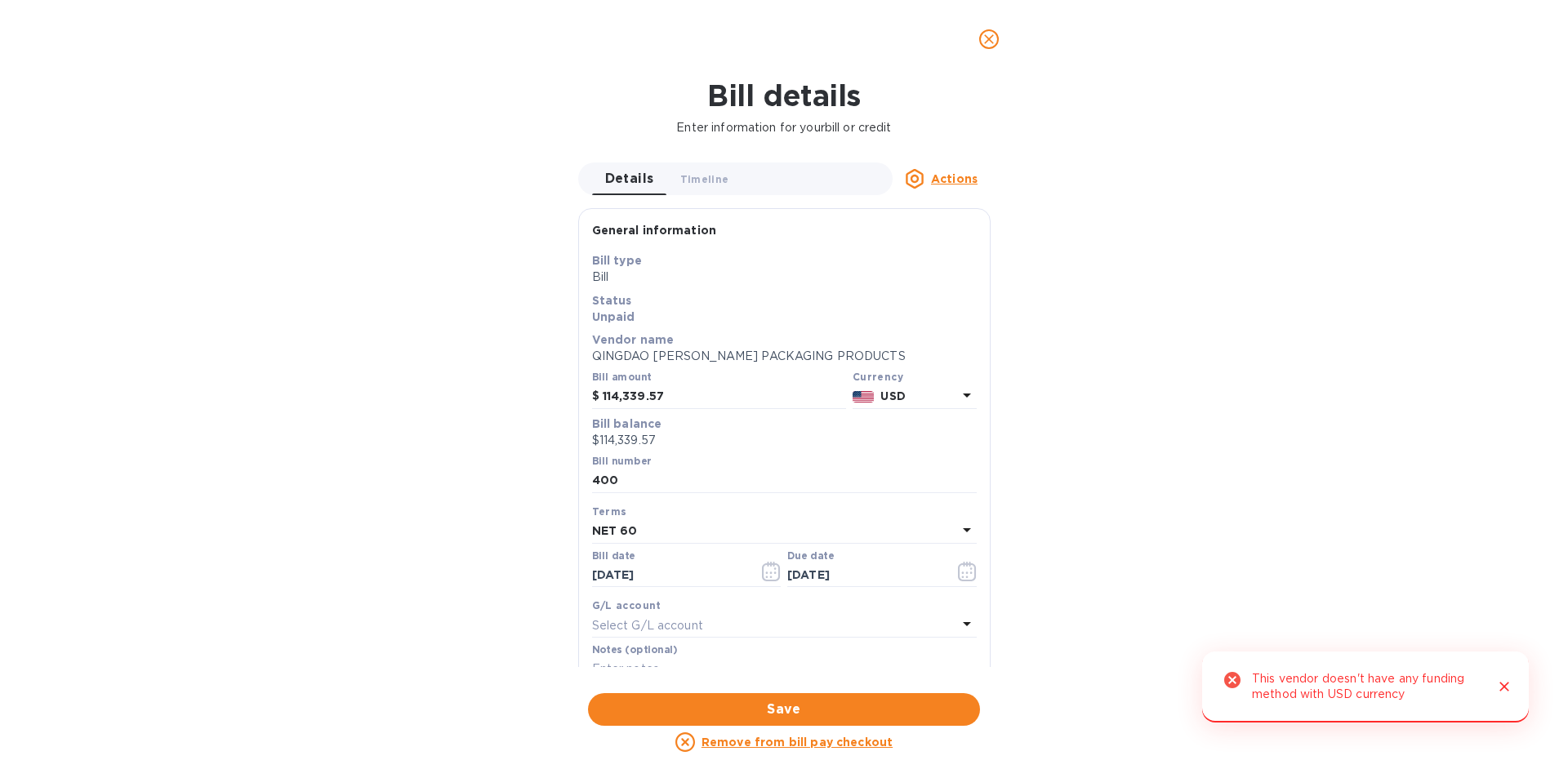
scroll to position [441, 0]
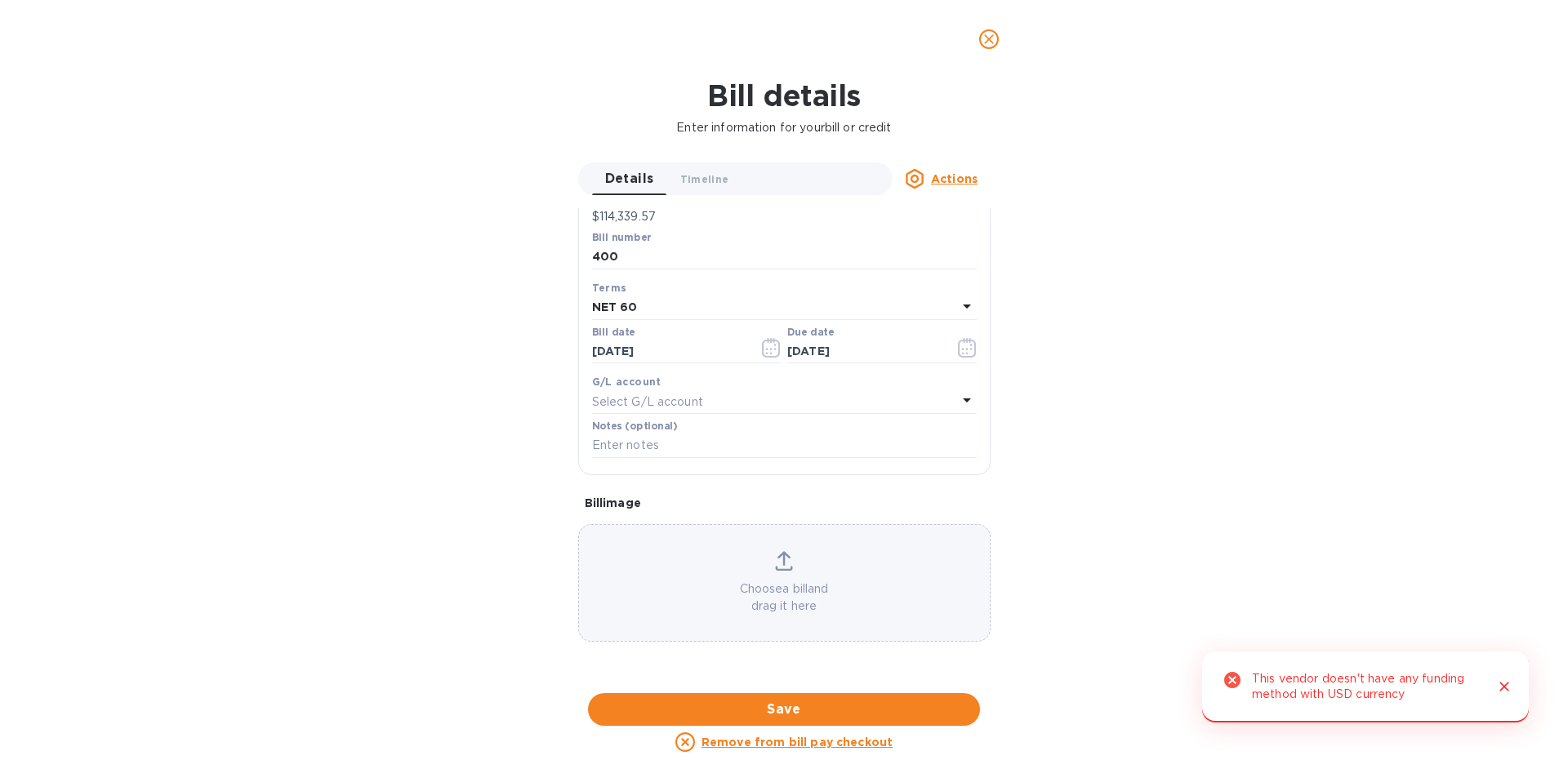
click at [983, 681] on div at bounding box center [784, 693] width 412 height 25
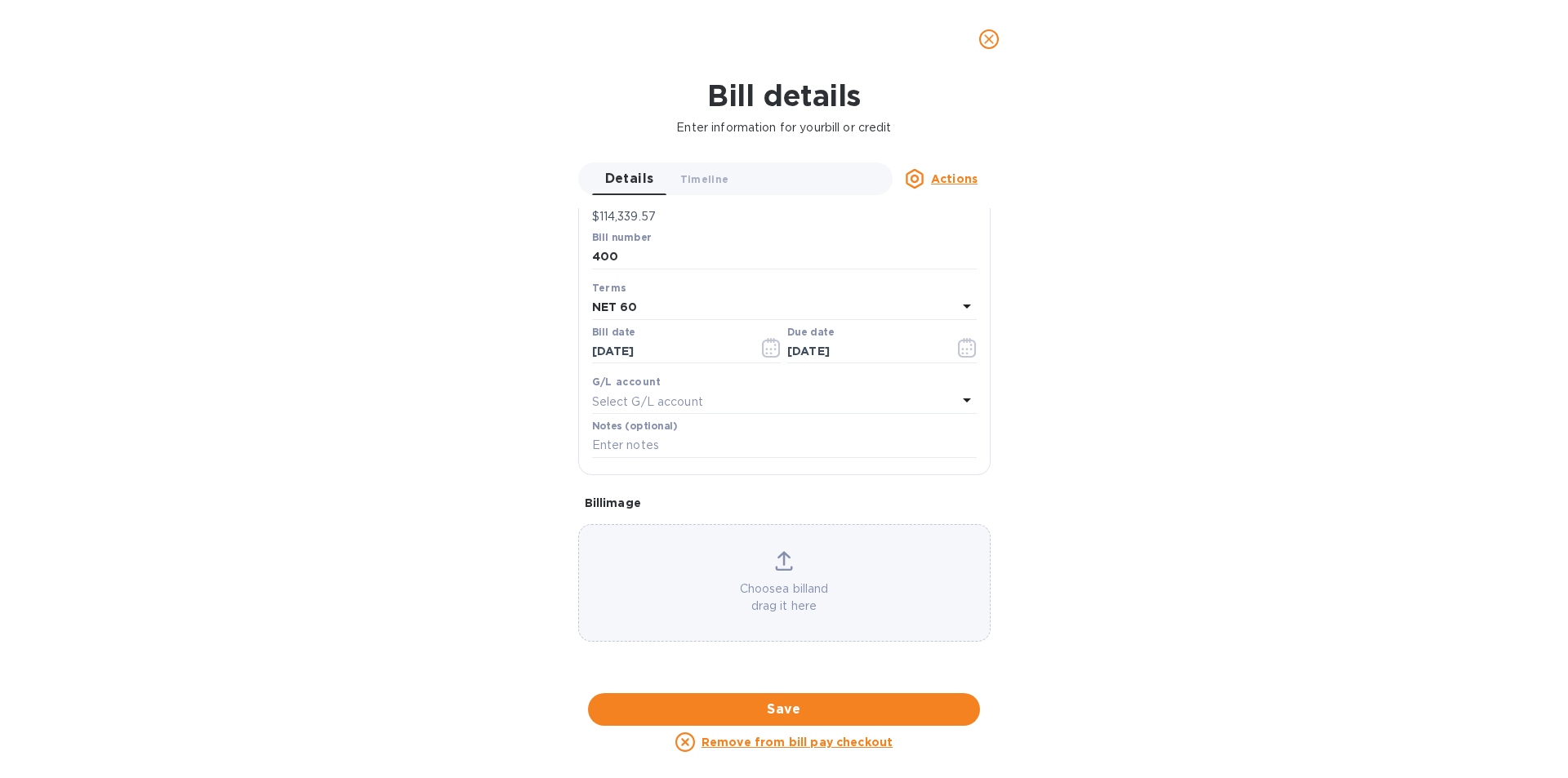
scroll to position [0, 0]
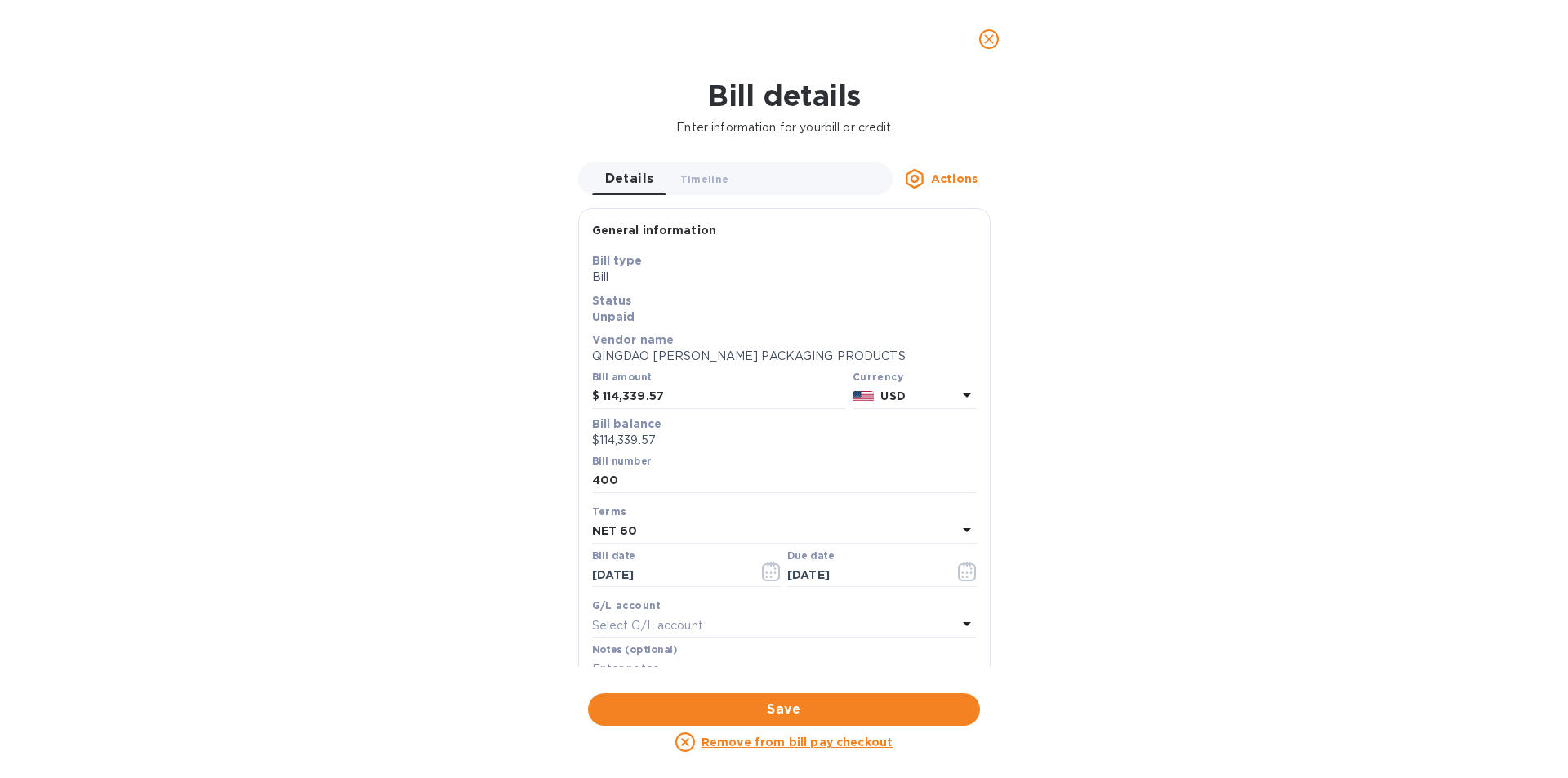
click at [990, 423] on div "General information Save Bill type Bill Status Unpaid Vendor name QINGDAO [PERS…" at bounding box center [784, 459] width 412 height 504
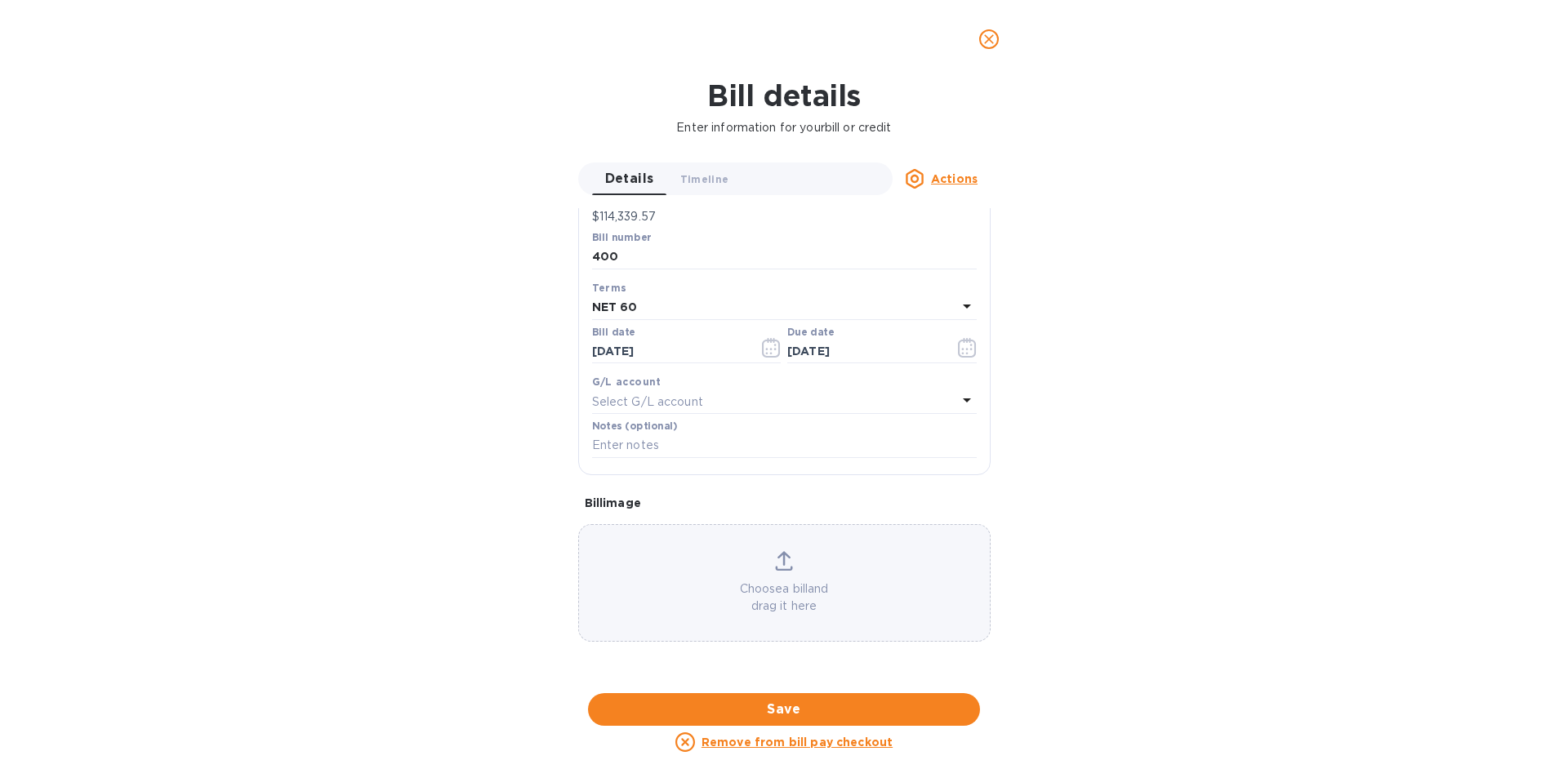
click at [833, 740] on u "Remove from bill pay checkout" at bounding box center [796, 741] width 191 height 13
checkbox input "false"
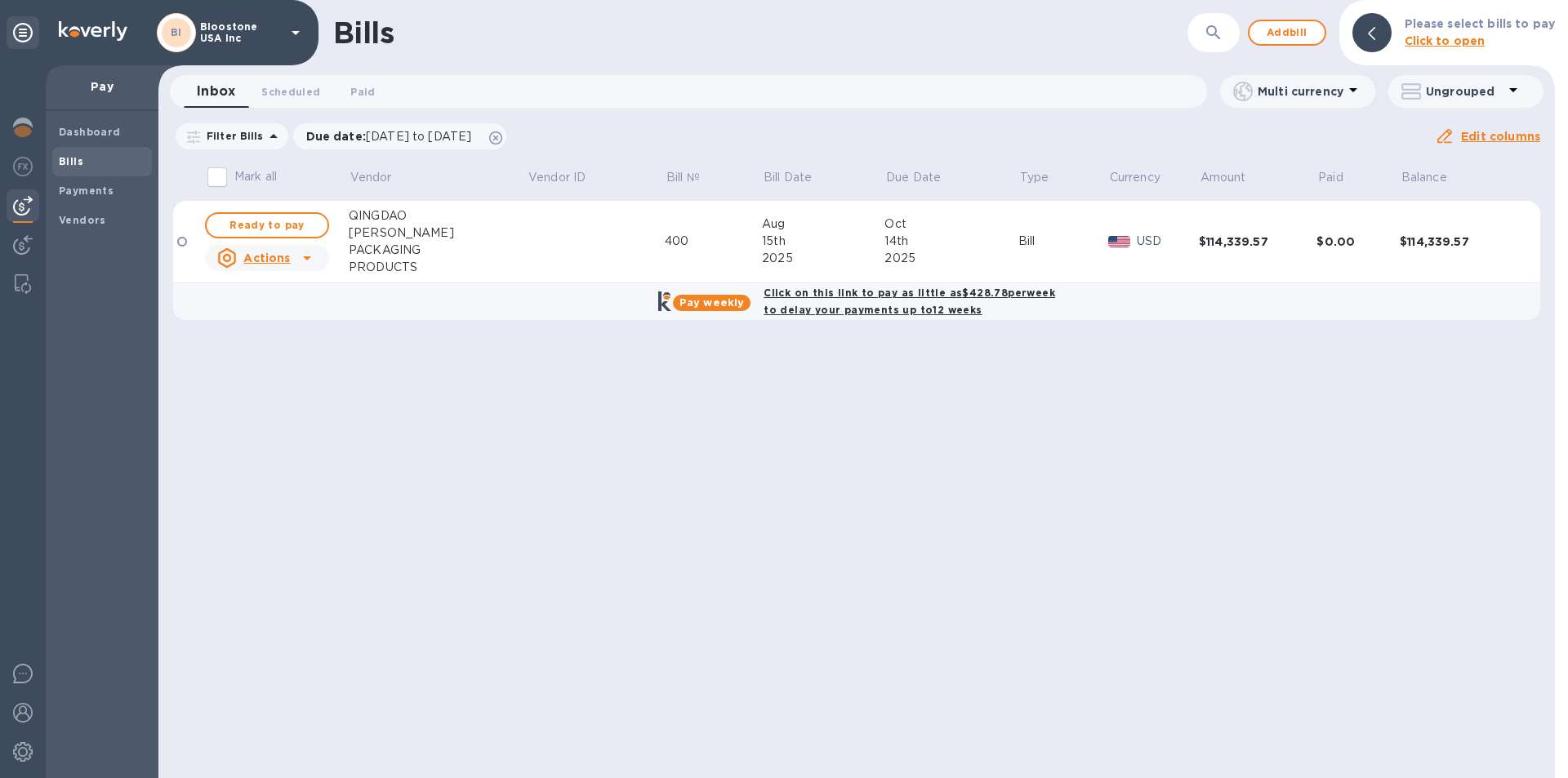
scroll to position [198, 0]
click at [290, 93] on span "Scheduled 0" at bounding box center [290, 92] width 58 height 17
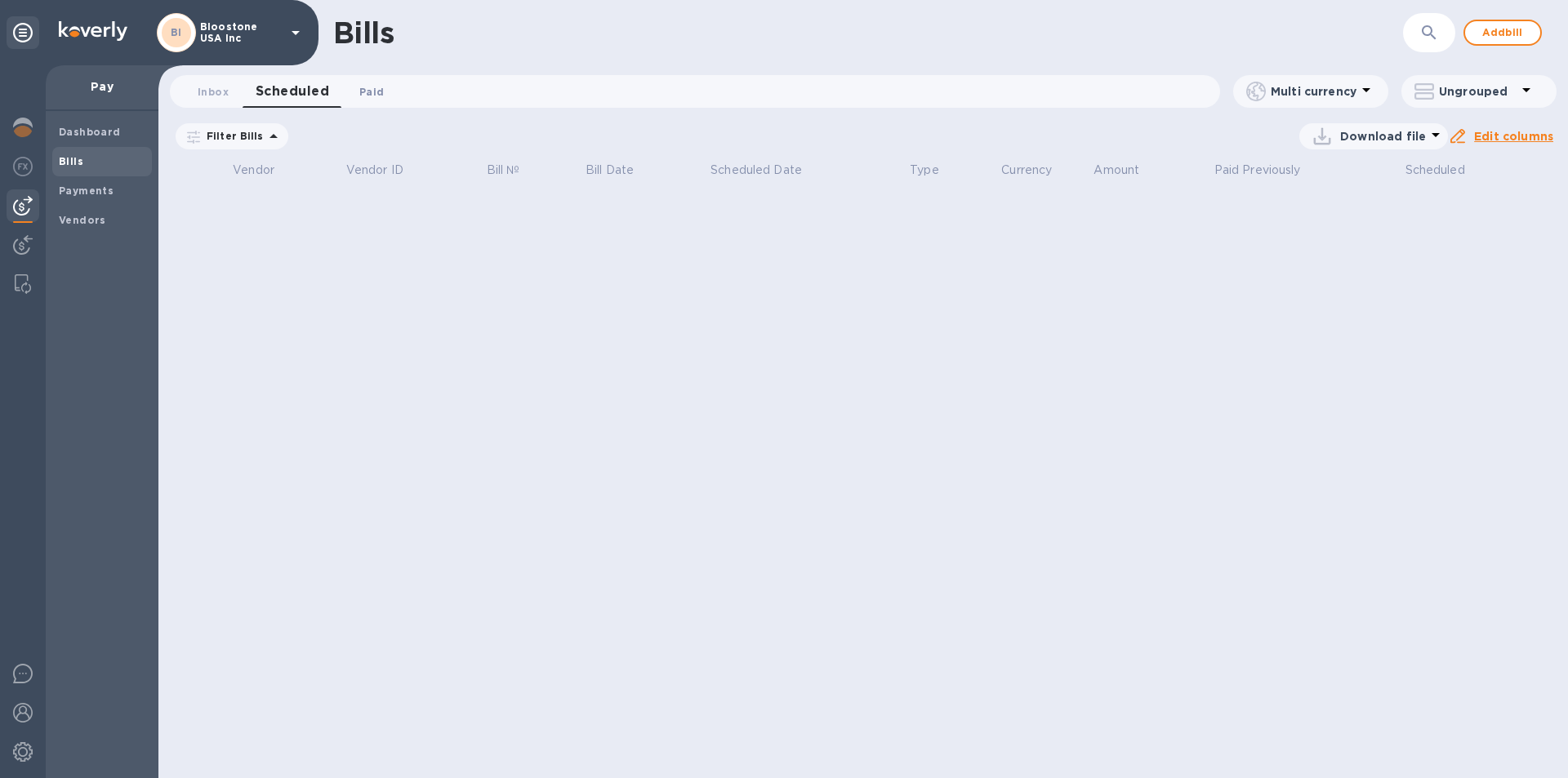
click at [364, 94] on span "Paid 0" at bounding box center [371, 92] width 25 height 17
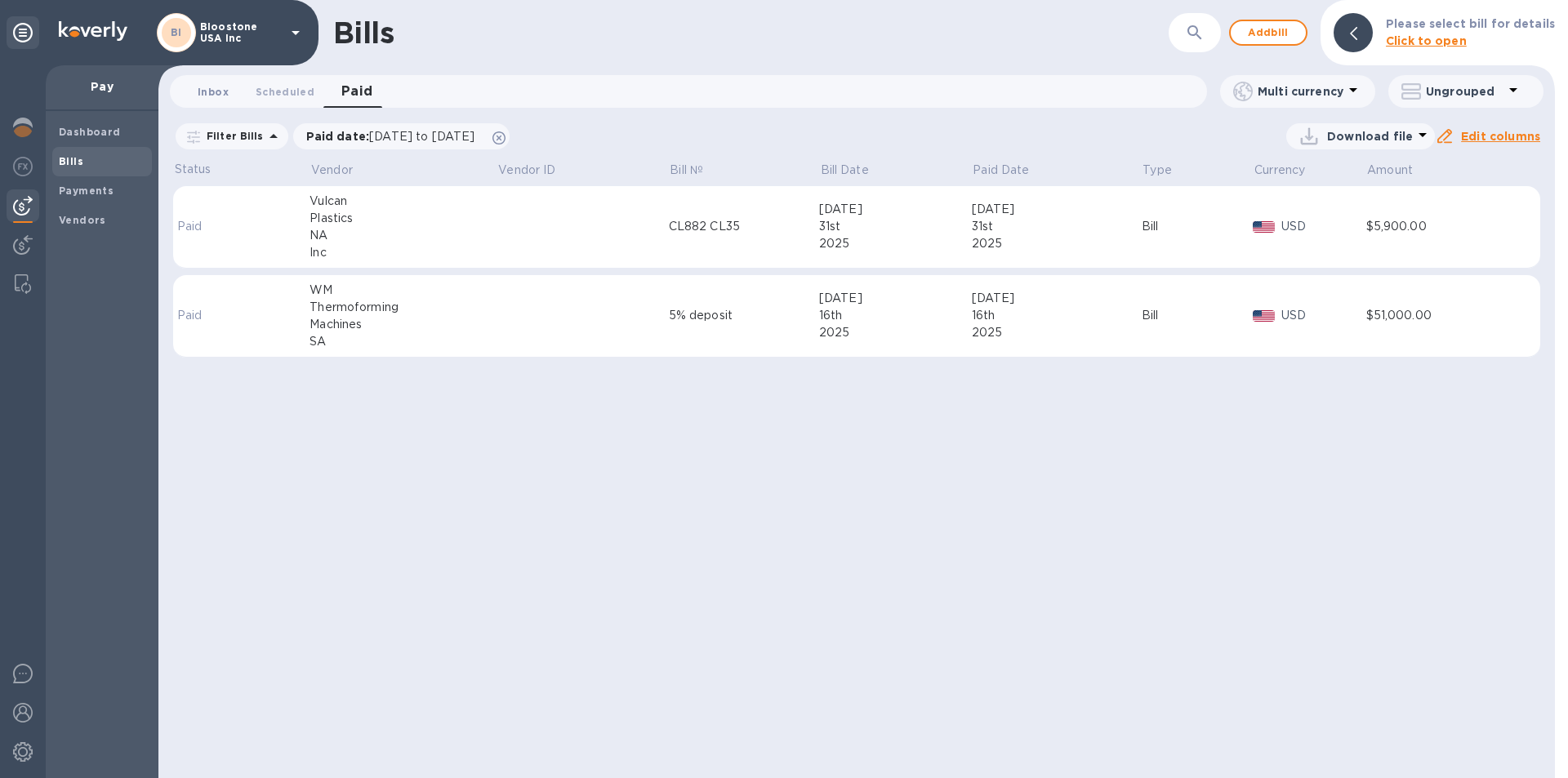
click at [208, 100] on span "Inbox 0" at bounding box center [213, 92] width 31 height 17
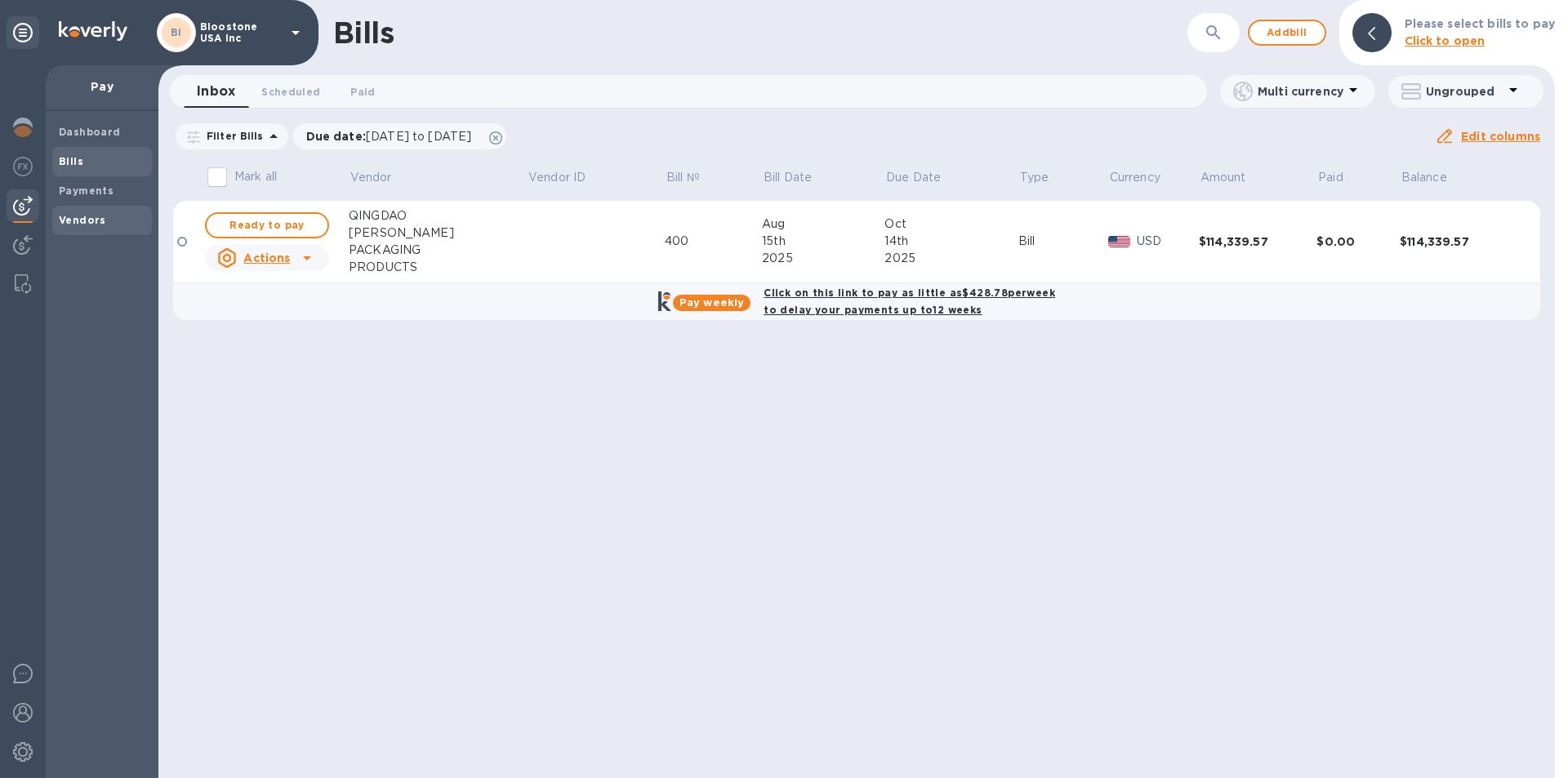
click at [114, 218] on span "Vendors" at bounding box center [101, 220] width 87 height 16
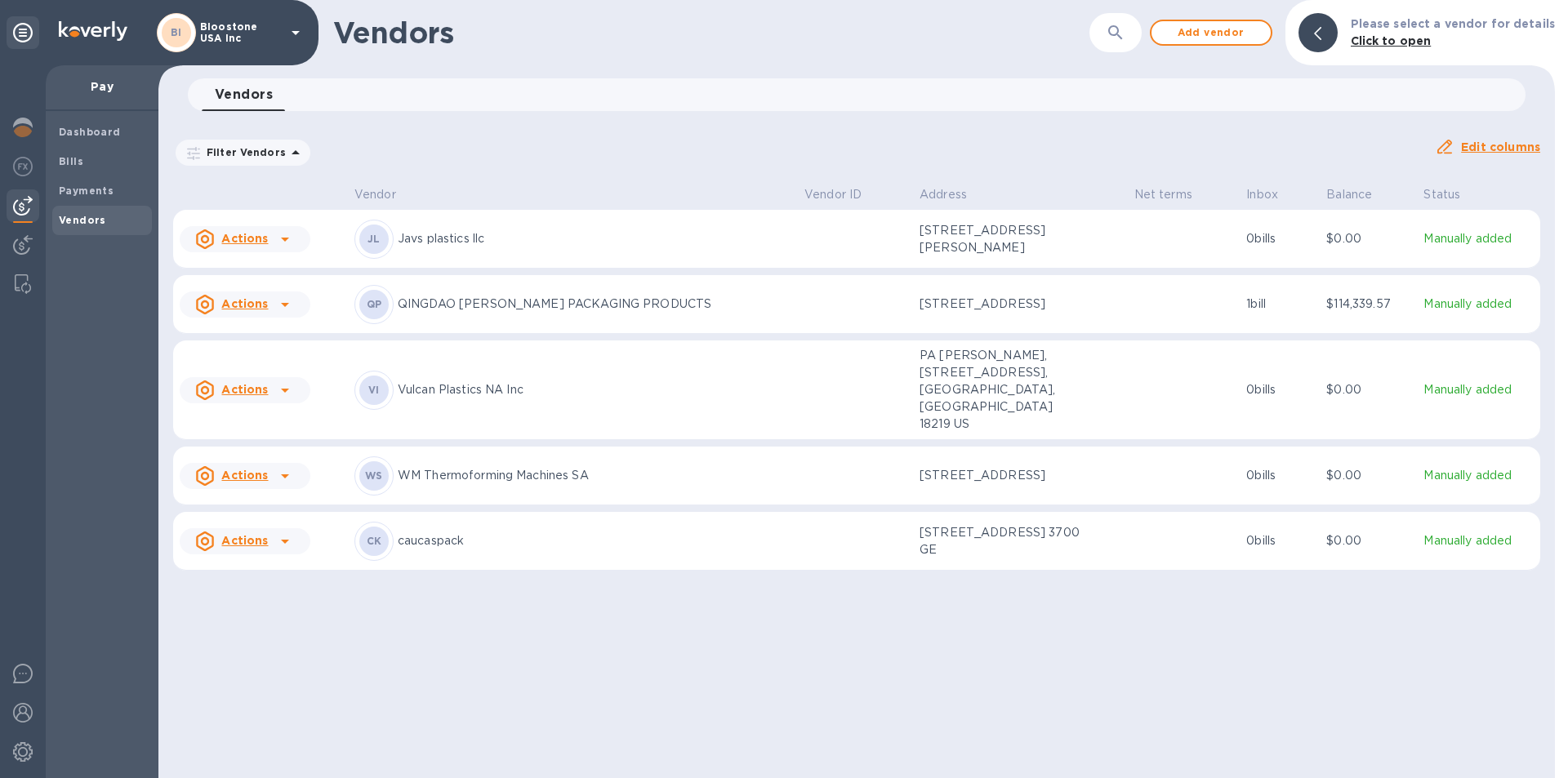
click at [1494, 149] on u "Edit columns" at bounding box center [1500, 146] width 79 height 13
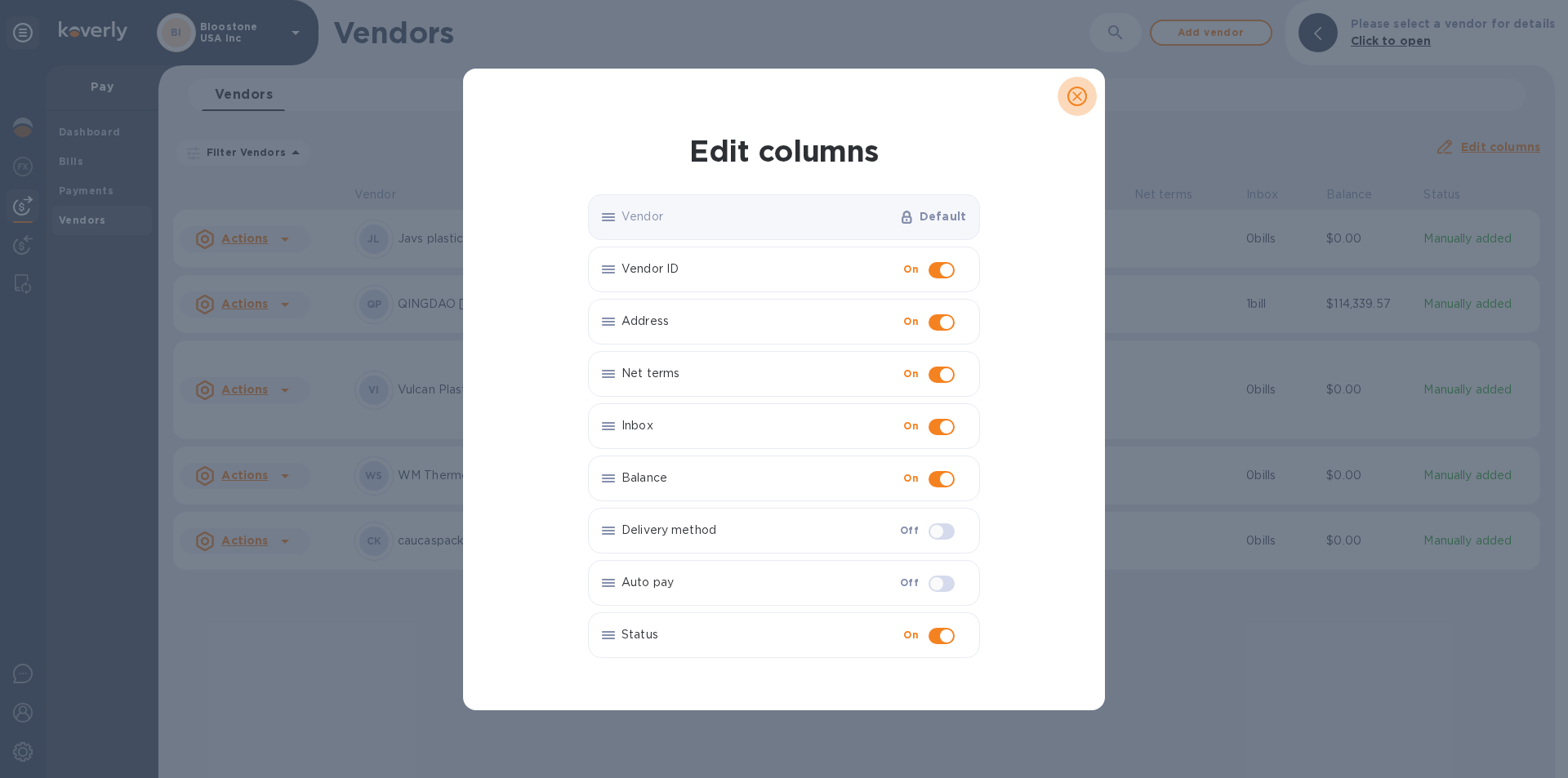
click at [1071, 99] on icon "close" at bounding box center [1077, 96] width 16 height 16
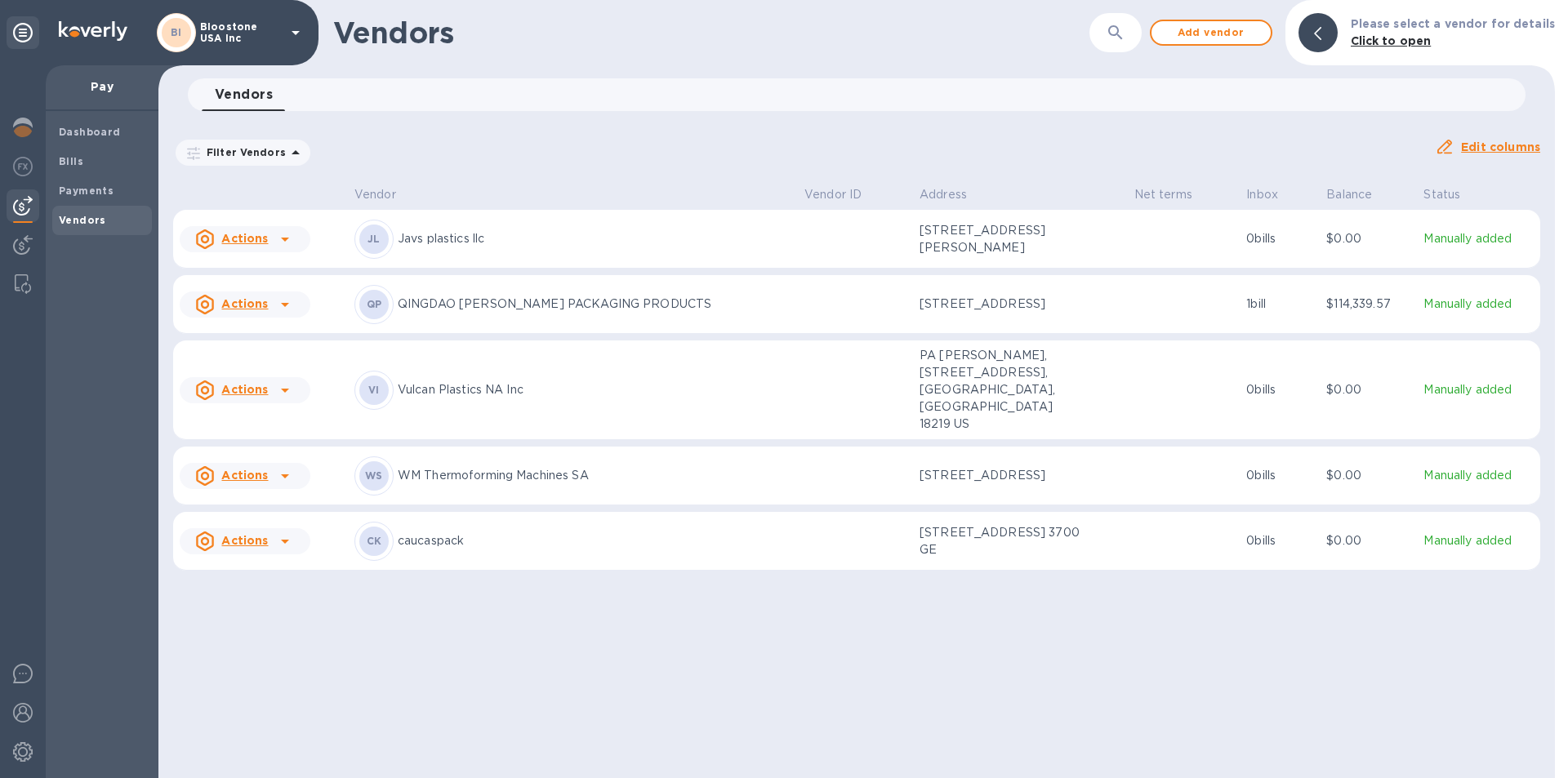
click at [536, 313] on p "QINGDAO [PERSON_NAME] PACKAGING PRODUCTS" at bounding box center [595, 304] width 394 height 17
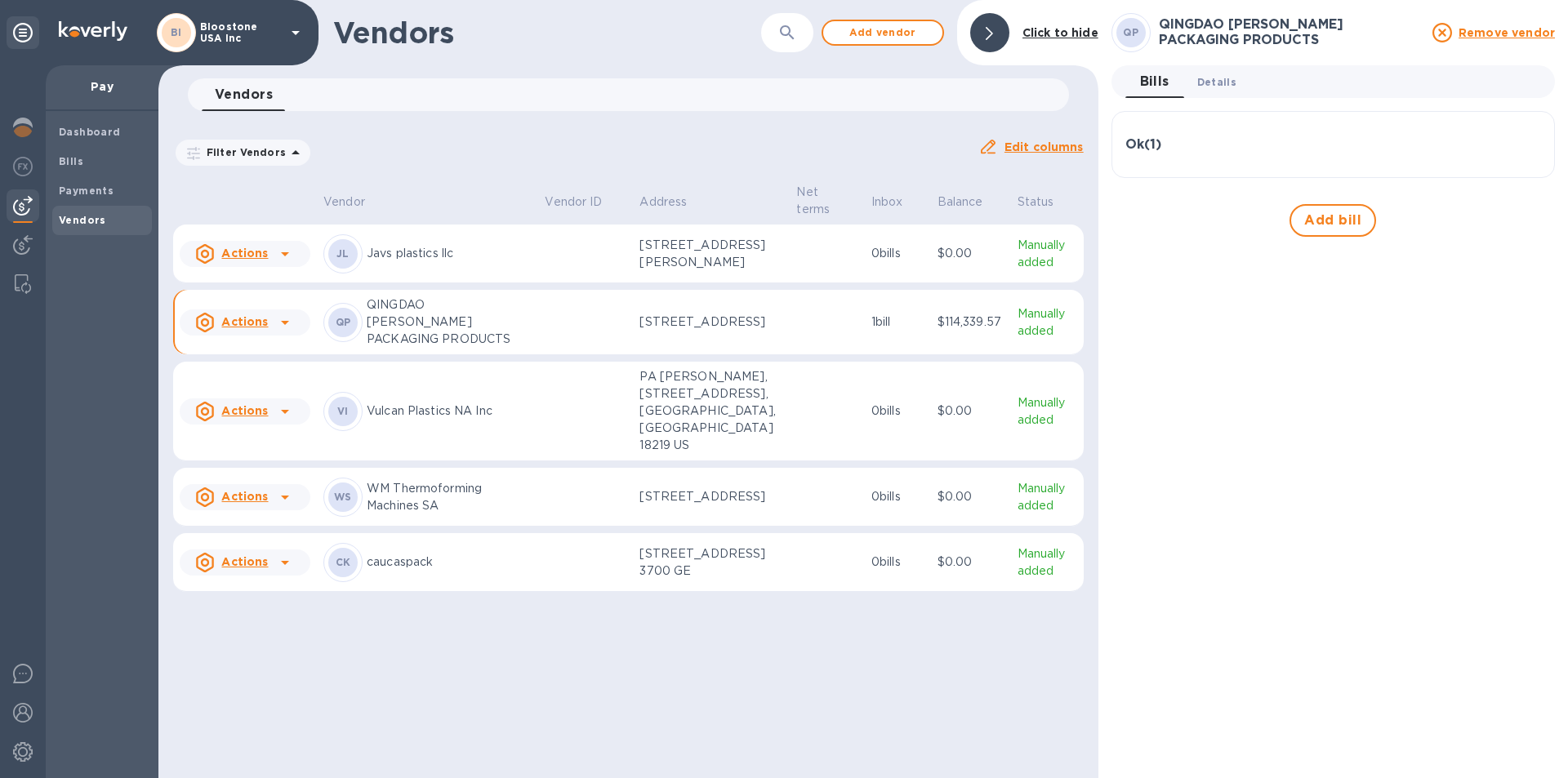
click at [1217, 91] on button "Details 0" at bounding box center [1217, 82] width 65 height 33
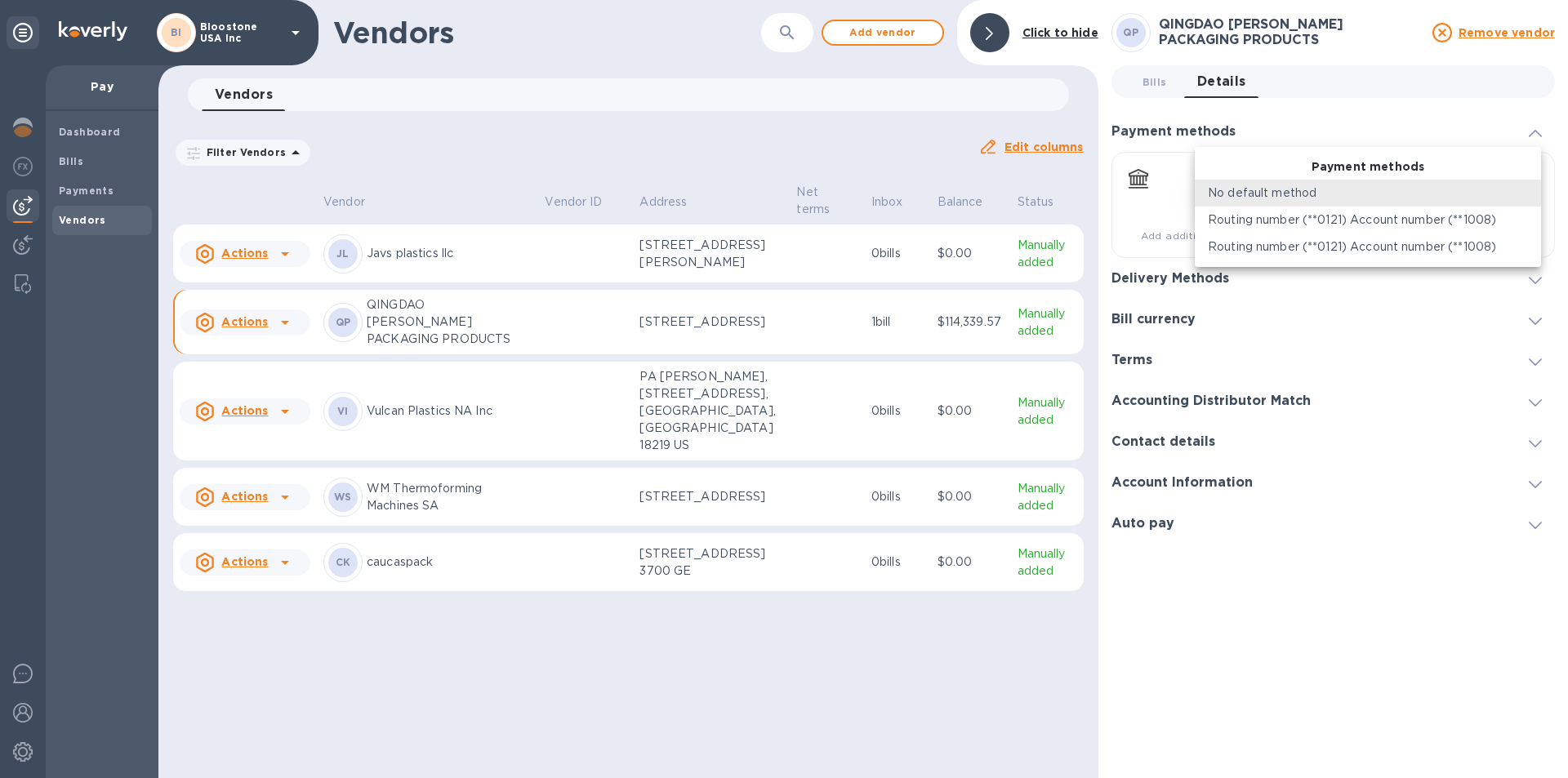
click at [1296, 189] on body "BI Bloostone [GEOGRAPHIC_DATA] Inc Pay Dashboard Bills Payments Vendors Vendors…" at bounding box center [784, 389] width 1568 height 778
click at [1288, 221] on p "Routing number (**0121) Account number (**1008)" at bounding box center [1352, 220] width 289 height 17
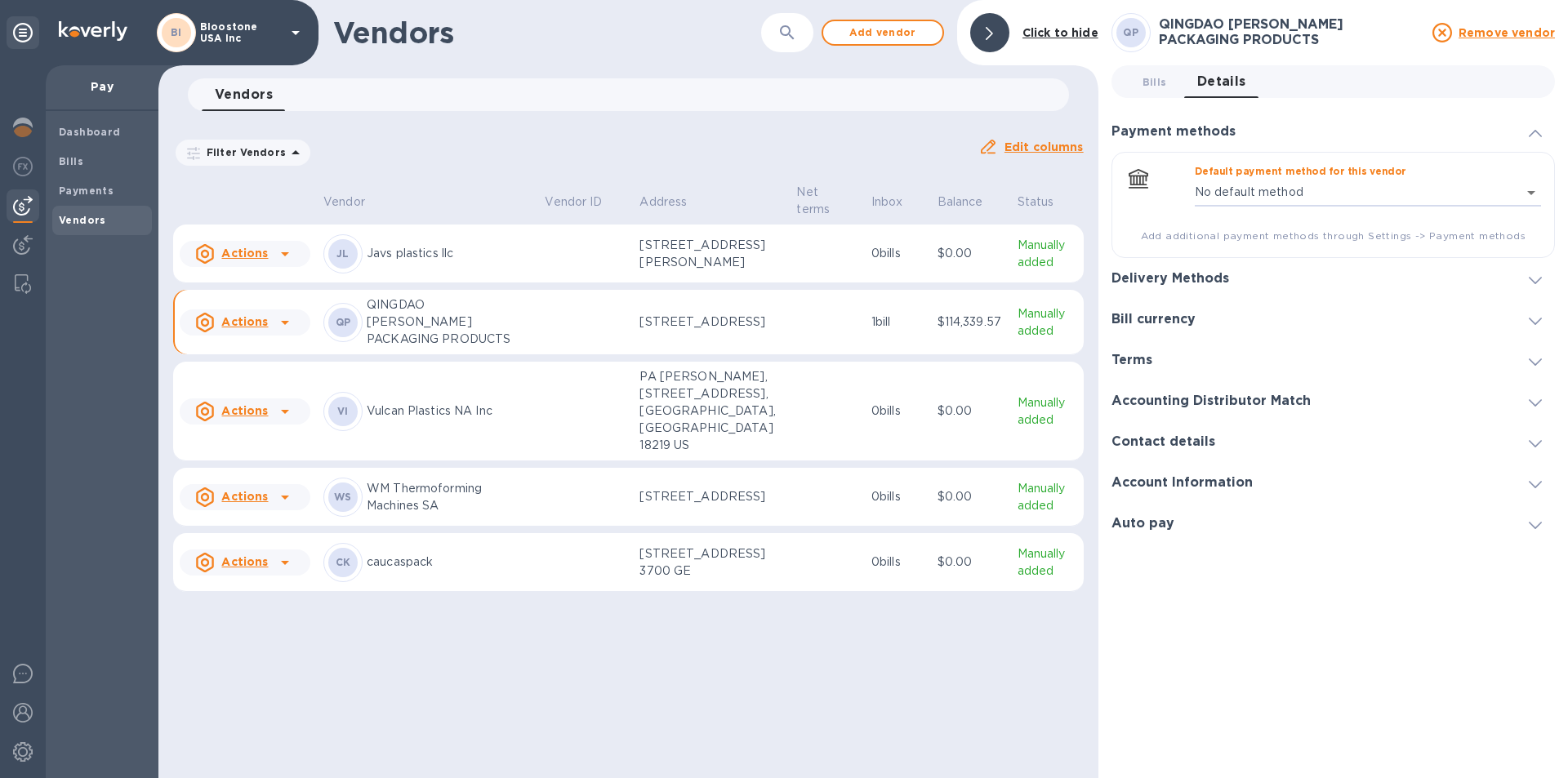
type input "5244475038465208774168243701700016"
click at [1309, 273] on div "Delivery Methods" at bounding box center [1333, 278] width 443 height 41
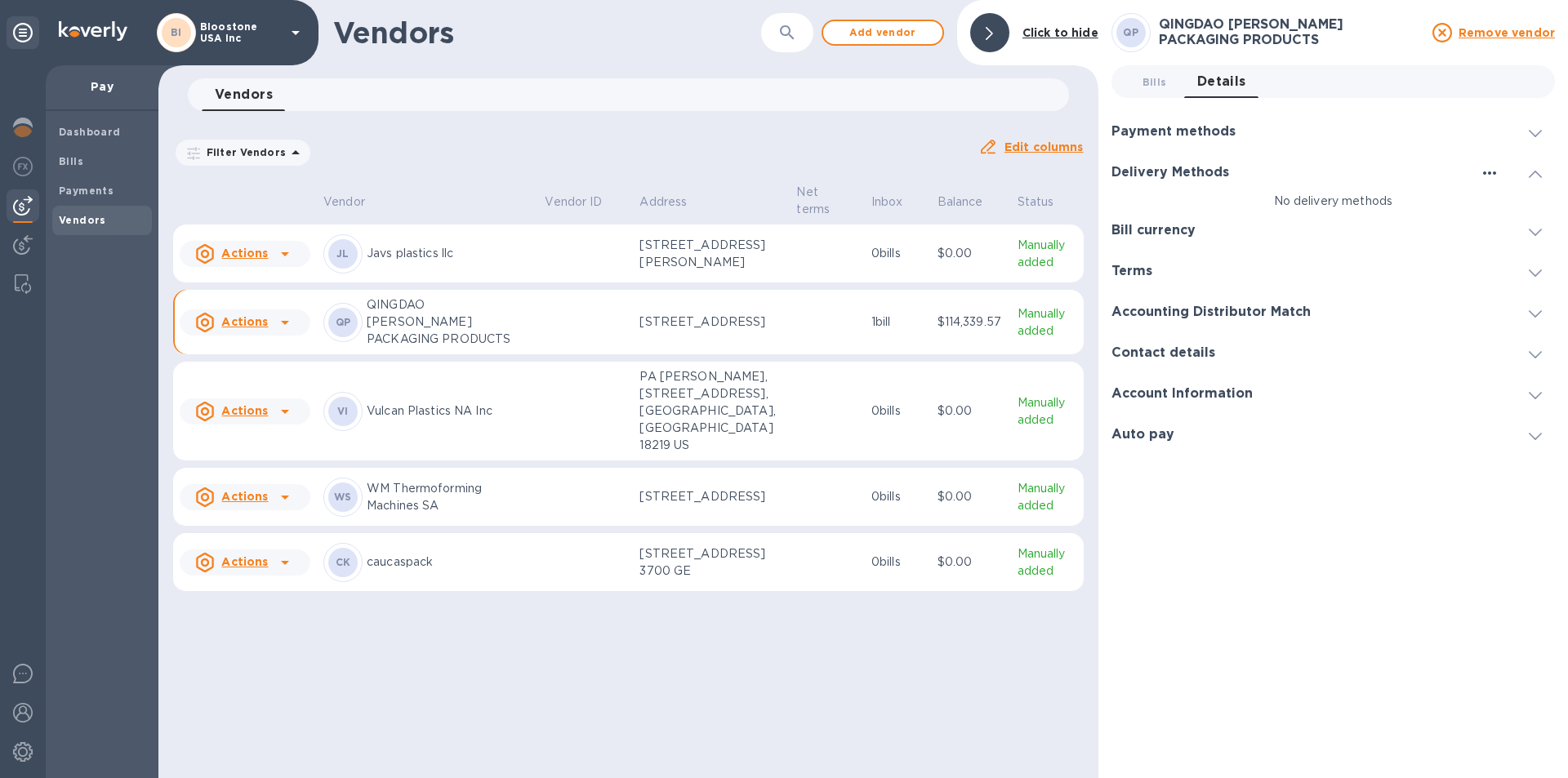
click at [1494, 167] on icon "button" at bounding box center [1489, 173] width 20 height 20
click at [1499, 204] on p "Add new" at bounding box center [1510, 206] width 54 height 16
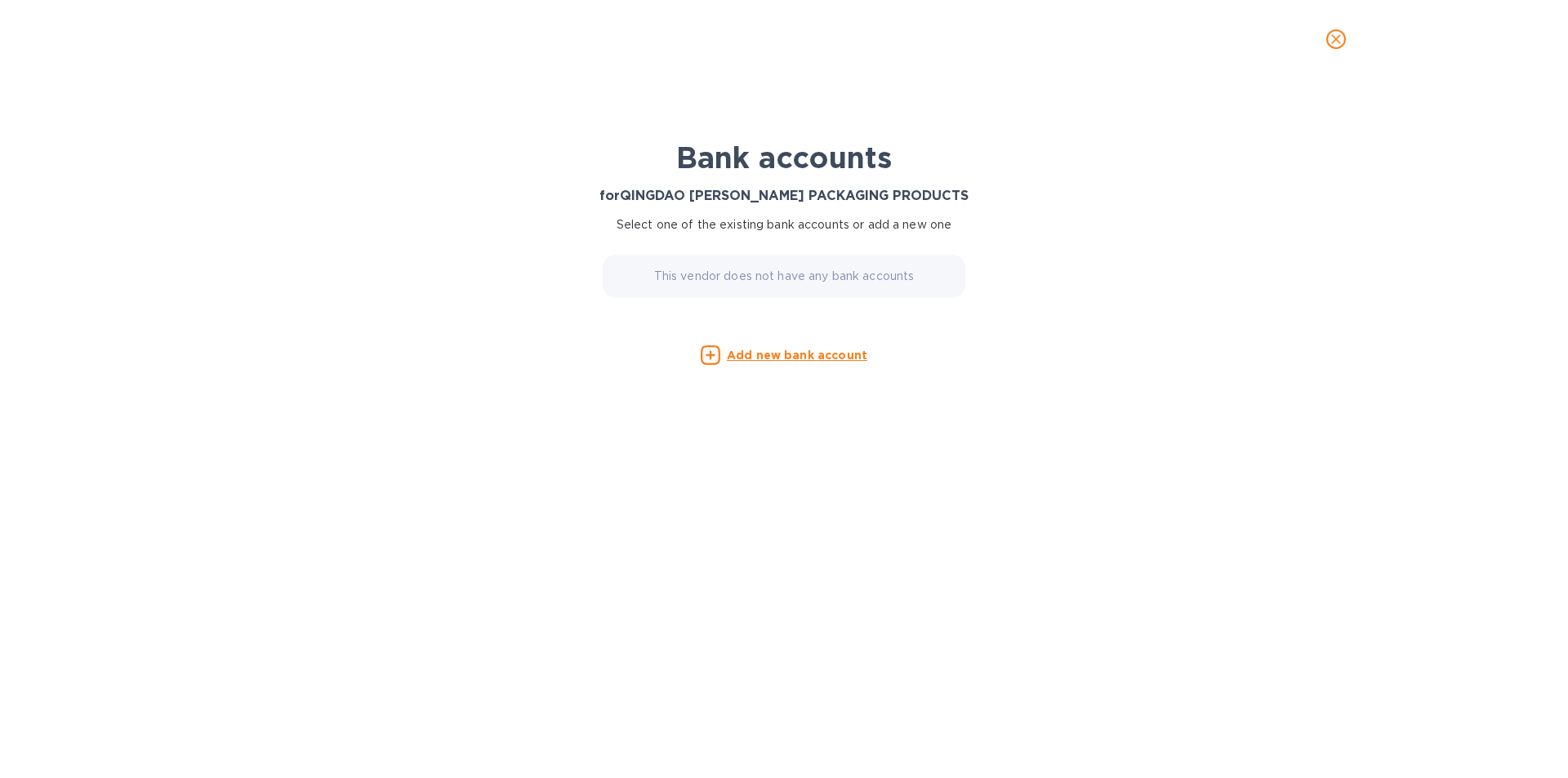
click at [845, 356] on u "Add new bank account" at bounding box center [796, 355] width 140 height 13
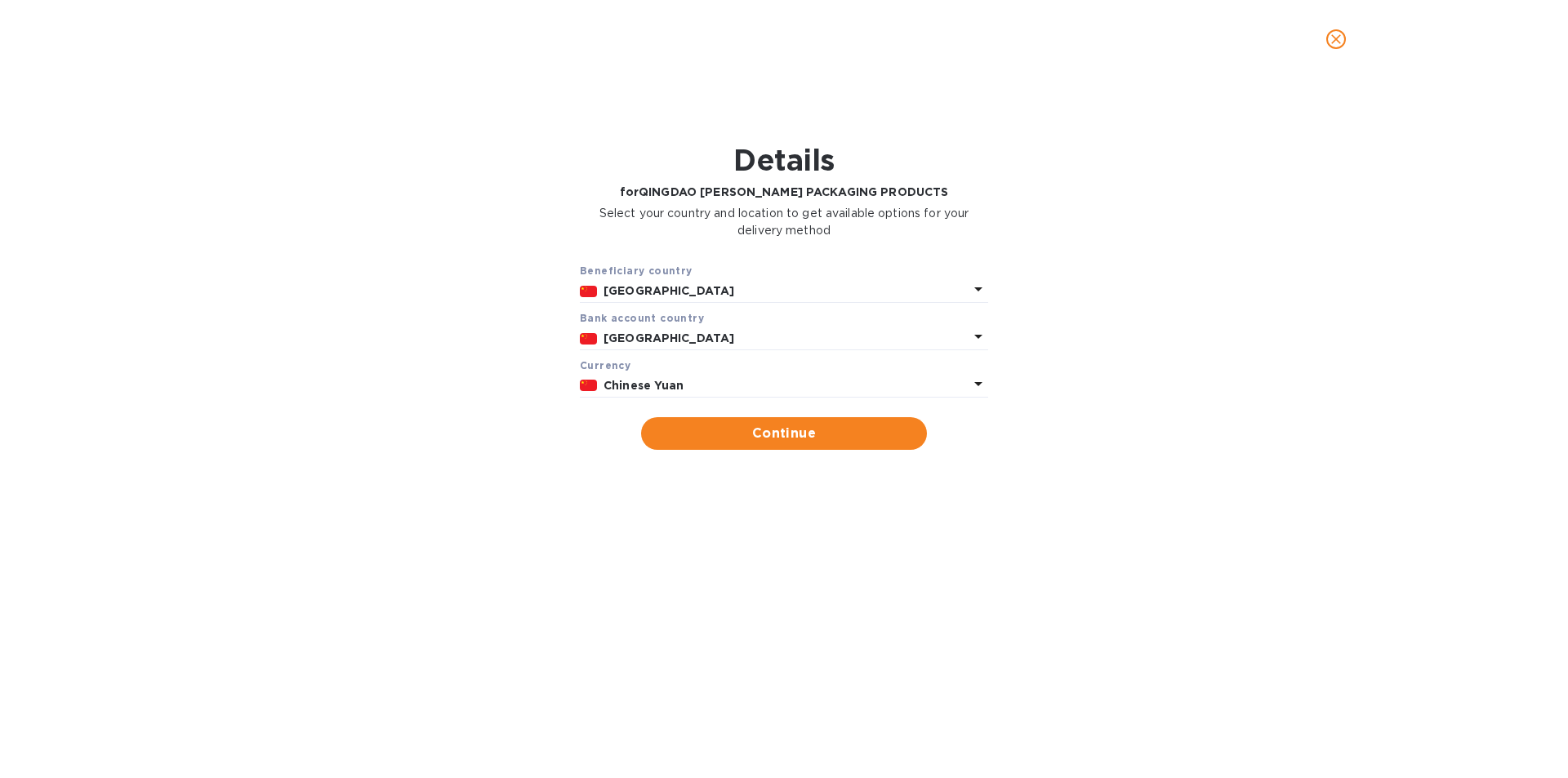
click at [854, 380] on p "Chinese Yuan" at bounding box center [785, 386] width 365 height 17
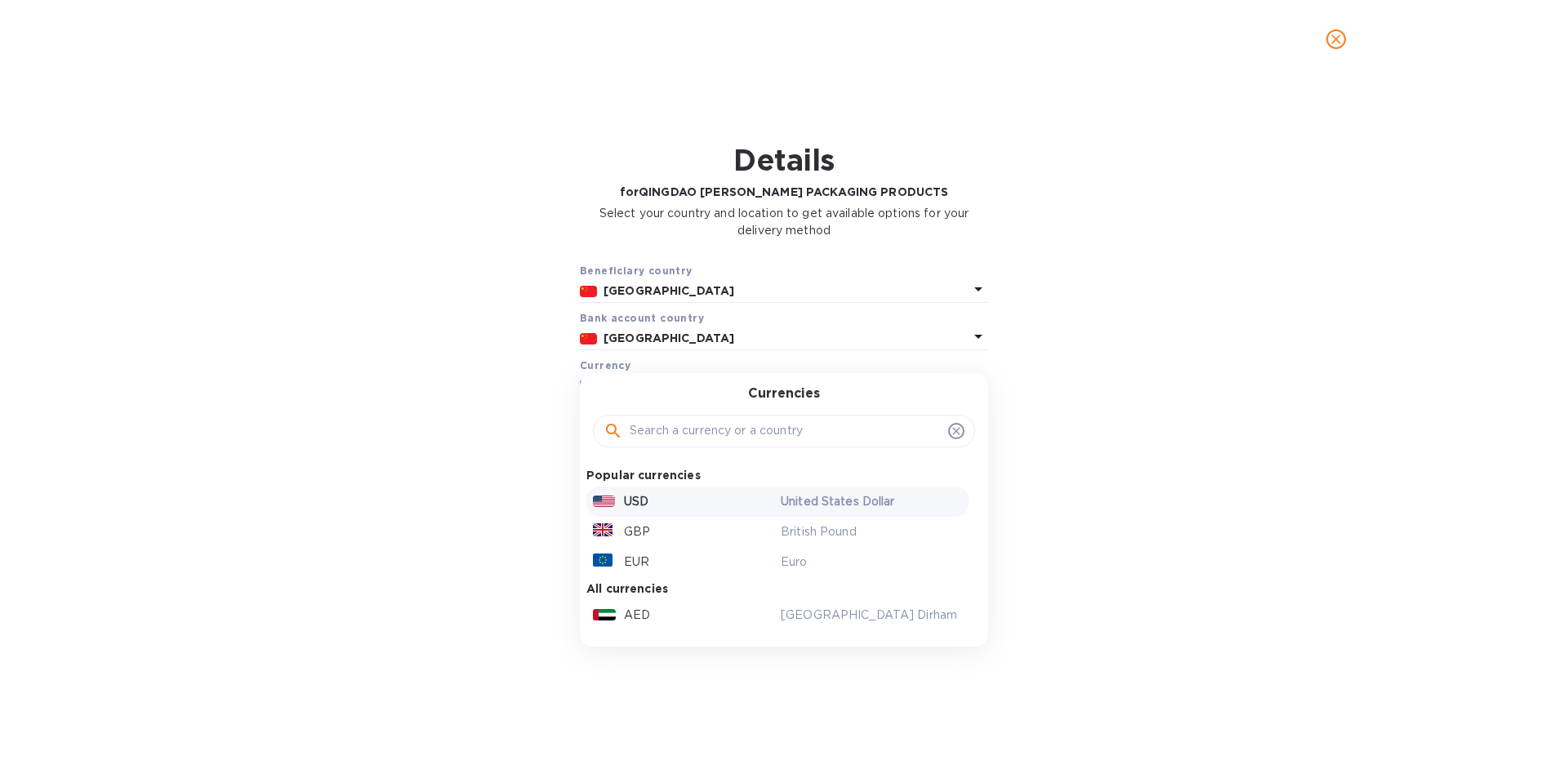
click at [756, 493] on div "USD" at bounding box center [683, 501] width 188 height 24
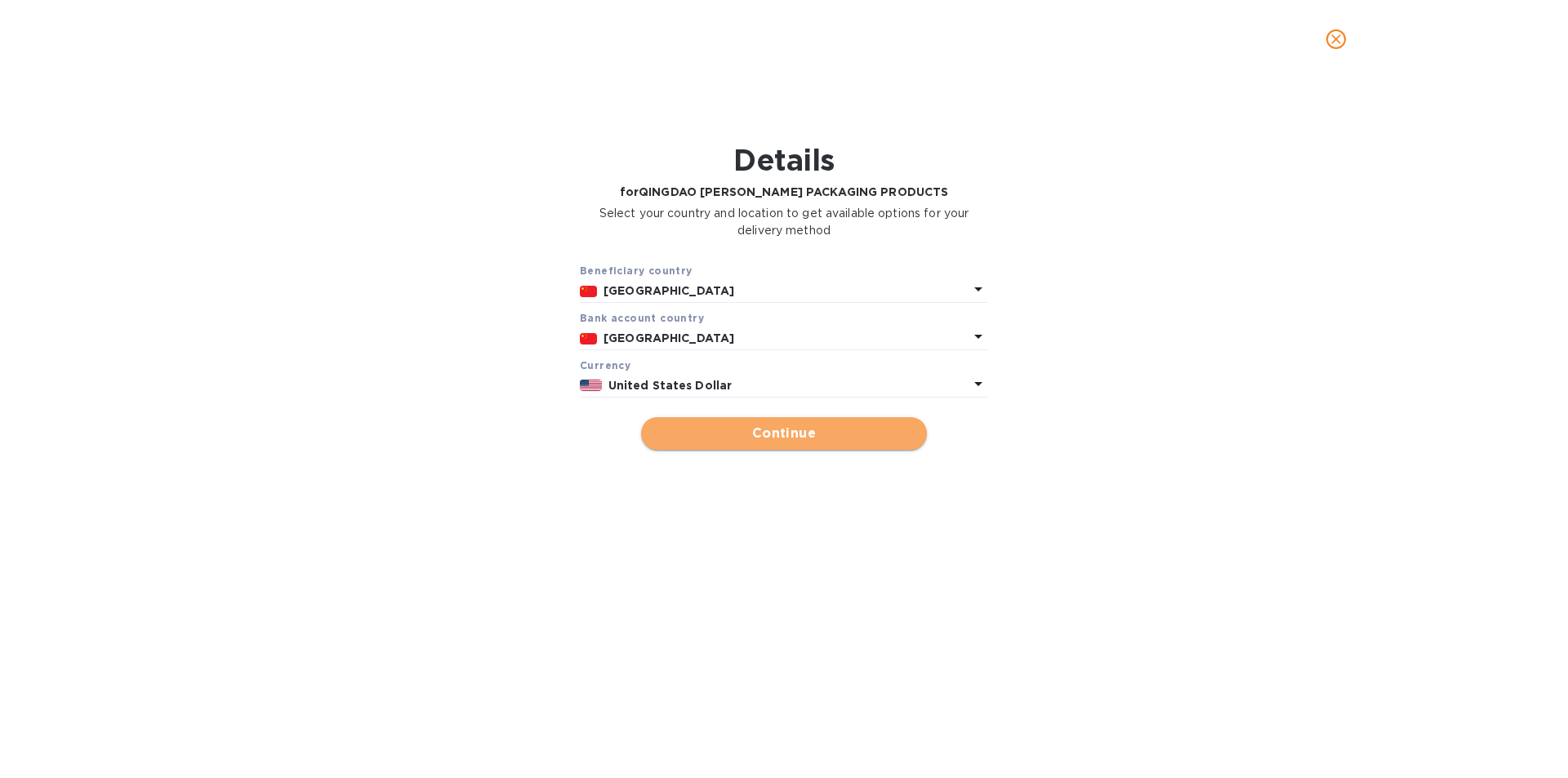
click at [833, 434] on span "Continue" at bounding box center [784, 433] width 259 height 20
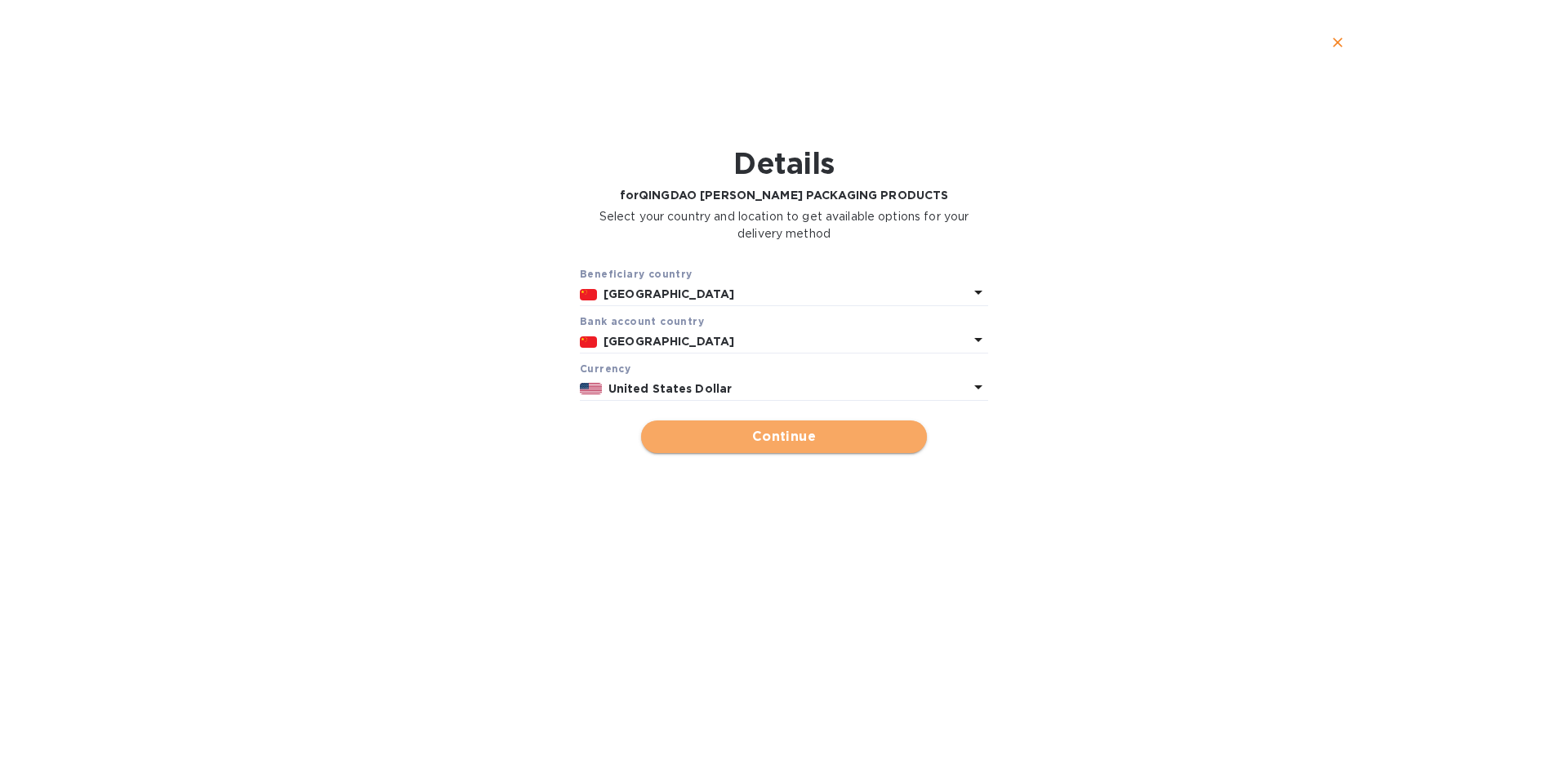
type input "QINGDAO [PERSON_NAME] PACKAGING PRODUCTS"
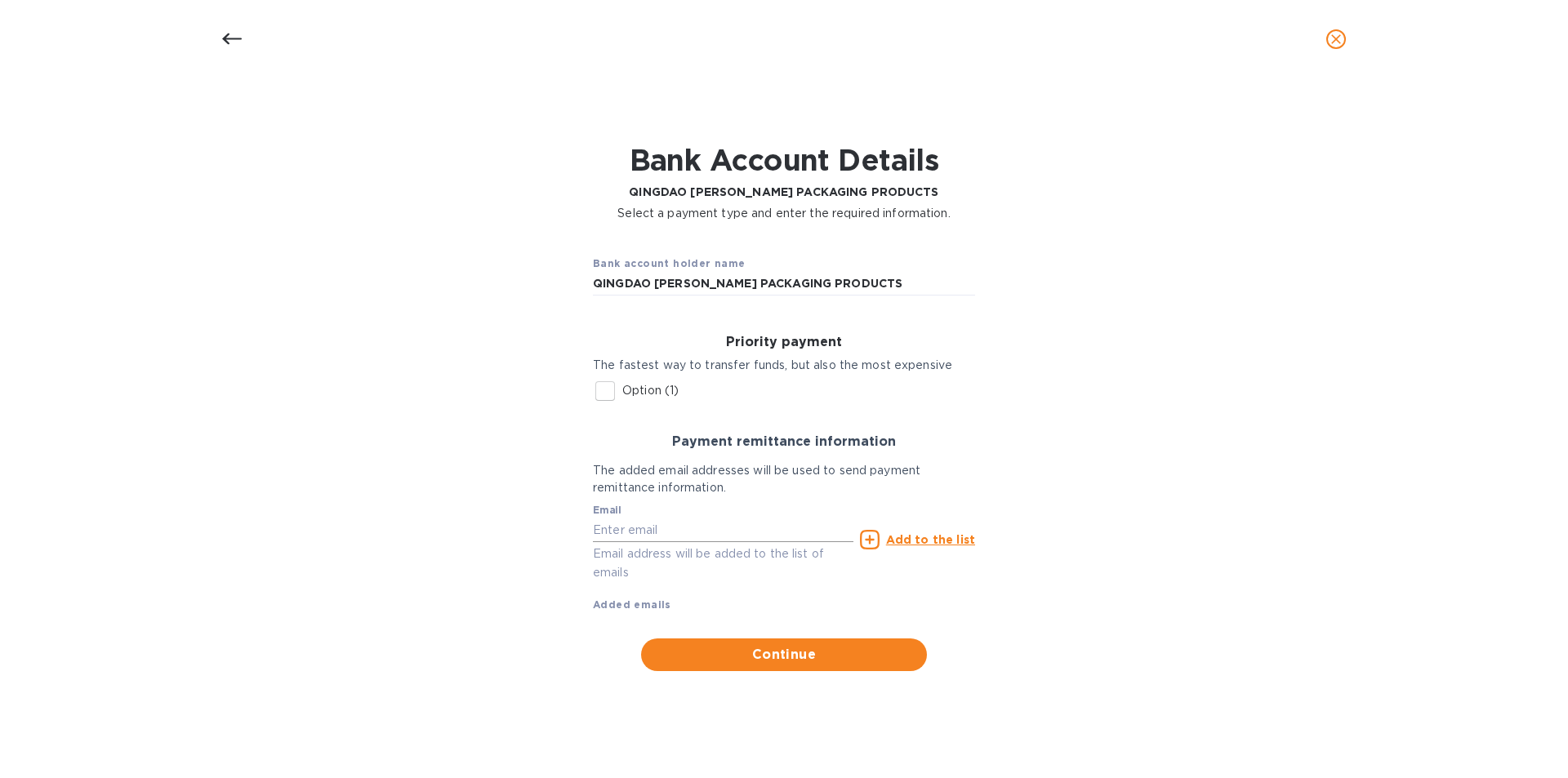
click at [741, 535] on input "text" at bounding box center [723, 530] width 260 height 25
type input "[PERSON_NAME][EMAIL_ADDRESS][DOMAIN_NAME]"
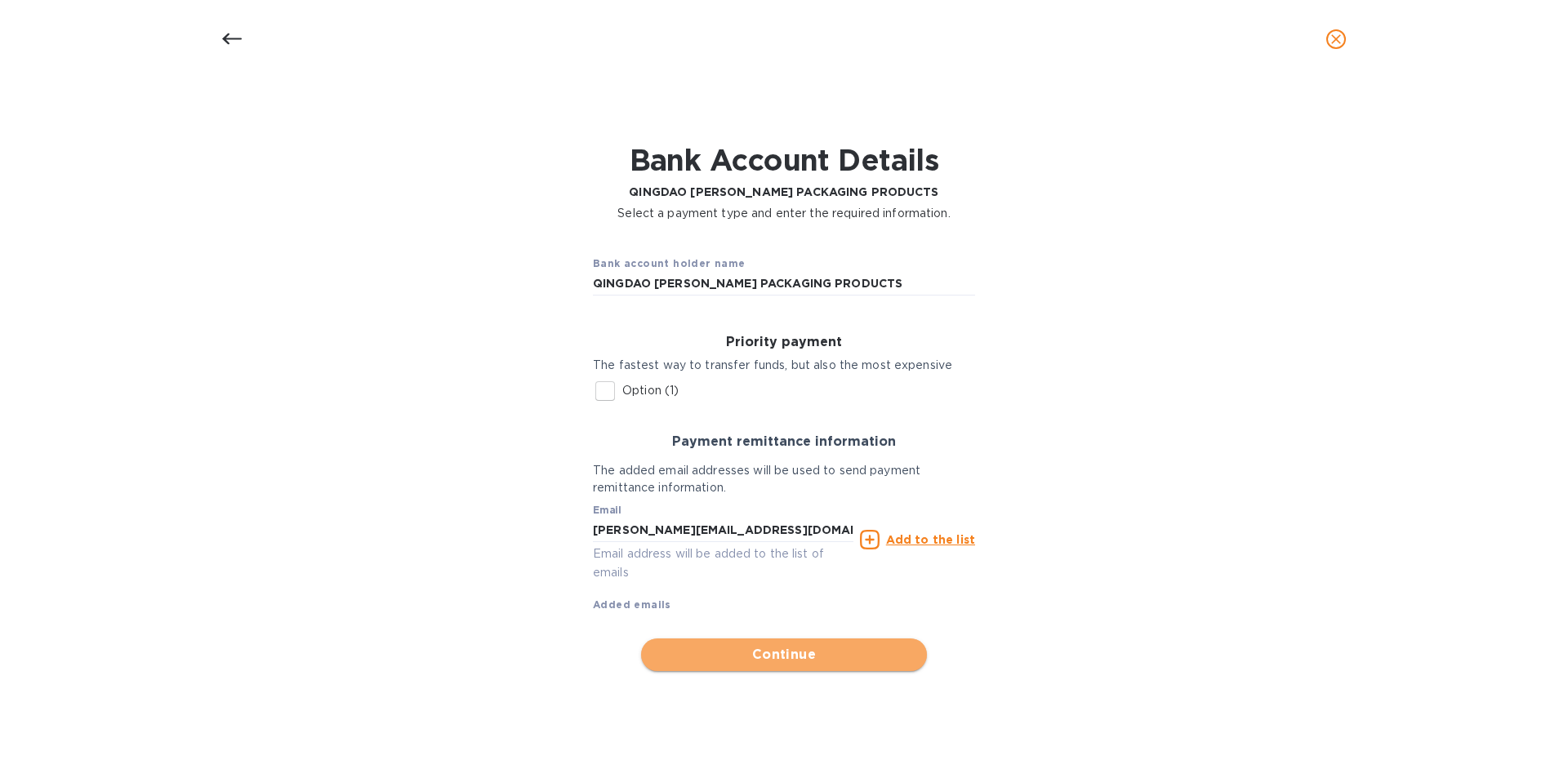
click at [765, 652] on span "Continue" at bounding box center [784, 654] width 259 height 20
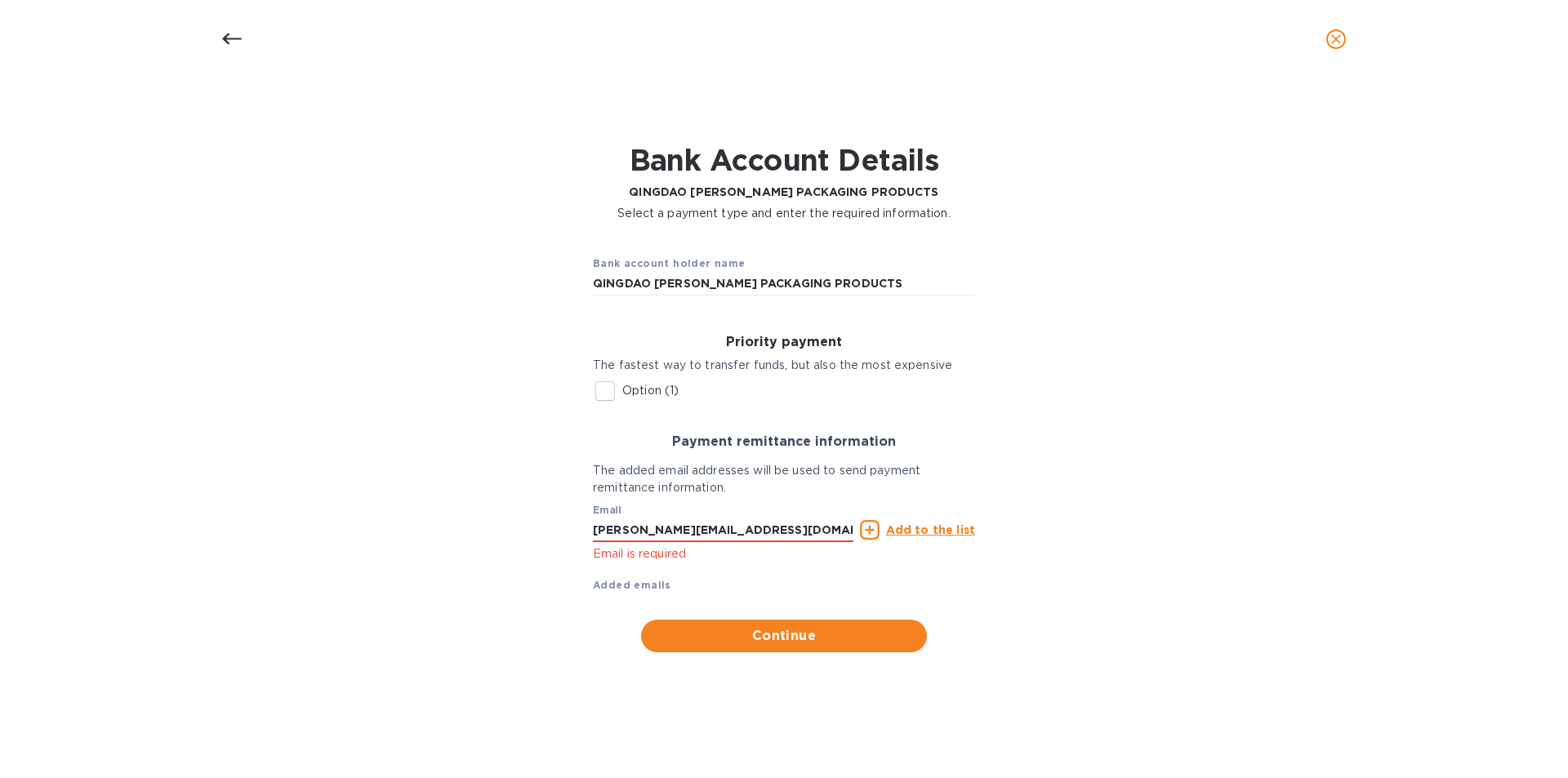
click at [929, 525] on u "Add to the list" at bounding box center [930, 529] width 89 height 13
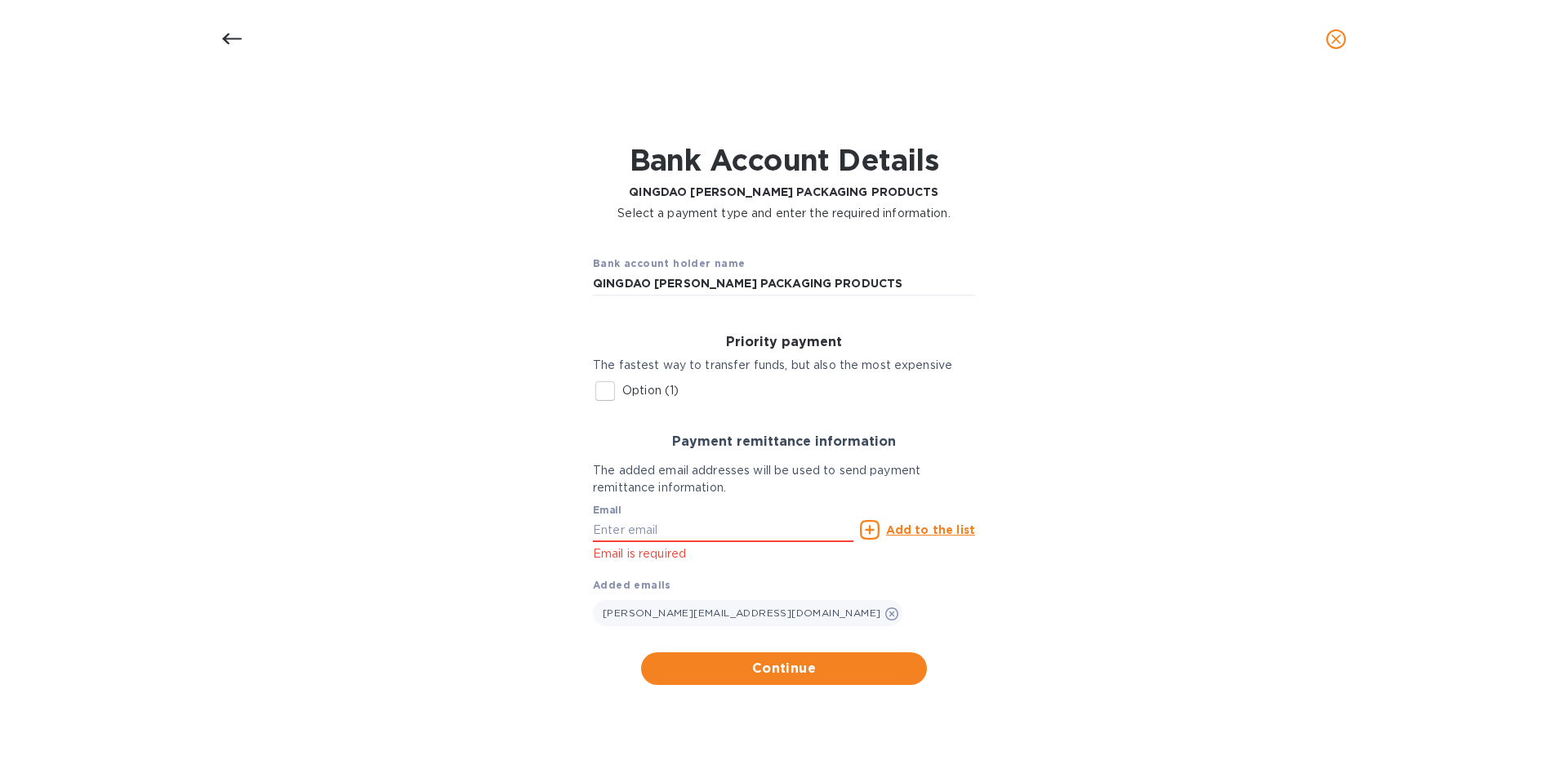
click at [827, 686] on div "Bank account holder name [PERSON_NAME] PACKAGING PRODUCTS Priority payment The …" at bounding box center [784, 464] width 1526 height 464
click at [835, 680] on button "Continue" at bounding box center [784, 668] width 286 height 33
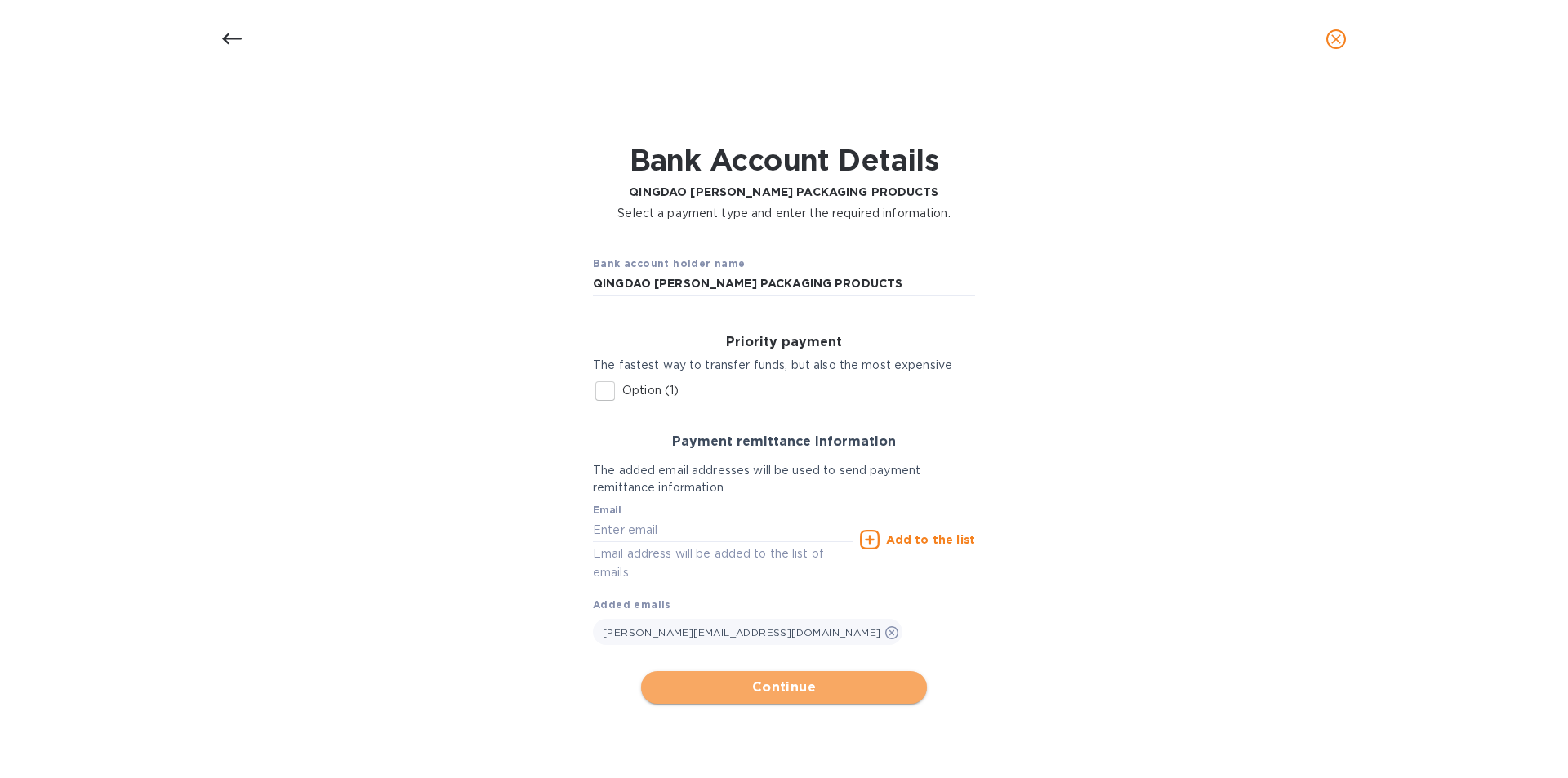
click at [835, 680] on span "Continue" at bounding box center [784, 687] width 259 height 20
click at [606, 387] on input "Option (1)" at bounding box center [605, 391] width 34 height 34
checkbox input "true"
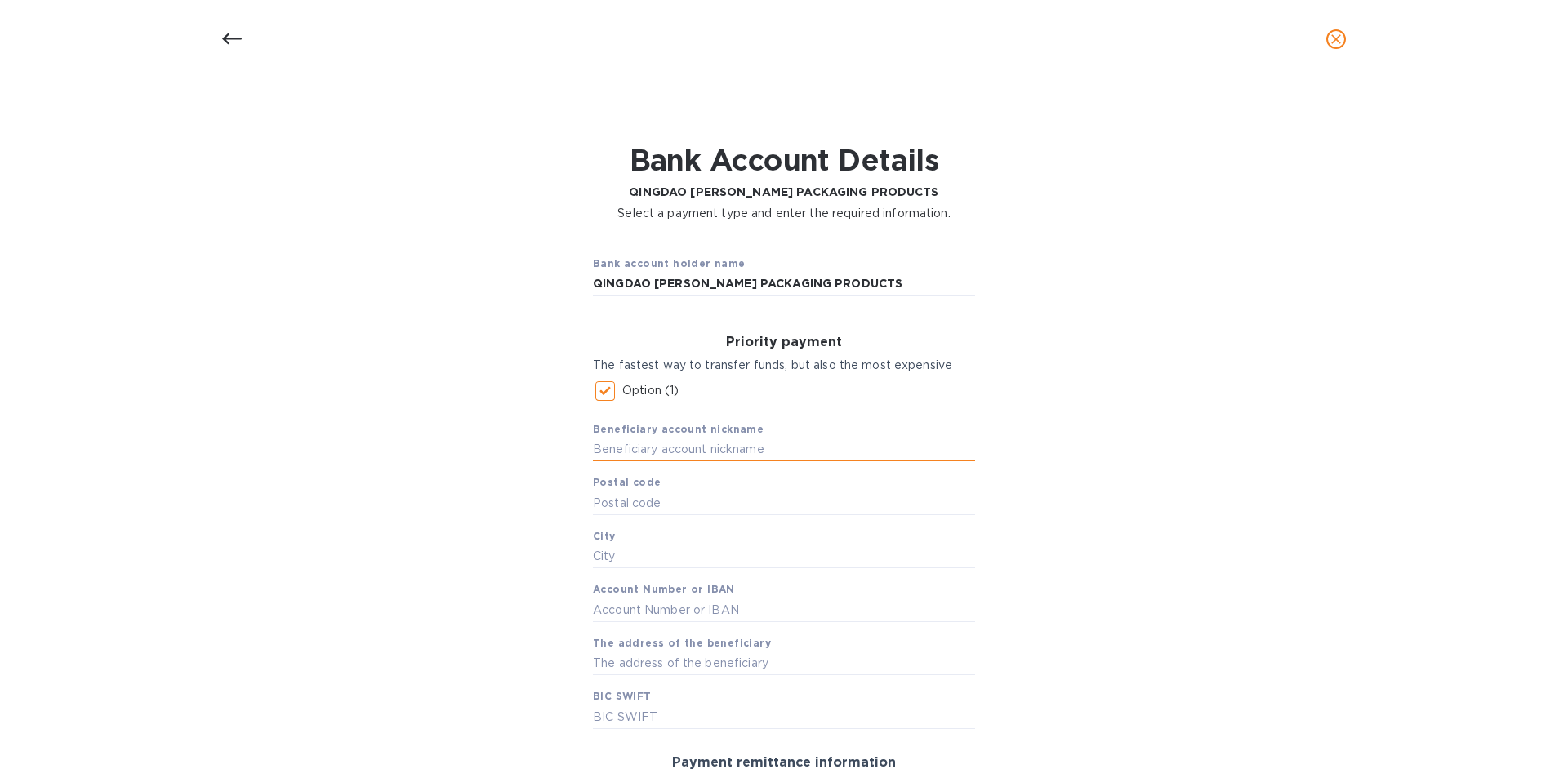
click at [613, 441] on input "text" at bounding box center [784, 449] width 382 height 25
drag, startPoint x: 613, startPoint y: 441, endPoint x: 578, endPoint y: 437, distance: 35.2
click at [580, 437] on div "Priority payment The fastest way to transfer funds, but also the most expensive…" at bounding box center [784, 532] width 408 height 421
type input "Q"
click at [1205, 169] on div "Bank Account Details QINGDAO [PERSON_NAME] PACKAGING PRODUCTS Select a payment …" at bounding box center [784, 182] width 1526 height 99
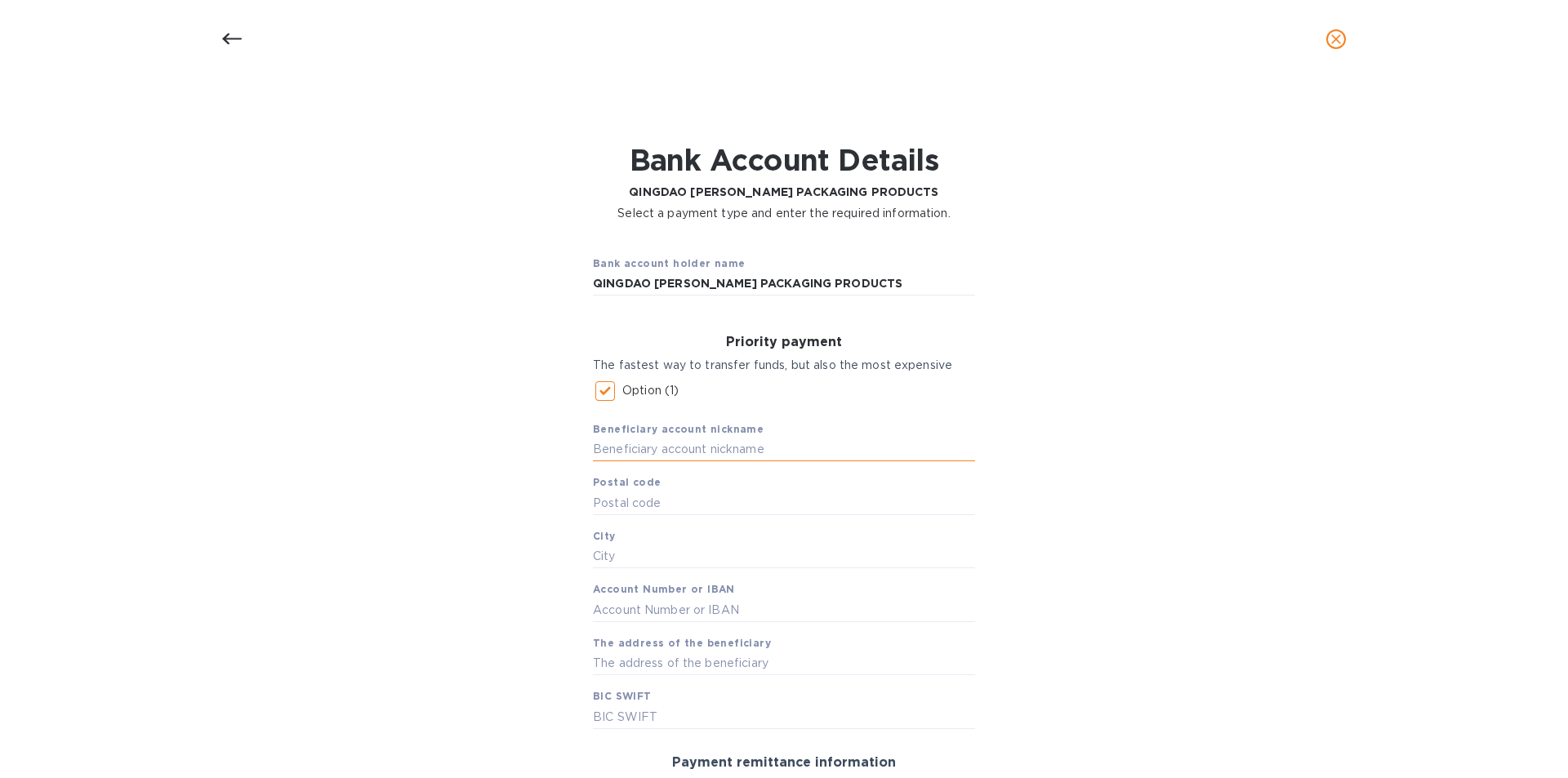
click at [768, 453] on input "text" at bounding box center [784, 449] width 382 height 25
paste input "QINGDAO [PERSON_NAME] PACKAGING PRODUCTS"
type input "QINGDAO [PERSON_NAME] PACKAGING PRODUCTS"
click at [724, 499] on input "text" at bounding box center [784, 502] width 382 height 25
type input "00000"
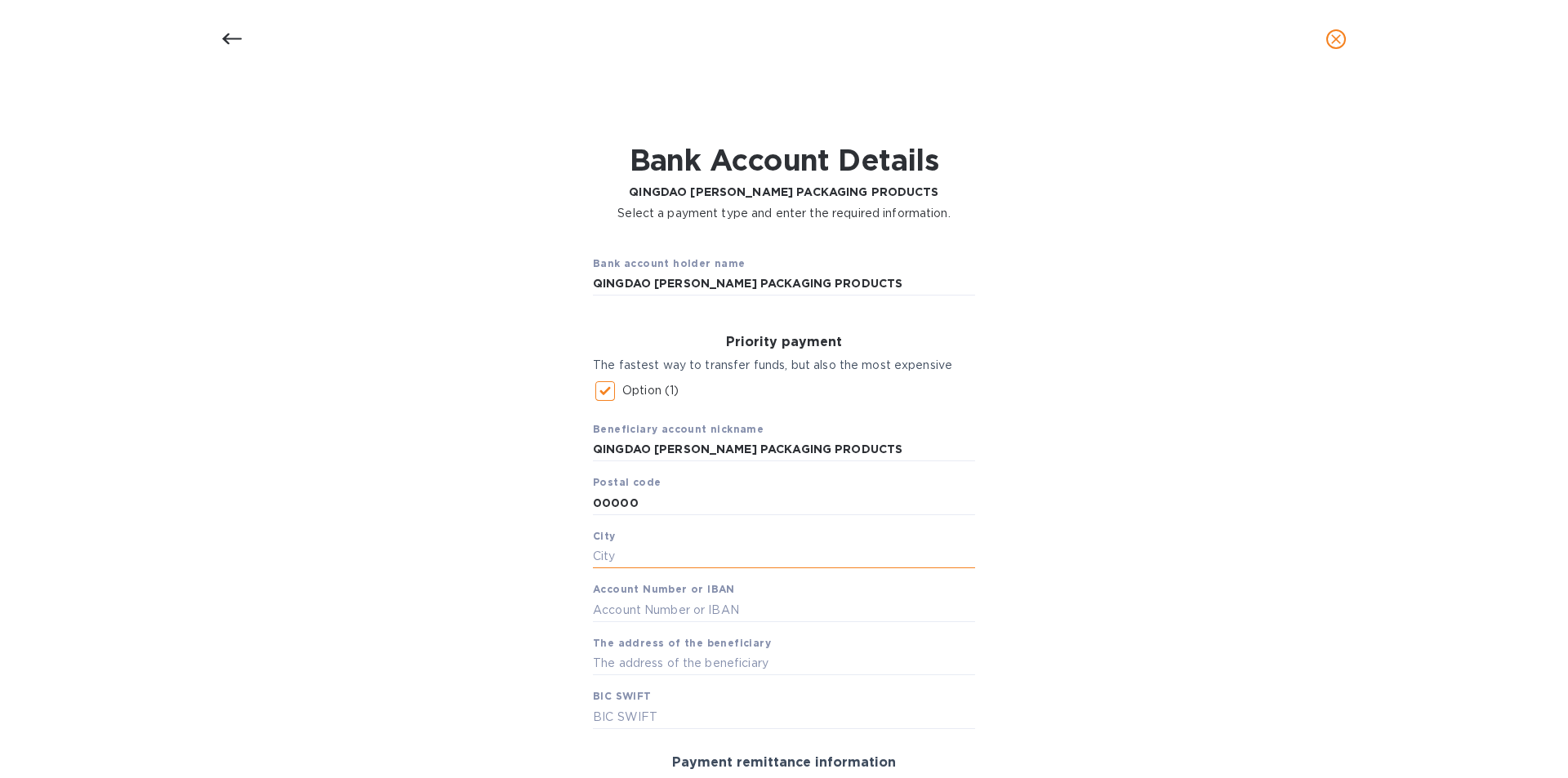
click at [674, 552] on input "text" at bounding box center [784, 556] width 382 height 25
type input "[GEOGRAPHIC_DATA]"
click at [646, 615] on input "text" at bounding box center [784, 610] width 382 height 25
paste input "532908600532902"
type input "532908600532902"
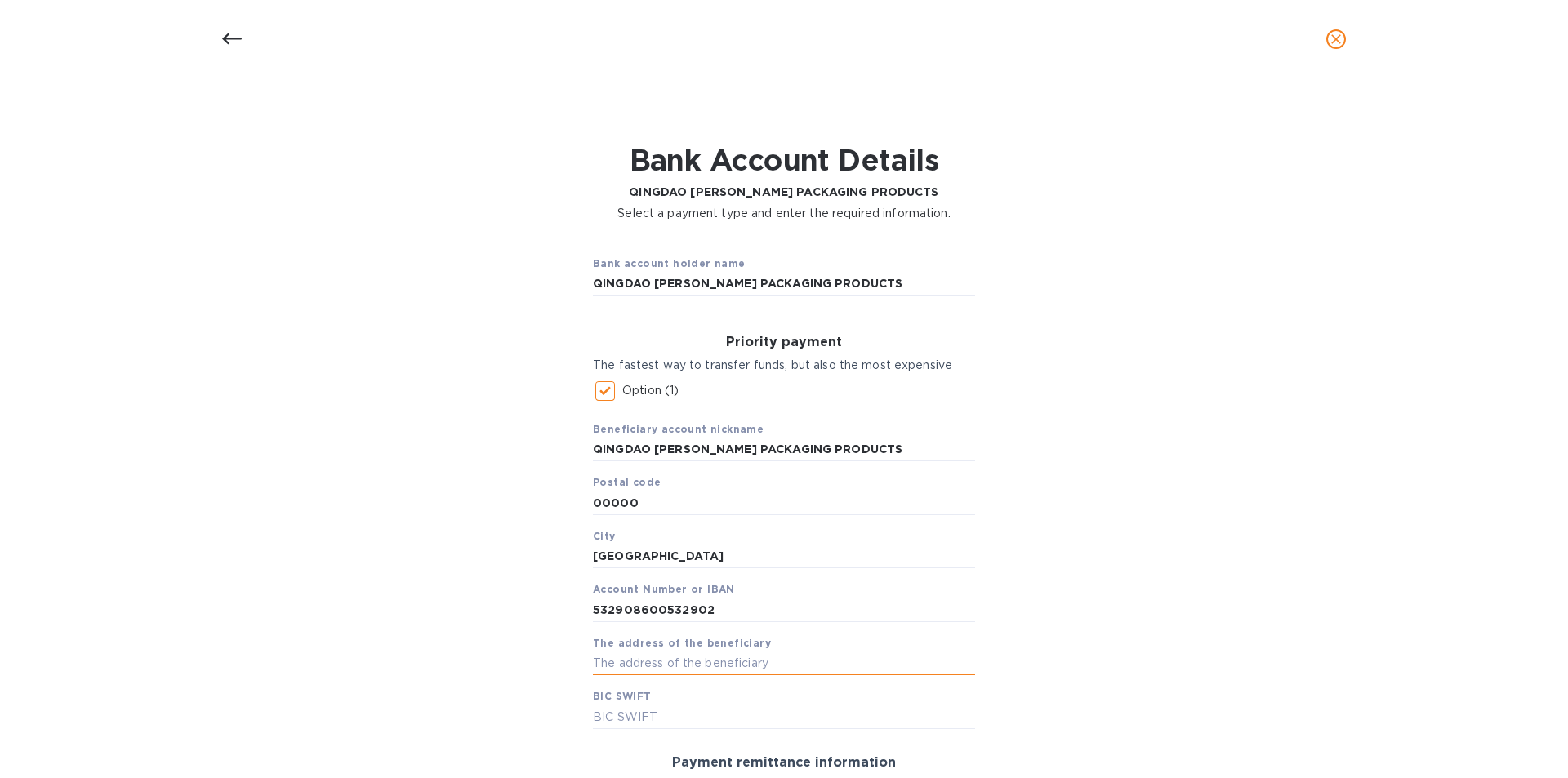
click at [660, 671] on input "text" at bounding box center [784, 664] width 382 height 25
paste input "Room 602 Entrance 4 Building 1"
type input "Room 602 Entrance 4 Building 1"
click at [633, 717] on input "text" at bounding box center [784, 716] width 382 height 25
paste input "[SWIFT_CODE]"
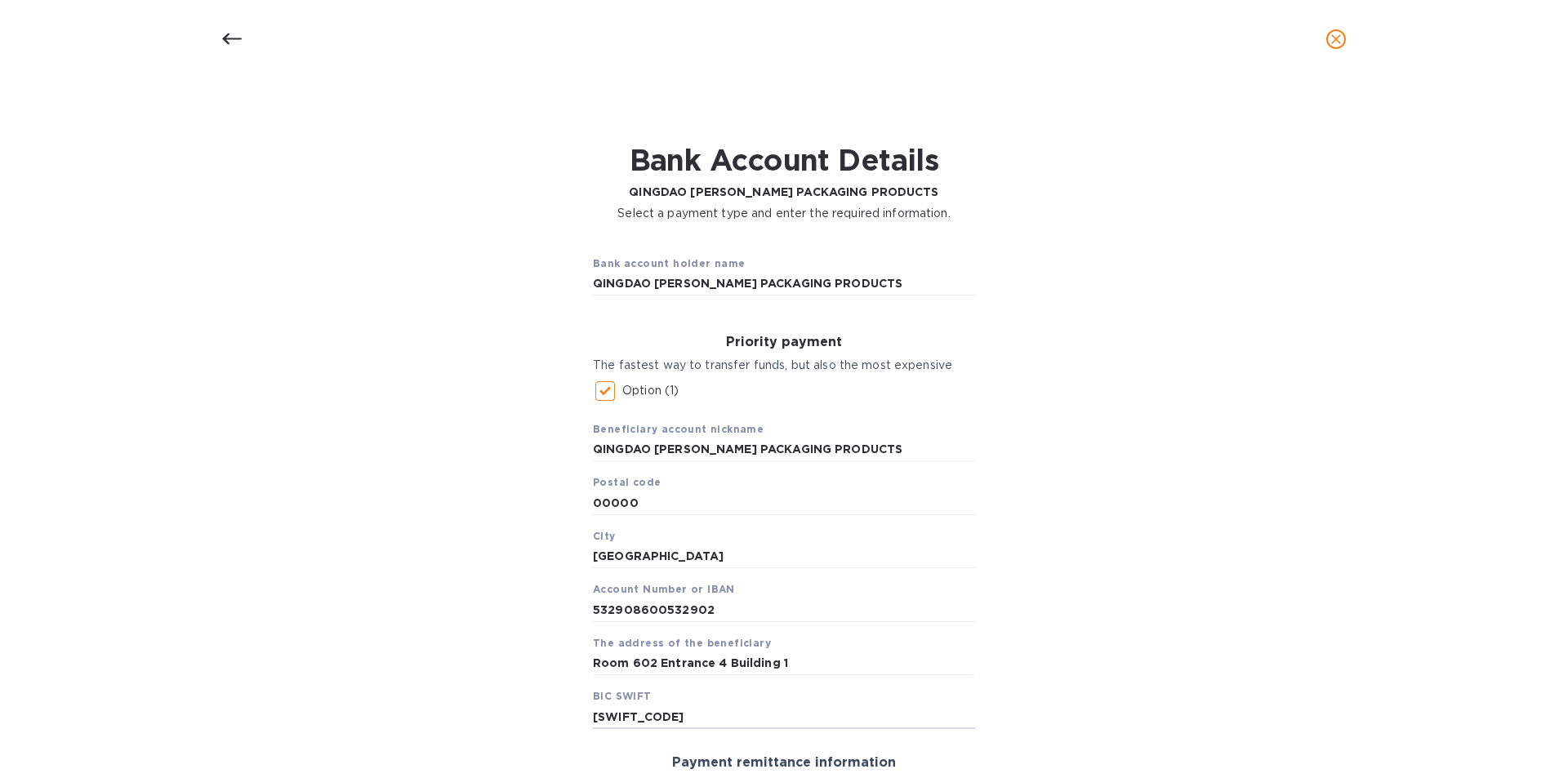
type input "[SWIFT_CODE]"
click at [1077, 662] on div "Bank account holder name QINGDAO [PERSON_NAME] PACKAGING PRODUCTS Priority paym…" at bounding box center [784, 633] width 1526 height 803
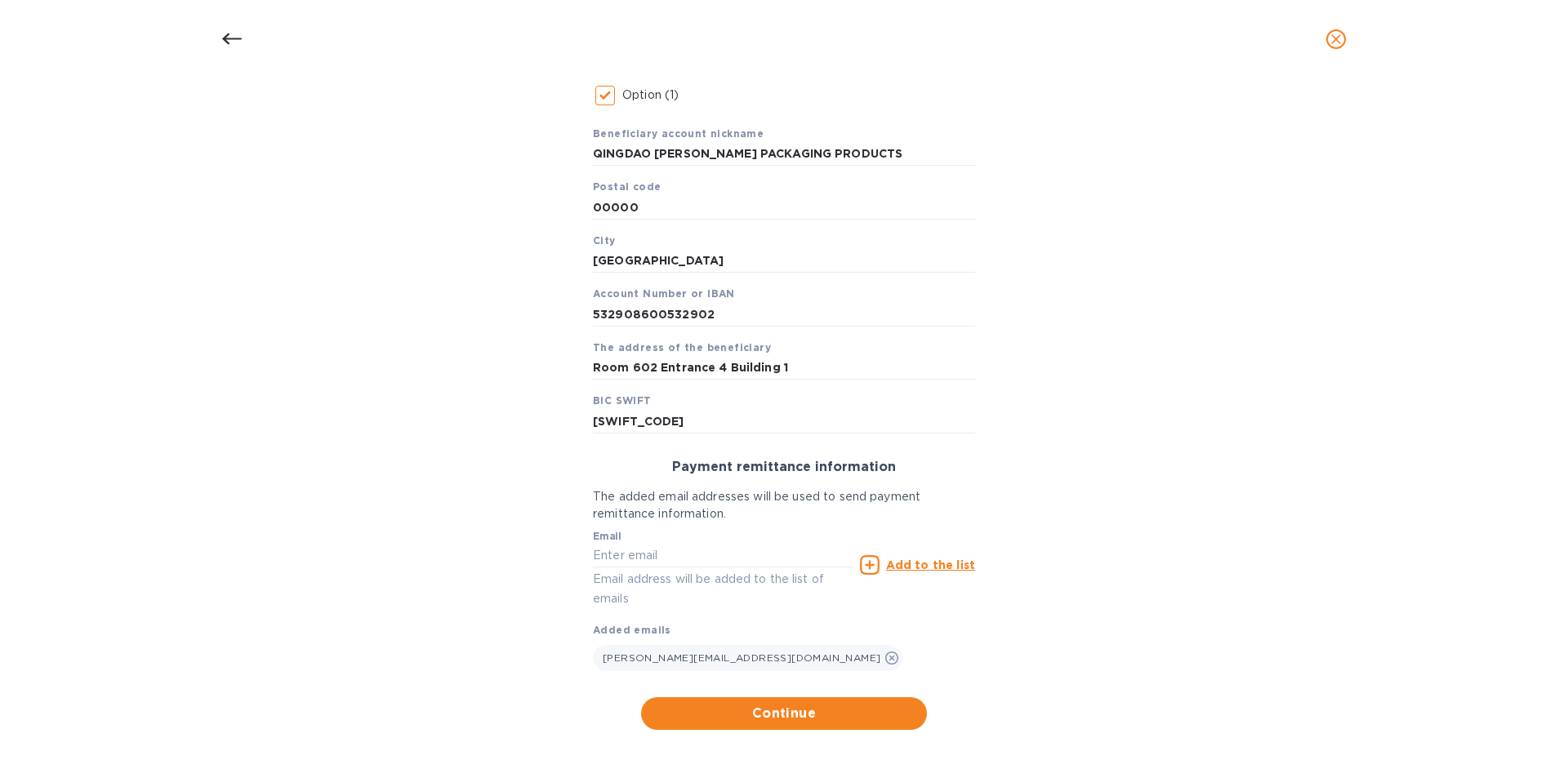
scroll to position [298, 0]
click at [881, 717] on span "Continue" at bounding box center [784, 710] width 259 height 20
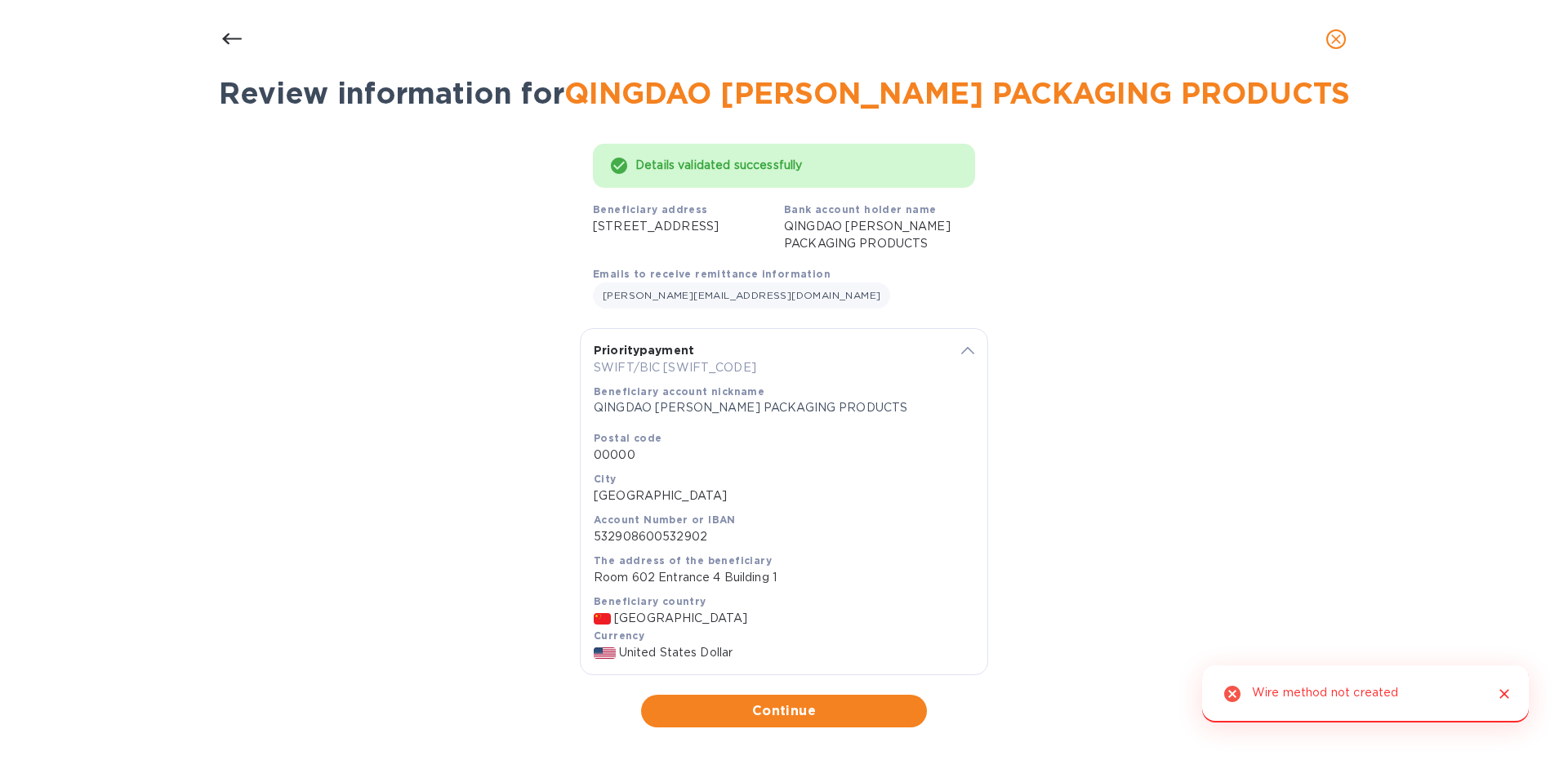
scroll to position [85, 0]
click at [1115, 362] on div "Details validated successfully Beneficiary address [STREET_ADDRESS] Bank accoun…" at bounding box center [784, 429] width 1526 height 617
click at [1331, 38] on icon "close" at bounding box center [1336, 39] width 16 height 16
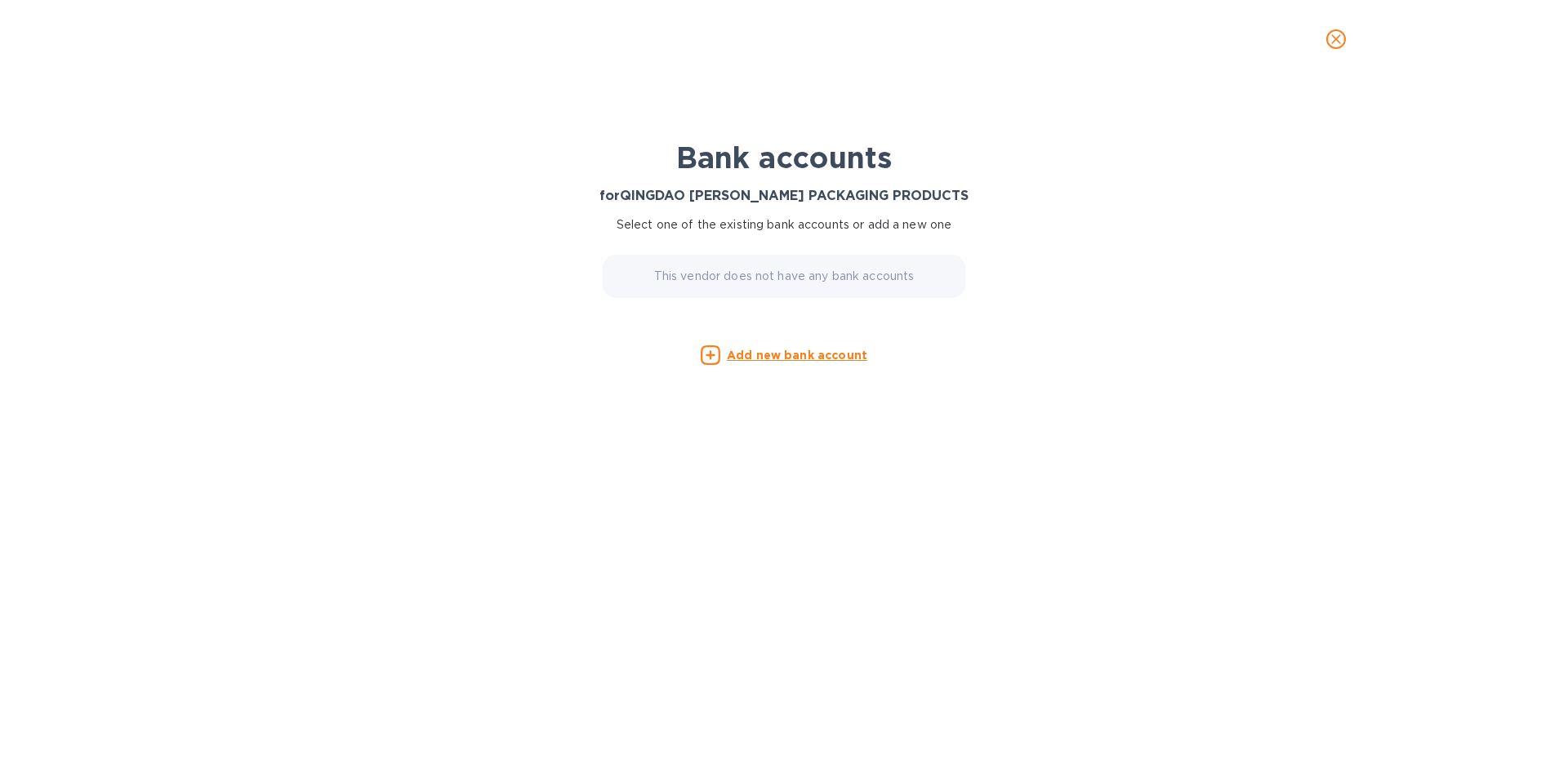
scroll to position [0, 0]
click at [821, 352] on u "Add new bank account" at bounding box center [796, 355] width 140 height 13
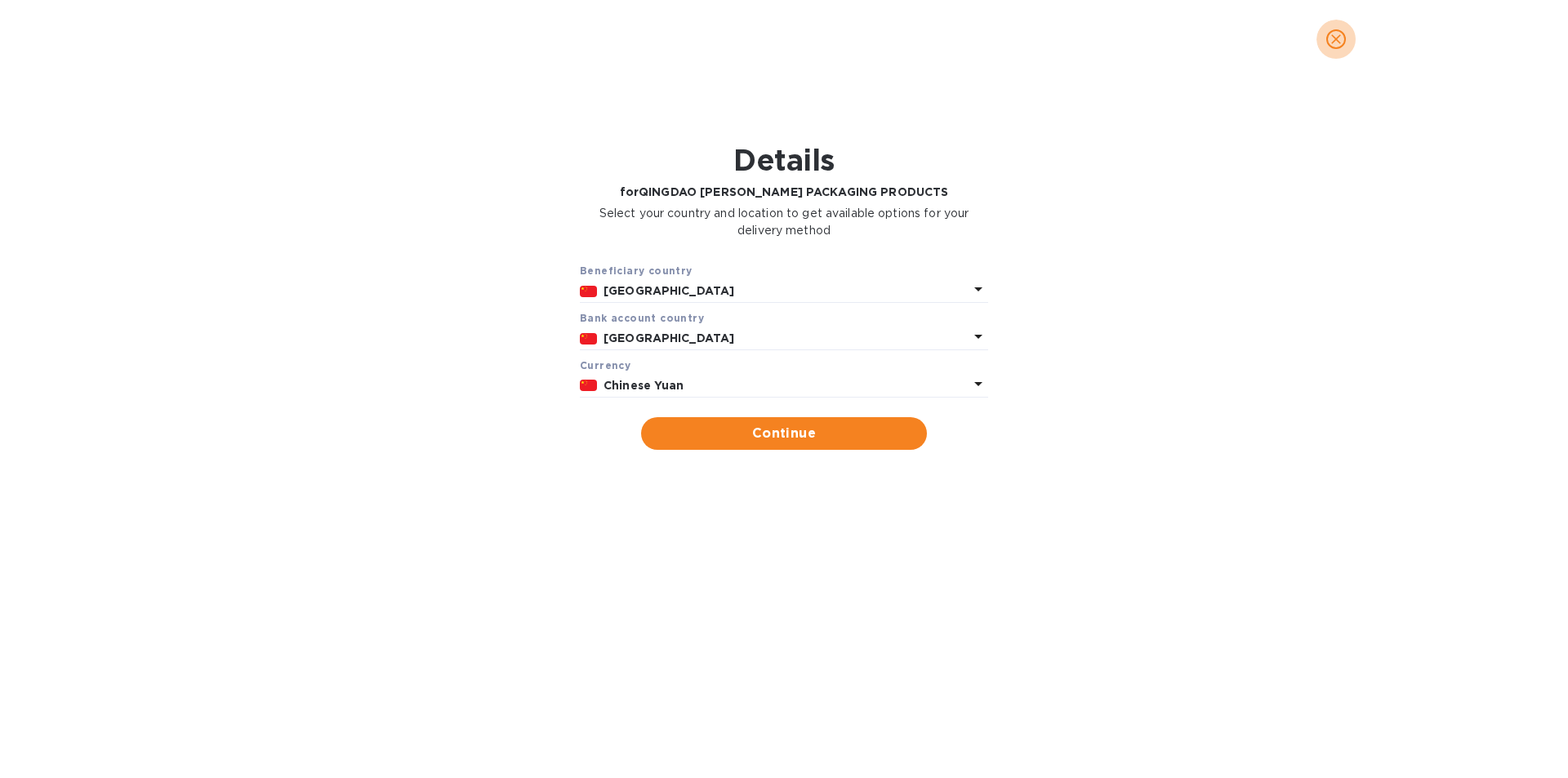
click at [1331, 46] on icon "close" at bounding box center [1336, 39] width 16 height 16
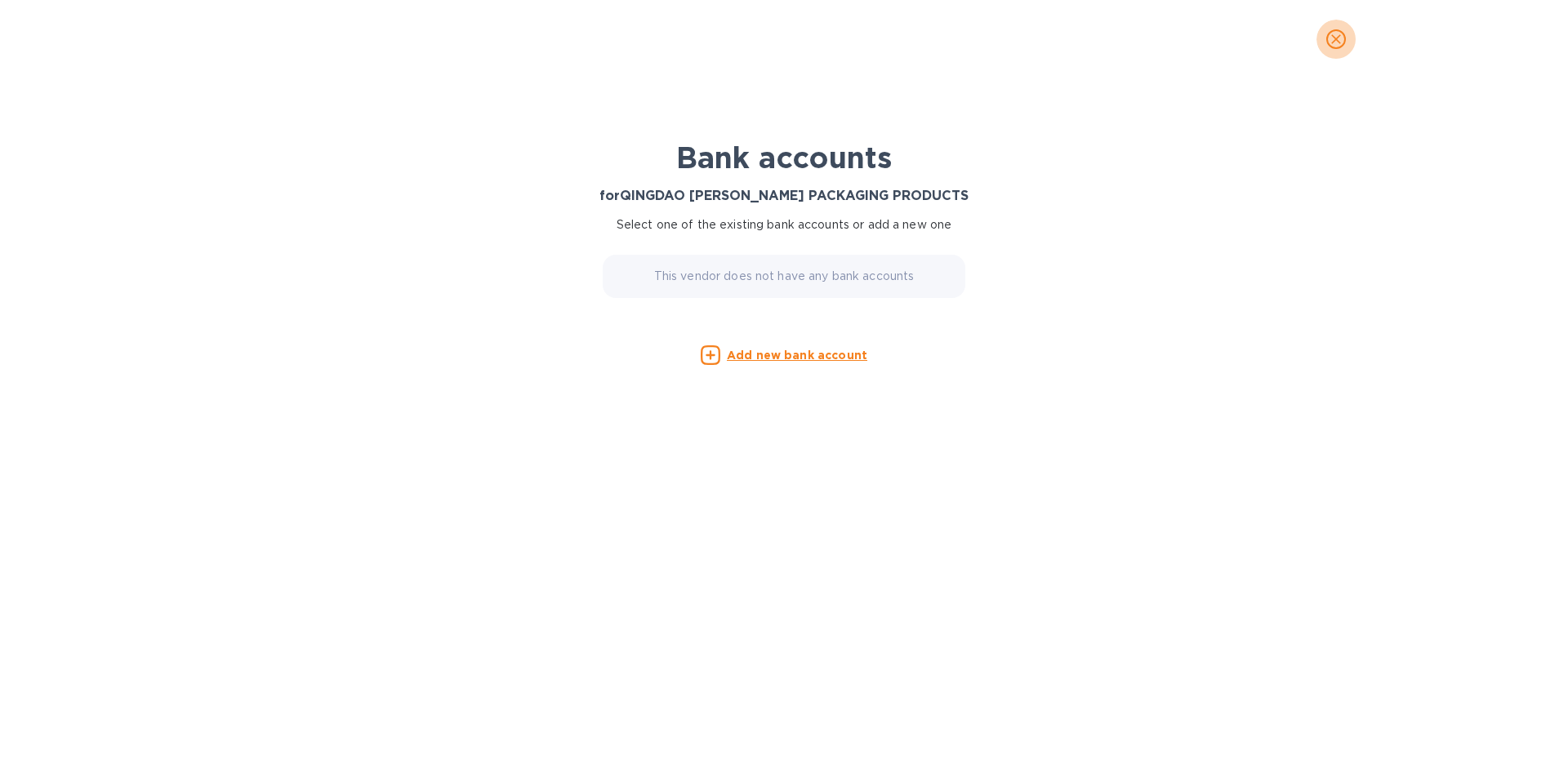
click at [1339, 40] on icon "close" at bounding box center [1336, 39] width 16 height 16
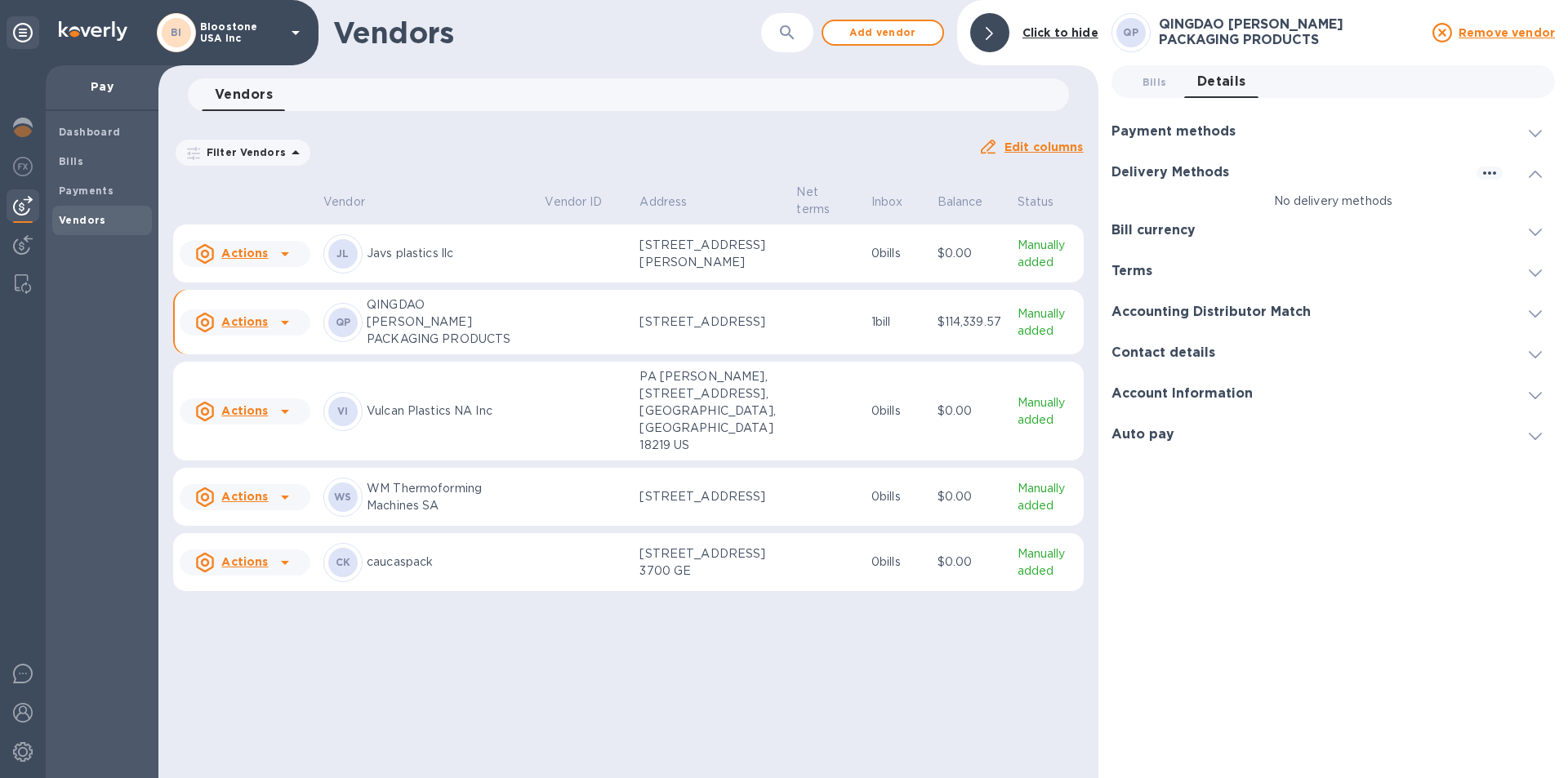
click at [1371, 136] on div "Payment methods" at bounding box center [1333, 131] width 443 height 41
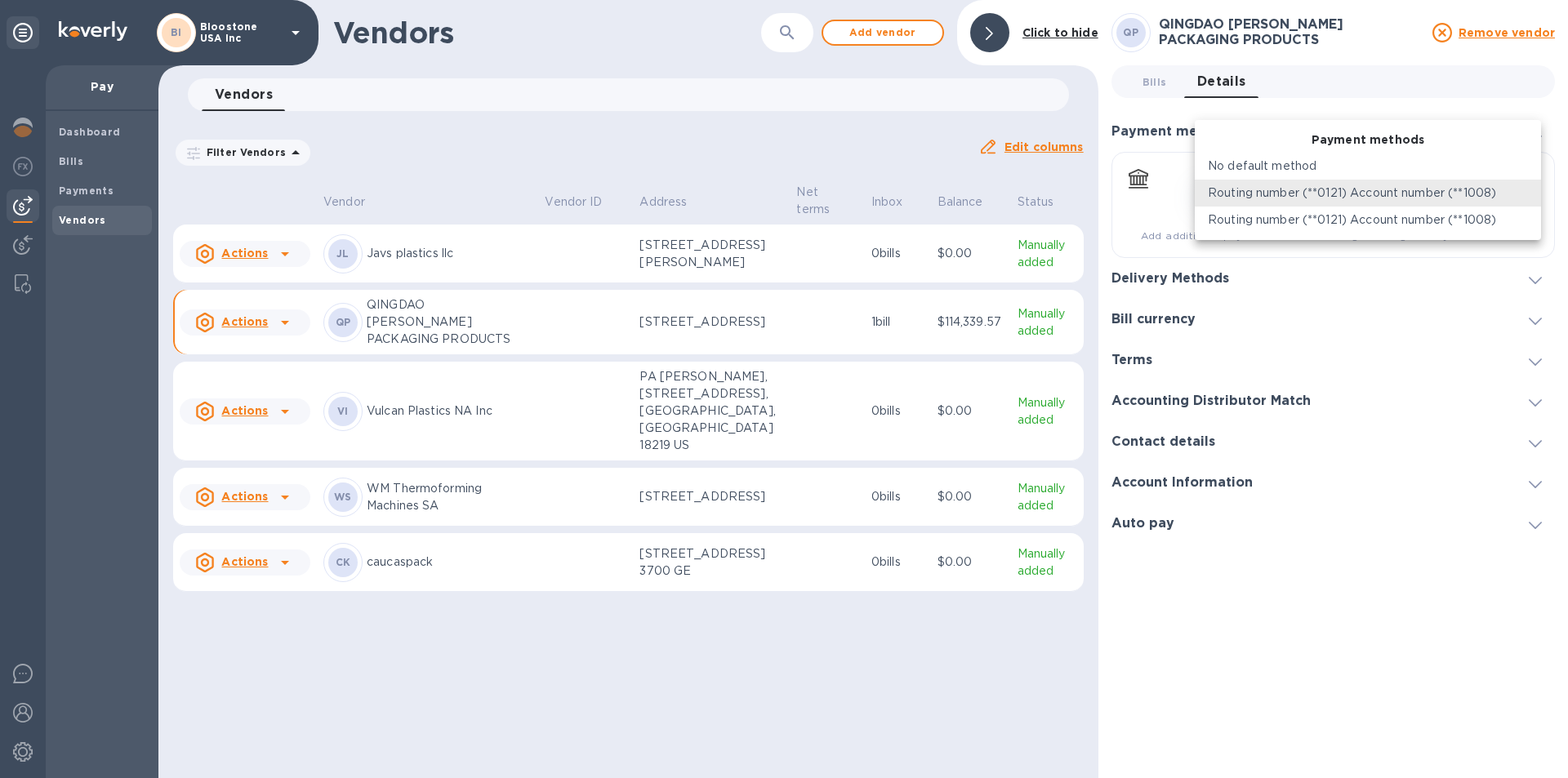
click at [1404, 188] on body "BI Bloostone [GEOGRAPHIC_DATA] Inc Pay Dashboard Bills Payments Vendors Vendors…" at bounding box center [784, 389] width 1568 height 778
click at [1390, 162] on div "No default method" at bounding box center [1368, 166] width 320 height 17
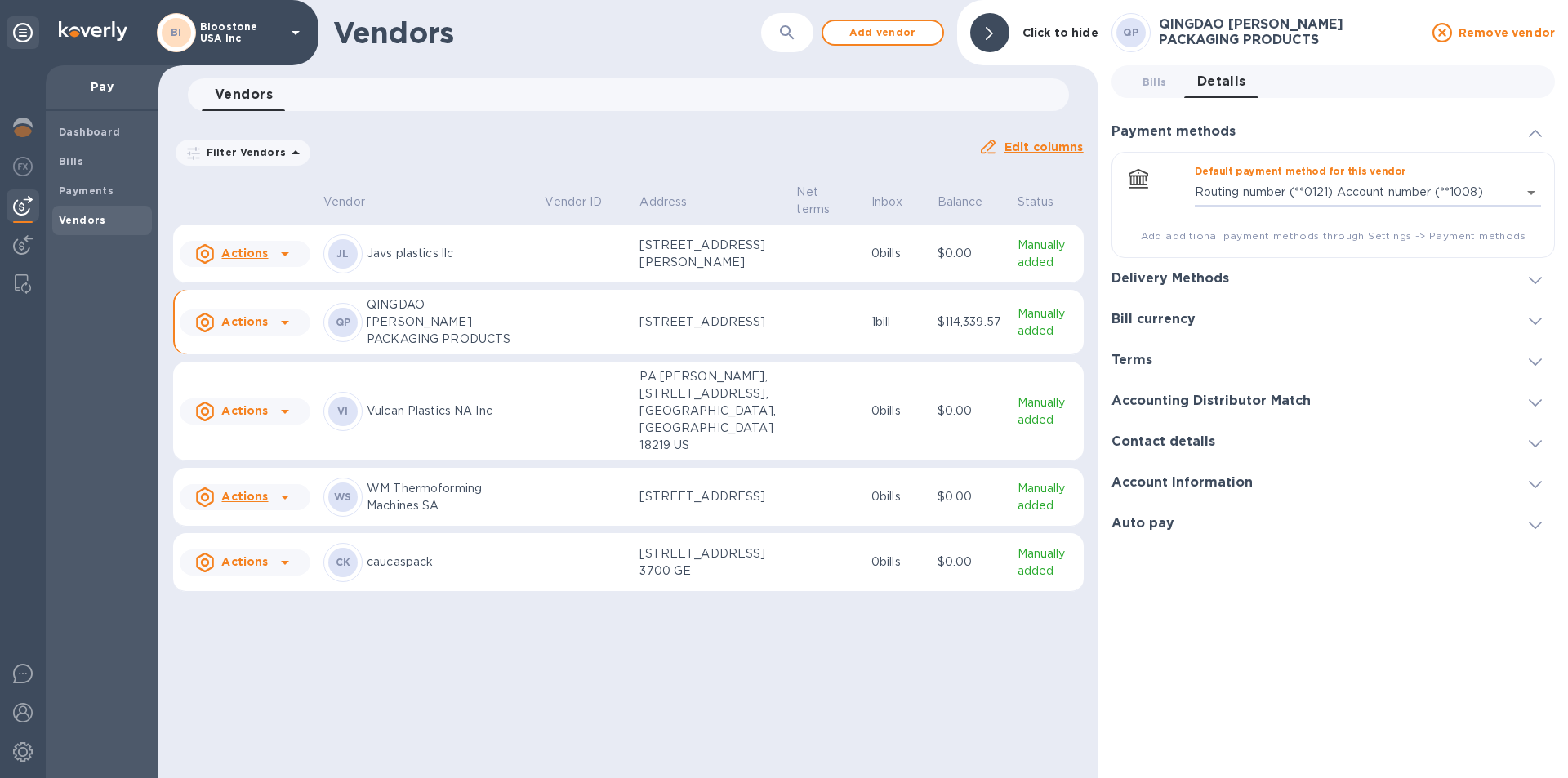
type input "empty"
click at [1376, 315] on div "Bill currency" at bounding box center [1333, 319] width 443 height 41
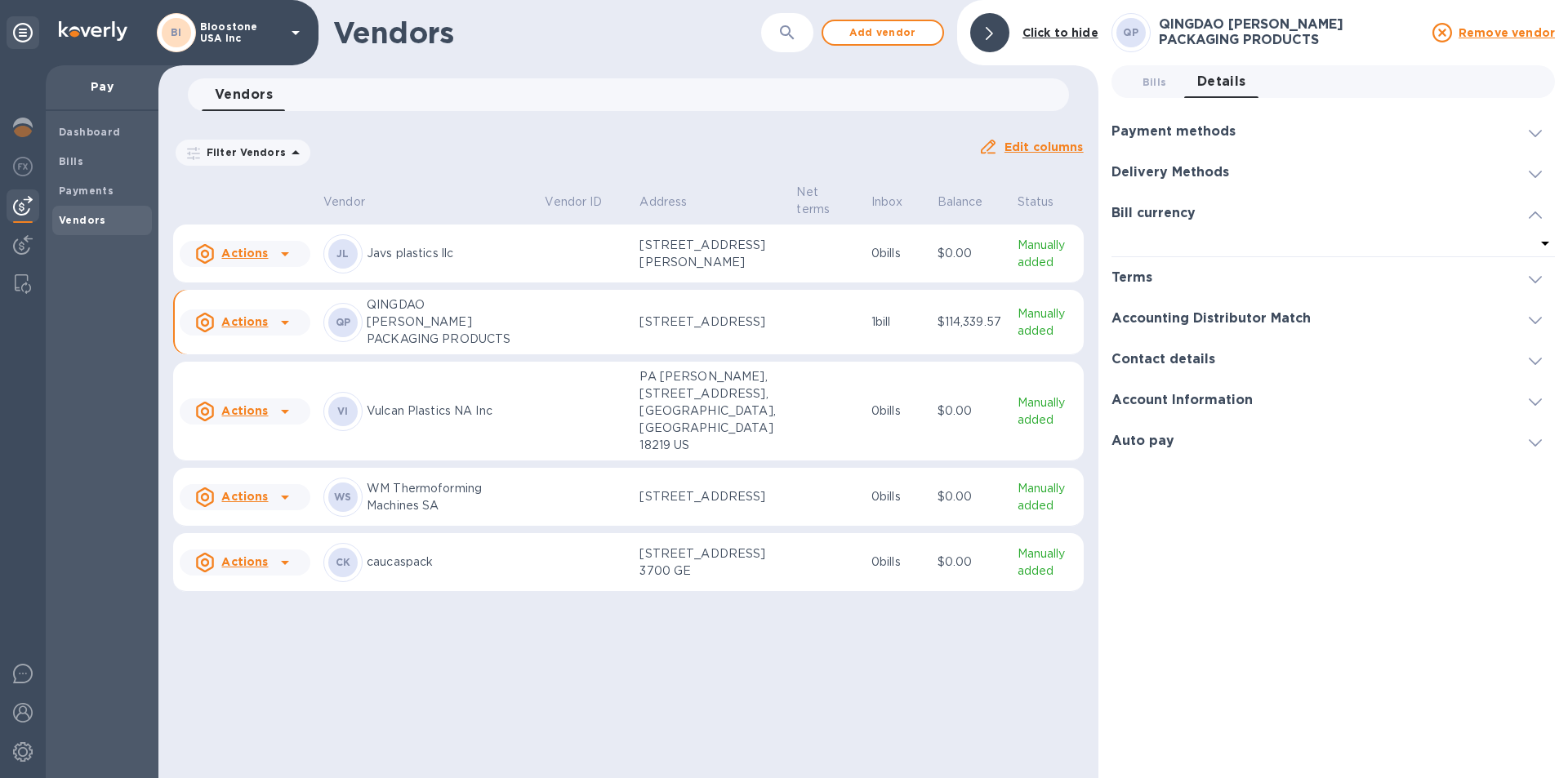
click at [1545, 244] on icon at bounding box center [1546, 243] width 9 height 4
click at [1290, 296] on p "No options" at bounding box center [1327, 294] width 378 height 17
click at [1330, 526] on div "QP QINGDAO [PERSON_NAME] PACKAGING PRODUCTS Remove vendor Bills 0 Details 0 Pay…" at bounding box center [1333, 388] width 443 height 751
click at [1289, 398] on div "Account Information" at bounding box center [1333, 400] width 443 height 41
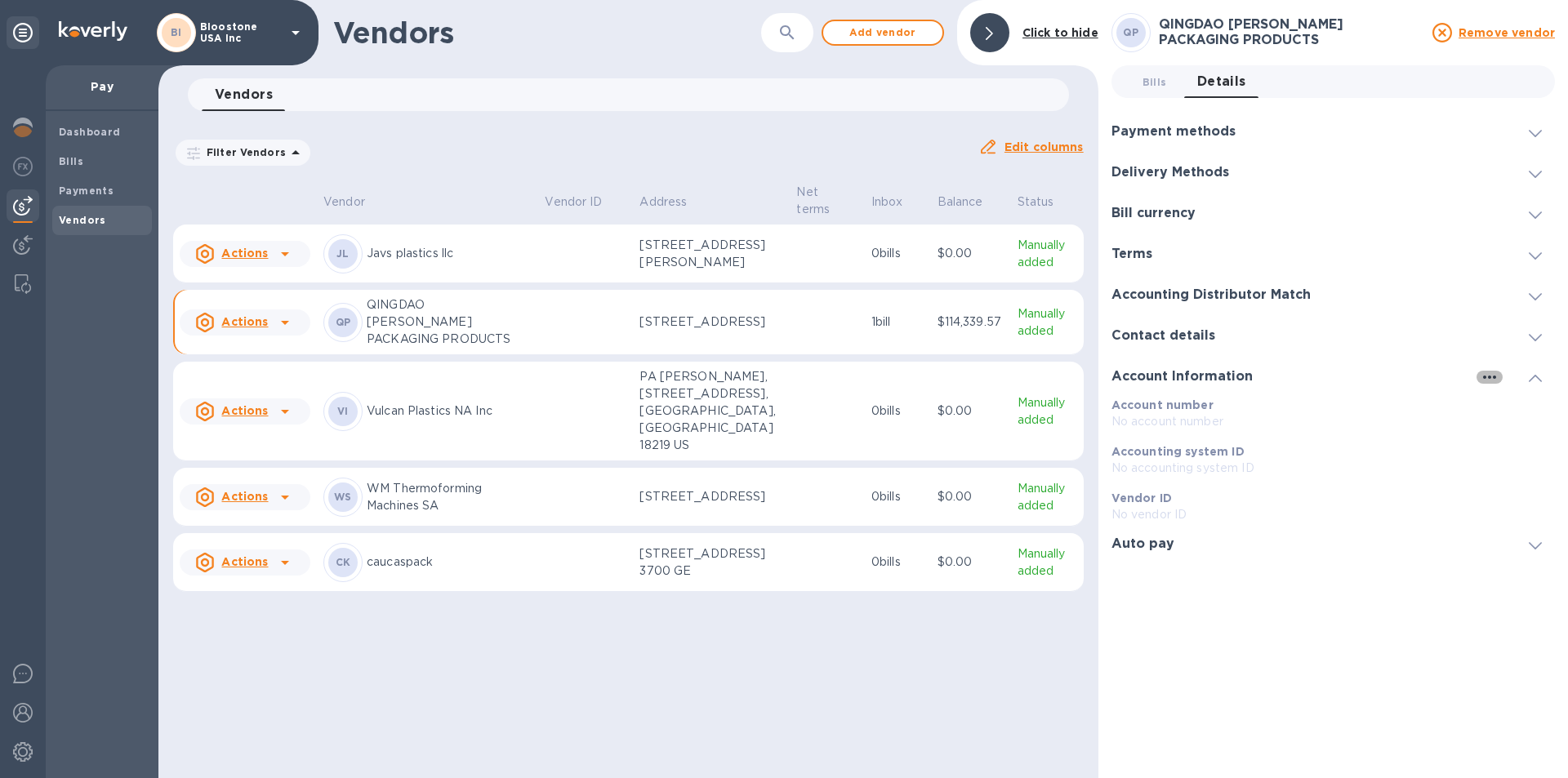
click at [1487, 378] on icon "button" at bounding box center [1489, 377] width 20 height 20
click at [1508, 410] on p "Edit" at bounding box center [1508, 410] width 25 height 16
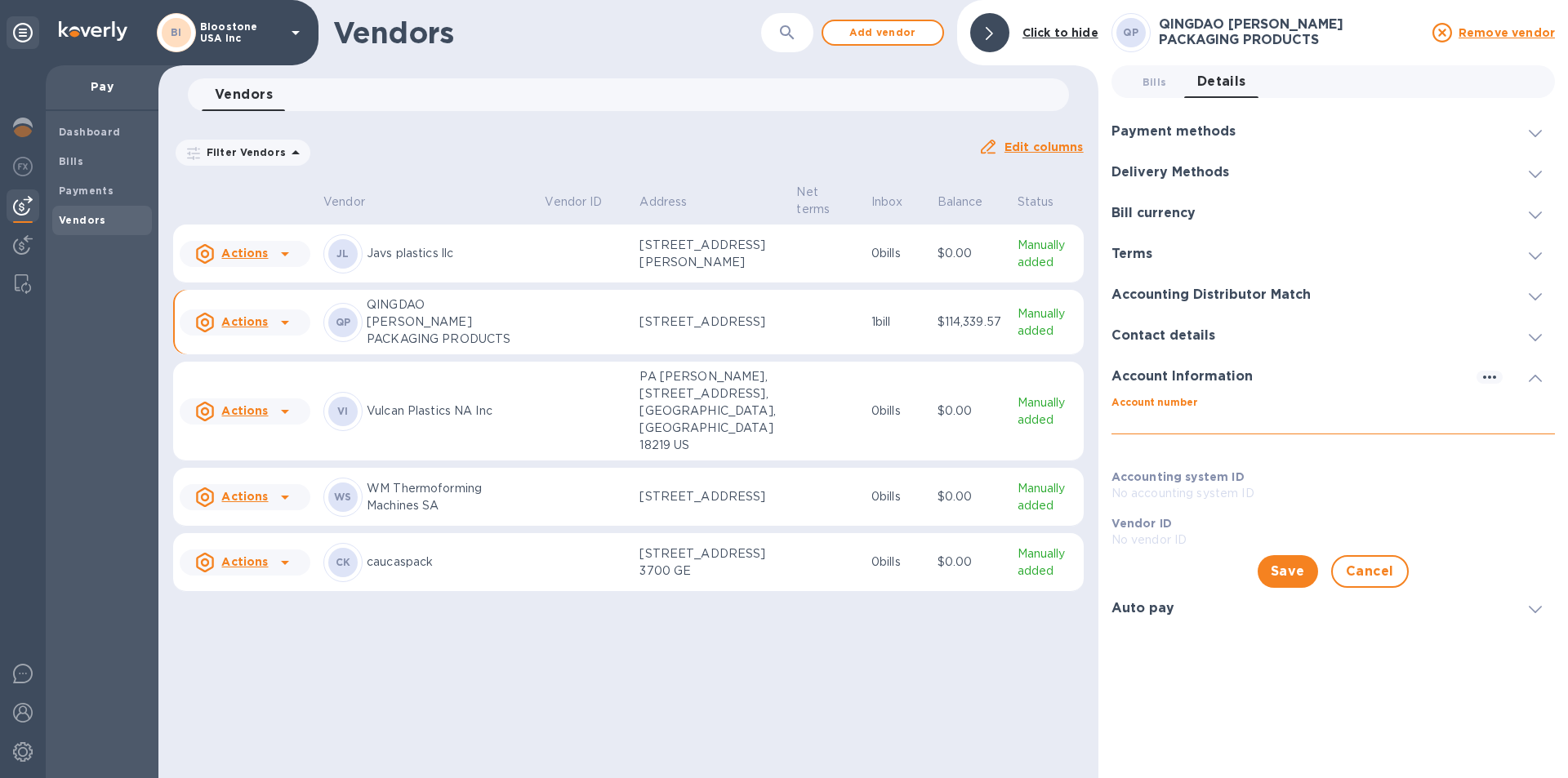
click at [1441, 431] on input "Account number" at bounding box center [1333, 422] width 443 height 25
paste input "532908600532902"
type input "532908600532902"
click at [1295, 574] on span "Save" at bounding box center [1288, 571] width 34 height 20
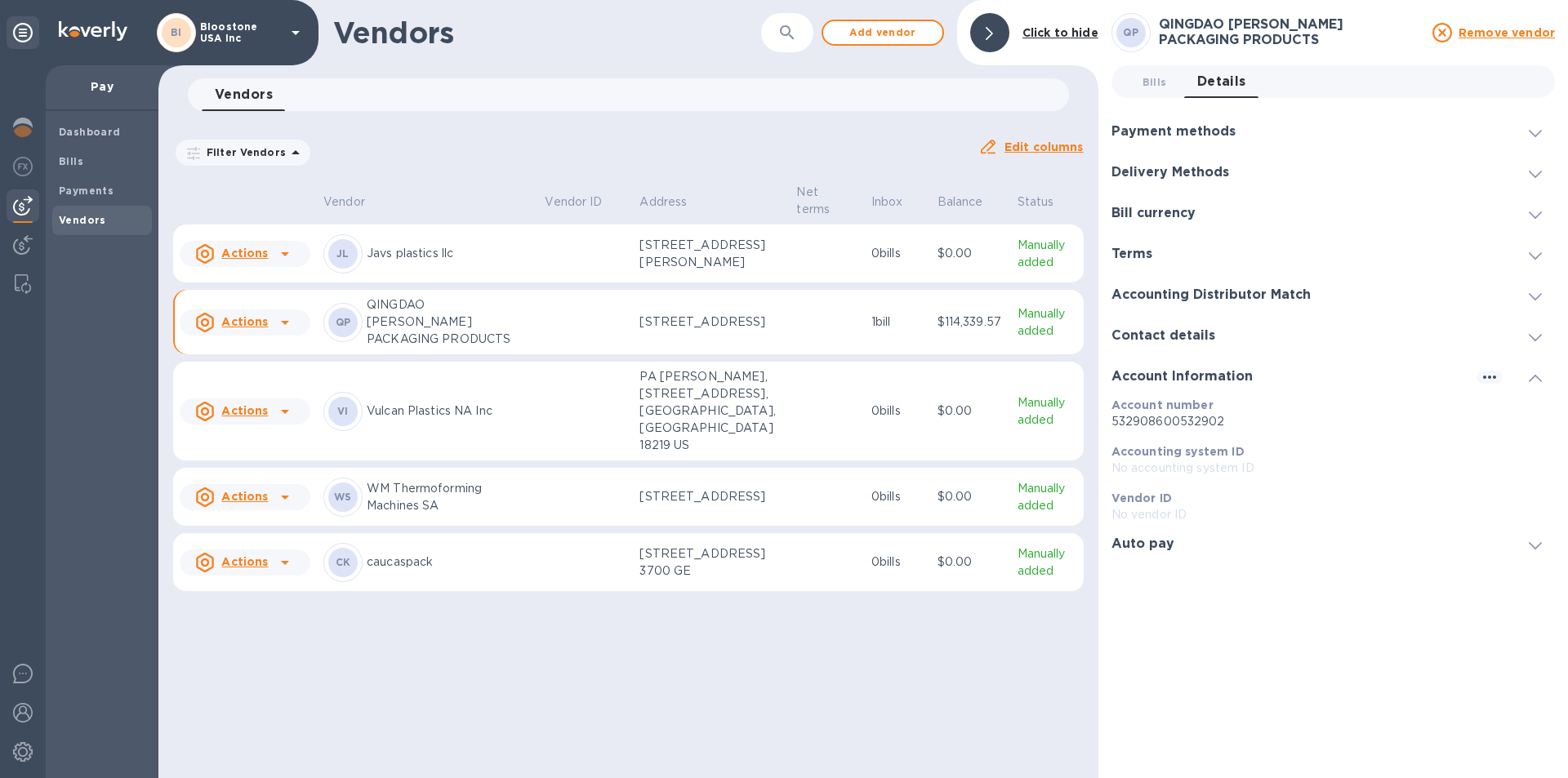
click at [1538, 544] on icon at bounding box center [1534, 545] width 13 height 8
click at [1150, 90] on span "Bills 0" at bounding box center [1155, 82] width 25 height 17
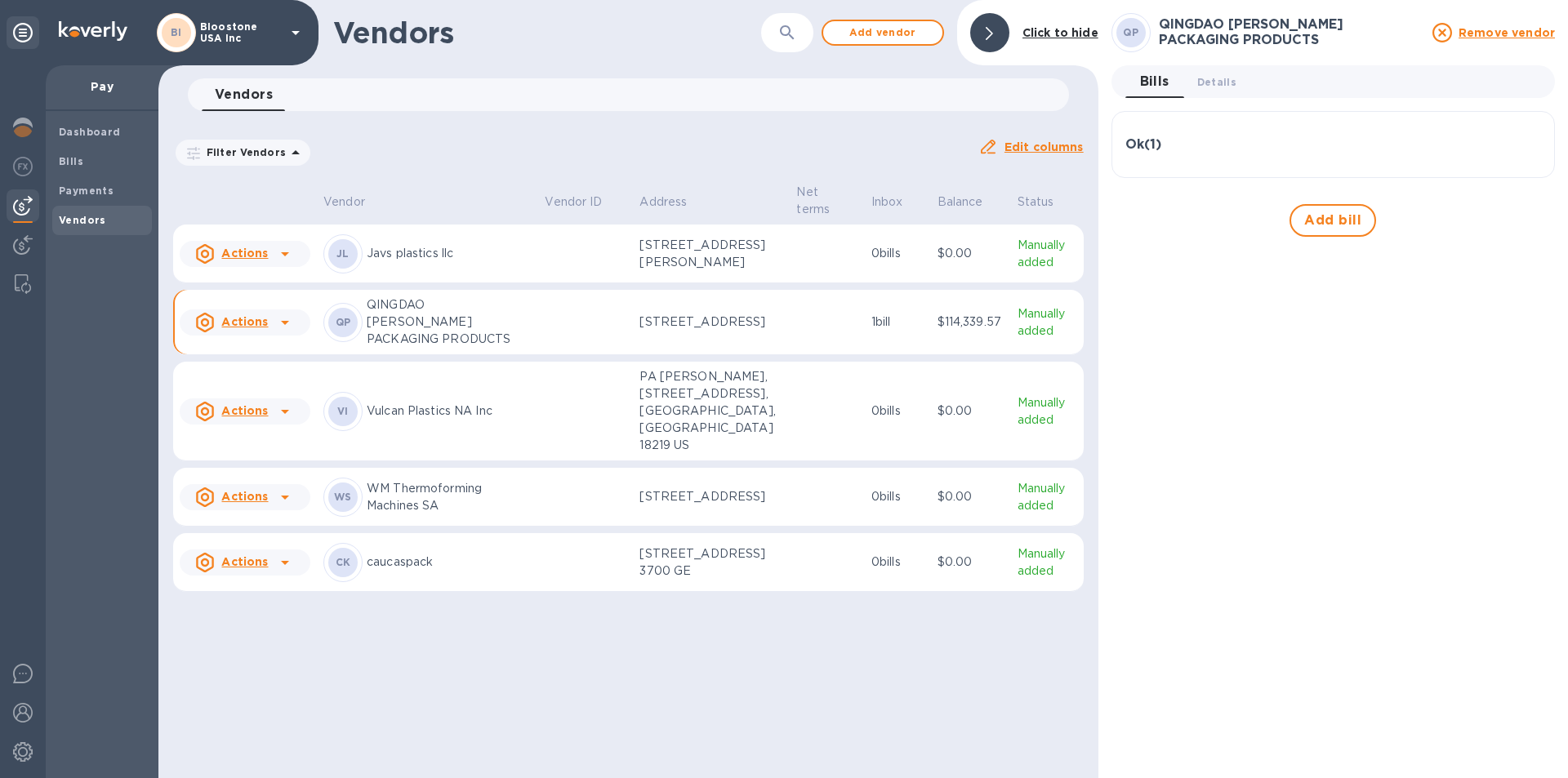
click at [1174, 149] on div "Ok ( 1 )" at bounding box center [1333, 145] width 416 height 15
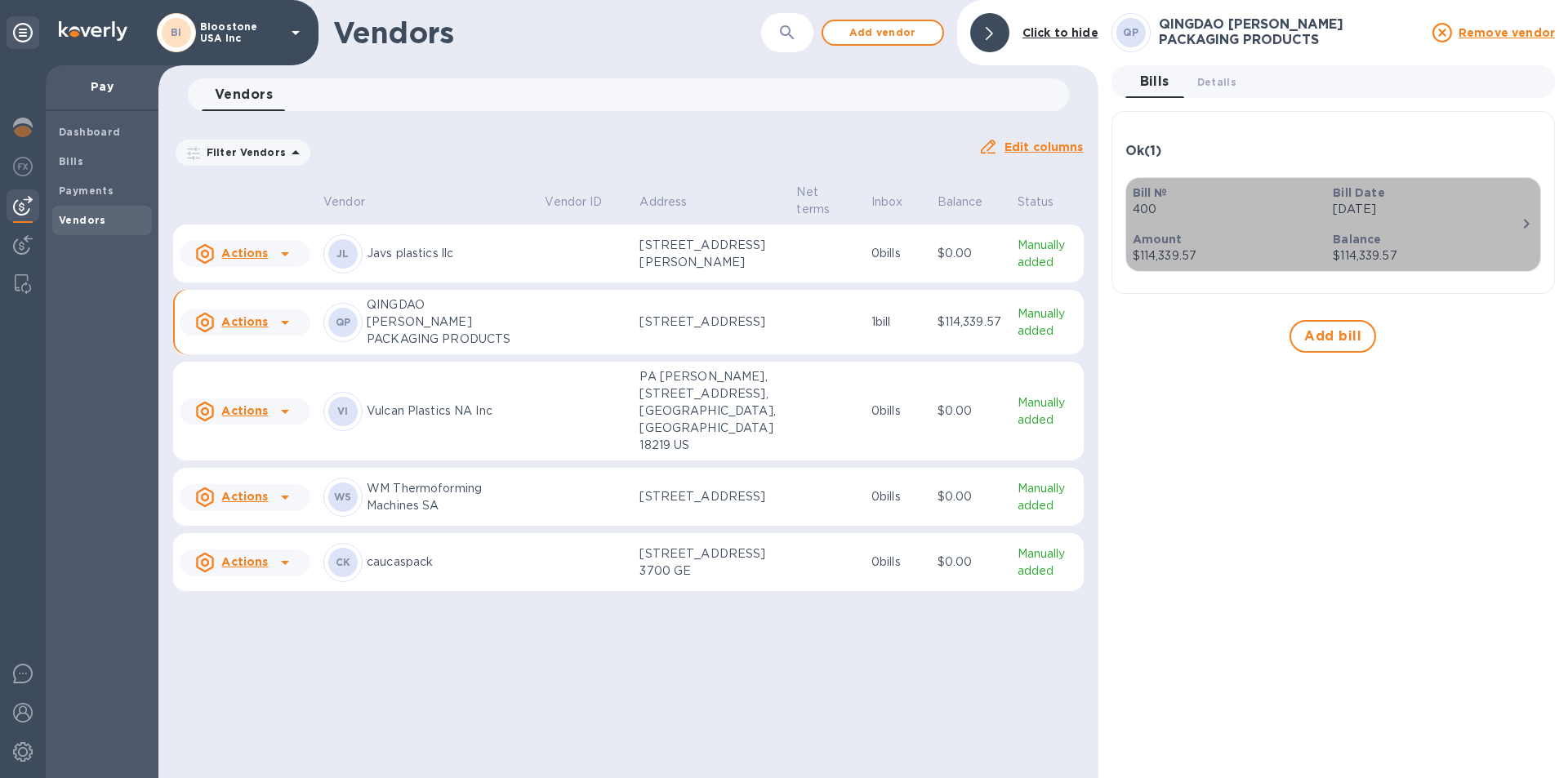
click at [1361, 218] on p "[DATE]" at bounding box center [1426, 210] width 188 height 17
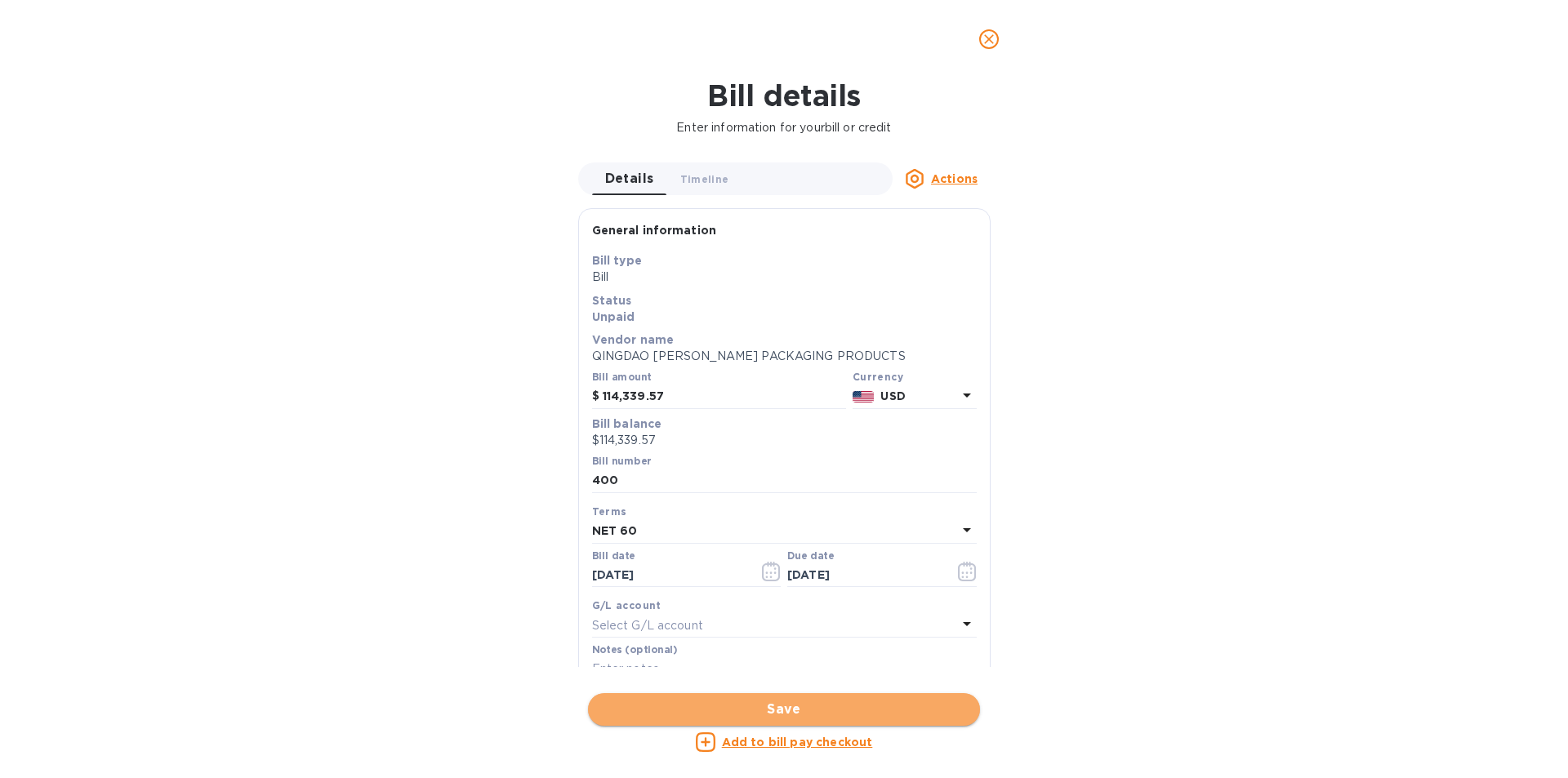
click at [900, 717] on span "Save" at bounding box center [784, 709] width 366 height 20
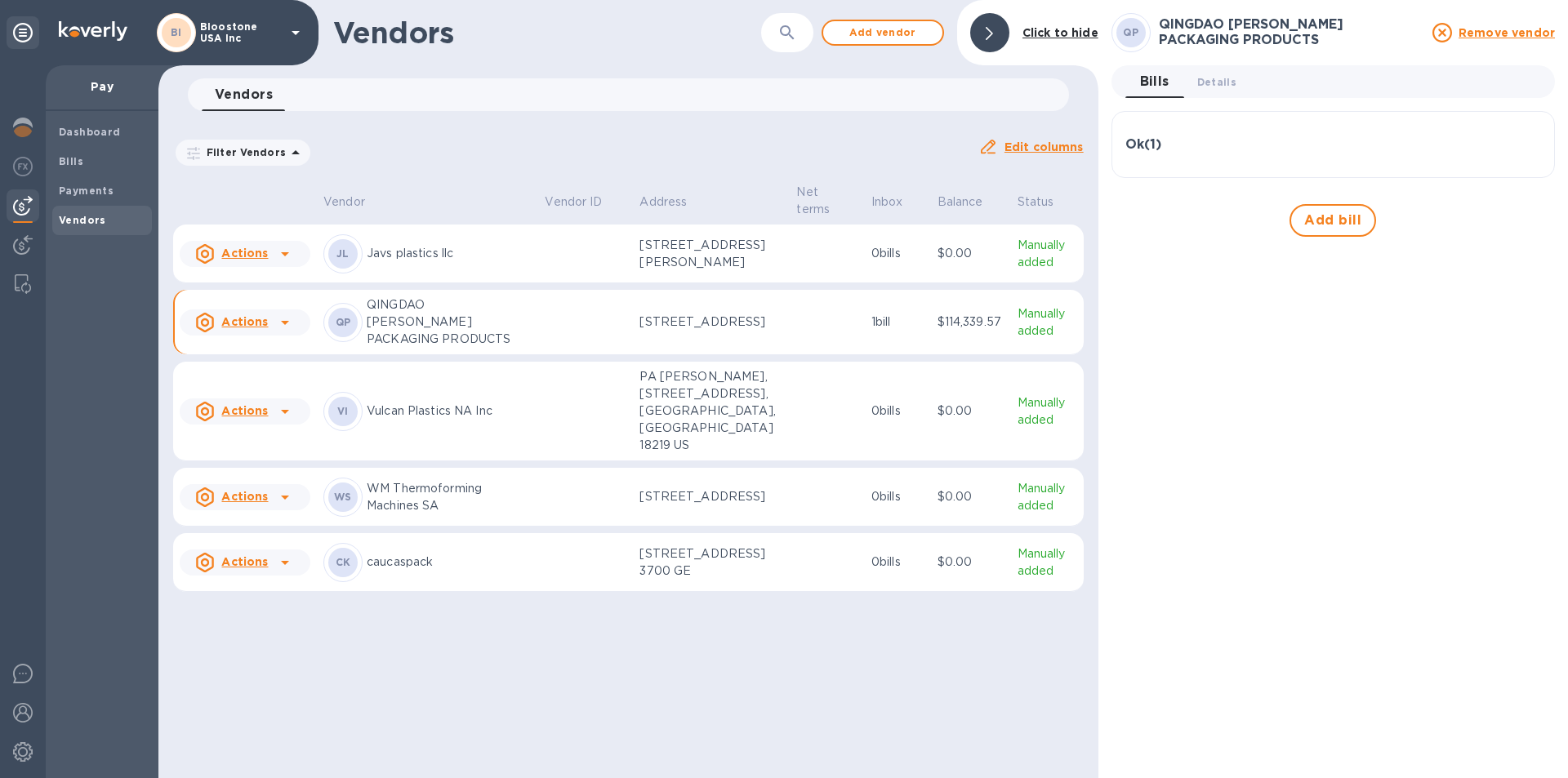
click at [1138, 140] on h3 "Ok ( 1 )" at bounding box center [1144, 145] width 36 height 15
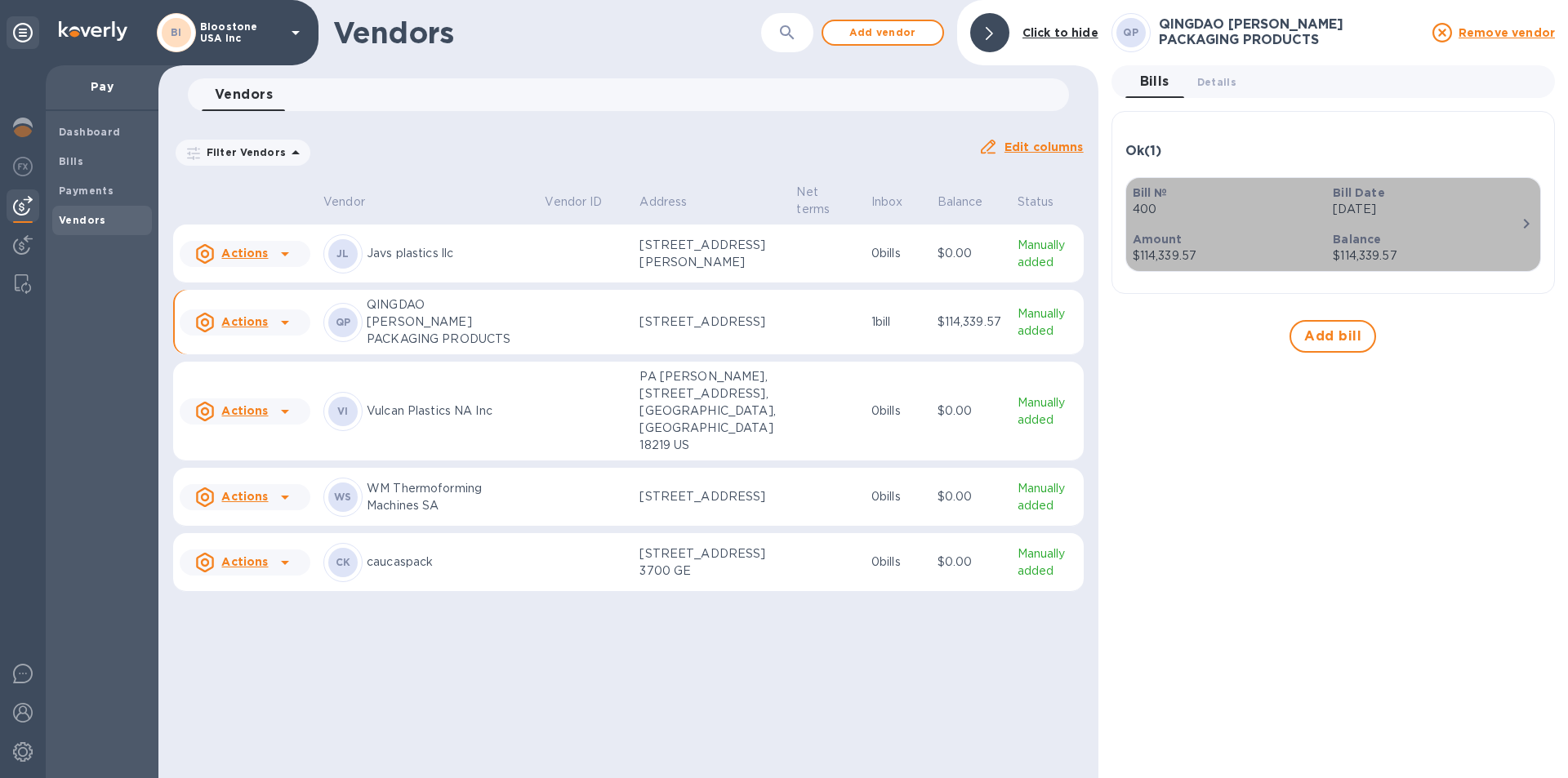
click at [1370, 190] on b "Bill Date" at bounding box center [1358, 192] width 52 height 13
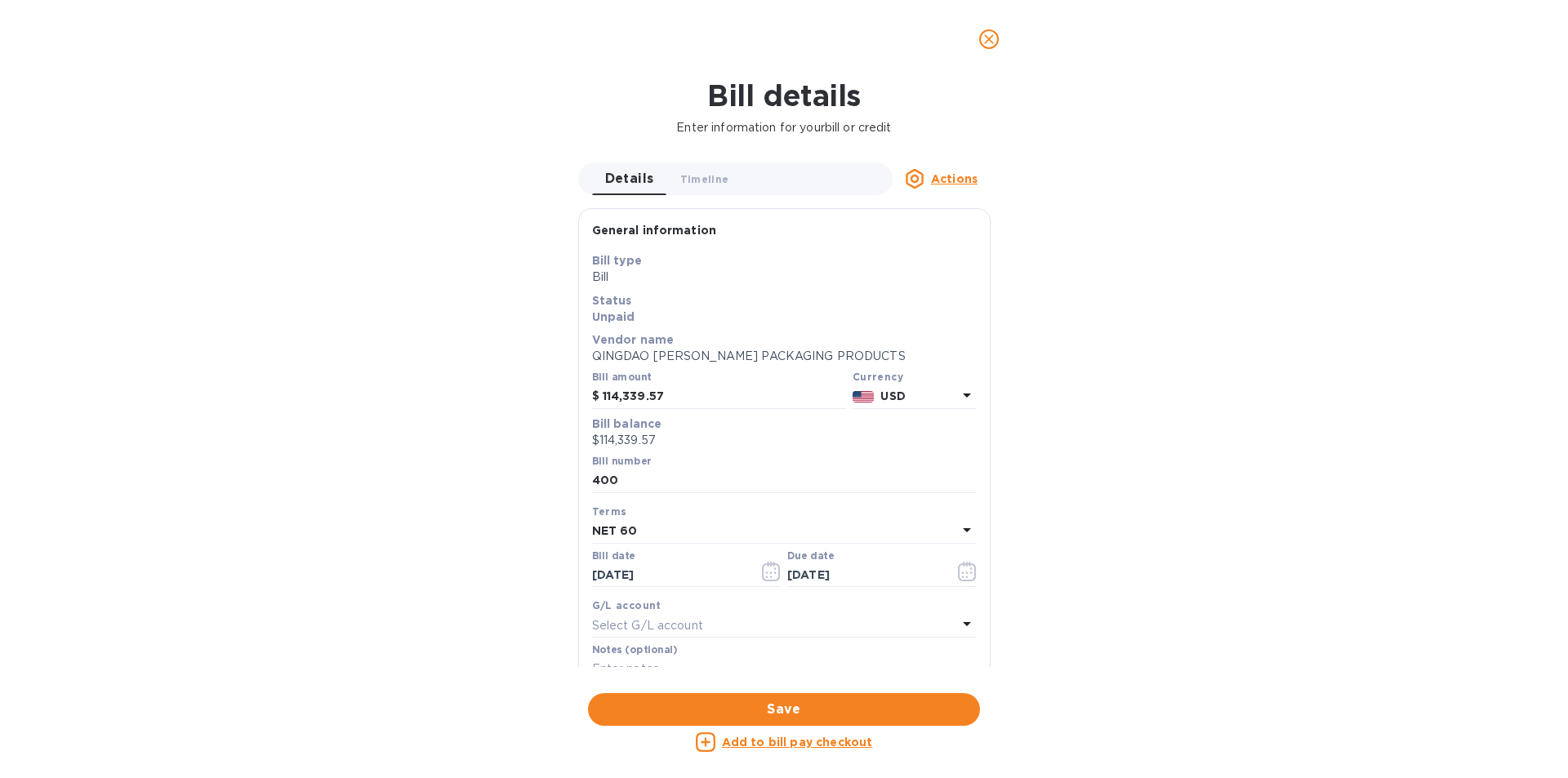
click at [948, 175] on u "Actions" at bounding box center [955, 179] width 46 height 13
click at [1134, 133] on div at bounding box center [784, 389] width 1568 height 778
click at [692, 175] on span "Timeline 0" at bounding box center [705, 179] width 49 height 17
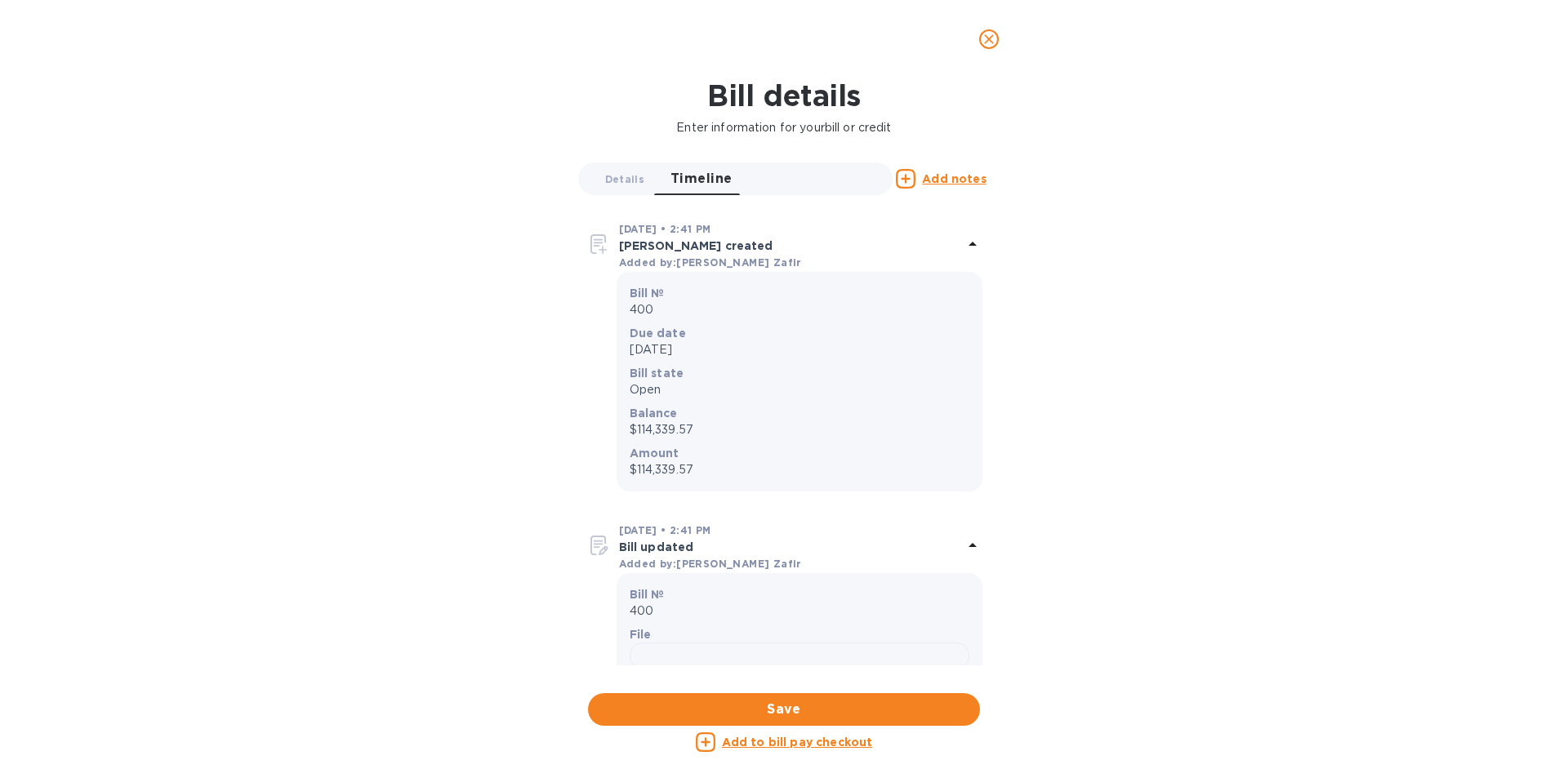
click at [757, 744] on u "Add to bill pay checkout" at bounding box center [797, 741] width 151 height 13
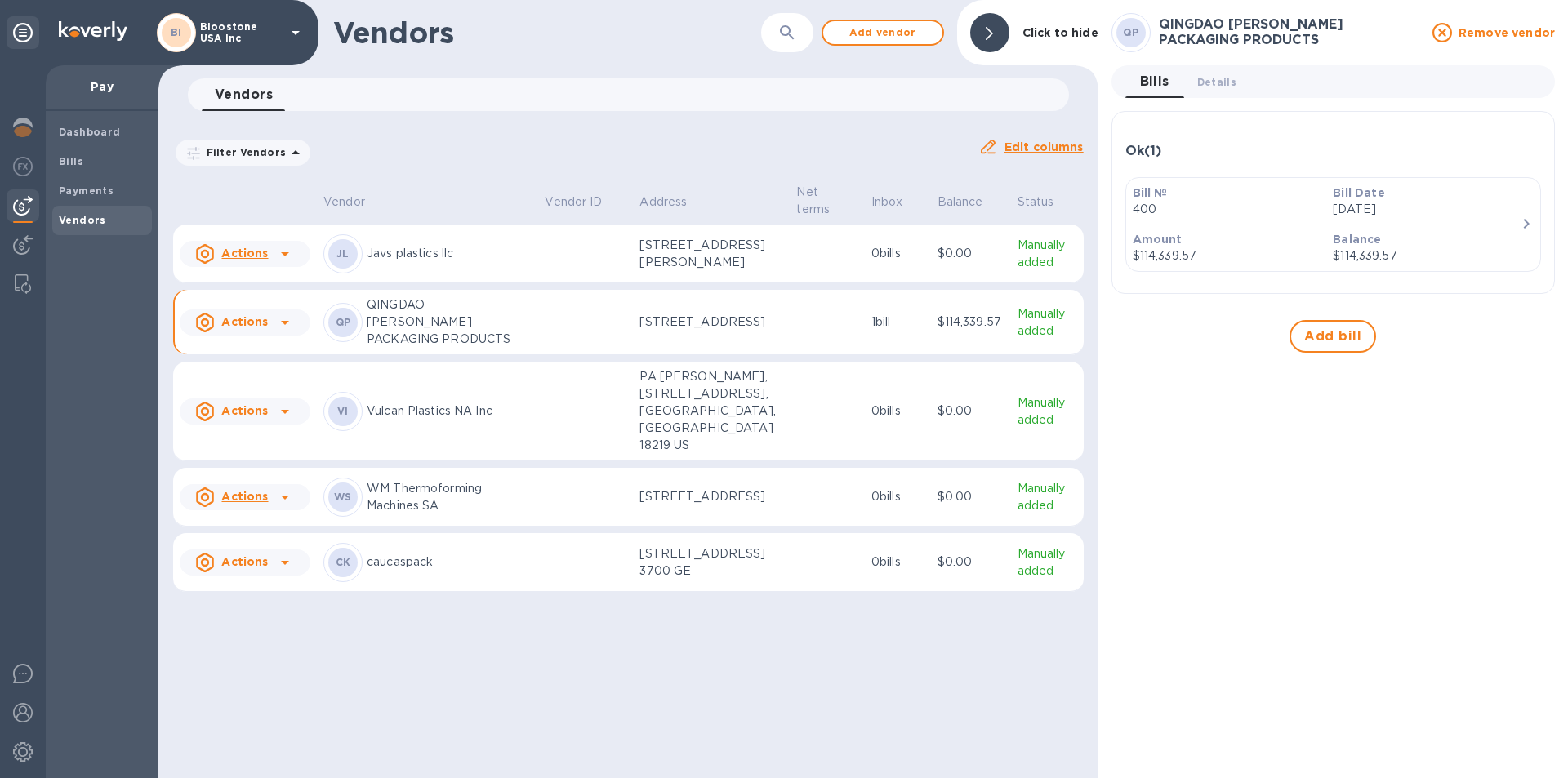
click at [282, 332] on icon at bounding box center [284, 322] width 20 height 20
click at [86, 156] on div at bounding box center [784, 389] width 1568 height 778
click at [71, 156] on b "Bills" at bounding box center [70, 161] width 25 height 12
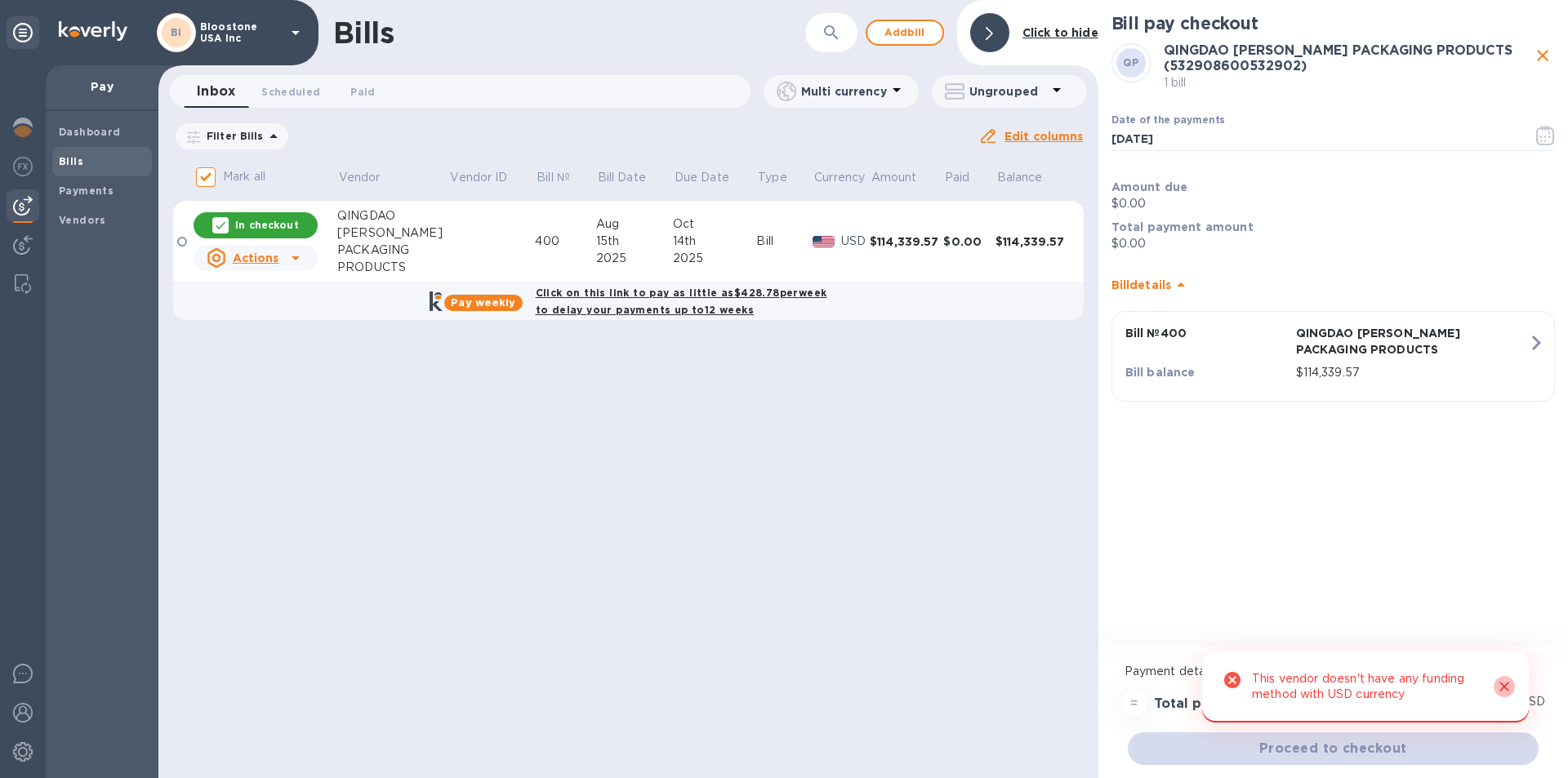
click at [1503, 688] on icon "Close" at bounding box center [1504, 687] width 9 height 9
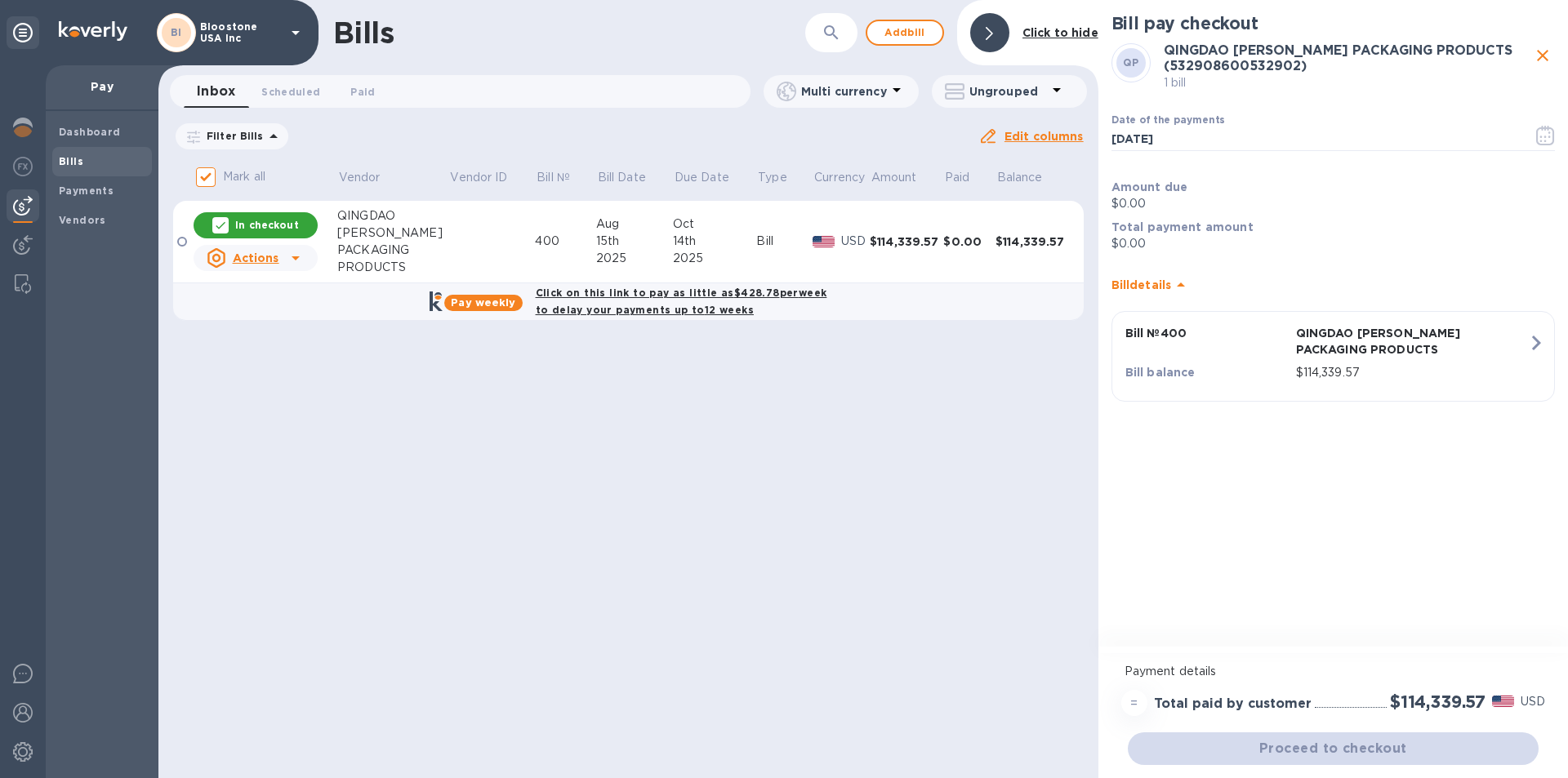
click at [297, 262] on icon at bounding box center [296, 258] width 20 height 20
click at [297, 262] on div at bounding box center [784, 389] width 1568 height 778
click at [183, 242] on div at bounding box center [181, 241] width 9 height 9
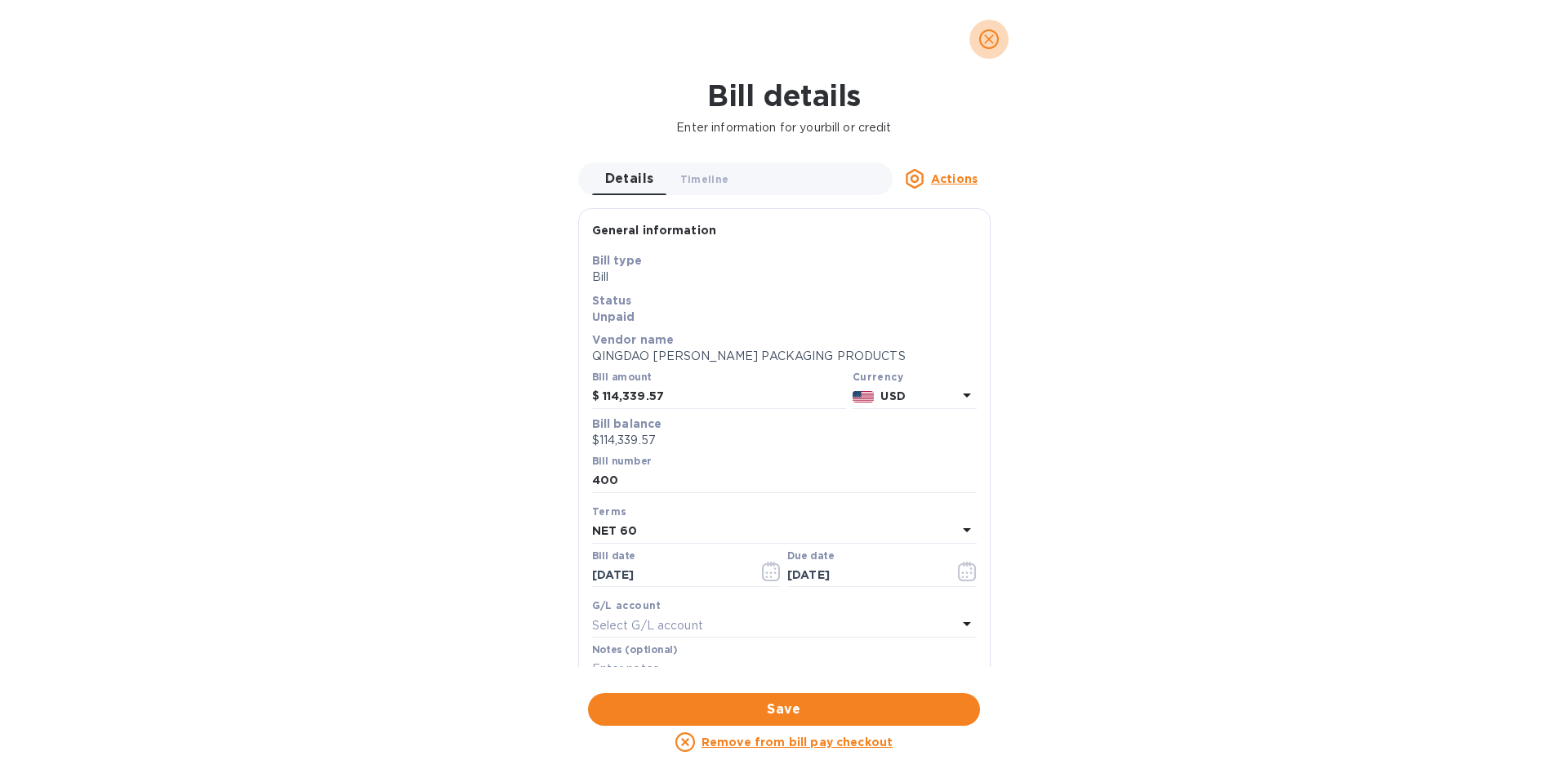
click at [988, 41] on icon "close" at bounding box center [988, 39] width 9 height 9
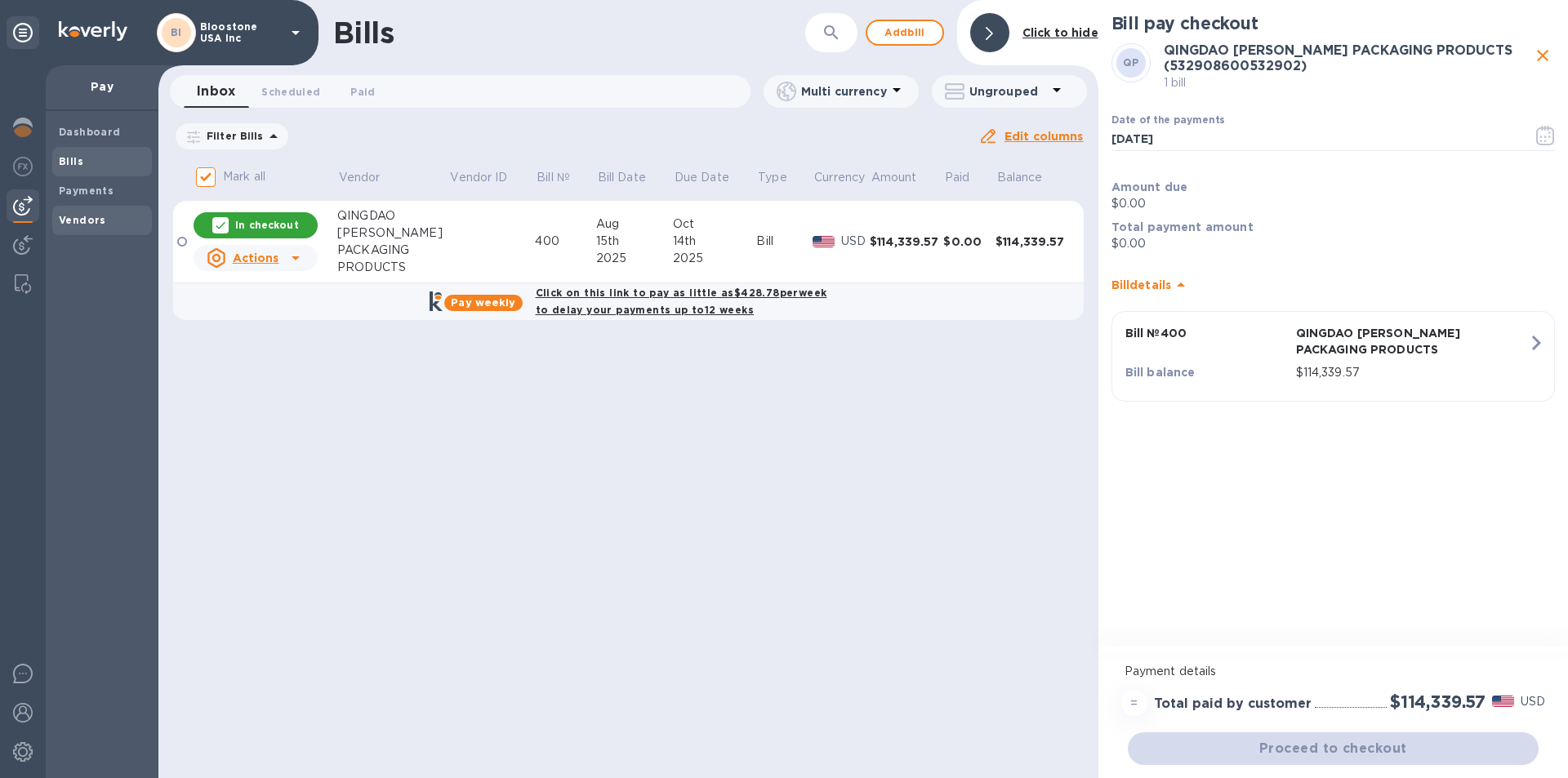
click at [84, 223] on b "Vendors" at bounding box center [82, 220] width 47 height 12
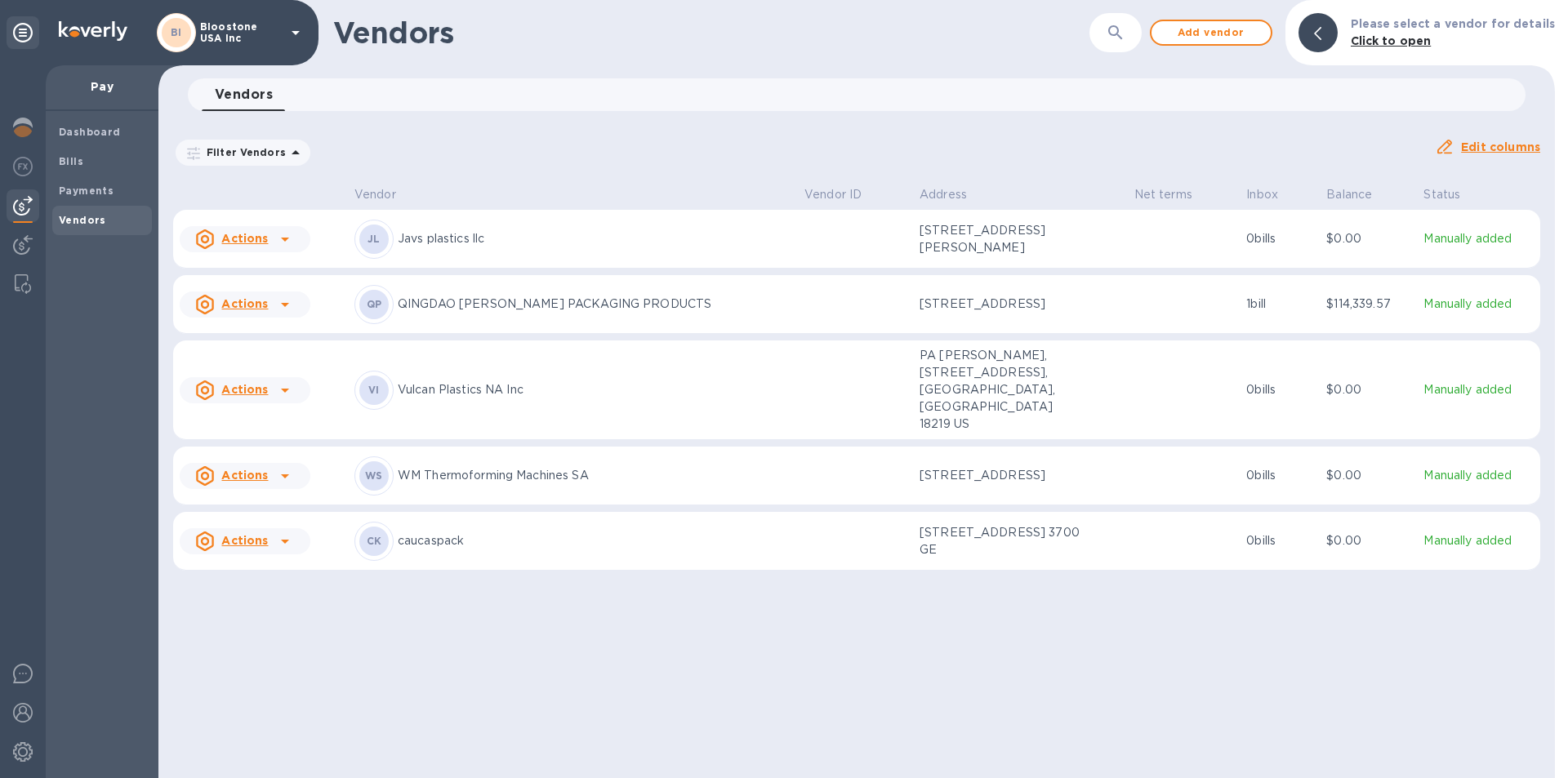
click at [485, 313] on p "QINGDAO [PERSON_NAME] PACKAGING PRODUCTS" at bounding box center [595, 304] width 394 height 17
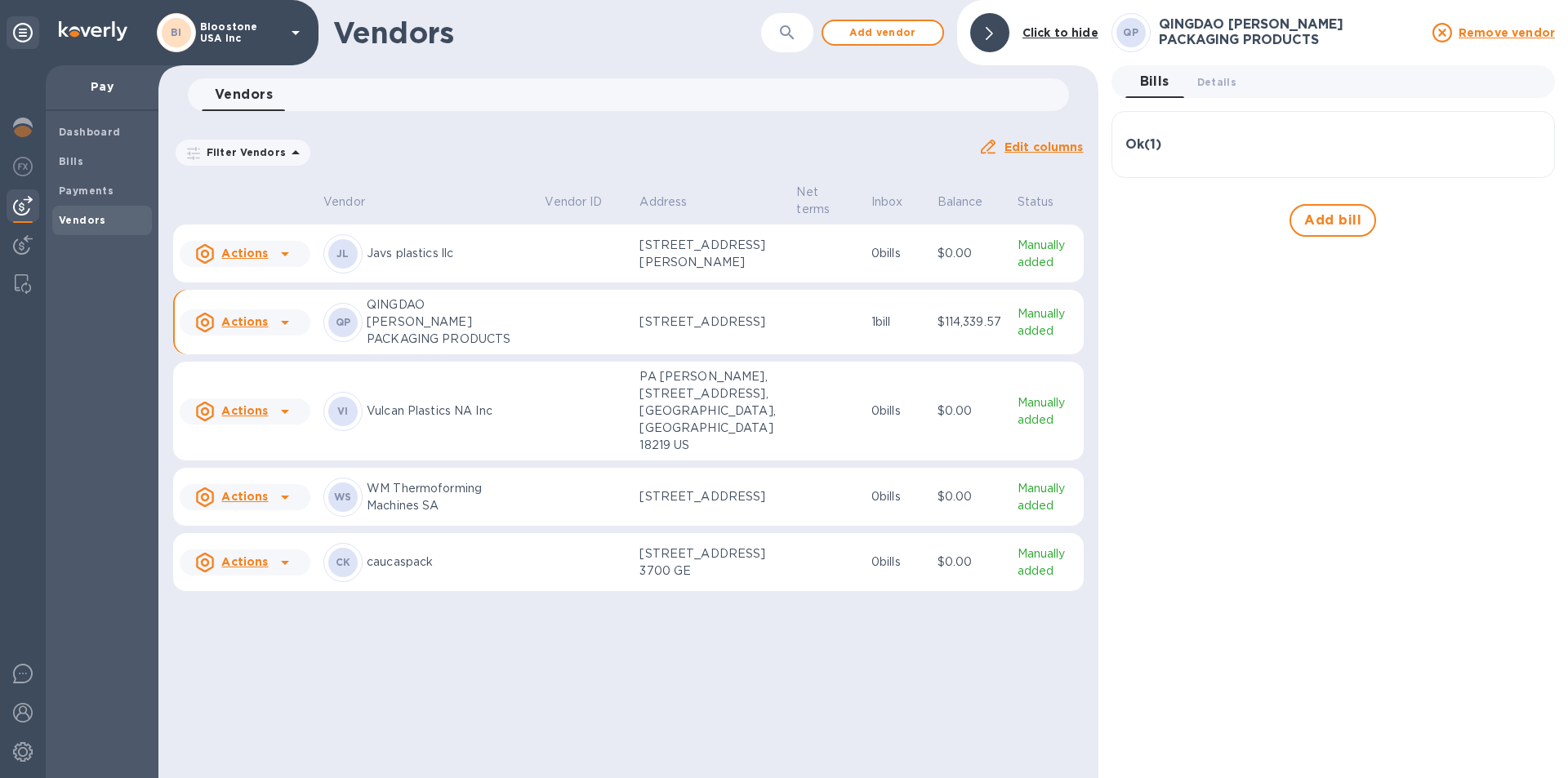
click at [468, 348] on p "QINGDAO [PERSON_NAME] PACKAGING PRODUCTS" at bounding box center [449, 322] width 165 height 52
click at [1017, 339] on p "Manually added" at bounding box center [1046, 322] width 59 height 34
click at [88, 161] on span "Bills" at bounding box center [101, 161] width 87 height 16
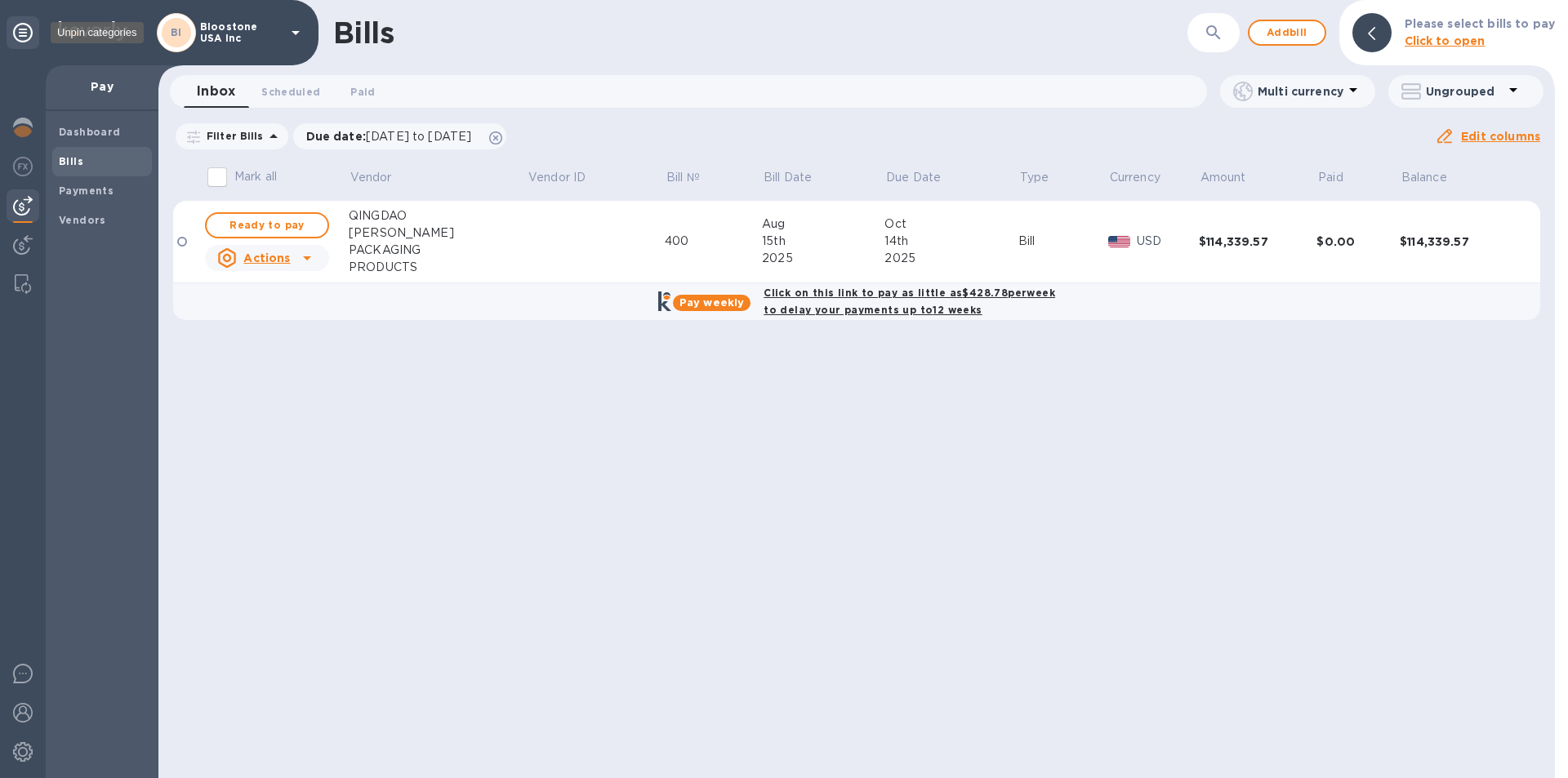
click at [25, 40] on icon at bounding box center [22, 33] width 20 height 20
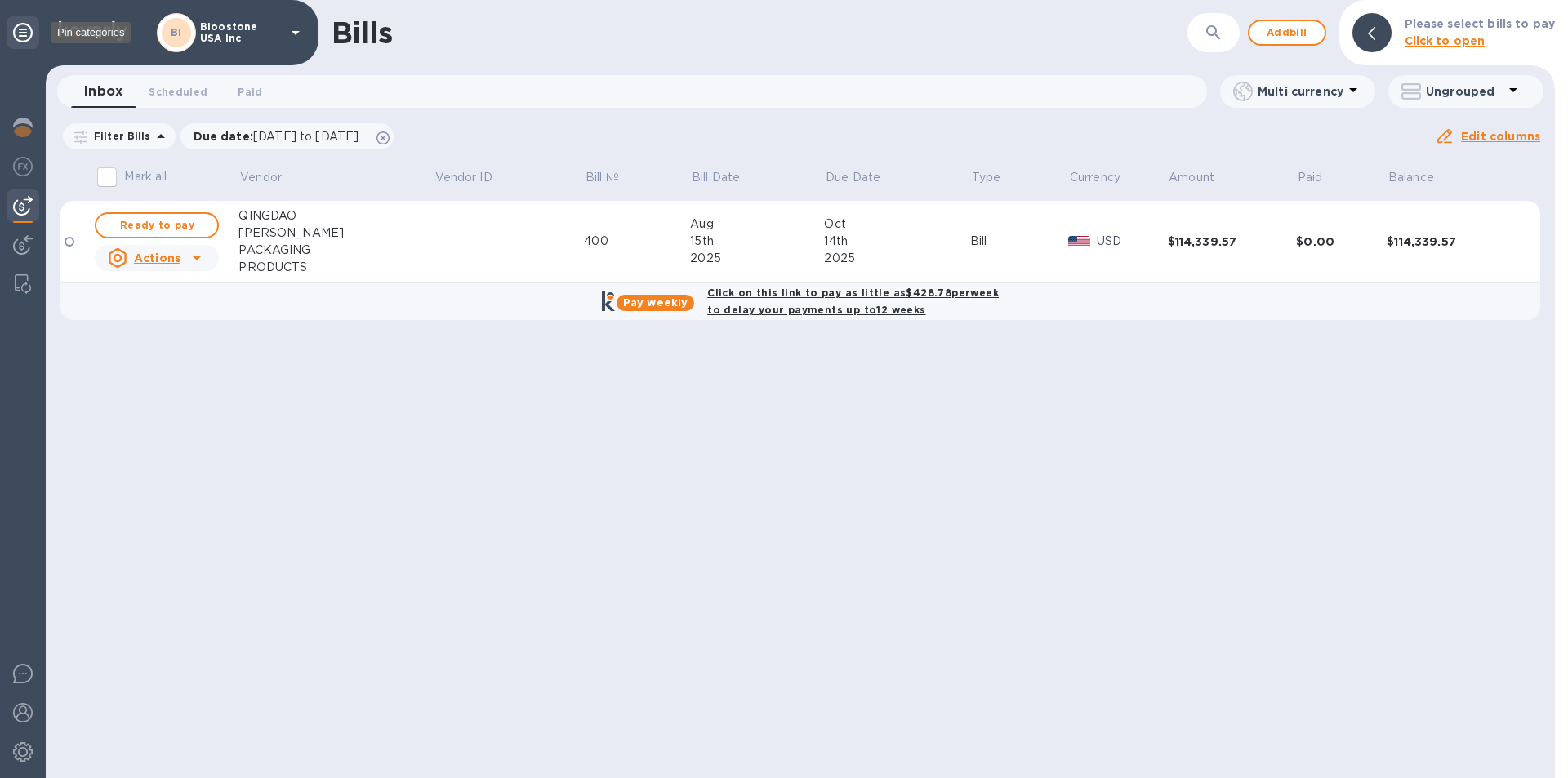
click at [25, 40] on icon at bounding box center [22, 33] width 20 height 20
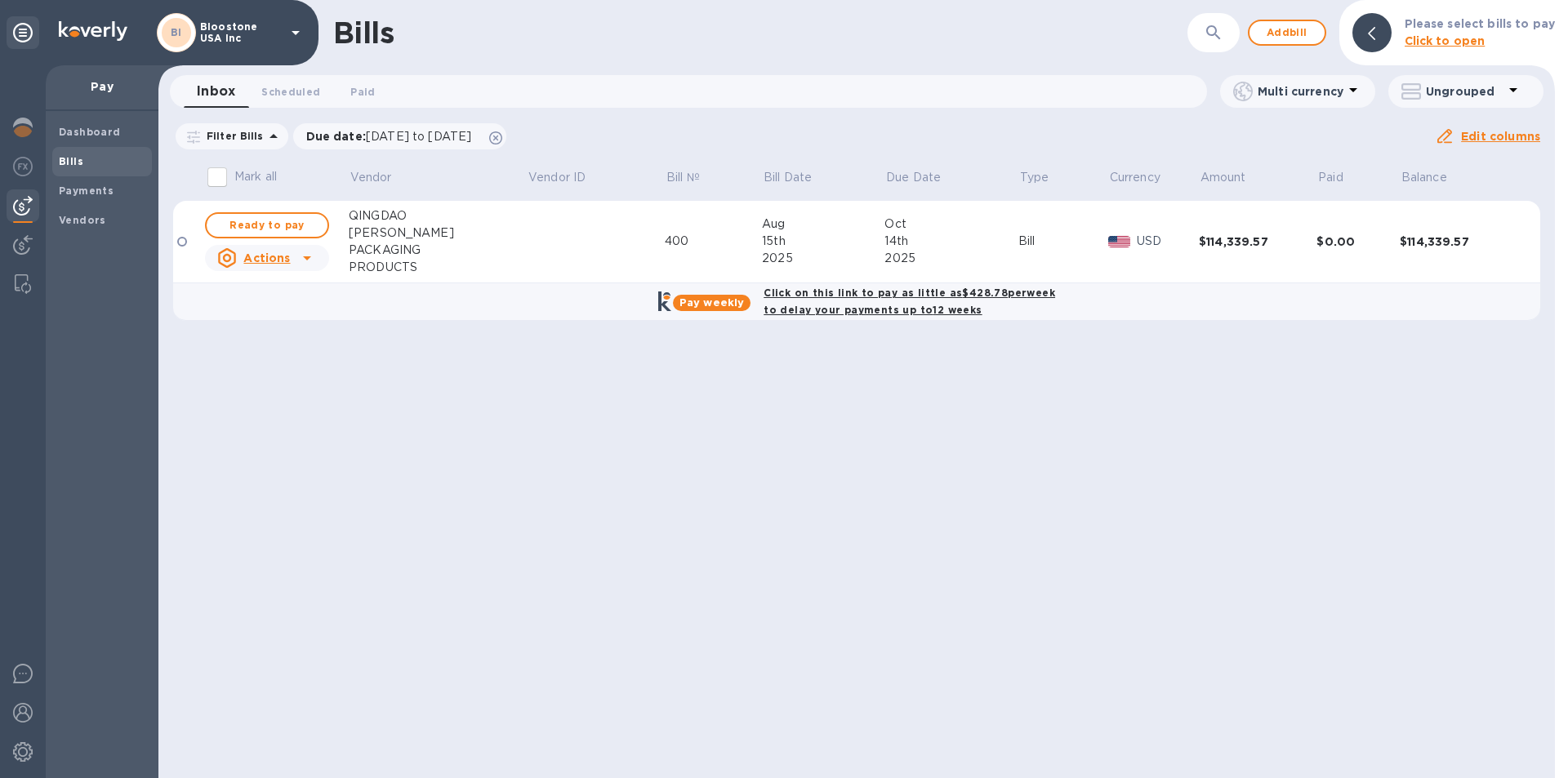
click at [1376, 35] on icon at bounding box center [1371, 33] width 8 height 13
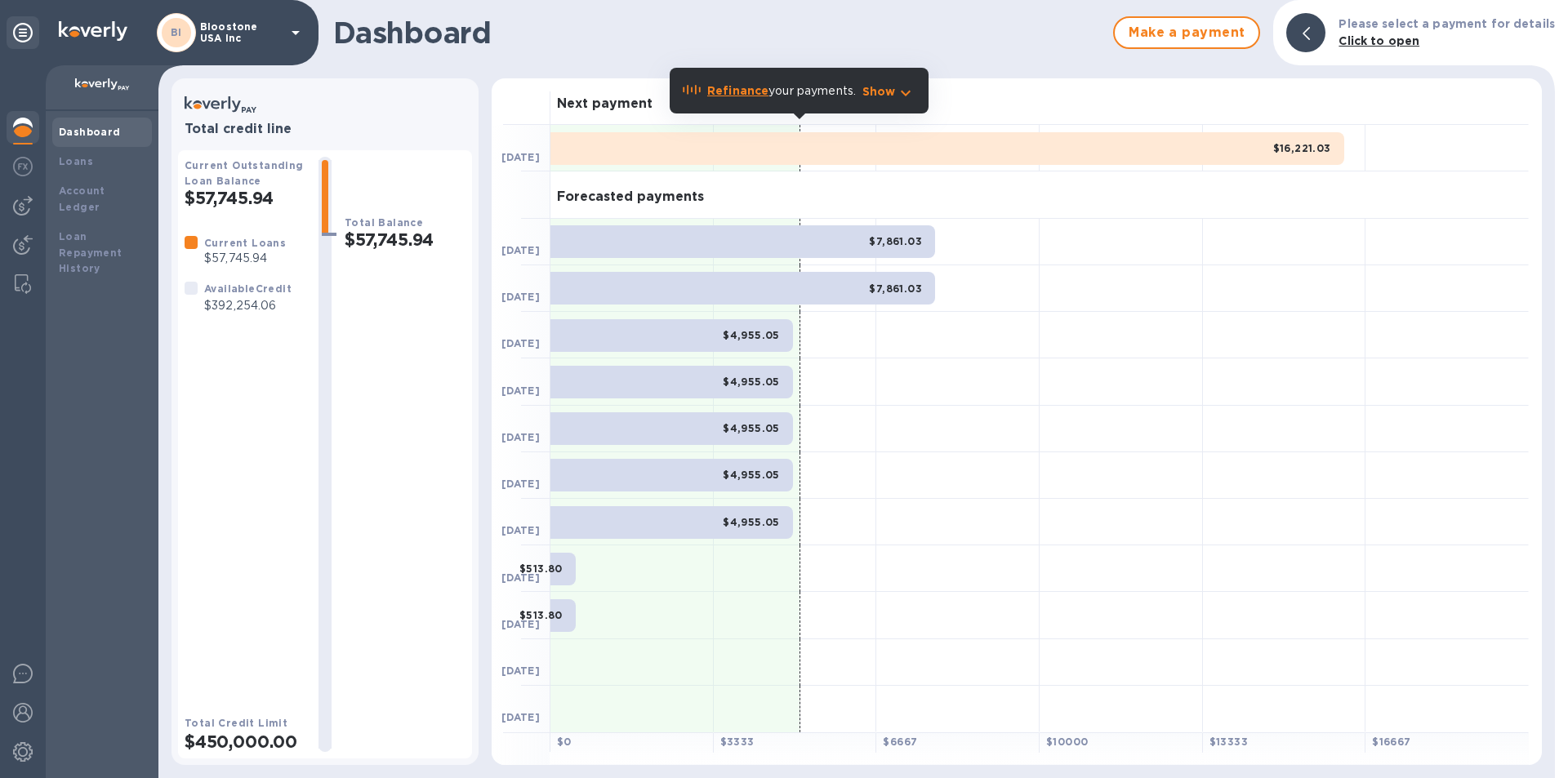
click at [88, 134] on b "Dashboard" at bounding box center [89, 131] width 62 height 12
click at [33, 246] on div at bounding box center [23, 246] width 33 height 36
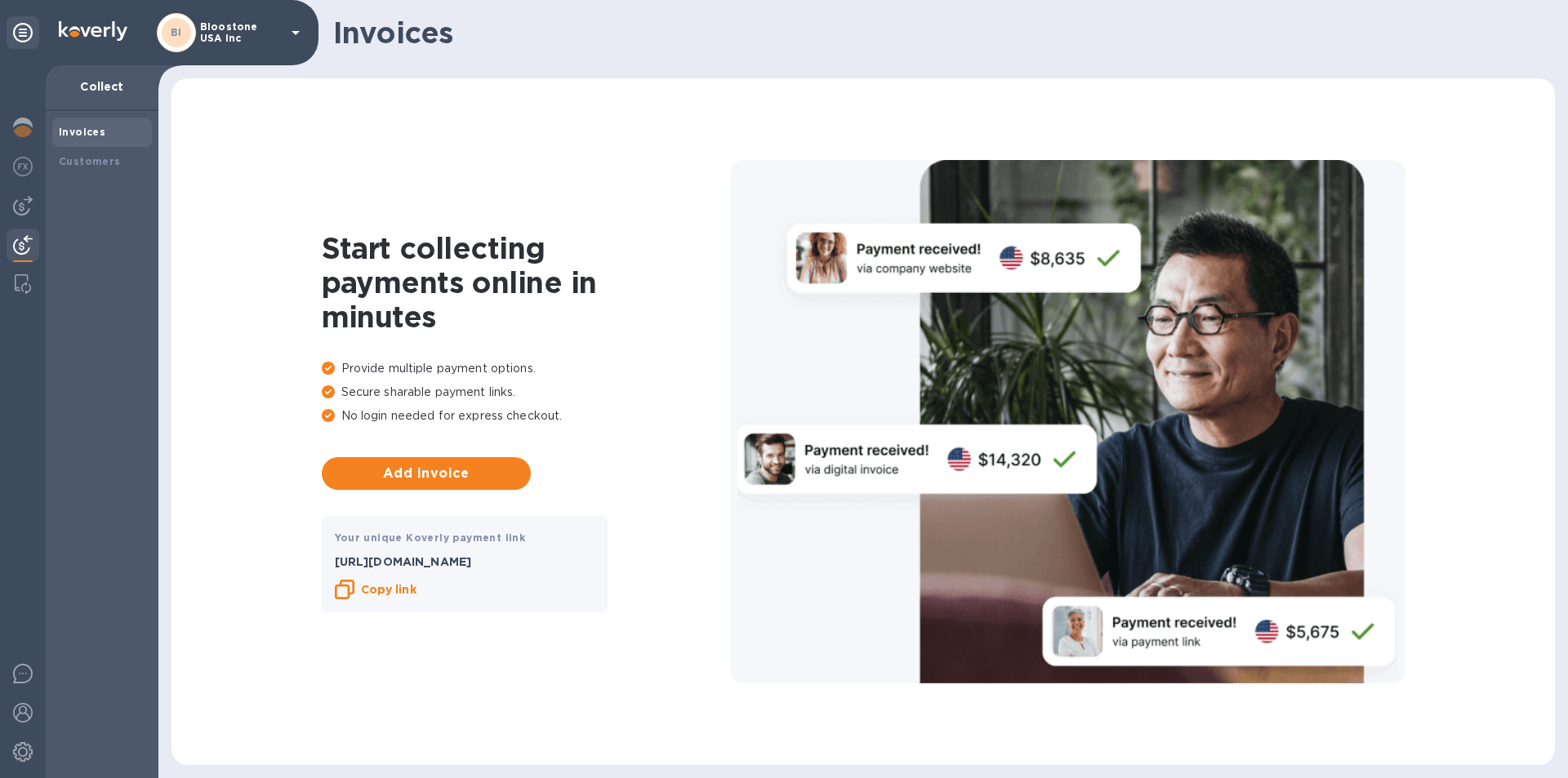
click at [33, 246] on div at bounding box center [23, 246] width 33 height 36
click at [31, 220] on div at bounding box center [23, 206] width 33 height 33
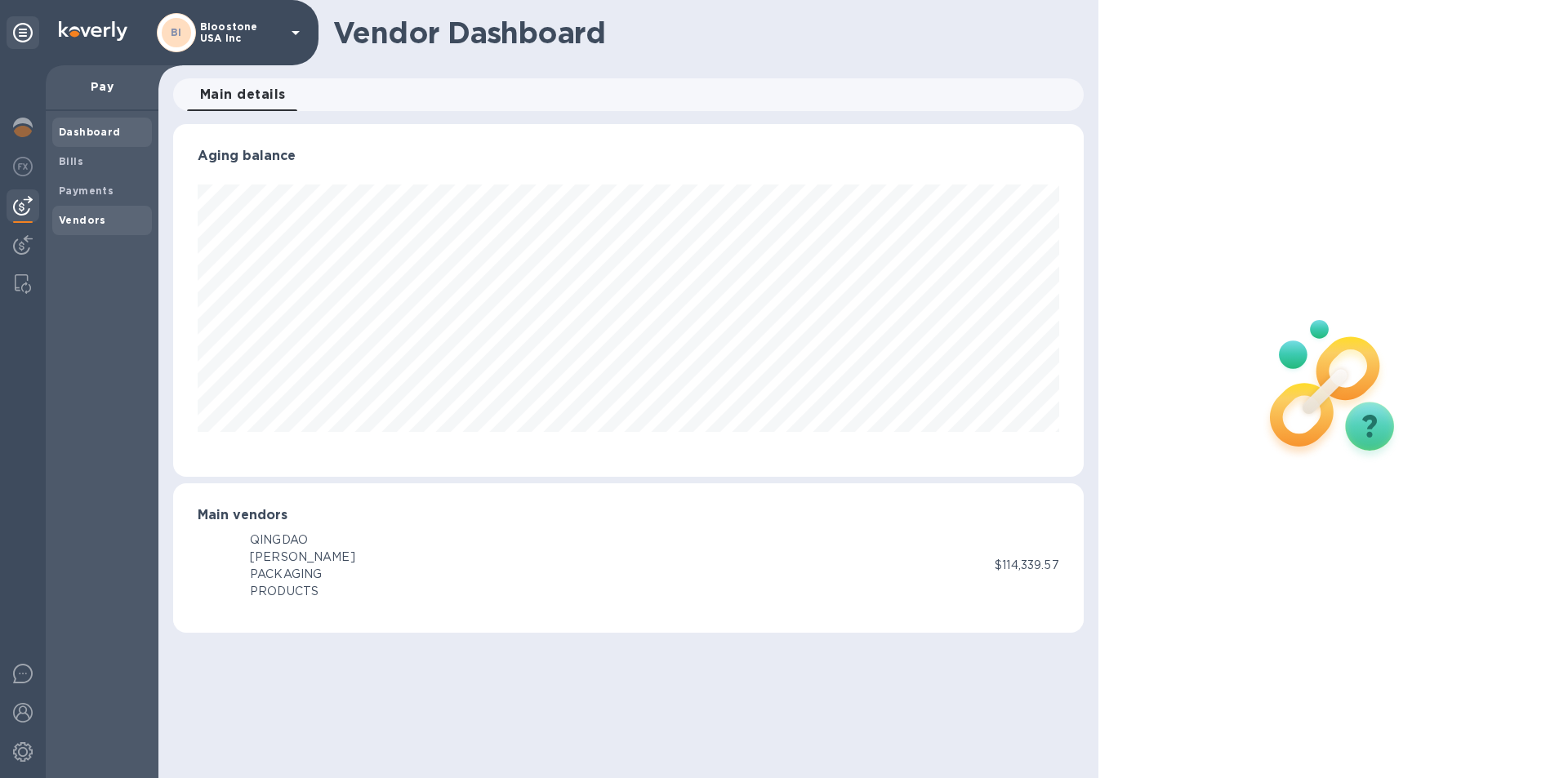
scroll to position [353, 910]
click at [84, 220] on b "Vendors" at bounding box center [82, 220] width 47 height 12
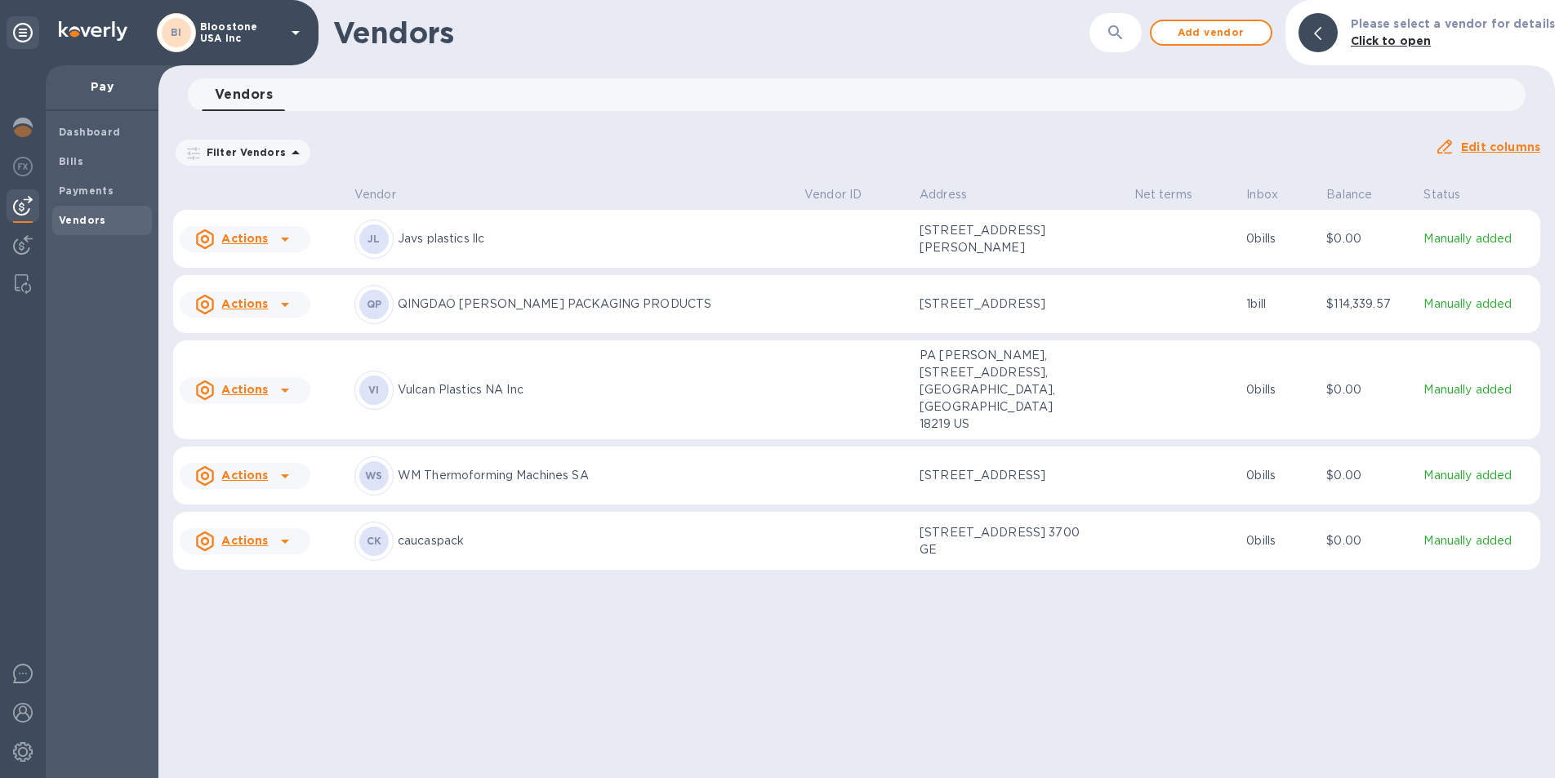
click at [650, 312] on p "QINGDAO [PERSON_NAME] PACKAGING PRODUCTS" at bounding box center [595, 304] width 394 height 17
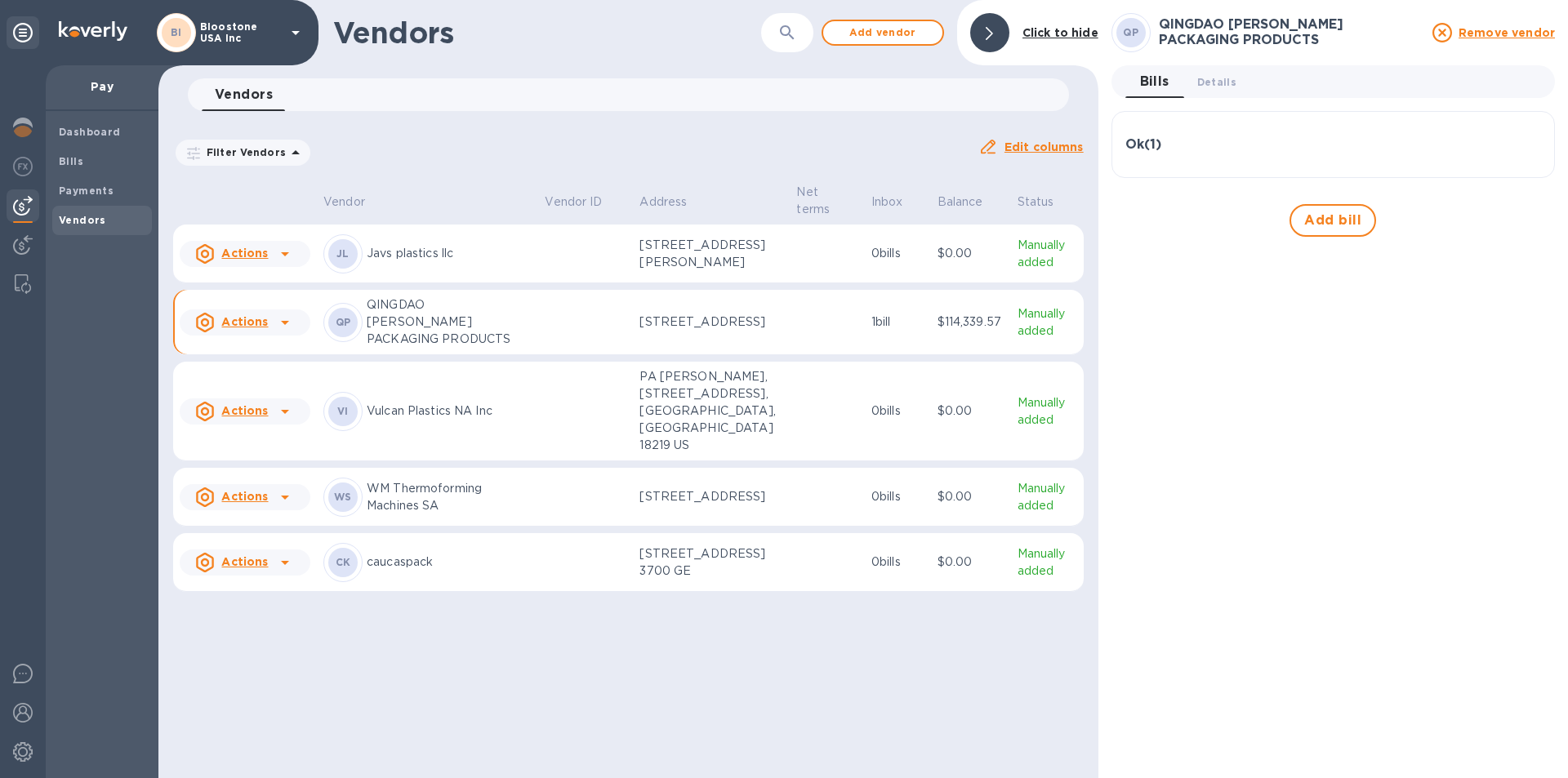
click at [1159, 161] on div "Ok ( 1 )" at bounding box center [1333, 144] width 416 height 40
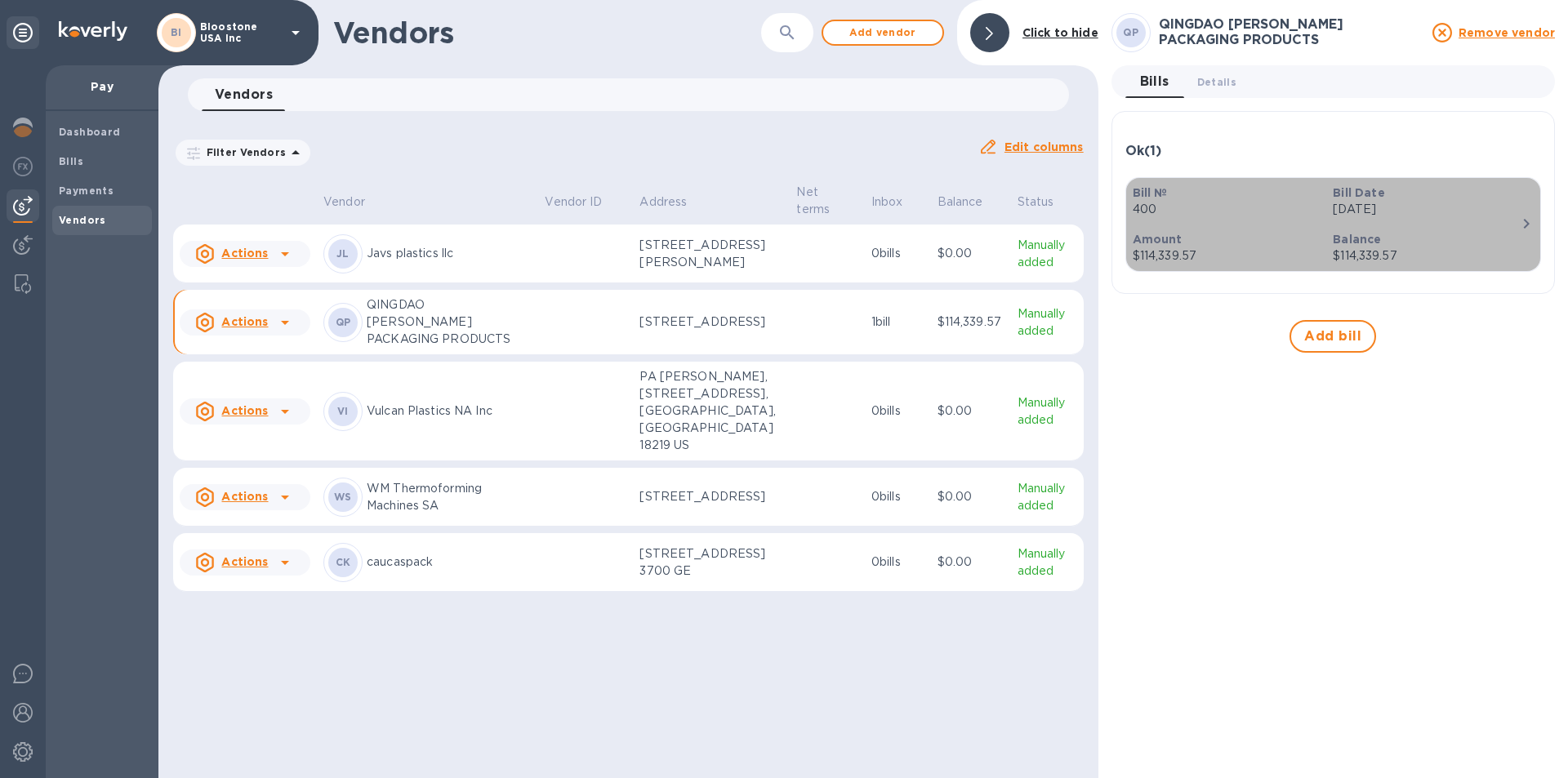
click at [1194, 209] on p "400" at bounding box center [1226, 210] width 188 height 17
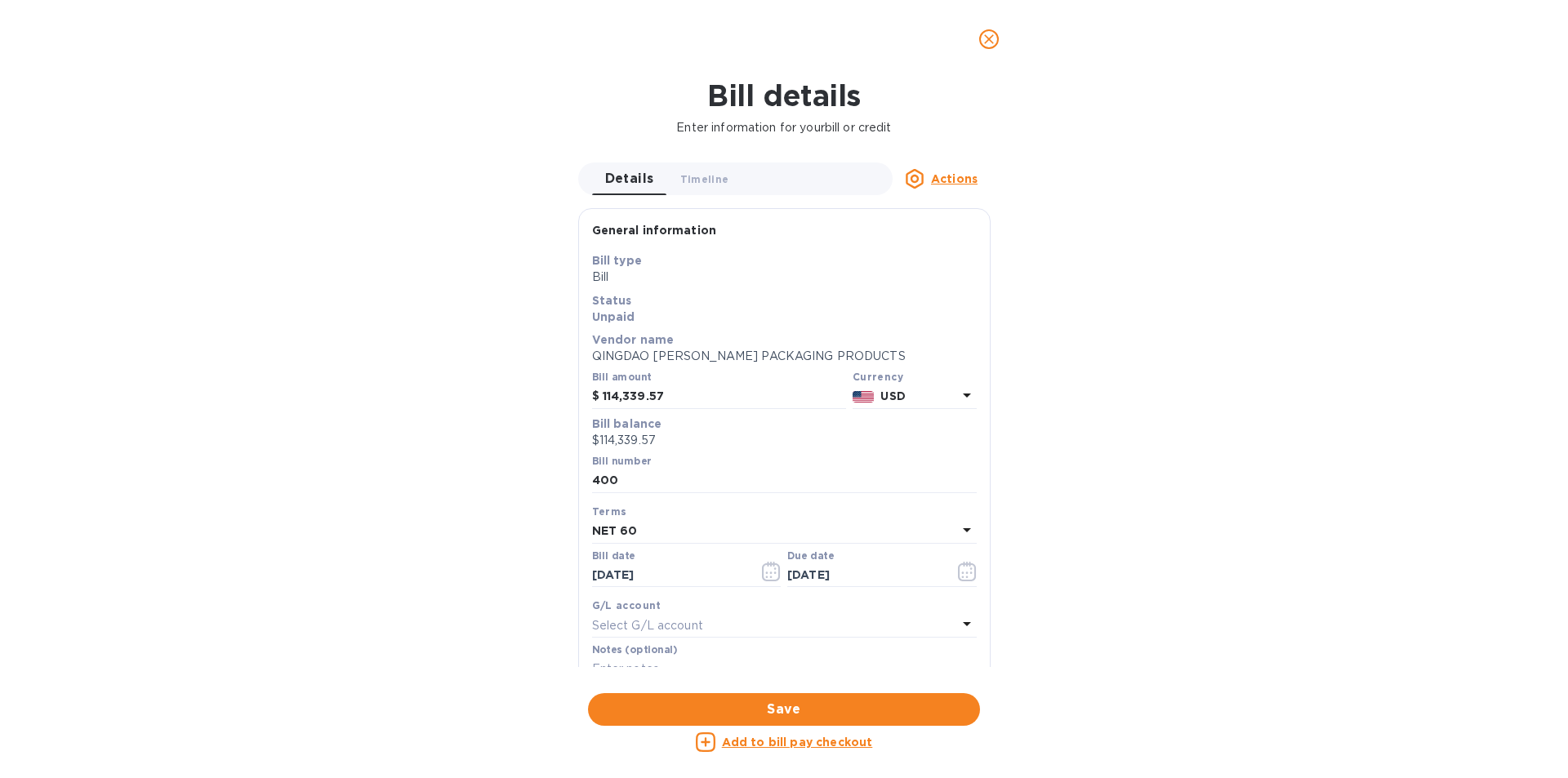
click at [985, 46] on icon "close" at bounding box center [989, 39] width 16 height 16
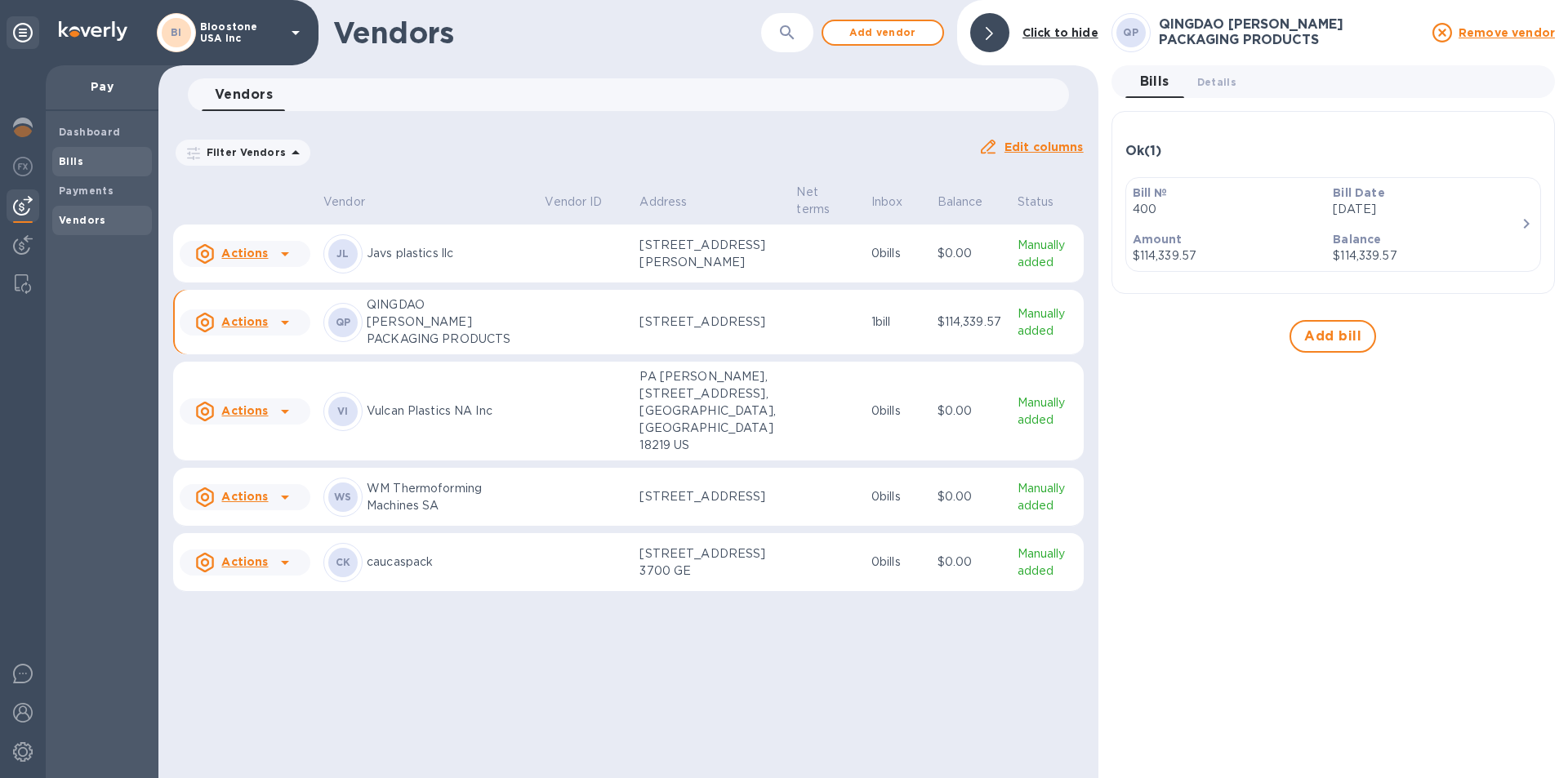
click at [96, 156] on span "Bills" at bounding box center [101, 161] width 87 height 16
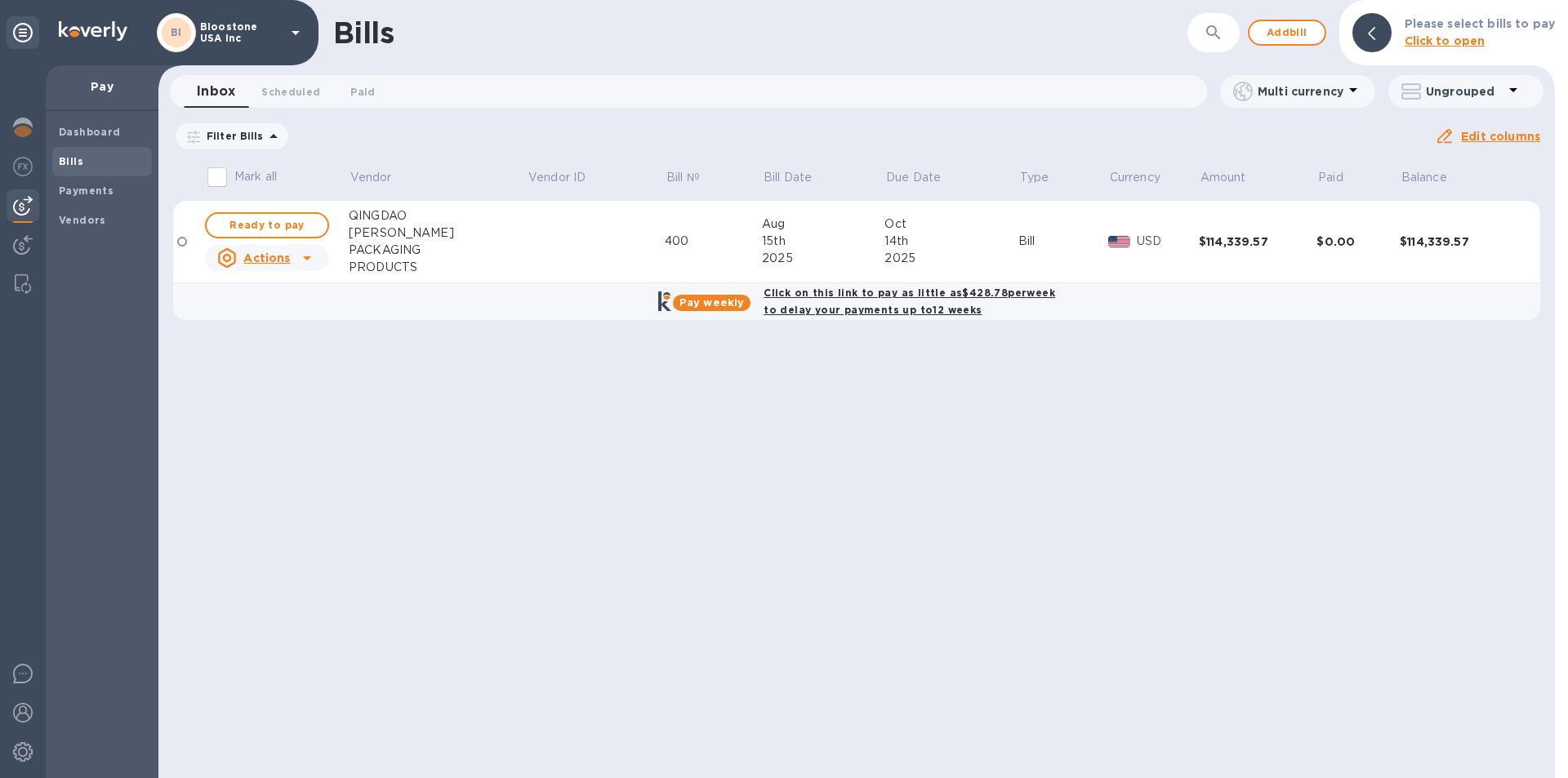
click at [823, 293] on b "Click on this link to pay as little as $428.78 per week to delay your payments …" at bounding box center [909, 301] width 291 height 29
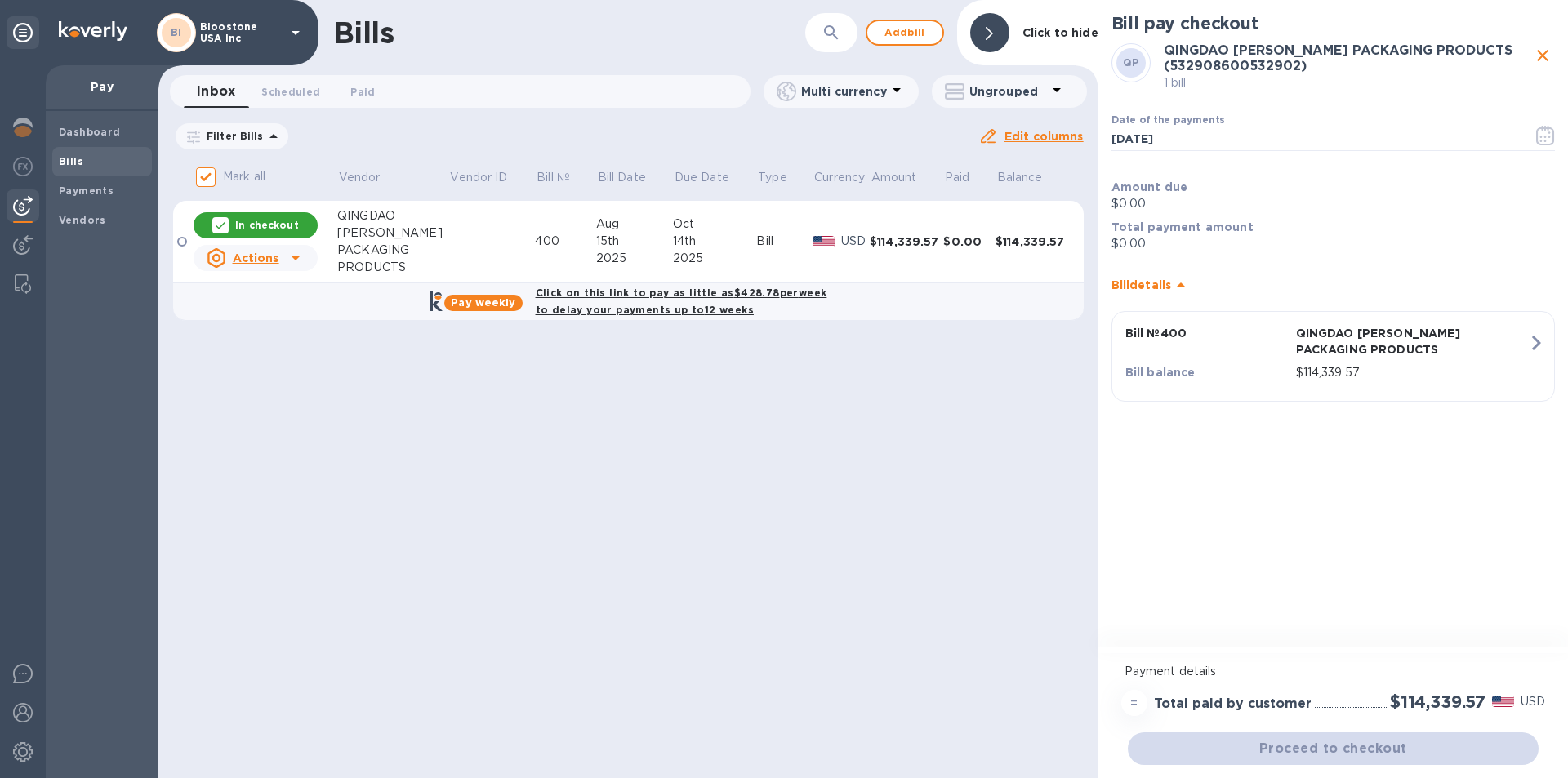
click at [1359, 757] on div "Proceed to checkout" at bounding box center [1333, 749] width 418 height 40
click at [1548, 59] on icon "close" at bounding box center [1542, 55] width 20 height 20
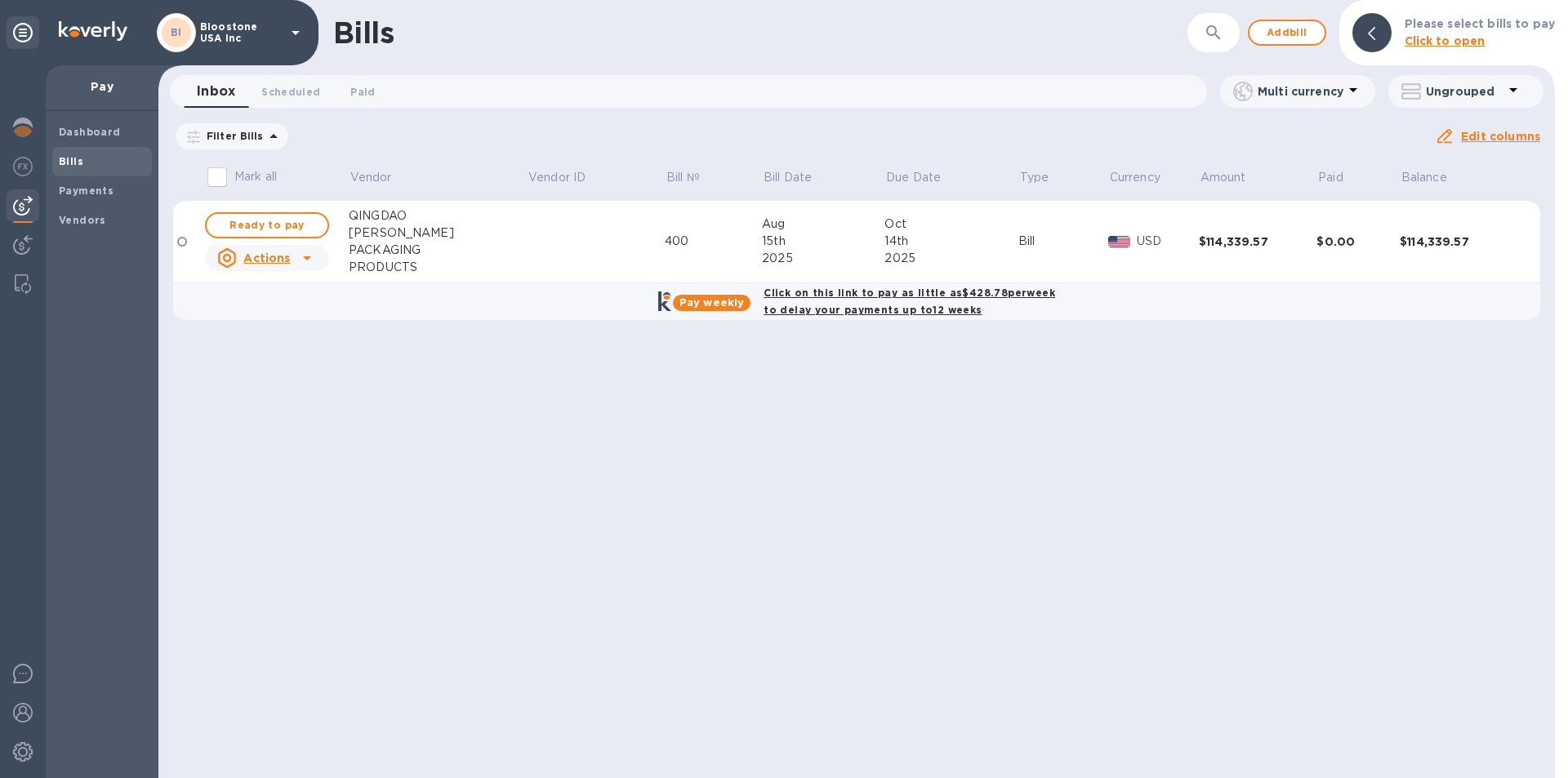
click at [918, 299] on b "Click on this link to pay as little as $428.78 per week to delay your payments …" at bounding box center [909, 301] width 291 height 29
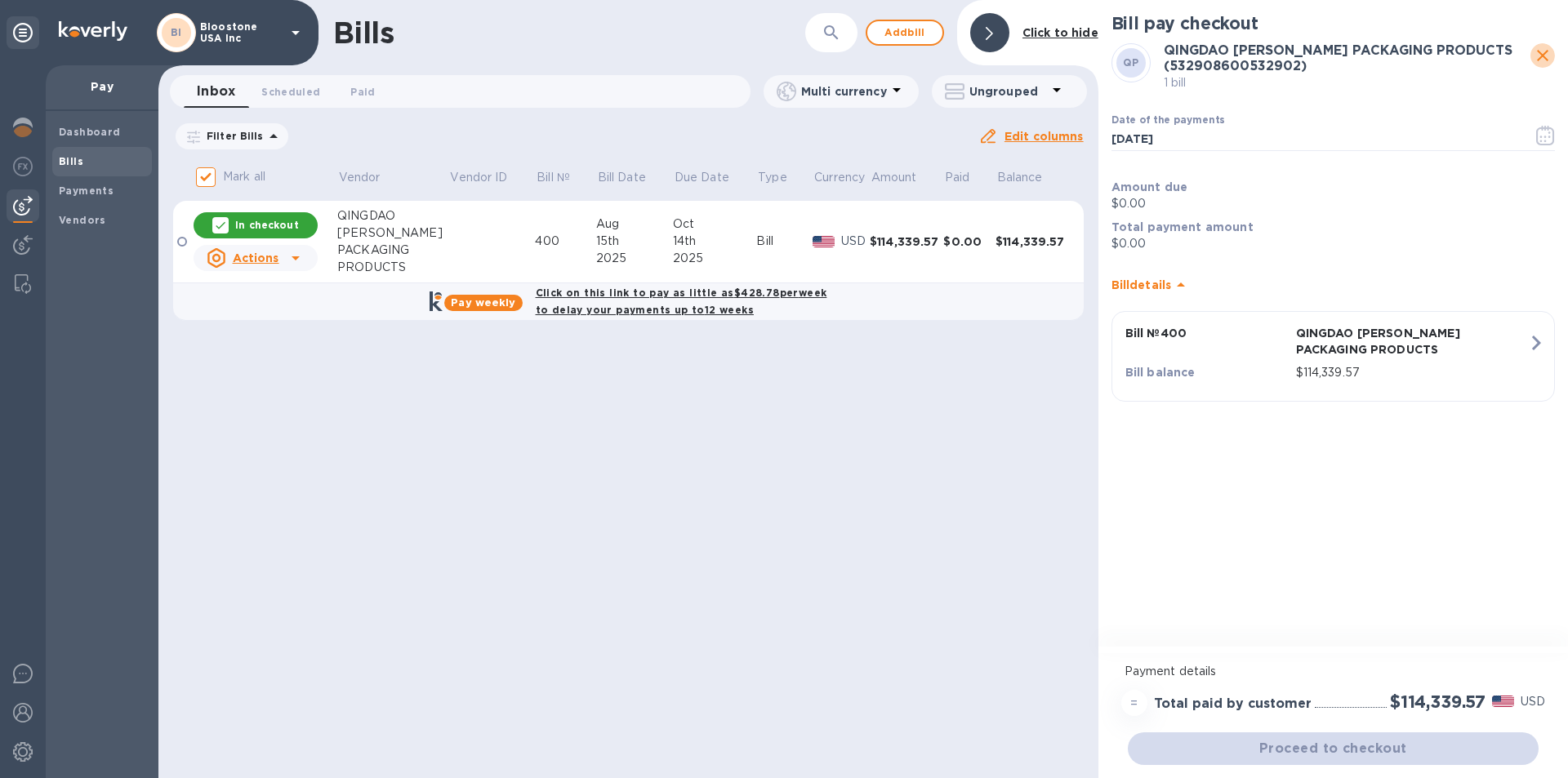
click at [1546, 54] on icon "close" at bounding box center [1542, 55] width 20 height 20
checkbox input "false"
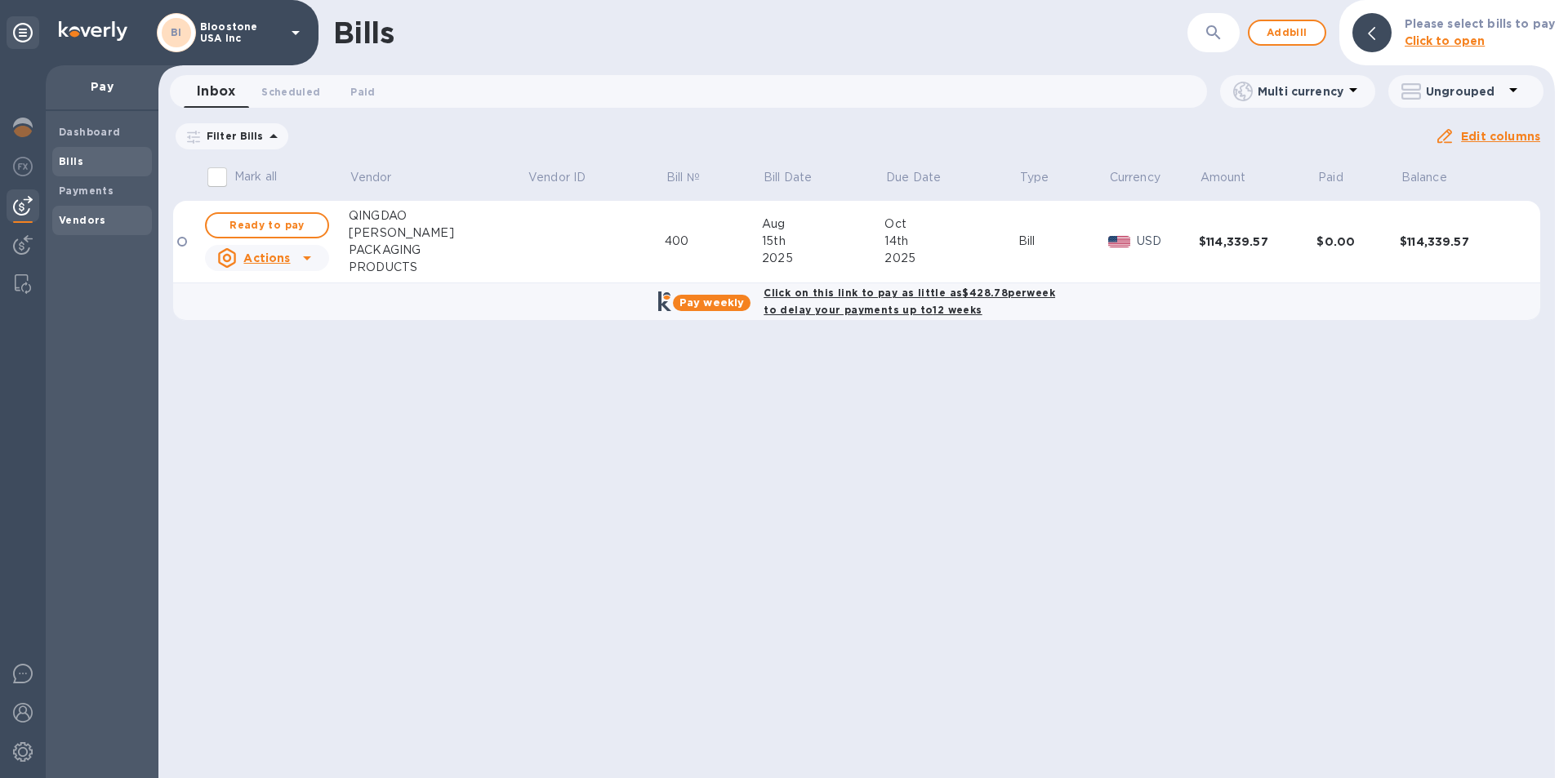
click at [107, 225] on span "Vendors" at bounding box center [101, 220] width 87 height 16
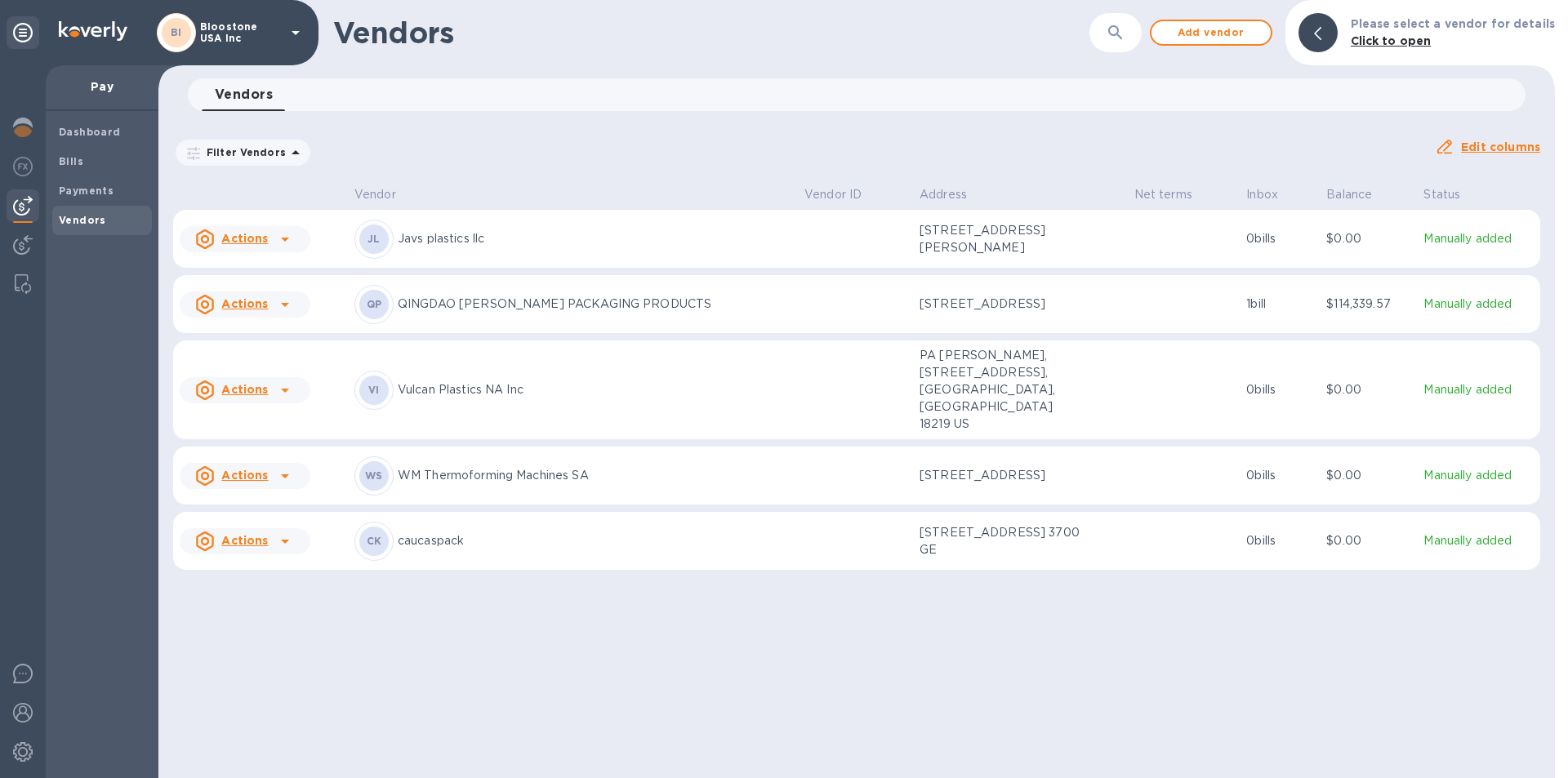
click at [578, 313] on p "QINGDAO [PERSON_NAME] PACKAGING PRODUCTS" at bounding box center [595, 304] width 394 height 17
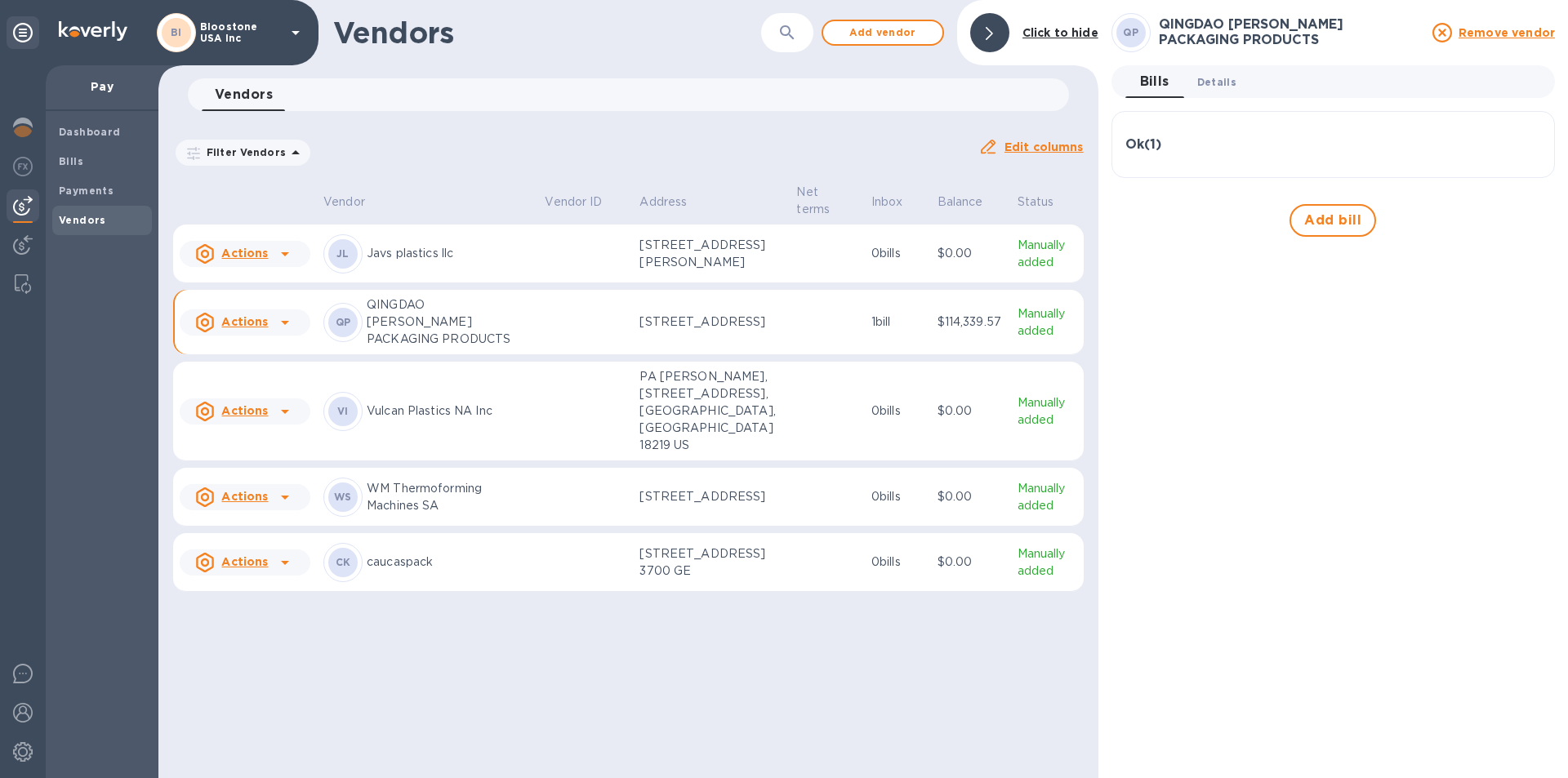
click at [1217, 84] on span "Details 0" at bounding box center [1217, 82] width 40 height 17
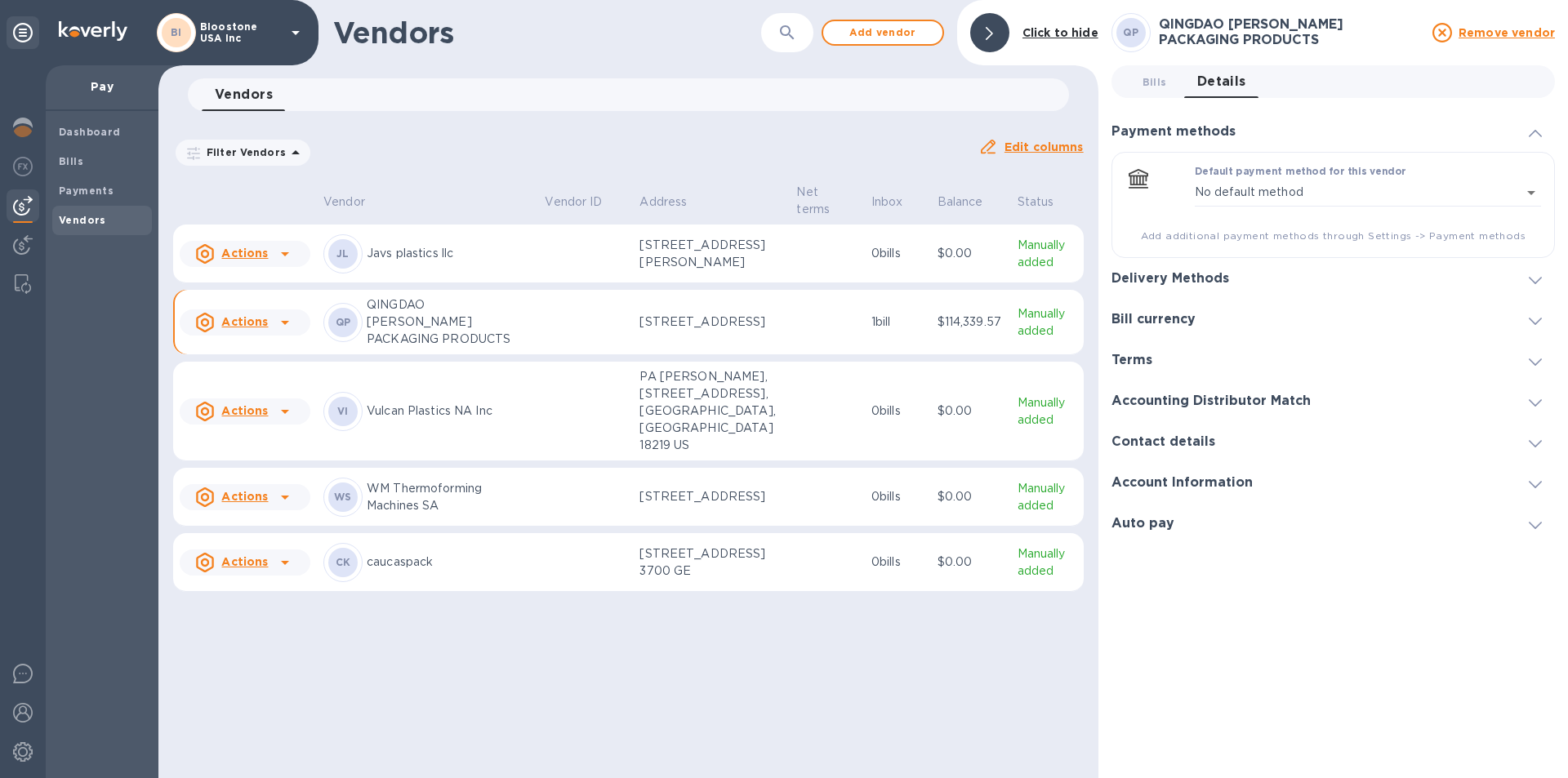
click at [1364, 278] on div at bounding box center [1372, 278] width 260 height 1
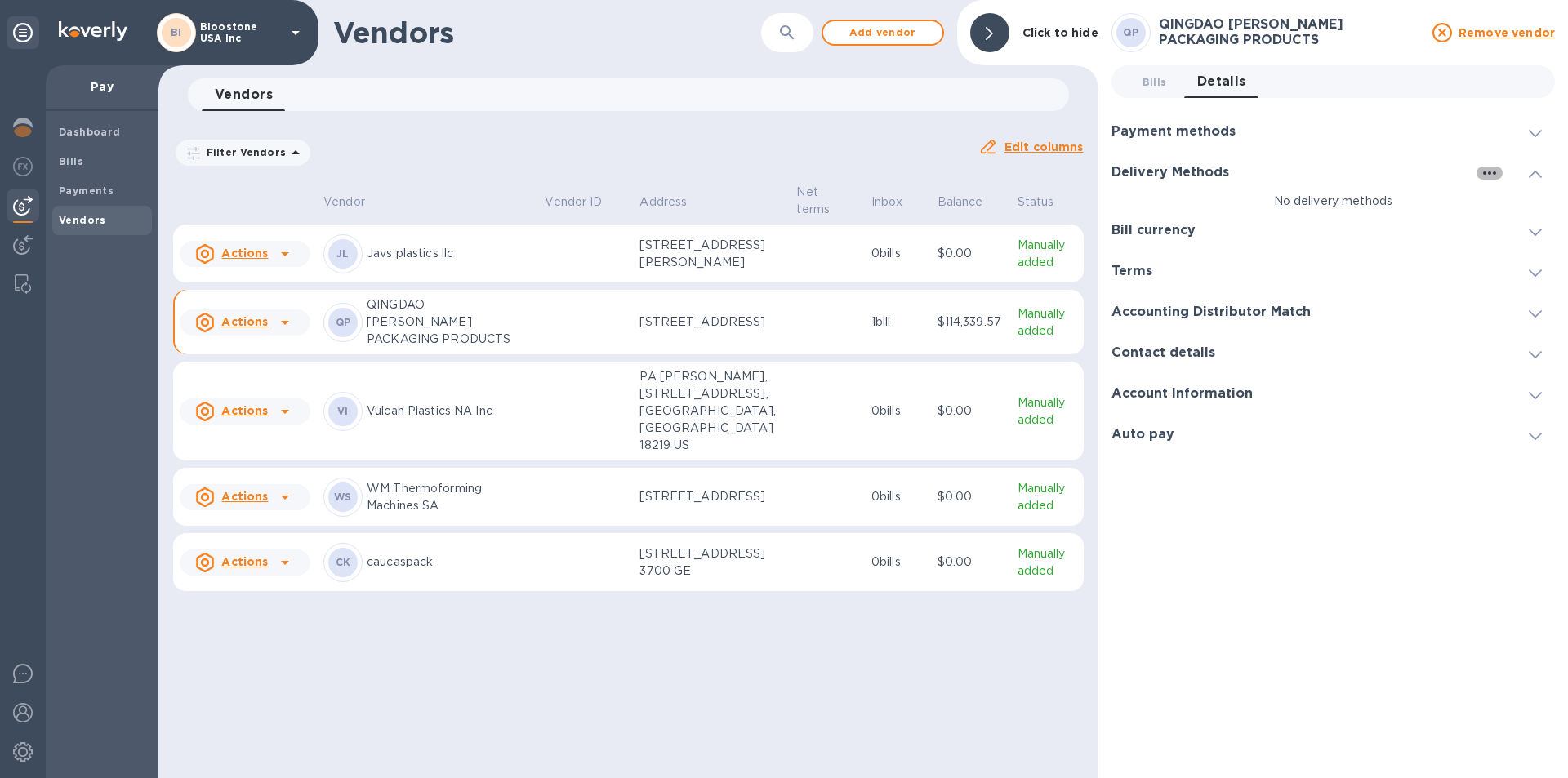
click at [1493, 176] on icon "button" at bounding box center [1489, 173] width 20 height 20
click at [1502, 205] on p "Add new" at bounding box center [1510, 206] width 54 height 16
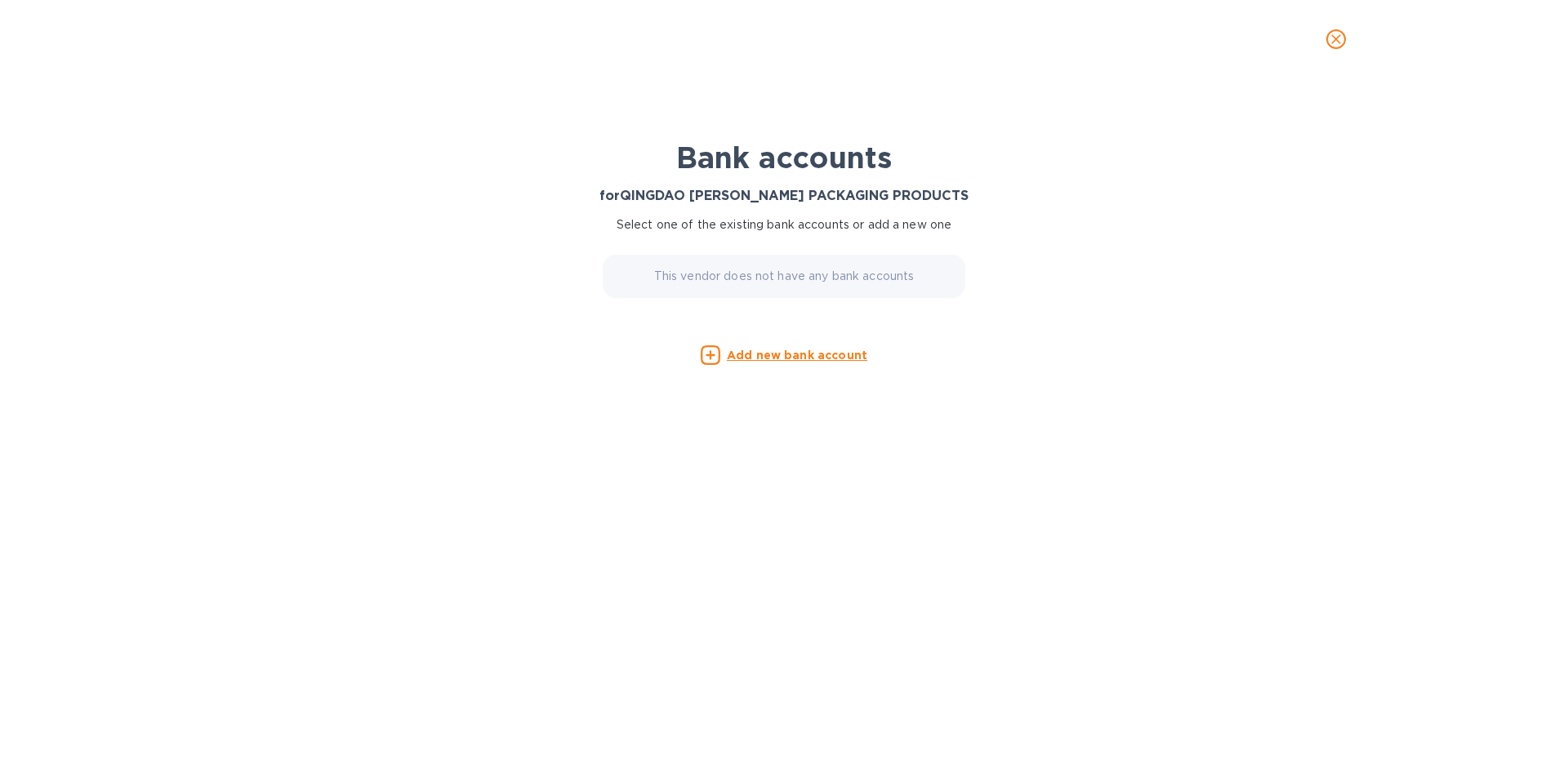
click at [807, 358] on u "Add new bank account" at bounding box center [796, 355] width 140 height 13
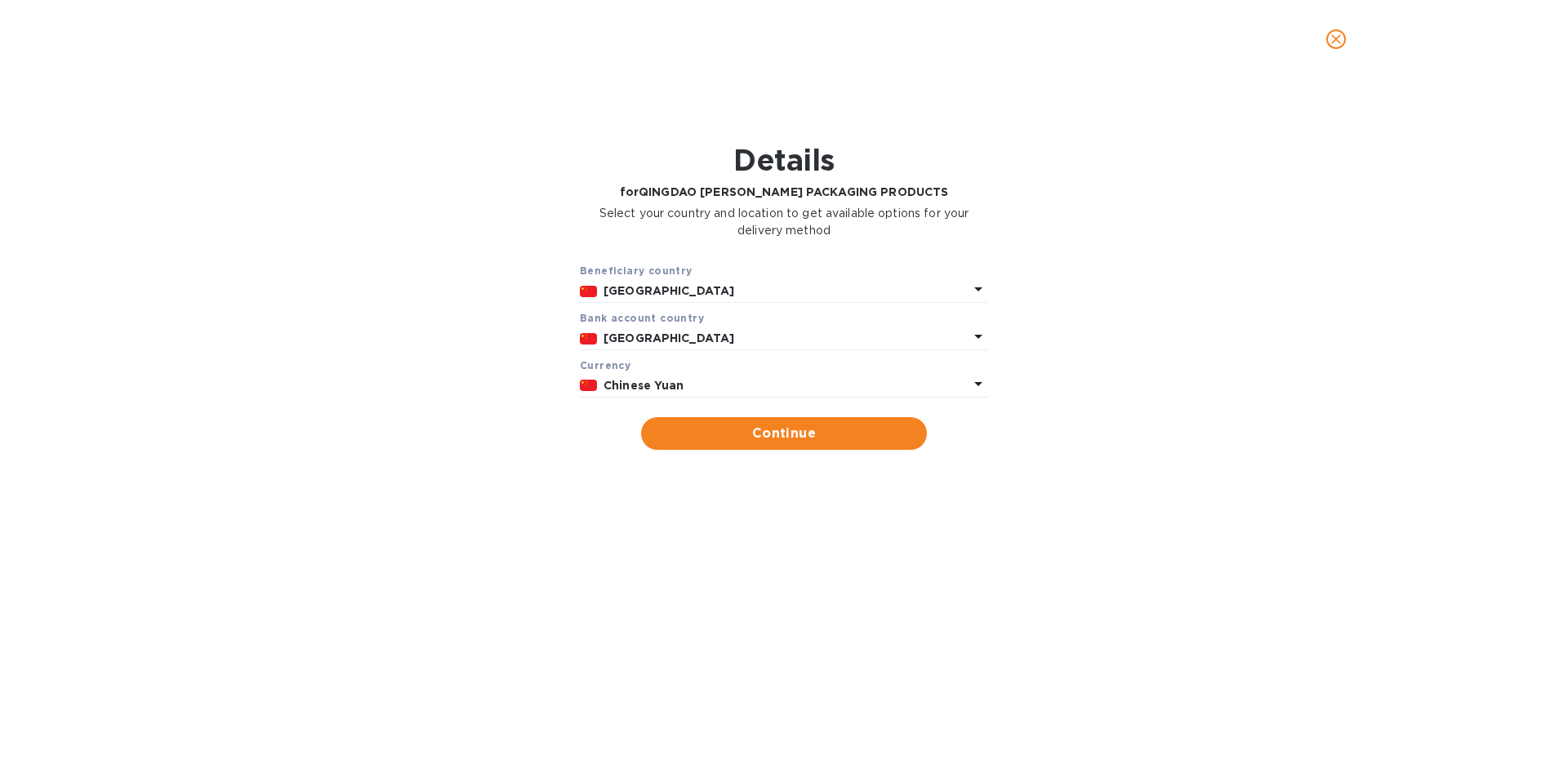
click at [780, 387] on p "Chinese Yuan" at bounding box center [785, 386] width 365 height 17
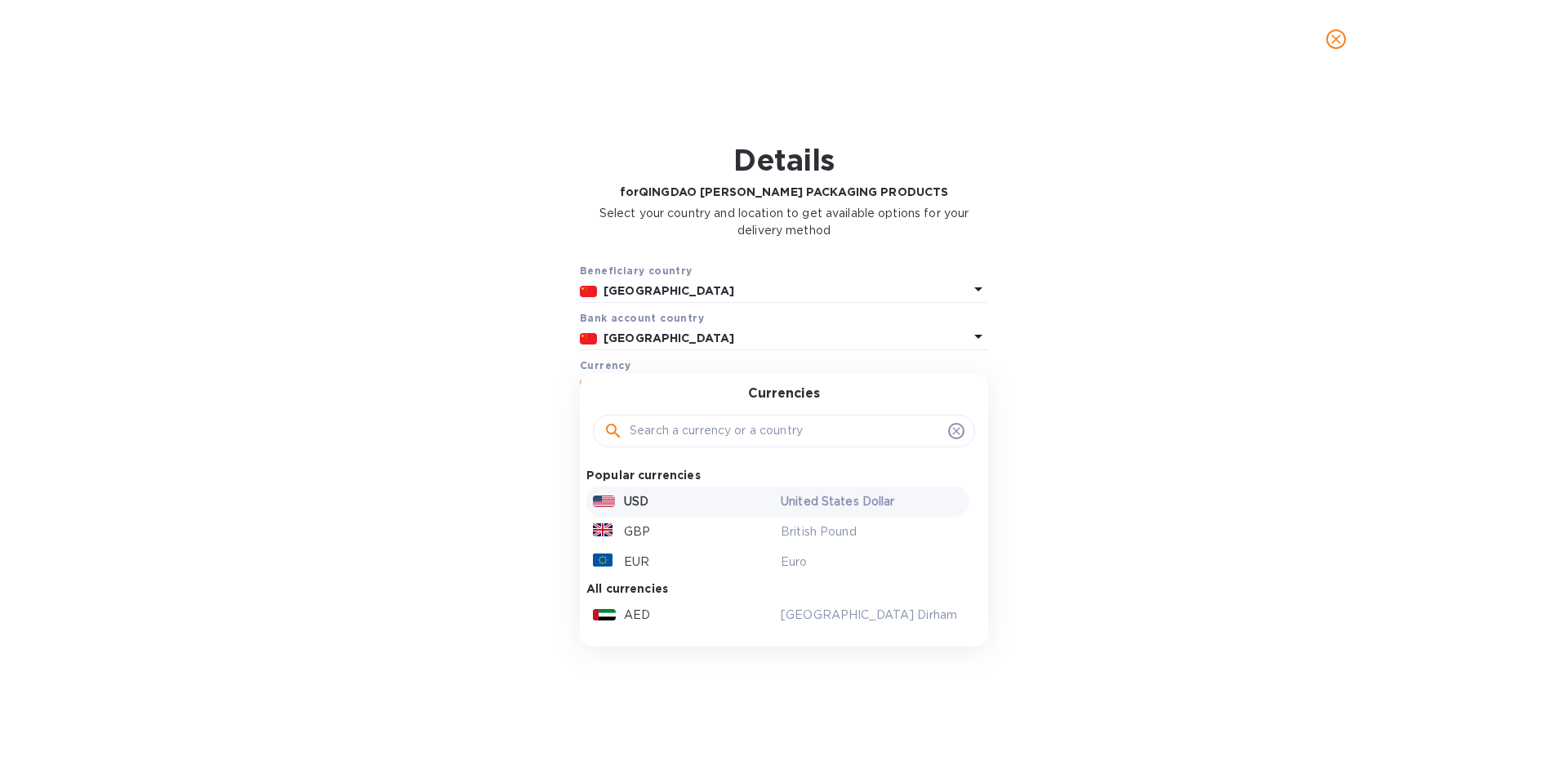
click at [717, 514] on div "USD United States Dollar" at bounding box center [777, 501] width 382 height 30
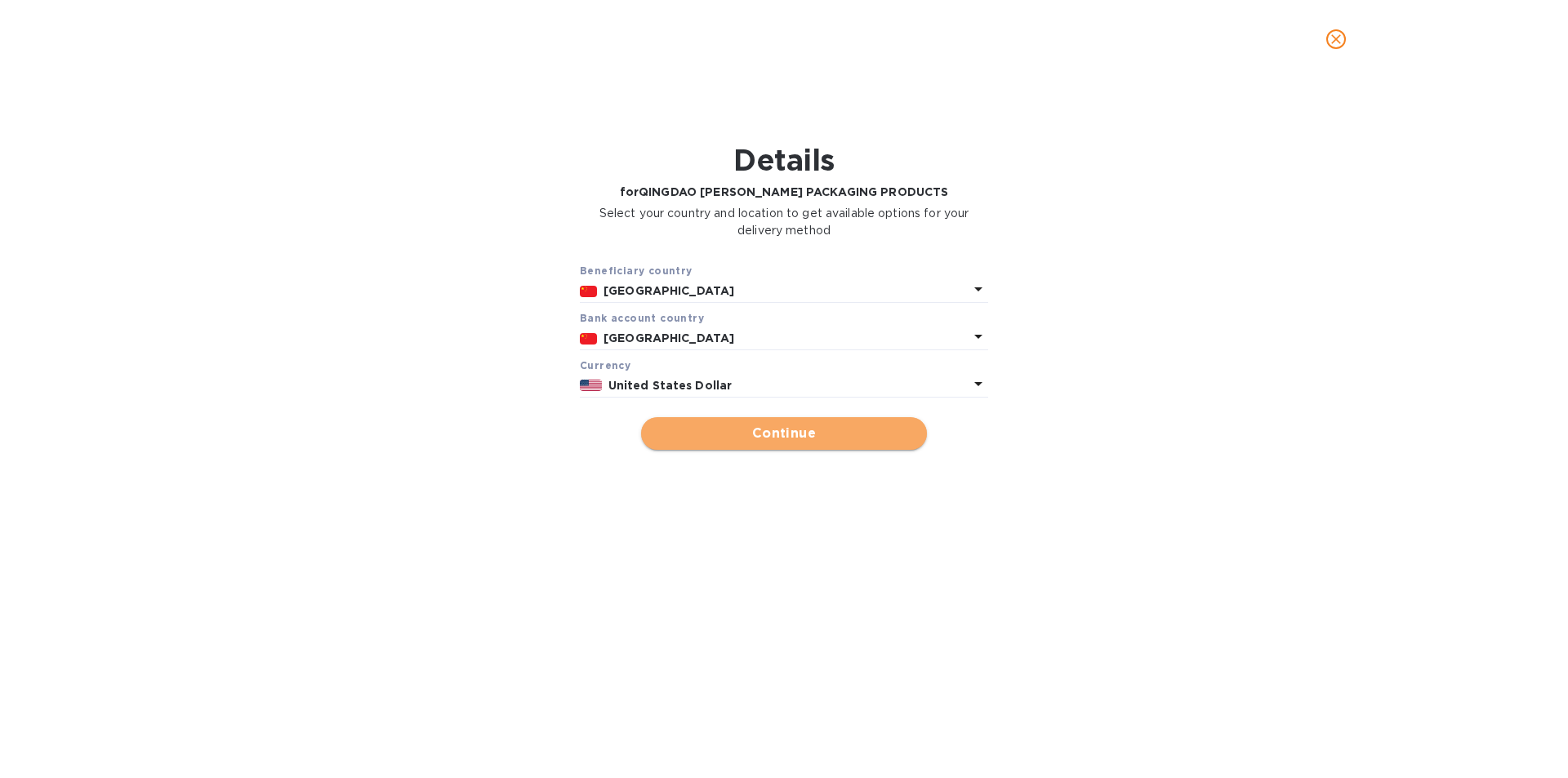
click at [773, 445] on button "Continue" at bounding box center [784, 434] width 286 height 33
type input "QINGDAO [PERSON_NAME] PACKAGING PRODUCTS"
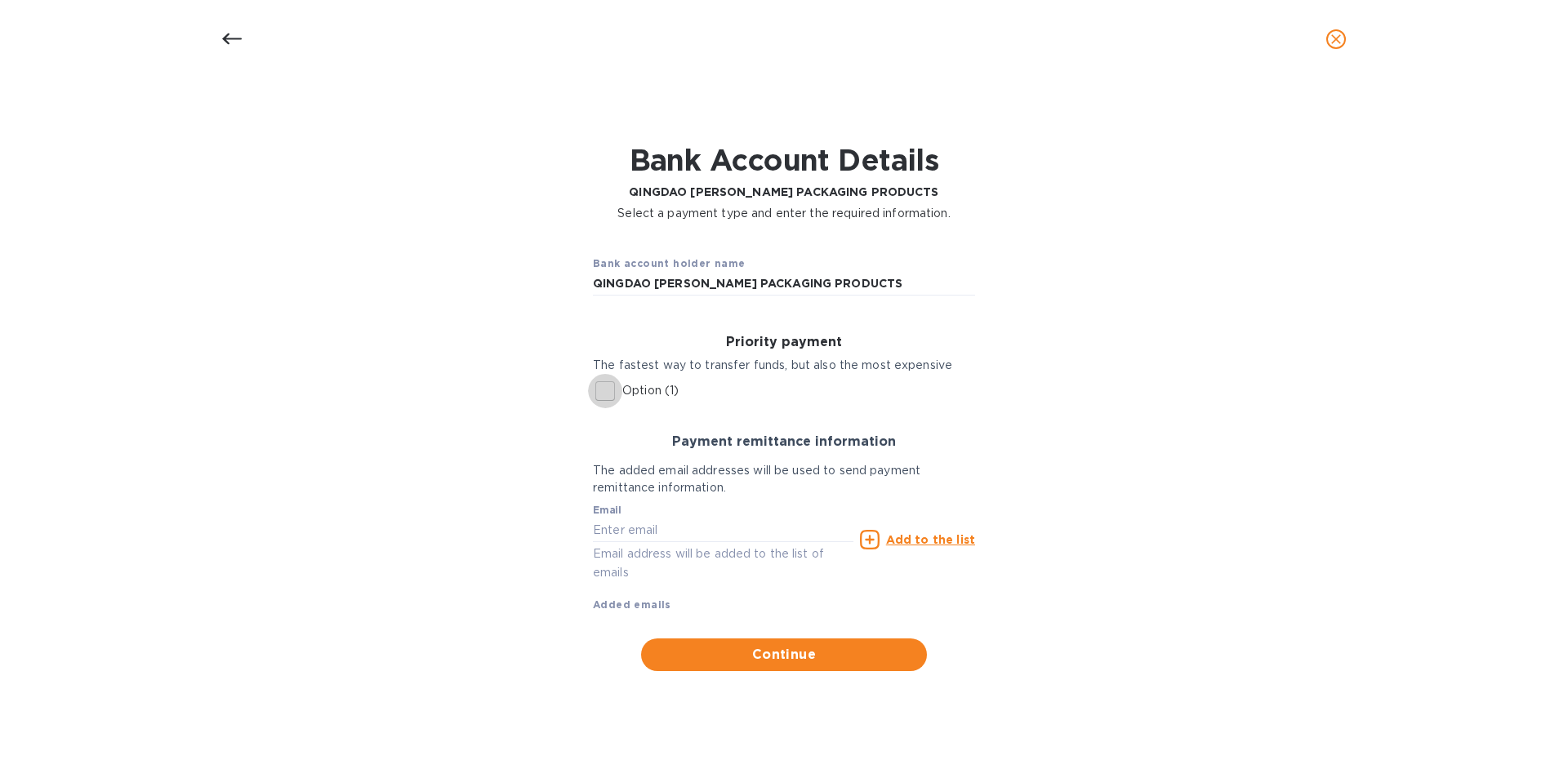
click at [605, 395] on input "Option (1)" at bounding box center [605, 391] width 34 height 34
checkbox input "true"
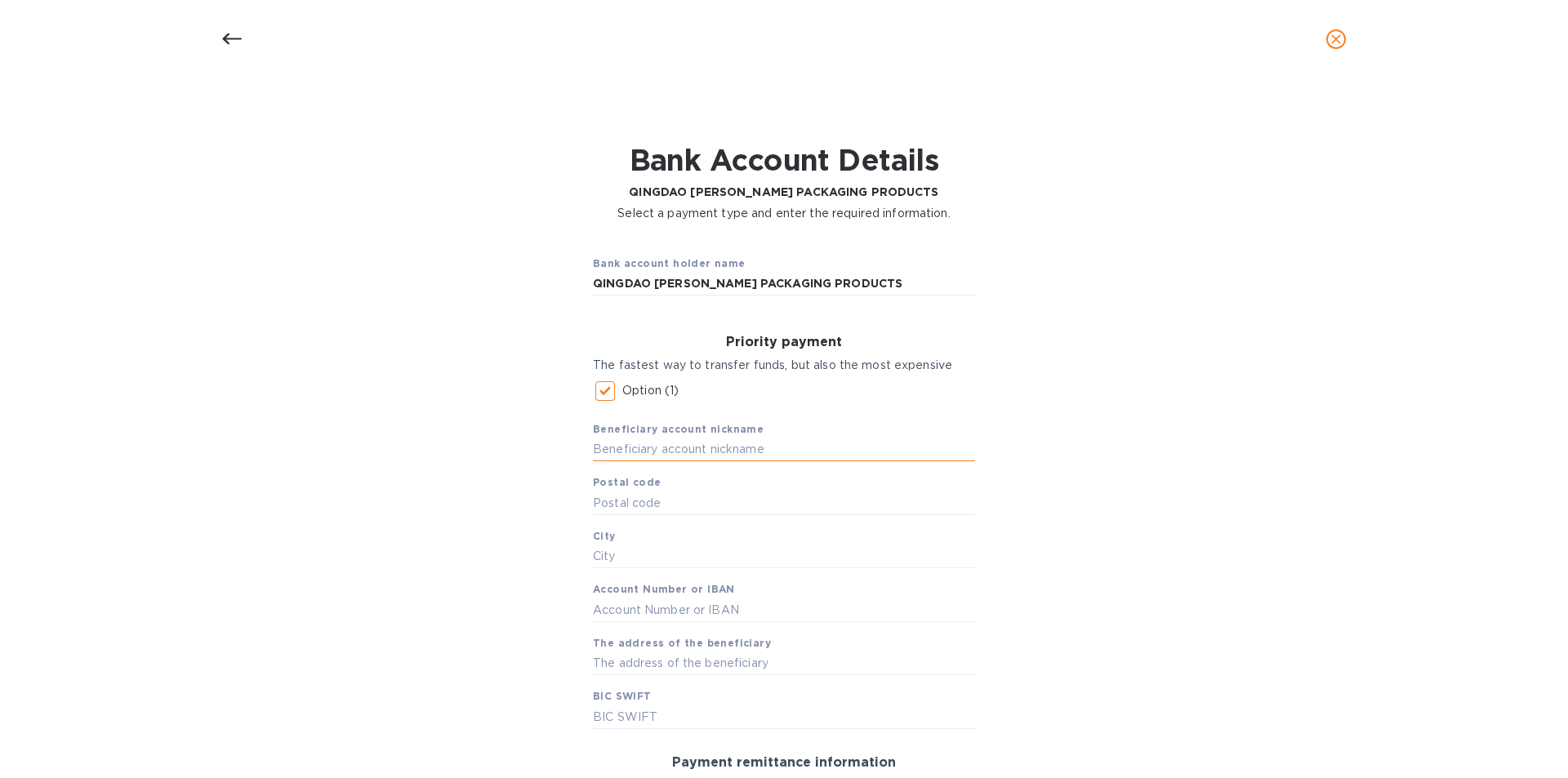
click at [659, 448] on input "text" at bounding box center [784, 449] width 382 height 25
paste input "QINGDAO [PERSON_NAME] PACKAGING PRODUCTS"
type input "QINGDAO [PERSON_NAME] PACKAGING PRODUCTS"
click at [607, 503] on input "text" at bounding box center [784, 502] width 382 height 25
type input "00000"
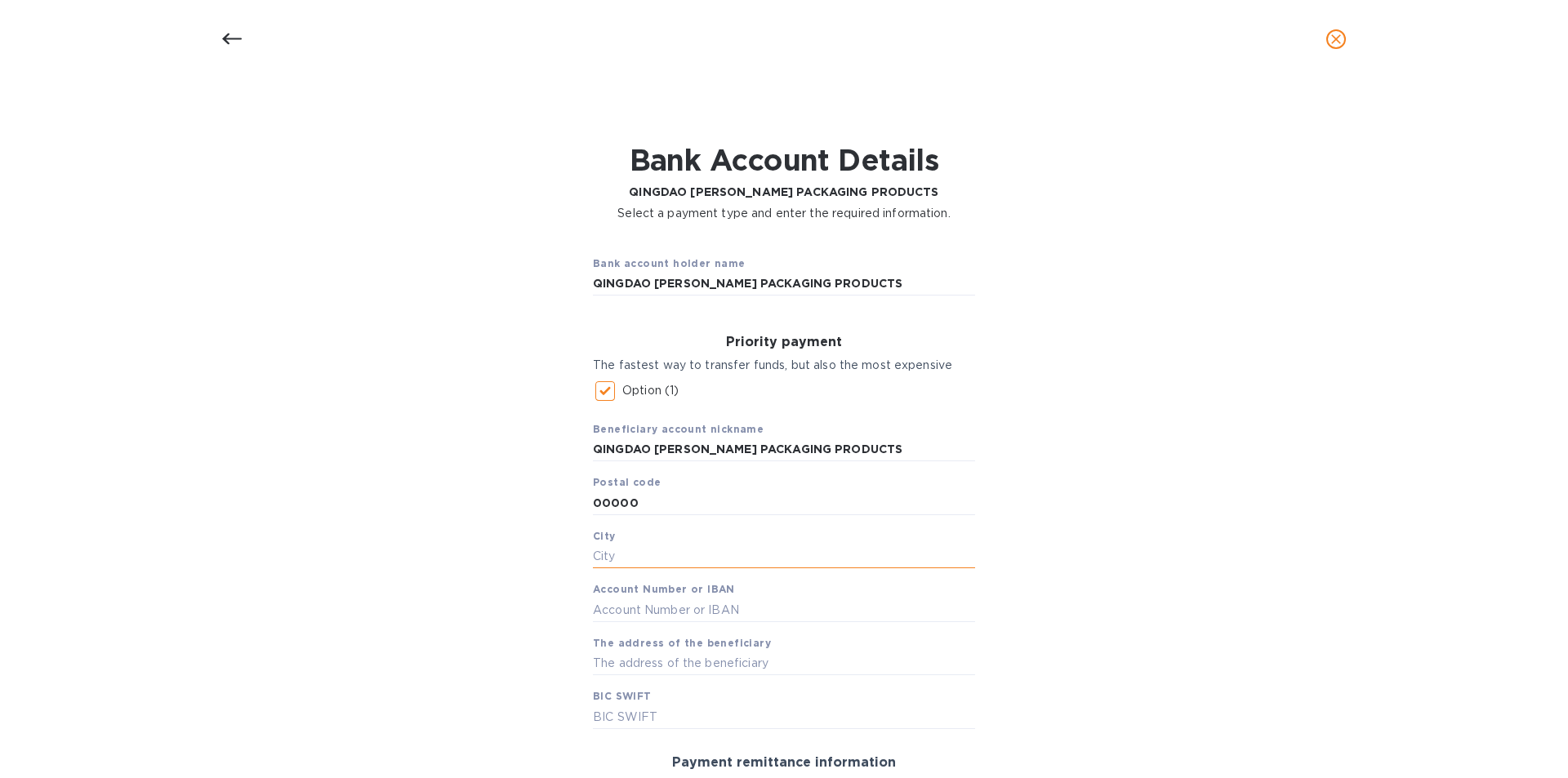
click at [613, 553] on input "text" at bounding box center [784, 556] width 382 height 25
type input "[GEOGRAPHIC_DATA]"
click at [619, 610] on input "text" at bounding box center [784, 610] width 382 height 25
type input "532908600532902"
click at [665, 671] on input "text" at bounding box center [784, 664] width 382 height 25
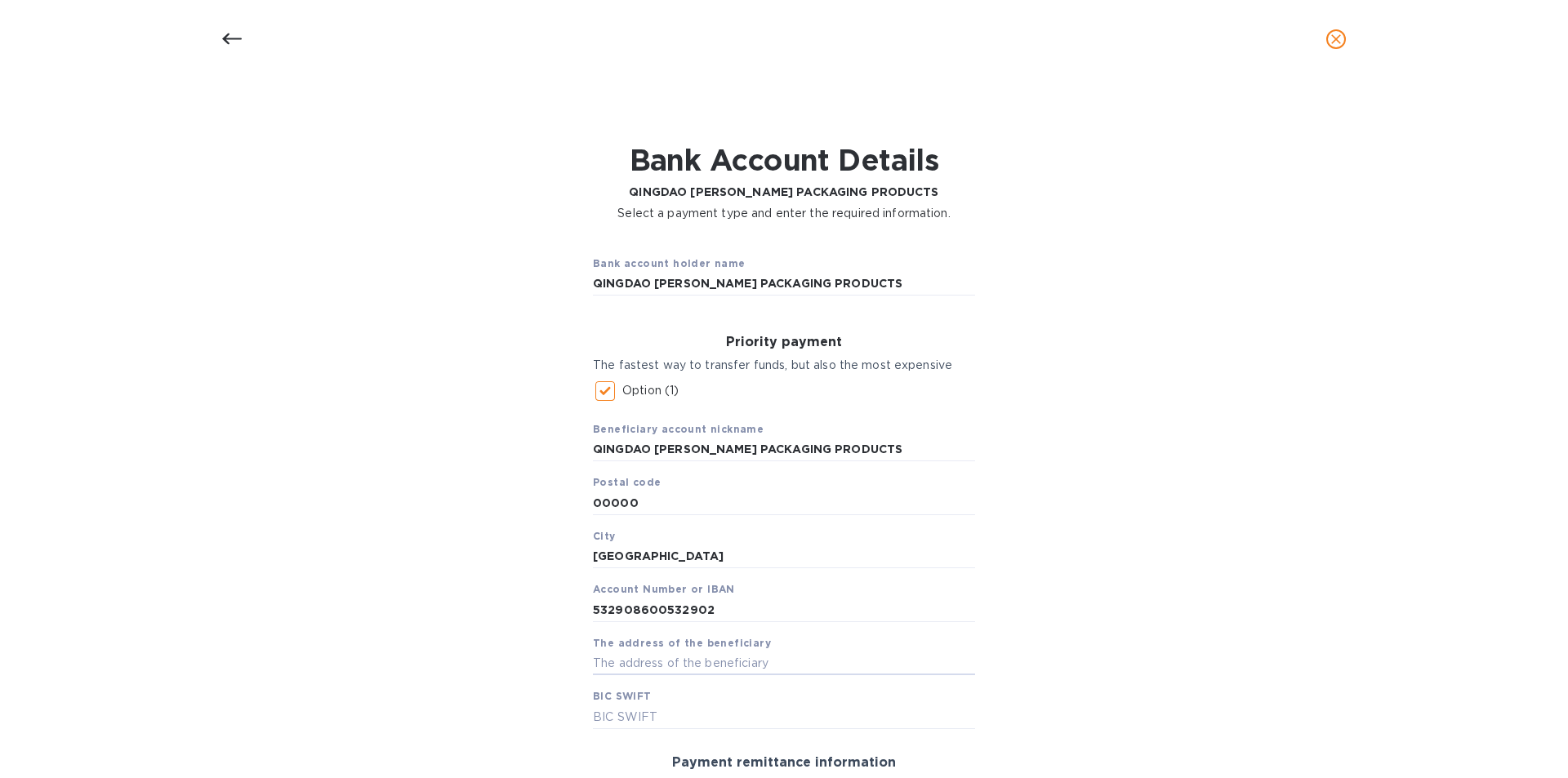
paste input "Room 602 Entrance 4 Building 1"
type input "Room 602 Entrance 4 Building 1 QINGDAO SHANDONG CHINA"
click at [724, 725] on input "text" at bounding box center [784, 716] width 382 height 25
type input "[SWIFT_CODE]"
click at [1178, 425] on div "Bank account holder name QINGDAO GARRETT PACKAGING PRODUCTS Priority payment Th…" at bounding box center [784, 617] width 1526 height 770
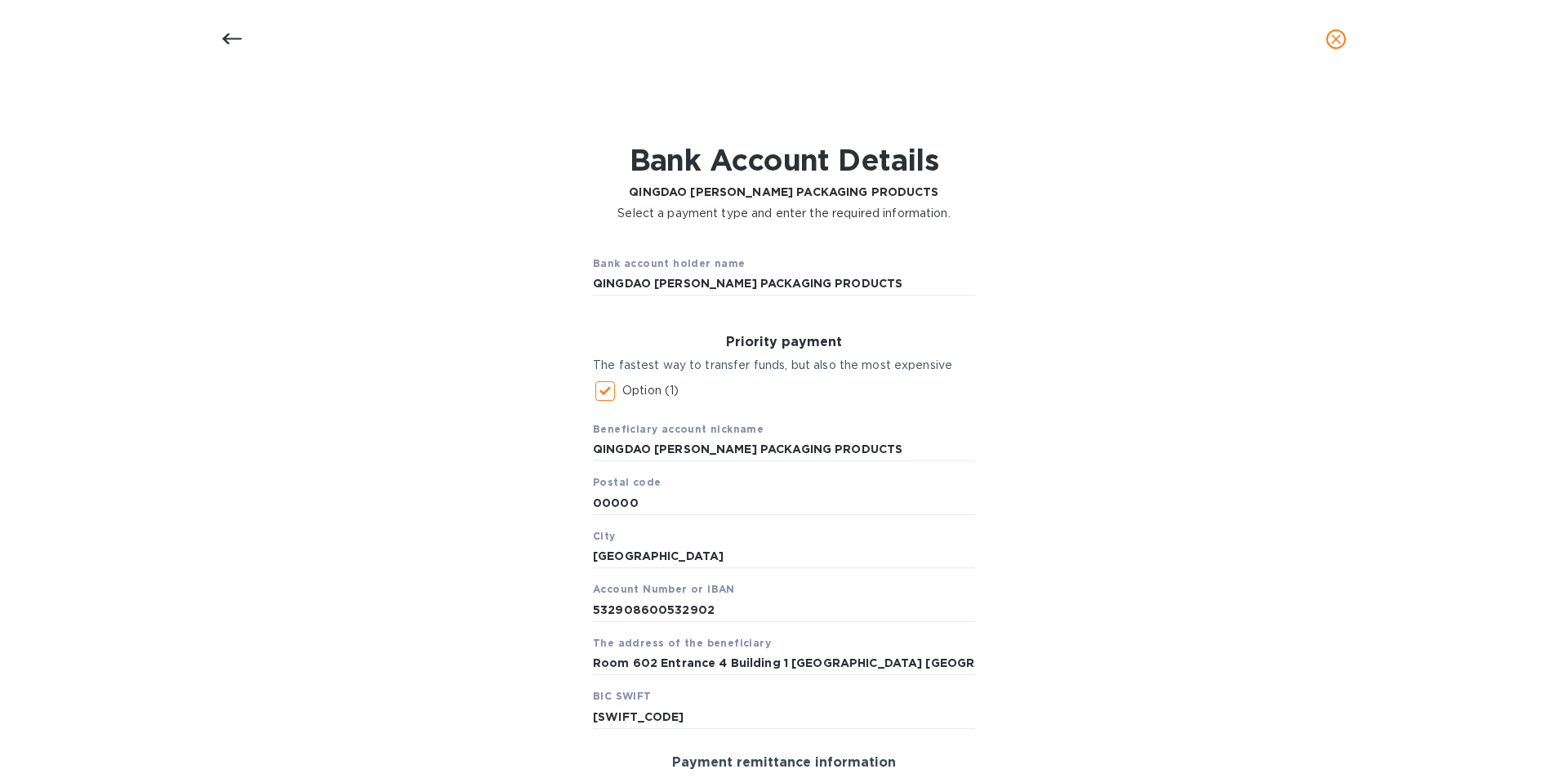
click at [1178, 425] on div "Bank account holder name QINGDAO GARRETT PACKAGING PRODUCTS Priority payment Th…" at bounding box center [784, 617] width 1526 height 770
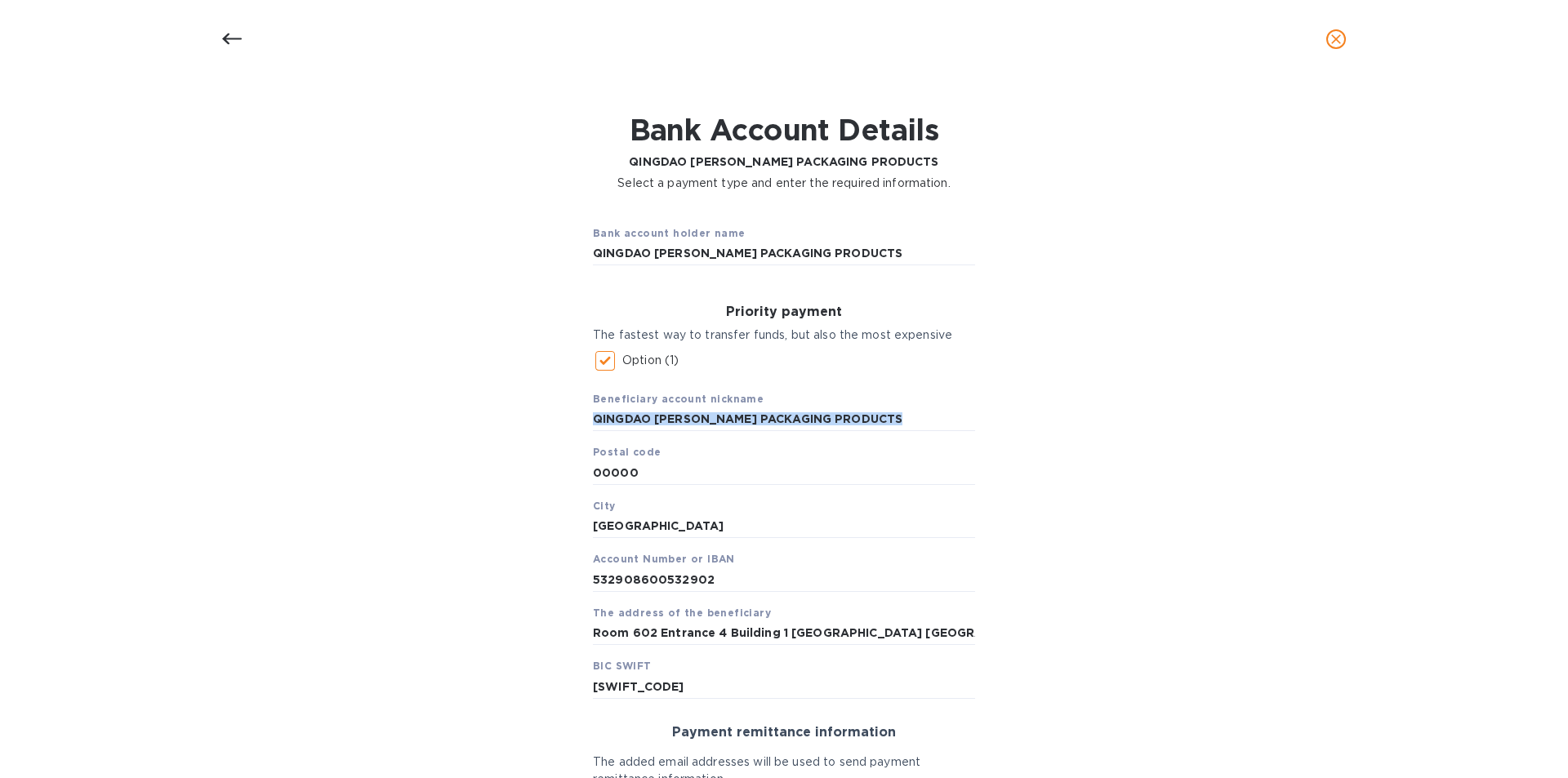
scroll to position [29, 0]
click at [1466, 578] on div "Bank account holder name QINGDAO GARRETT PACKAGING PRODUCTS Priority payment Th…" at bounding box center [784, 587] width 1526 height 770
click at [772, 335] on p "The fastest way to transfer funds, but also the most expensive" at bounding box center [784, 336] width 382 height 17
click at [1088, 514] on div "Bank account holder name QINGDAO GARRETT PACKAGING PRODUCTS Priority payment Th…" at bounding box center [784, 587] width 1526 height 770
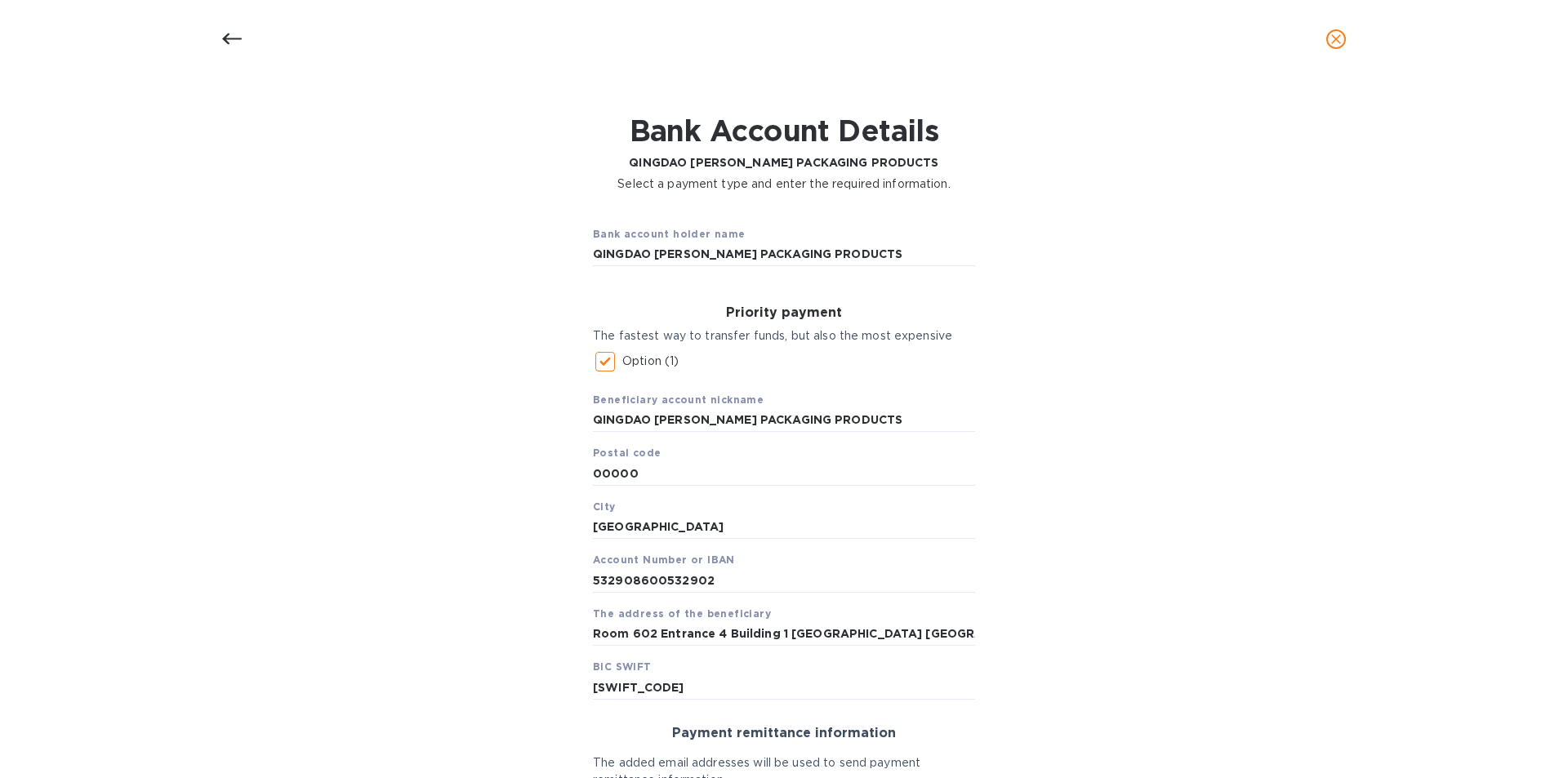
click at [1088, 514] on div "Bank account holder name QINGDAO GARRETT PACKAGING PRODUCTS Priority payment Th…" at bounding box center [784, 587] width 1526 height 770
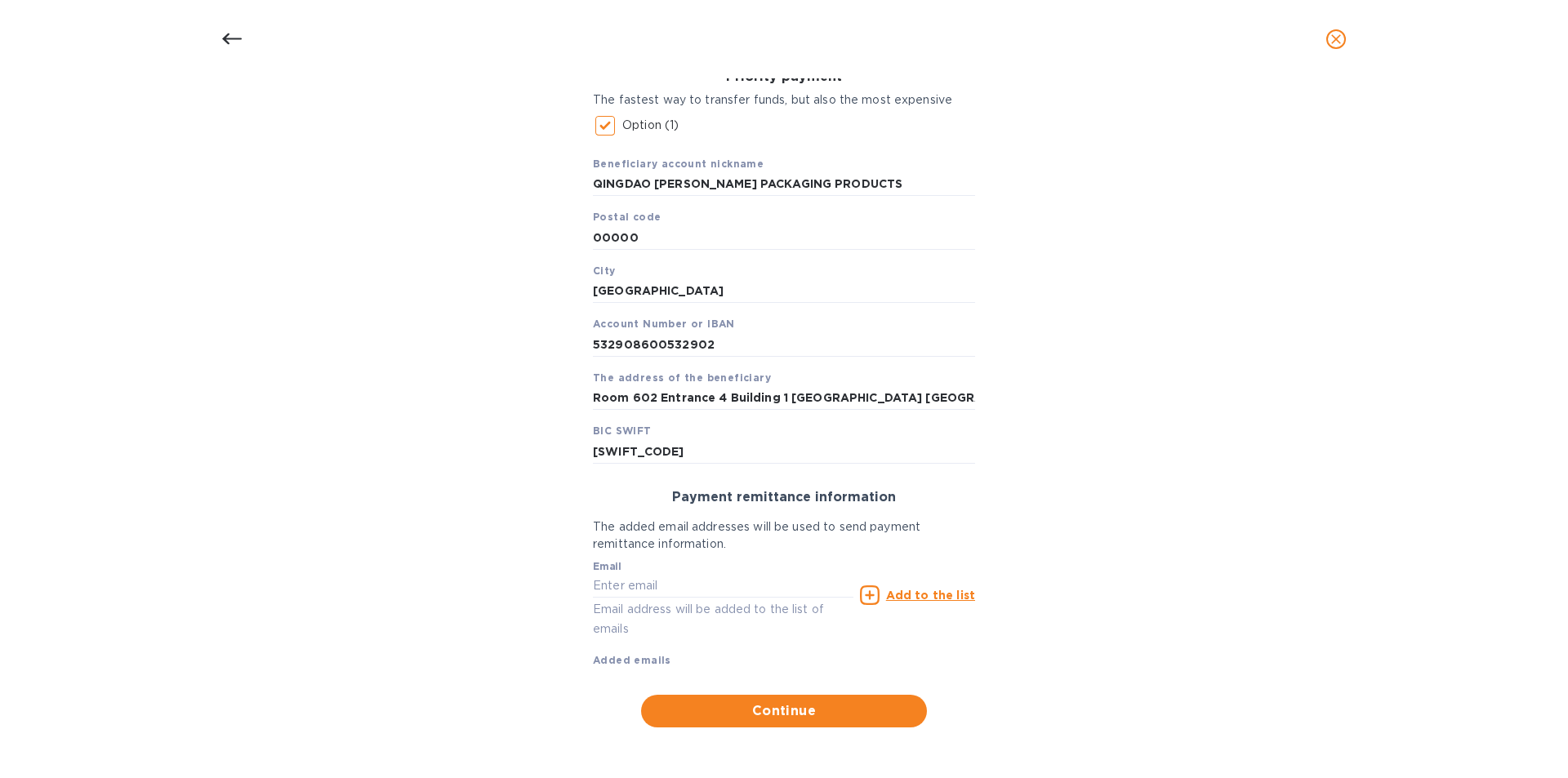
click at [729, 602] on p "Email address will be added to the list of emails" at bounding box center [723, 619] width 260 height 38
click at [732, 590] on input "text" at bounding box center [723, 586] width 260 height 25
type input "[PERSON_NAME][EMAIL_ADDRESS][DOMAIN_NAME]"
click at [916, 602] on u "Add to the list" at bounding box center [930, 594] width 89 height 13
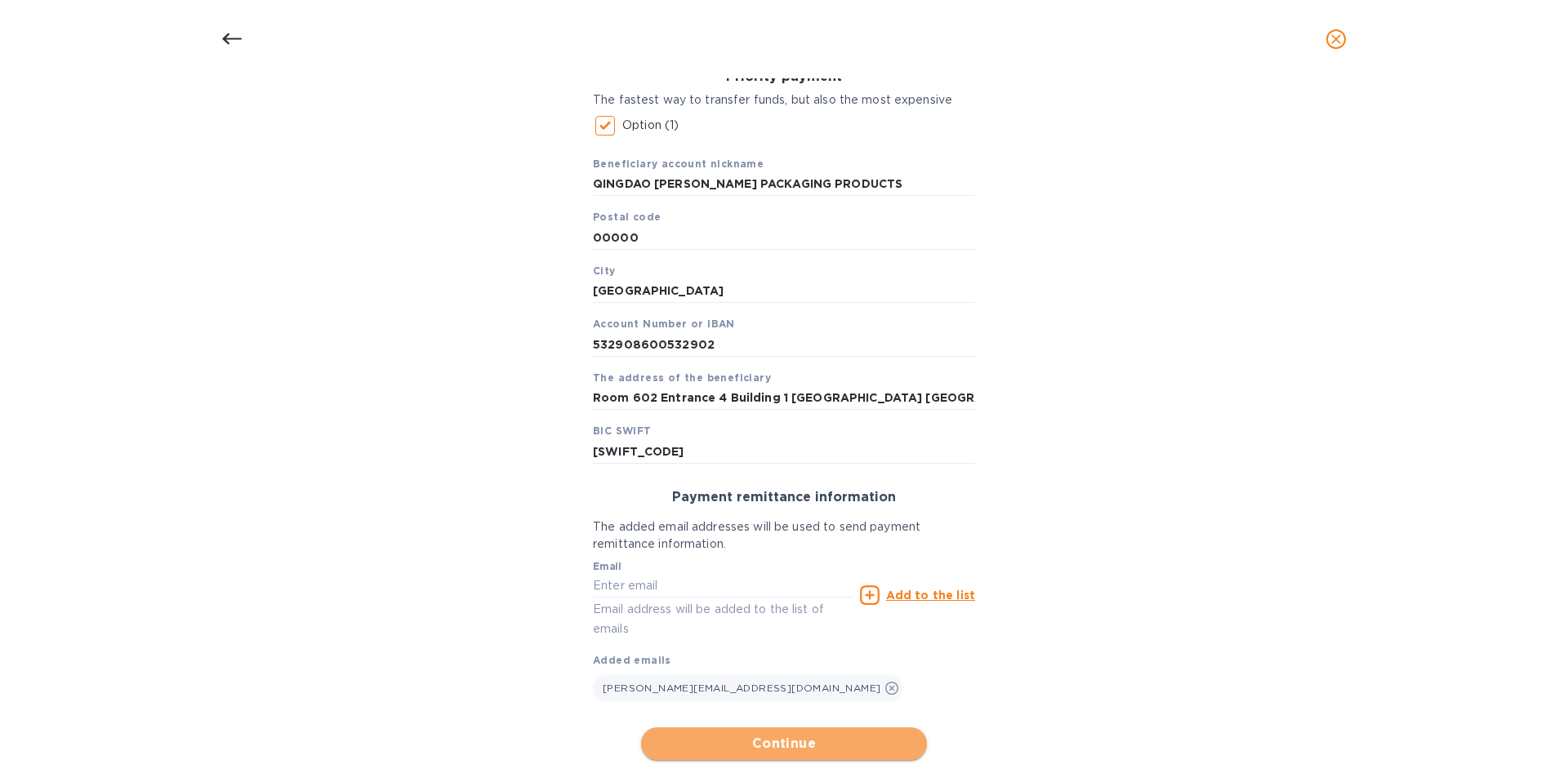
click at [850, 754] on button "Continue" at bounding box center [784, 744] width 286 height 33
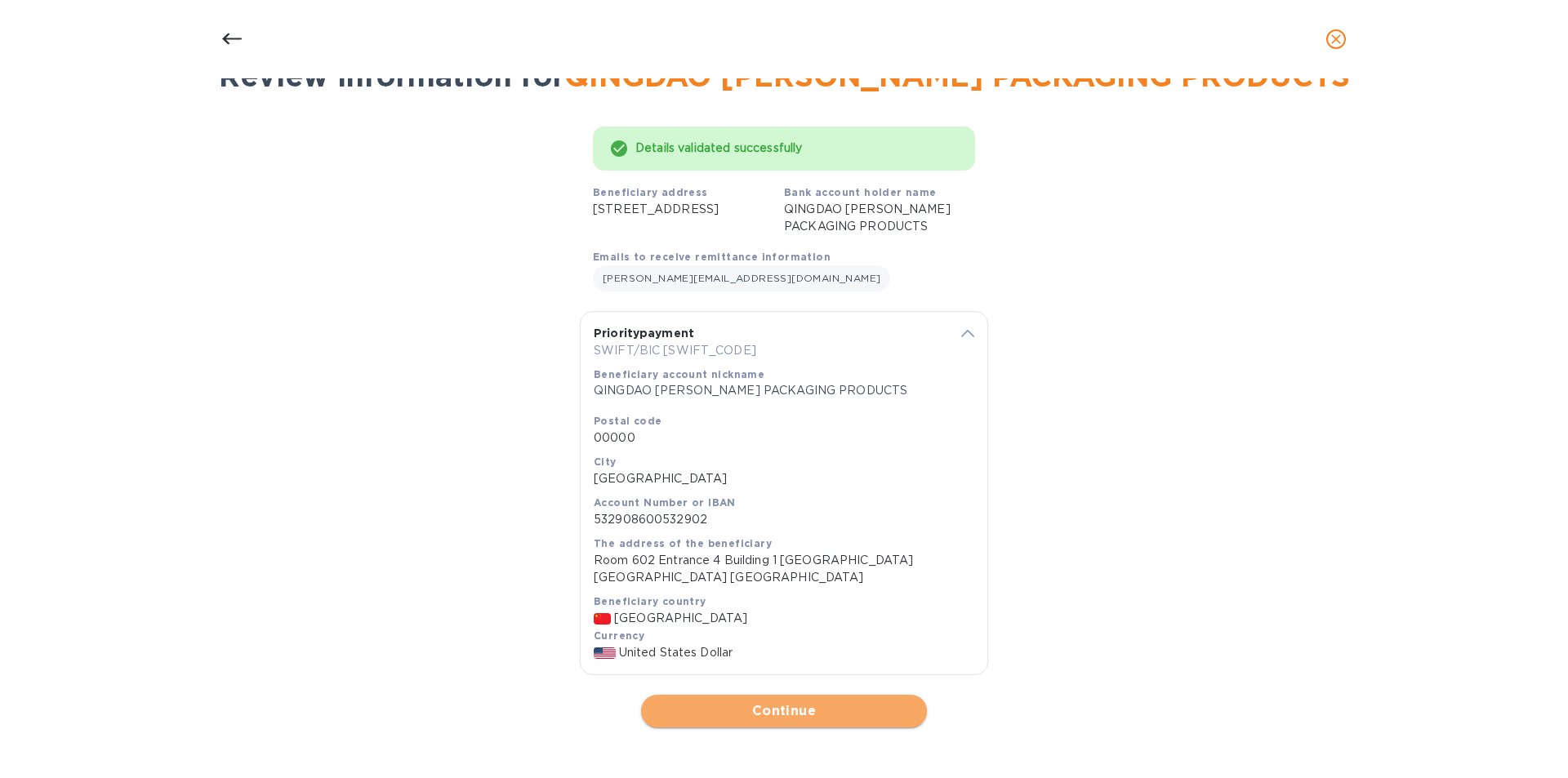
click at [835, 708] on span "Continue" at bounding box center [784, 710] width 259 height 20
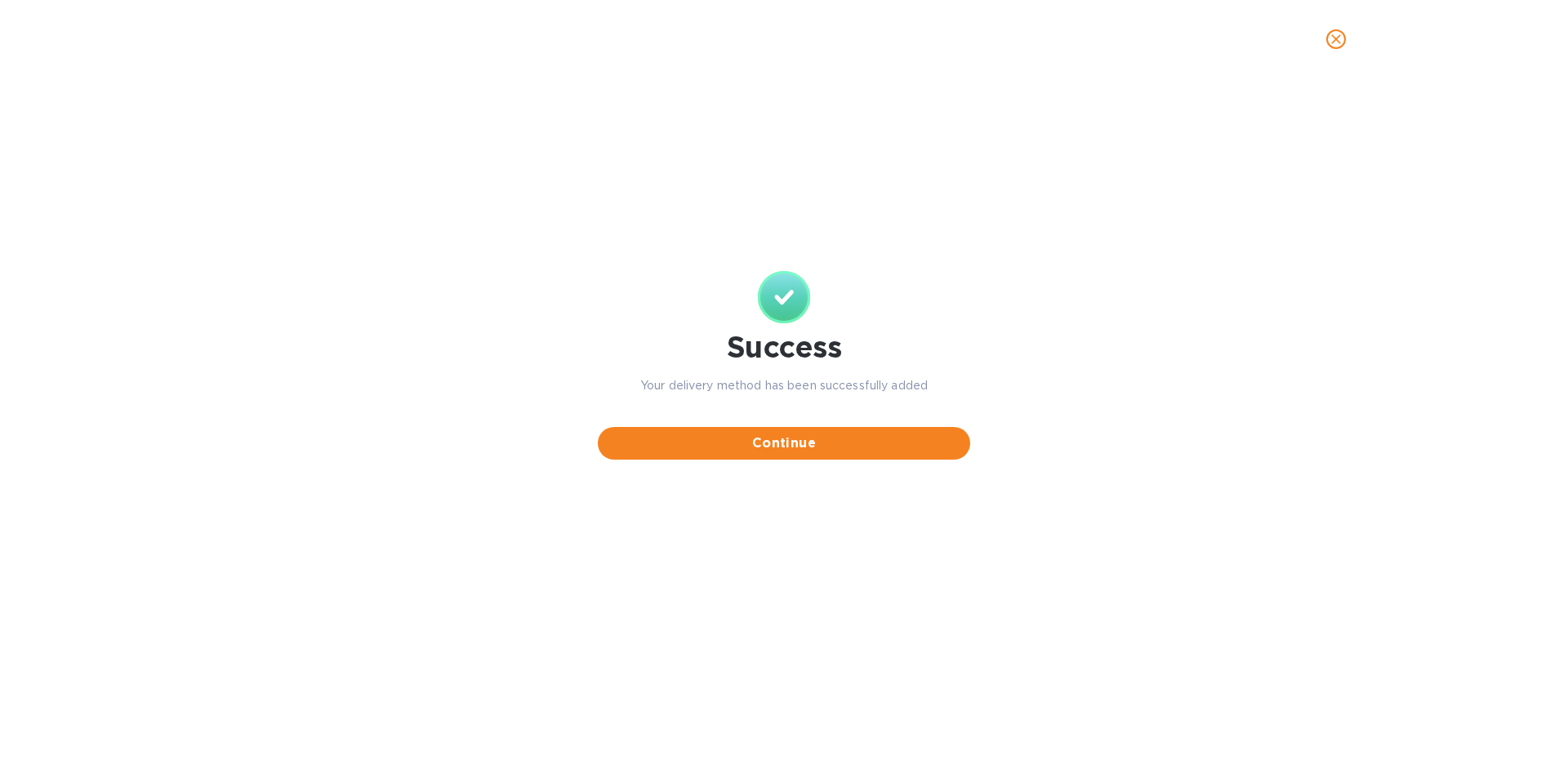
scroll to position [0, 0]
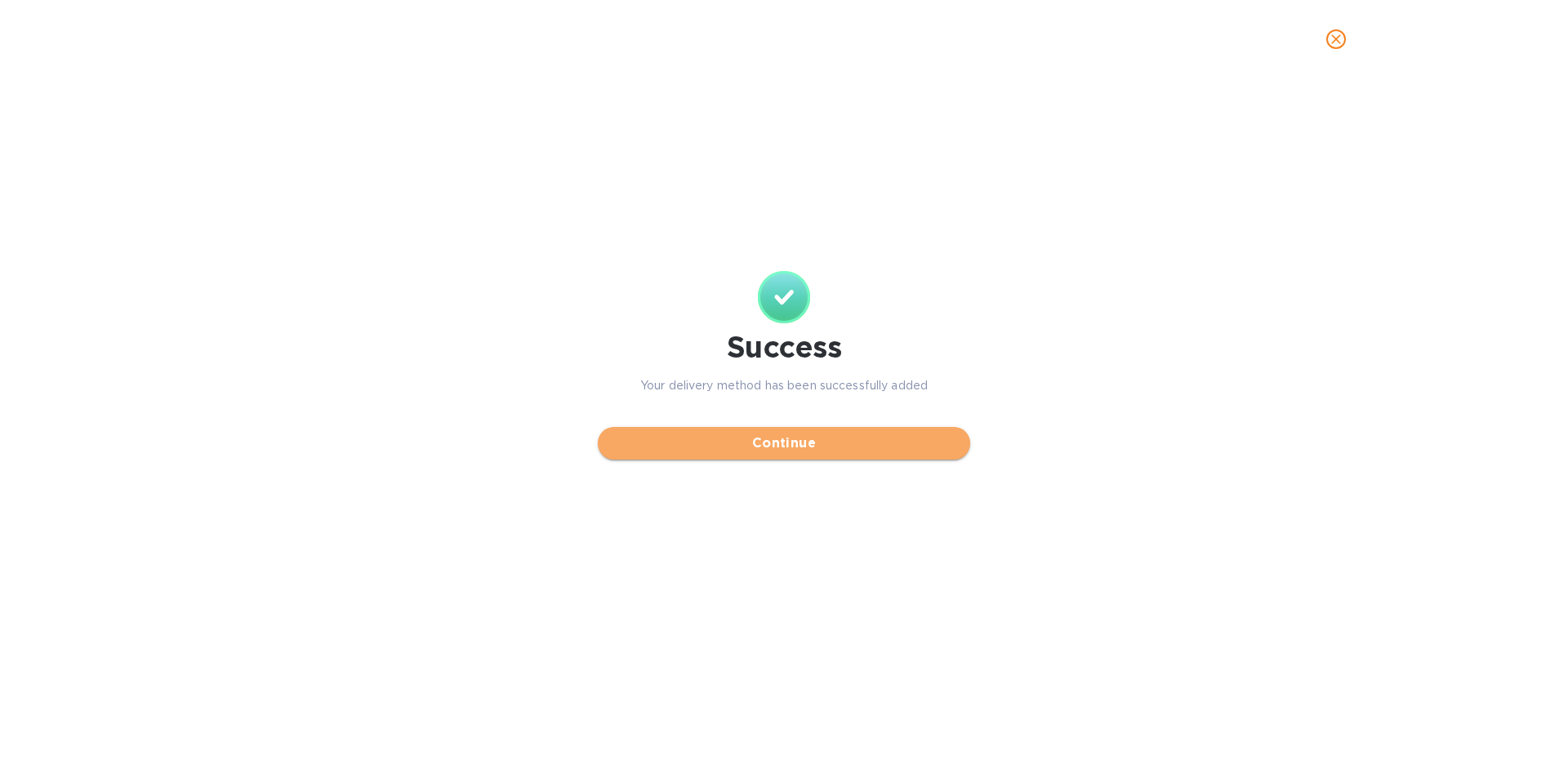
click at [824, 453] on span "Continue" at bounding box center [784, 443] width 346 height 20
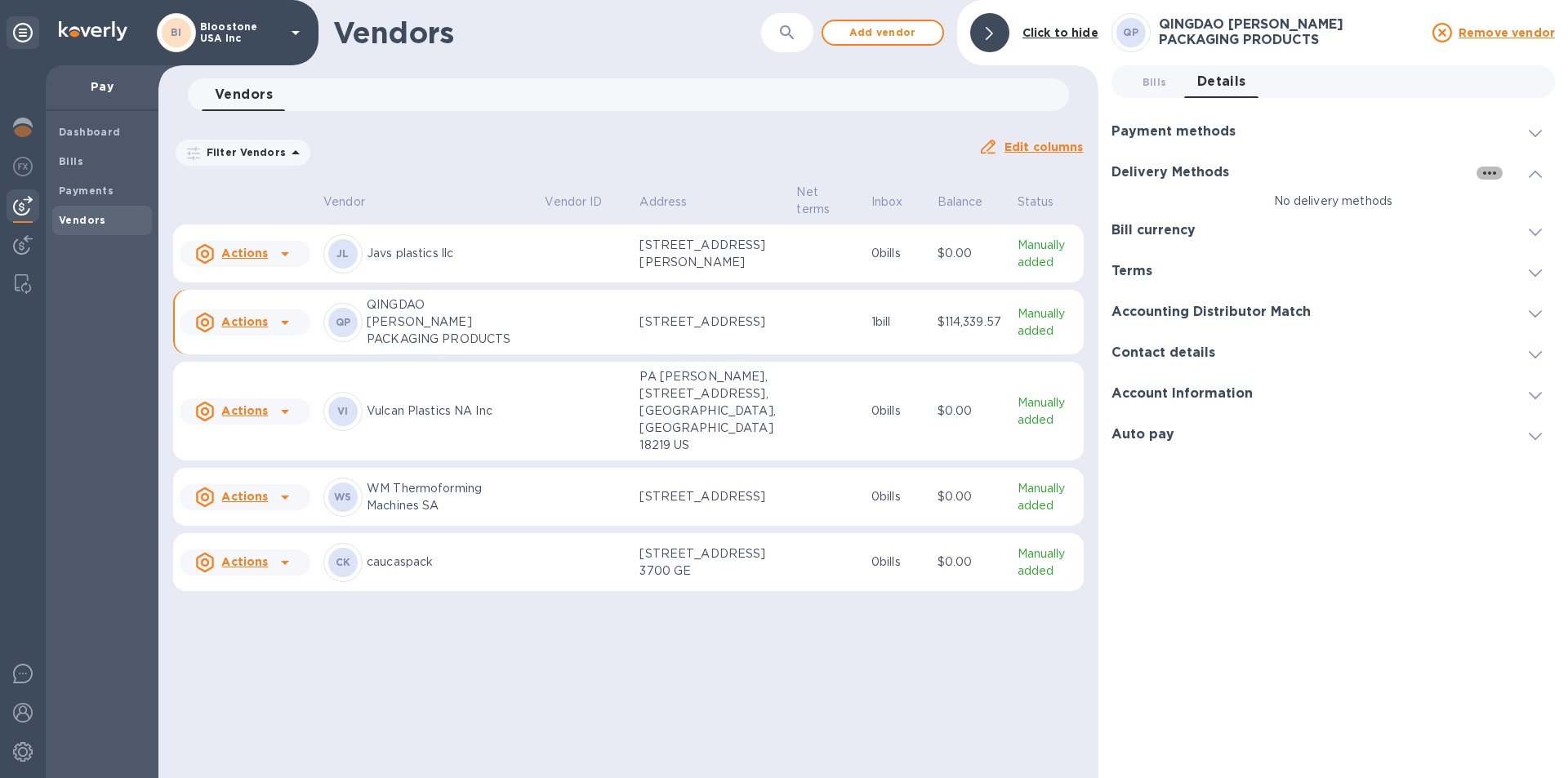
click at [1497, 173] on icon "button" at bounding box center [1489, 173] width 20 height 20
click at [1530, 130] on div at bounding box center [784, 389] width 1568 height 778
click at [1530, 130] on icon at bounding box center [1534, 133] width 13 height 8
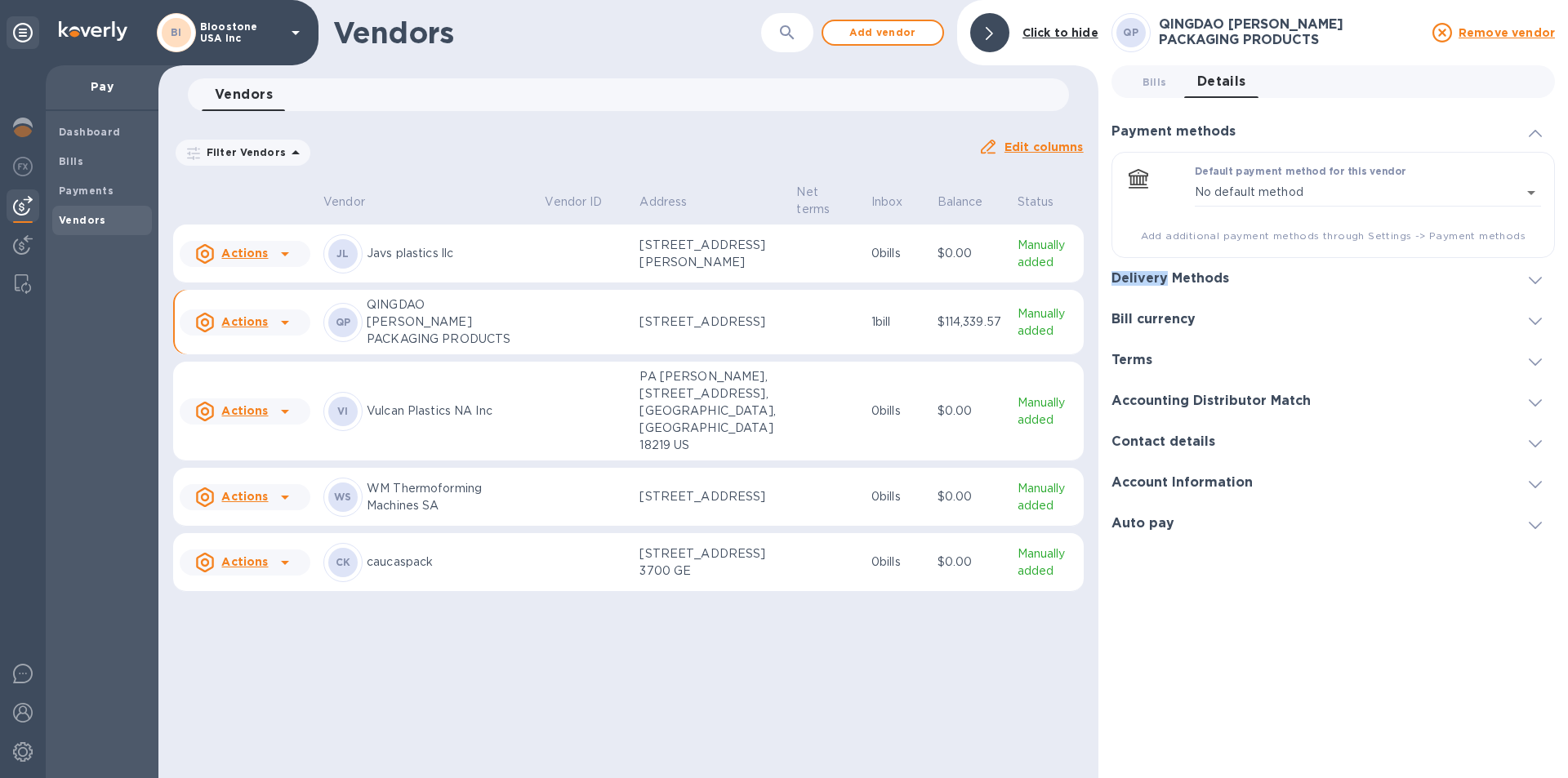
click at [1530, 130] on icon at bounding box center [1534, 133] width 13 height 8
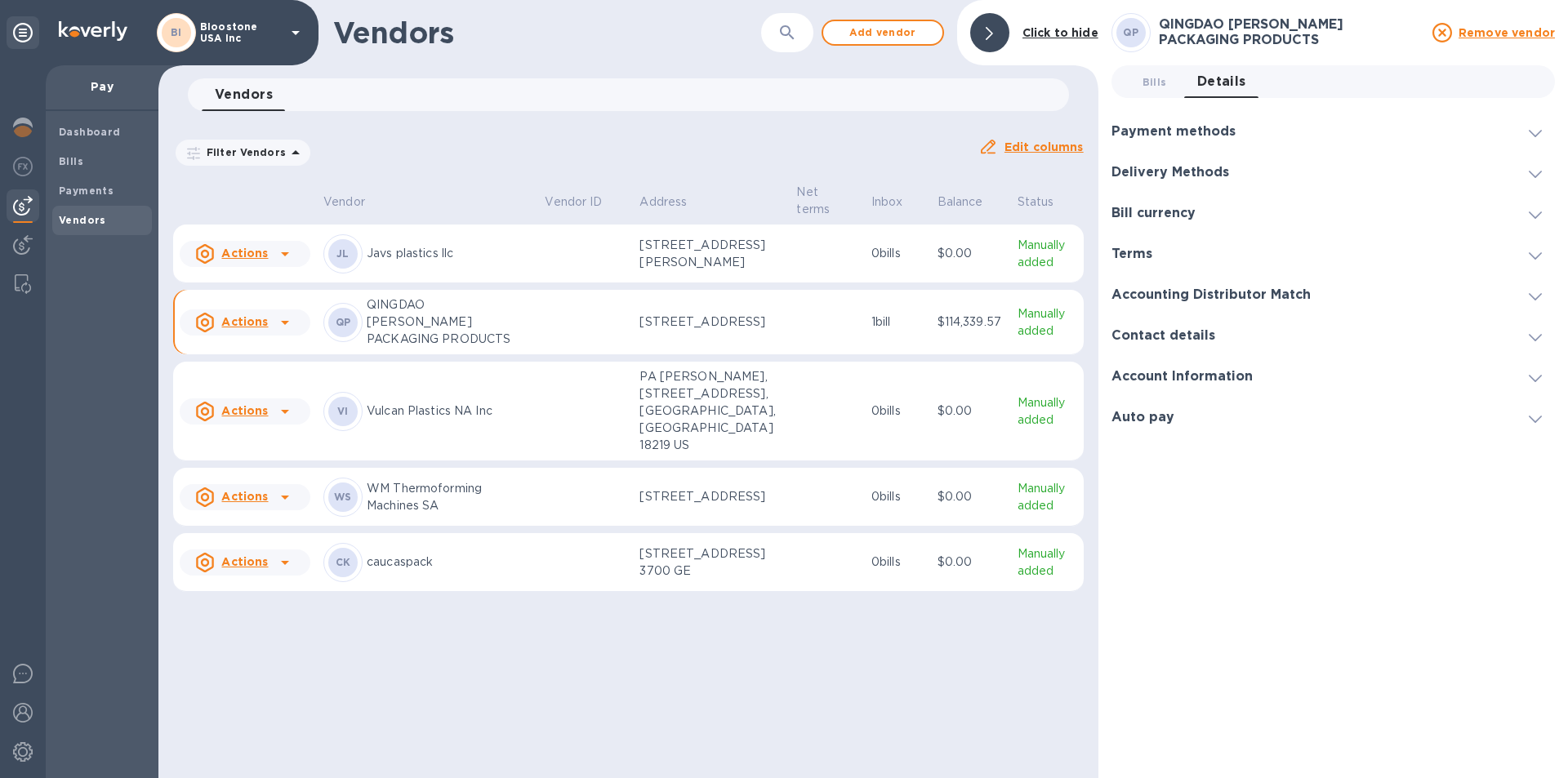
click at [1530, 130] on icon at bounding box center [1534, 133] width 13 height 8
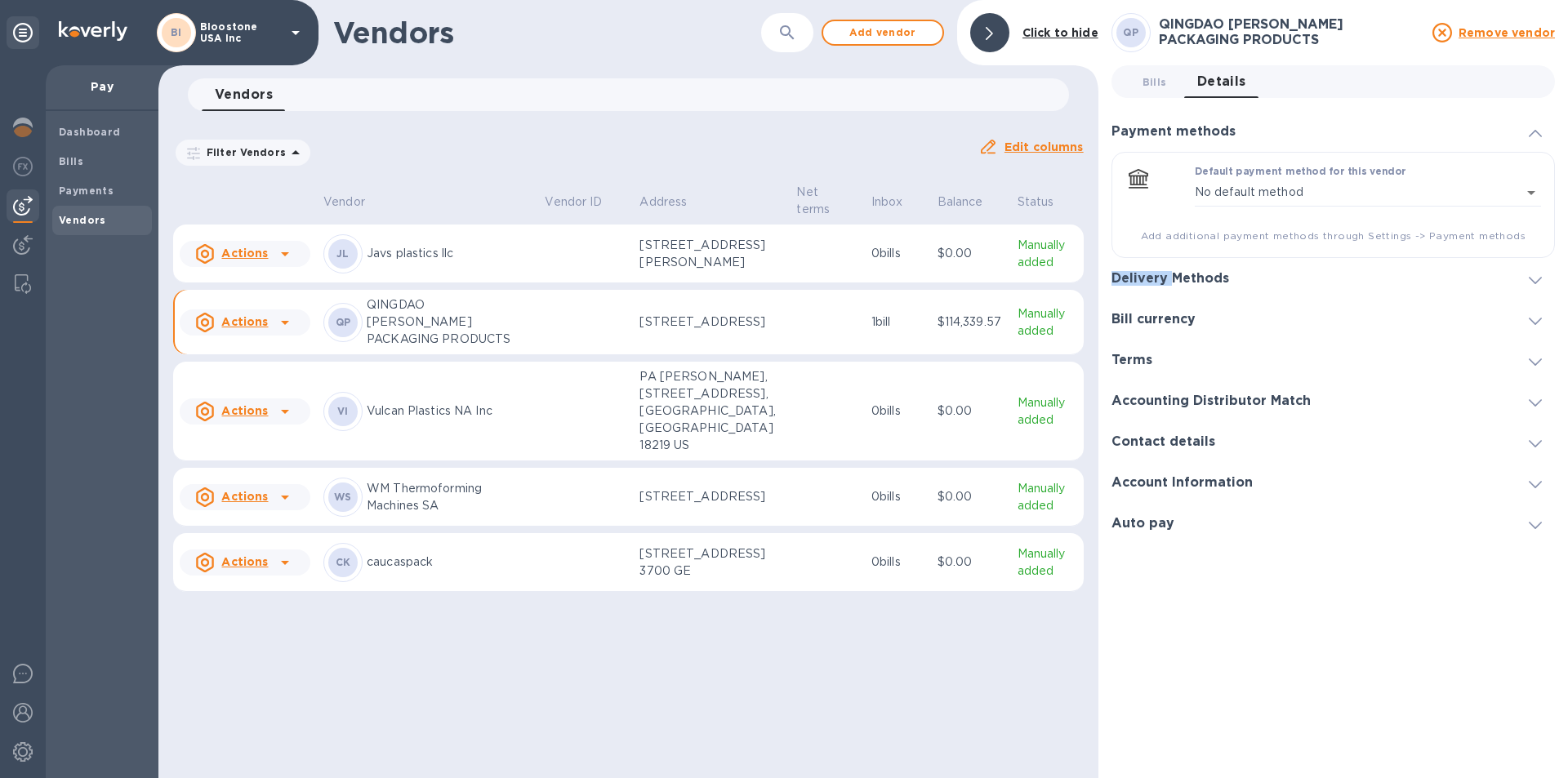
click at [1530, 130] on icon at bounding box center [1534, 133] width 13 height 8
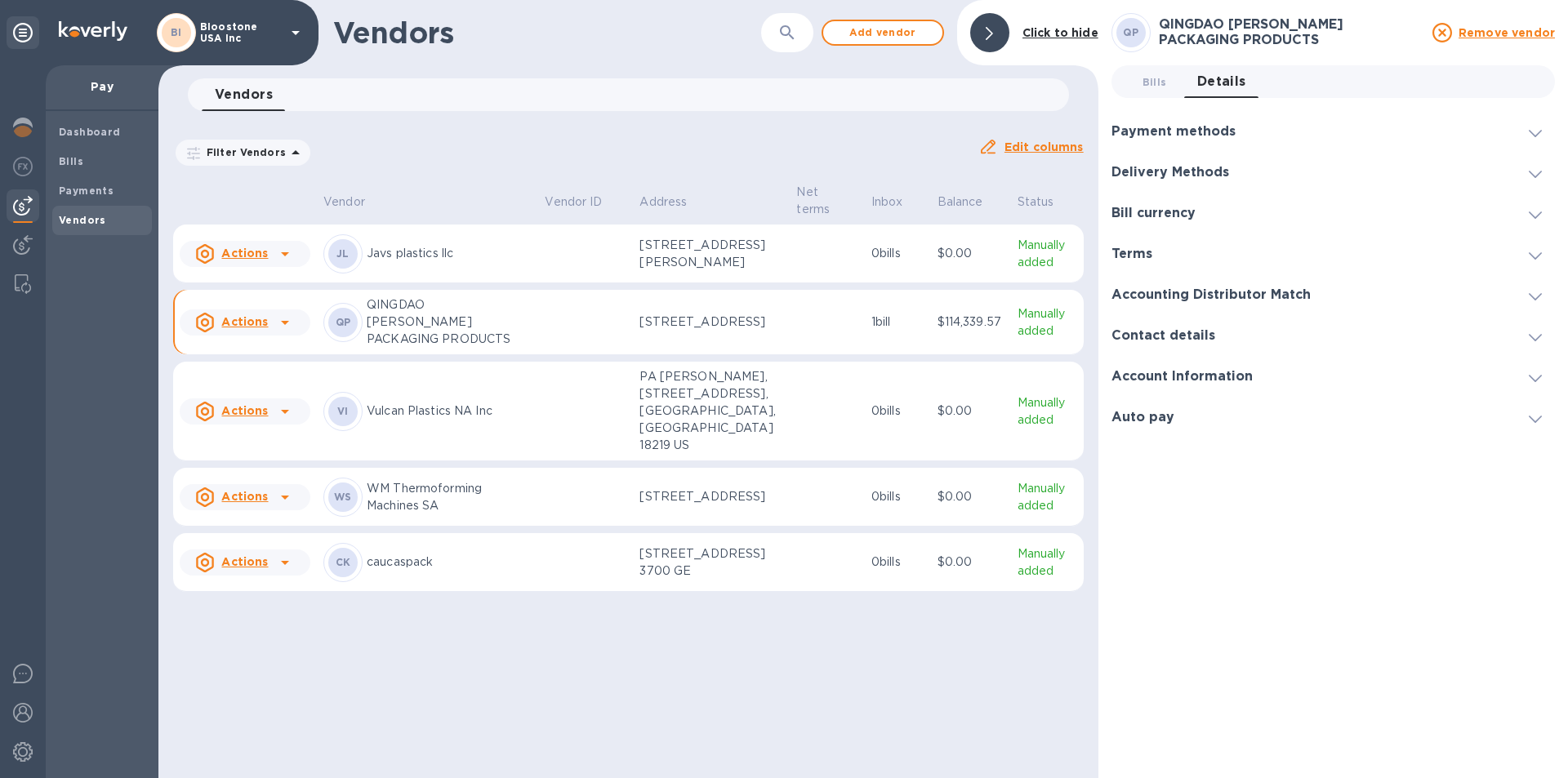
click at [1530, 130] on icon at bounding box center [1534, 133] width 13 height 8
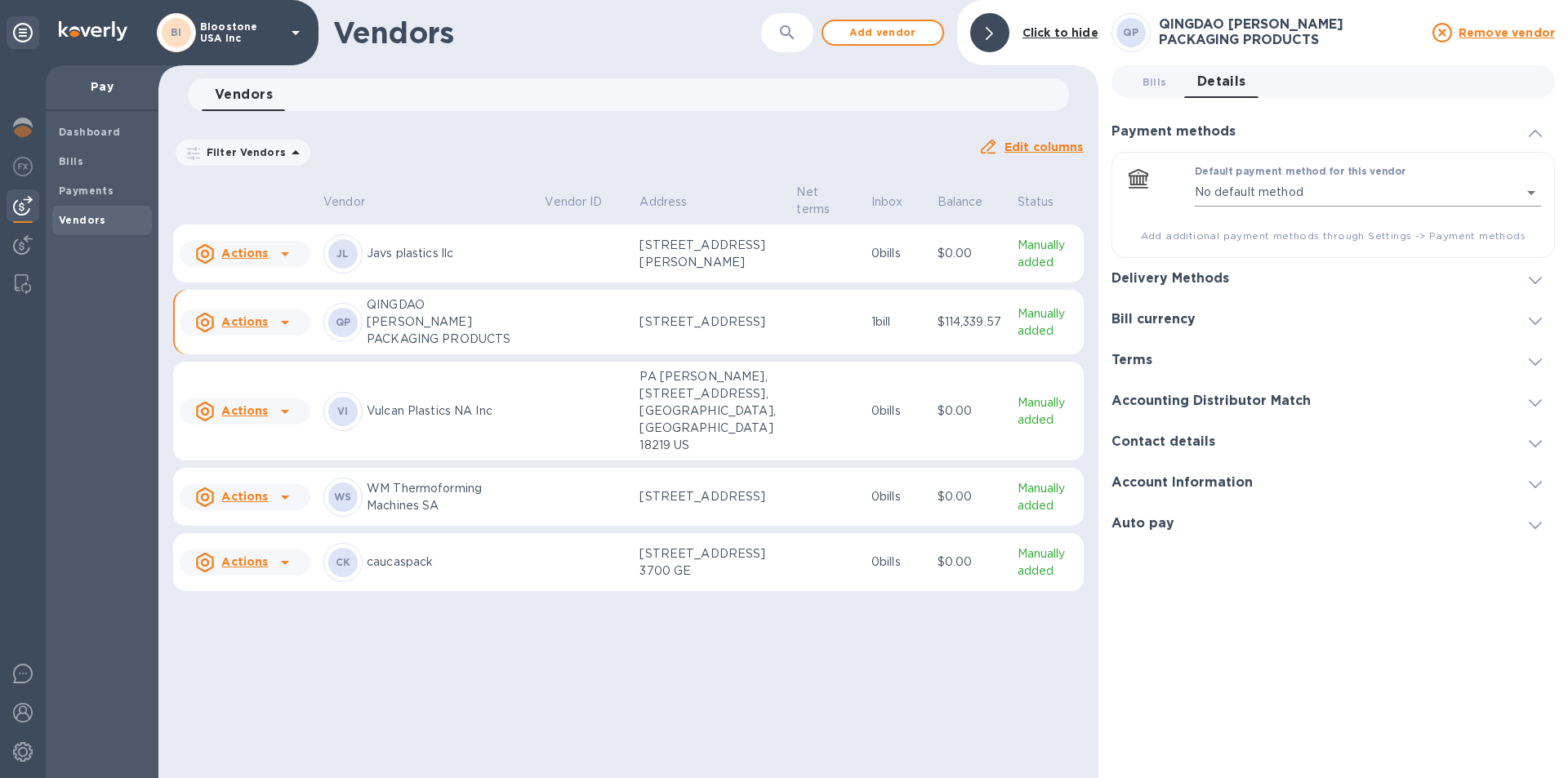
click at [1528, 187] on body "BI Bloostone [GEOGRAPHIC_DATA] Inc Pay Dashboard Bills Payments Vendors Vendors…" at bounding box center [784, 389] width 1568 height 778
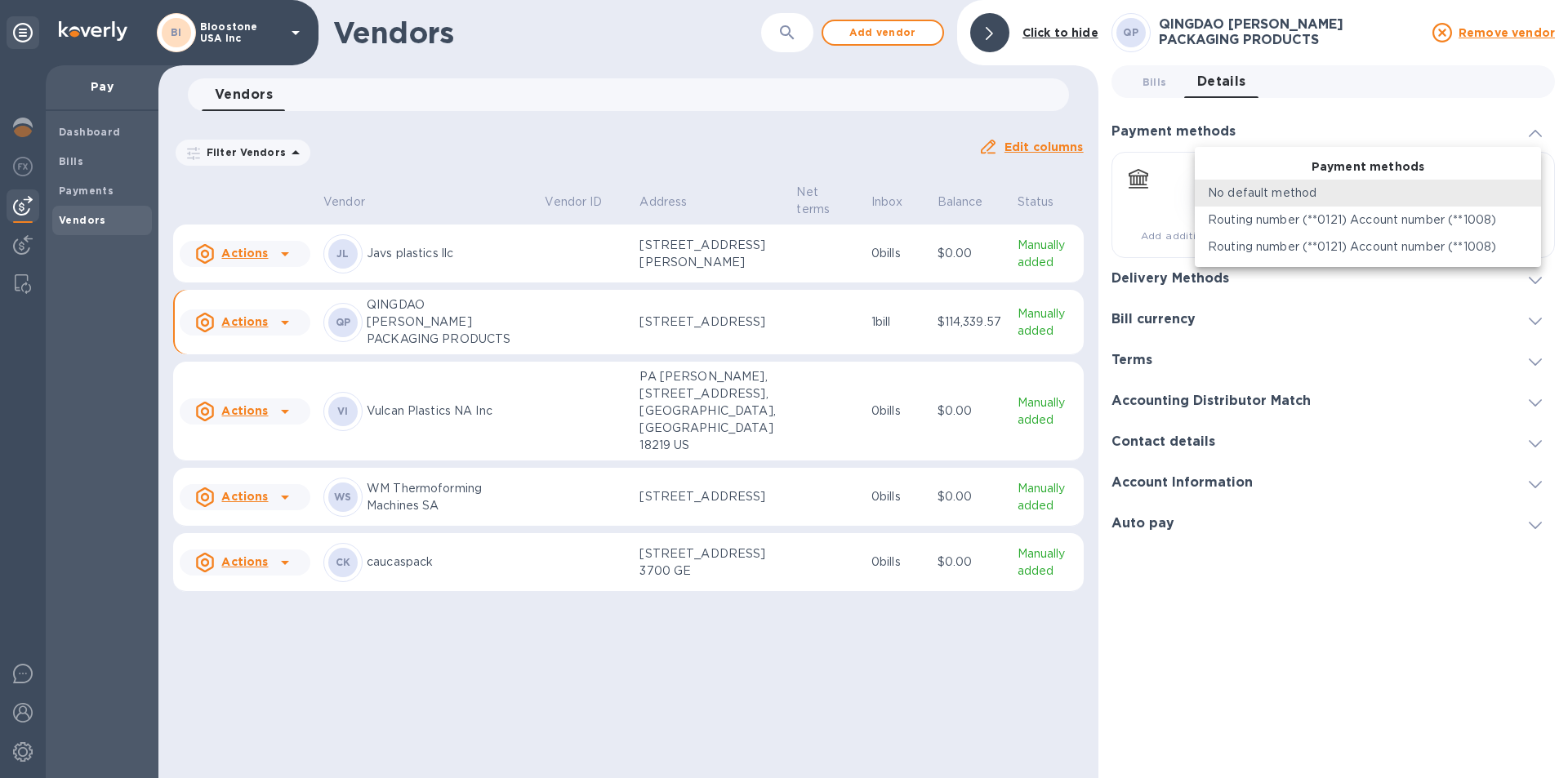
click at [1537, 131] on div at bounding box center [784, 389] width 1568 height 778
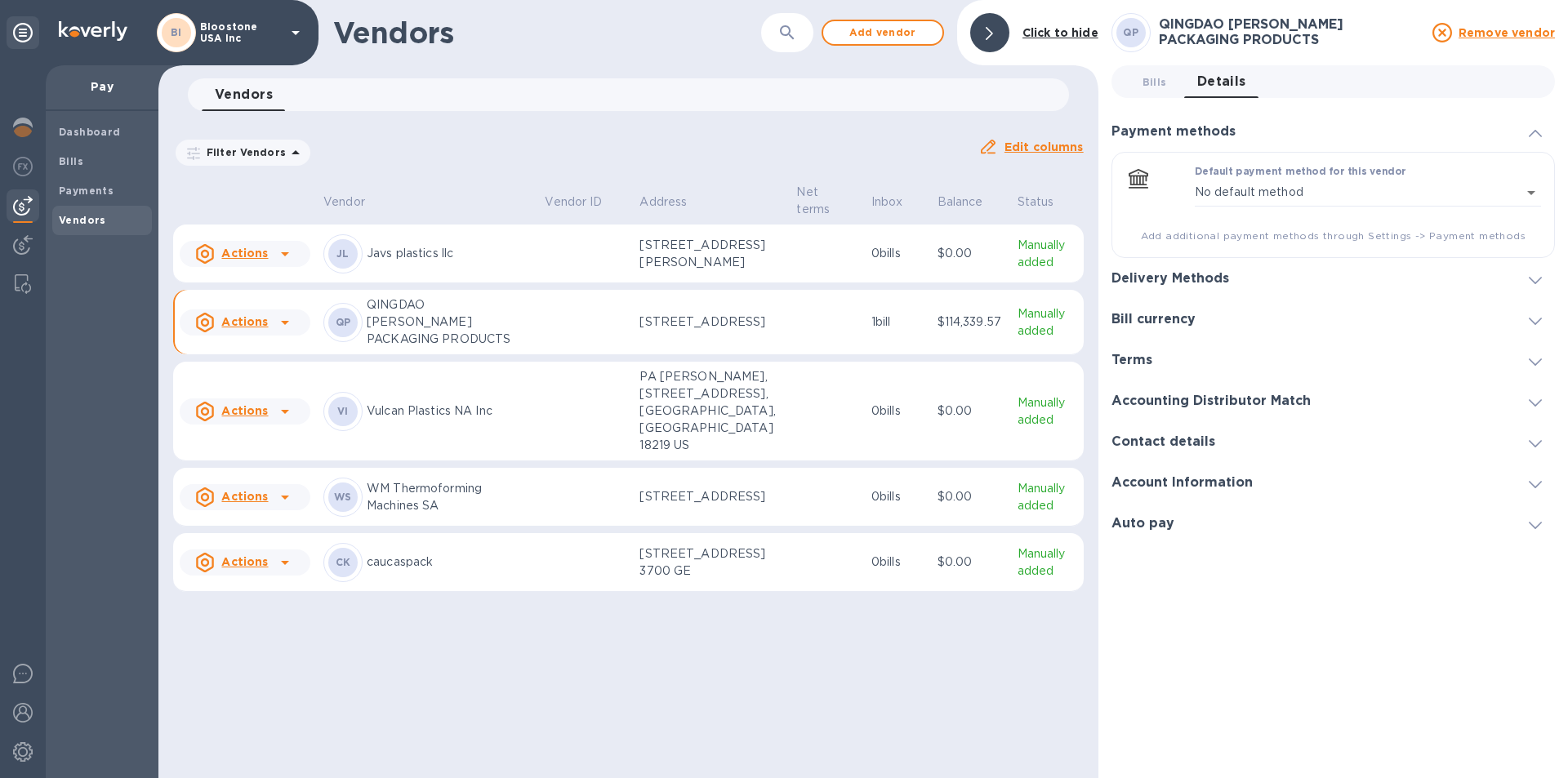
click at [1540, 279] on icon at bounding box center [1534, 280] width 13 height 8
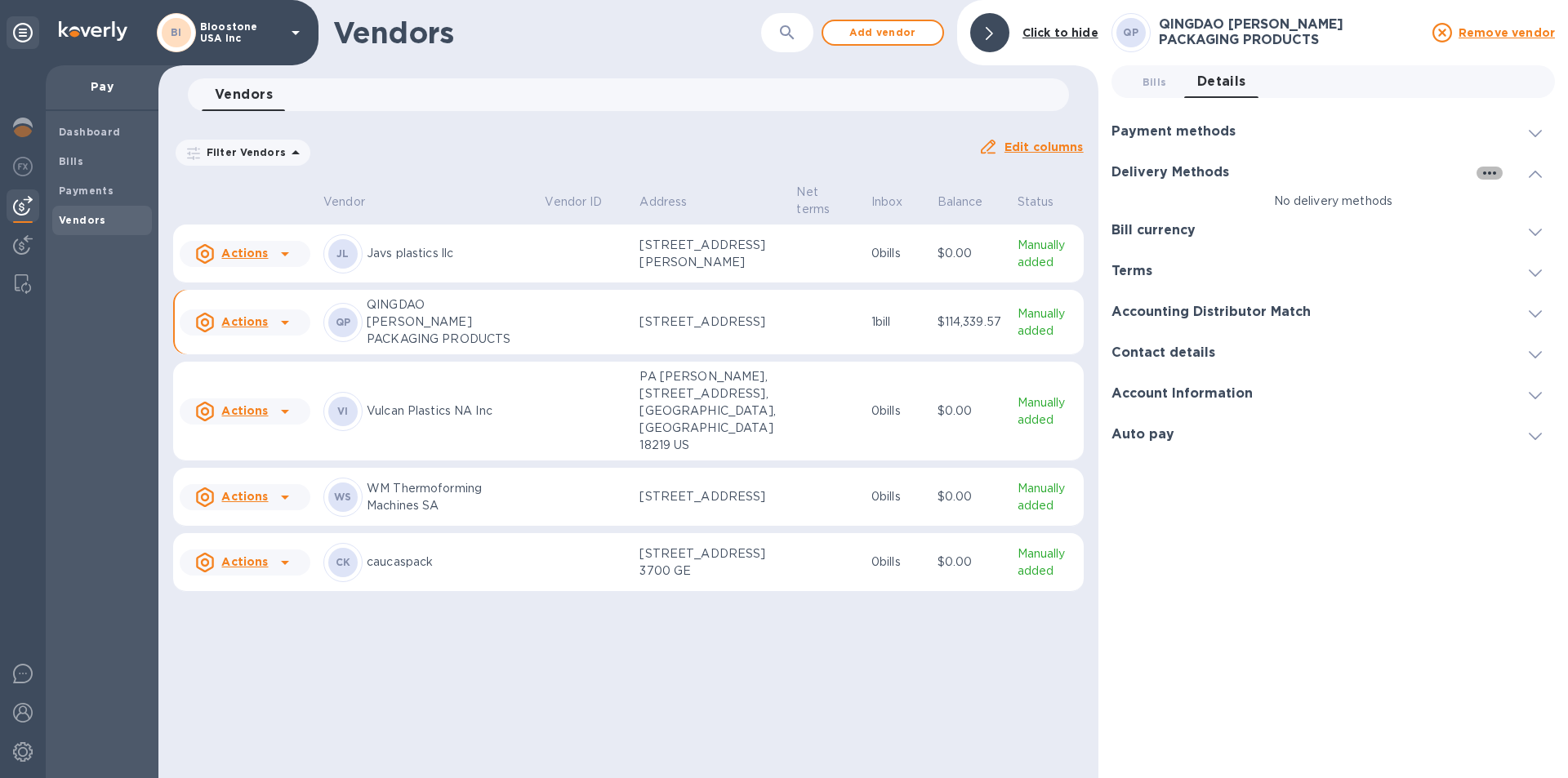
click at [1492, 172] on icon "button" at bounding box center [1489, 173] width 20 height 20
click at [1498, 210] on p "Add new" at bounding box center [1510, 206] width 54 height 16
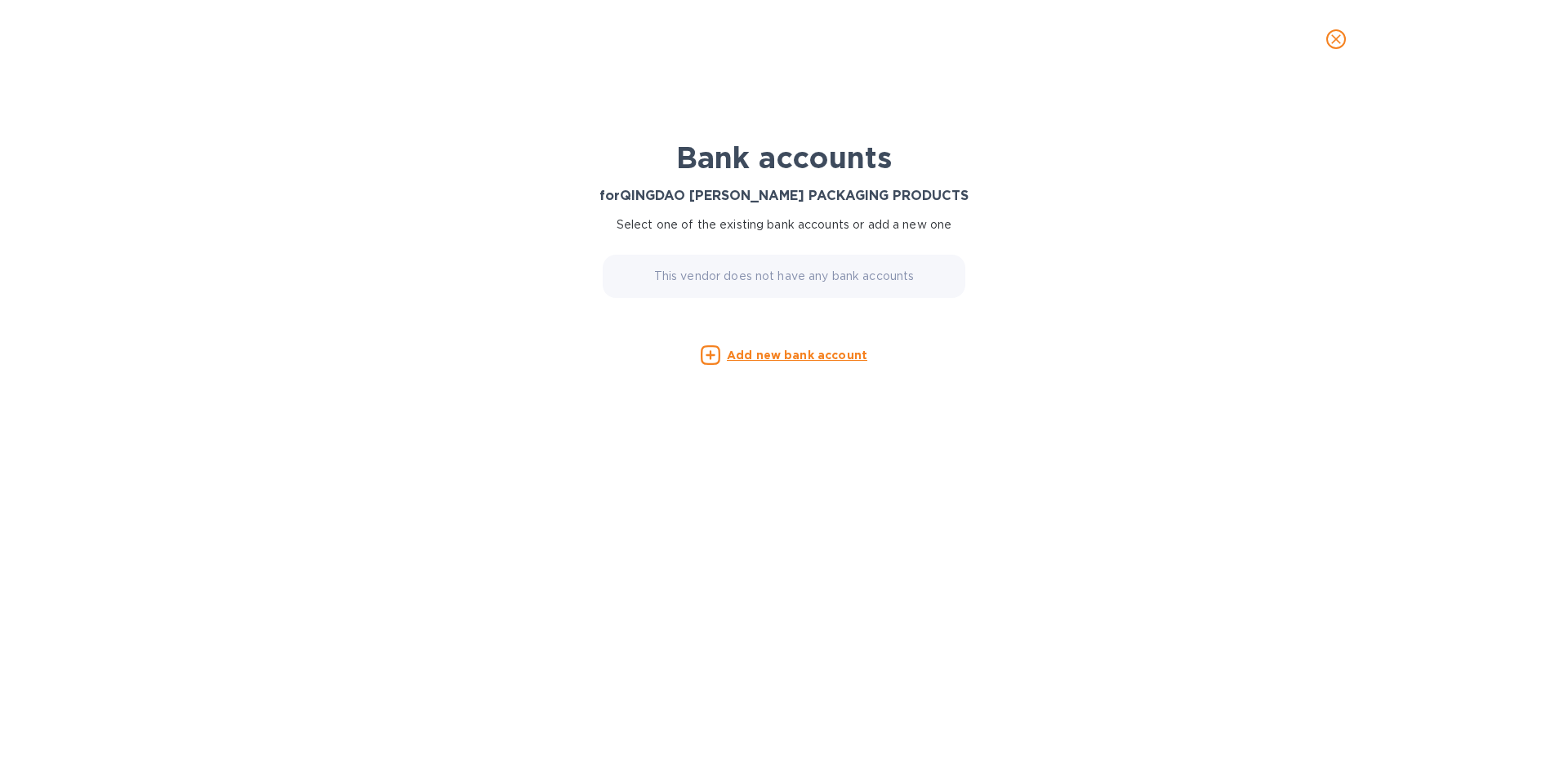
click at [842, 356] on u "Add new bank account" at bounding box center [796, 355] width 140 height 13
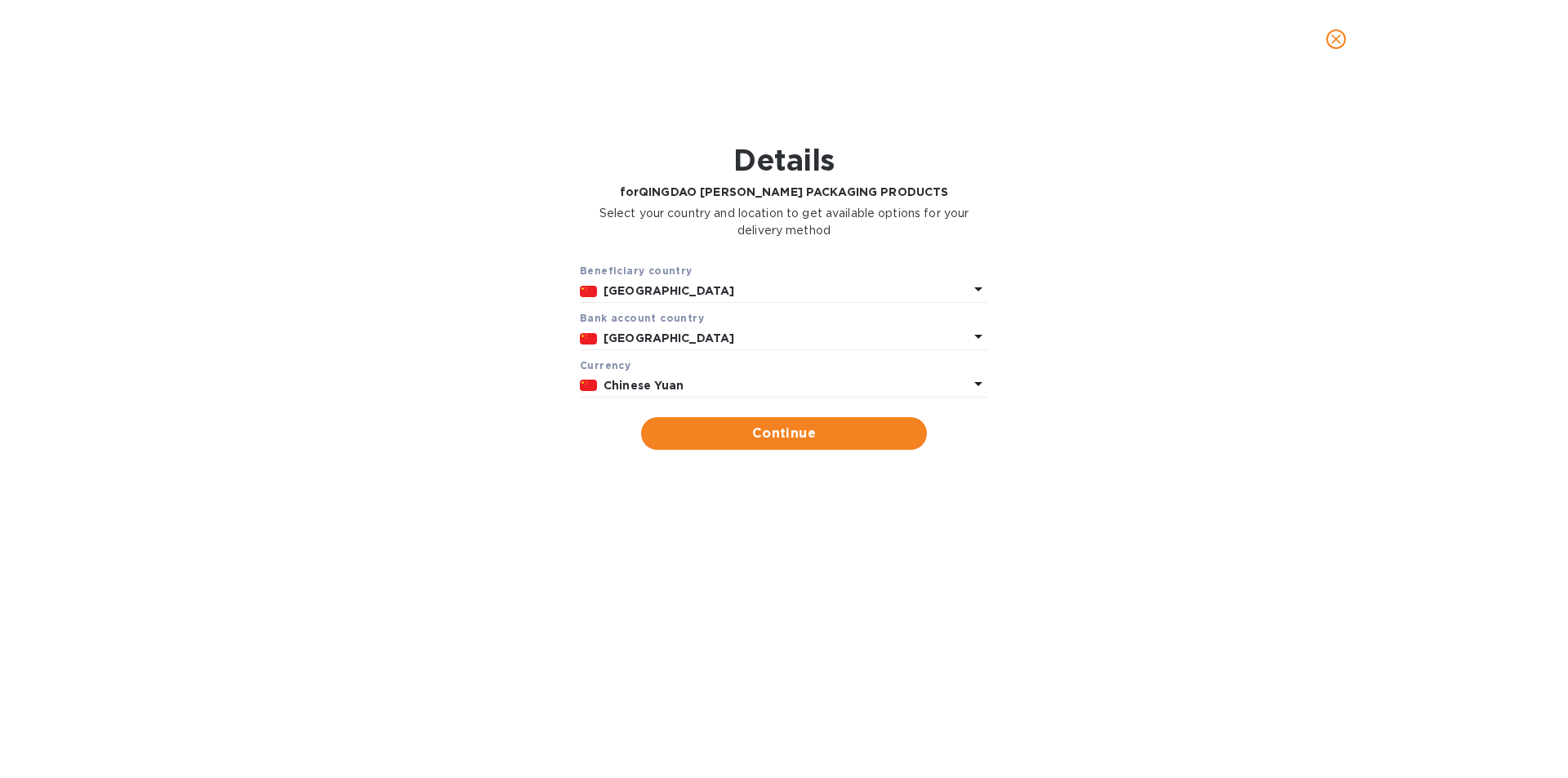
click at [815, 383] on p "Chinese Yuan" at bounding box center [785, 386] width 365 height 17
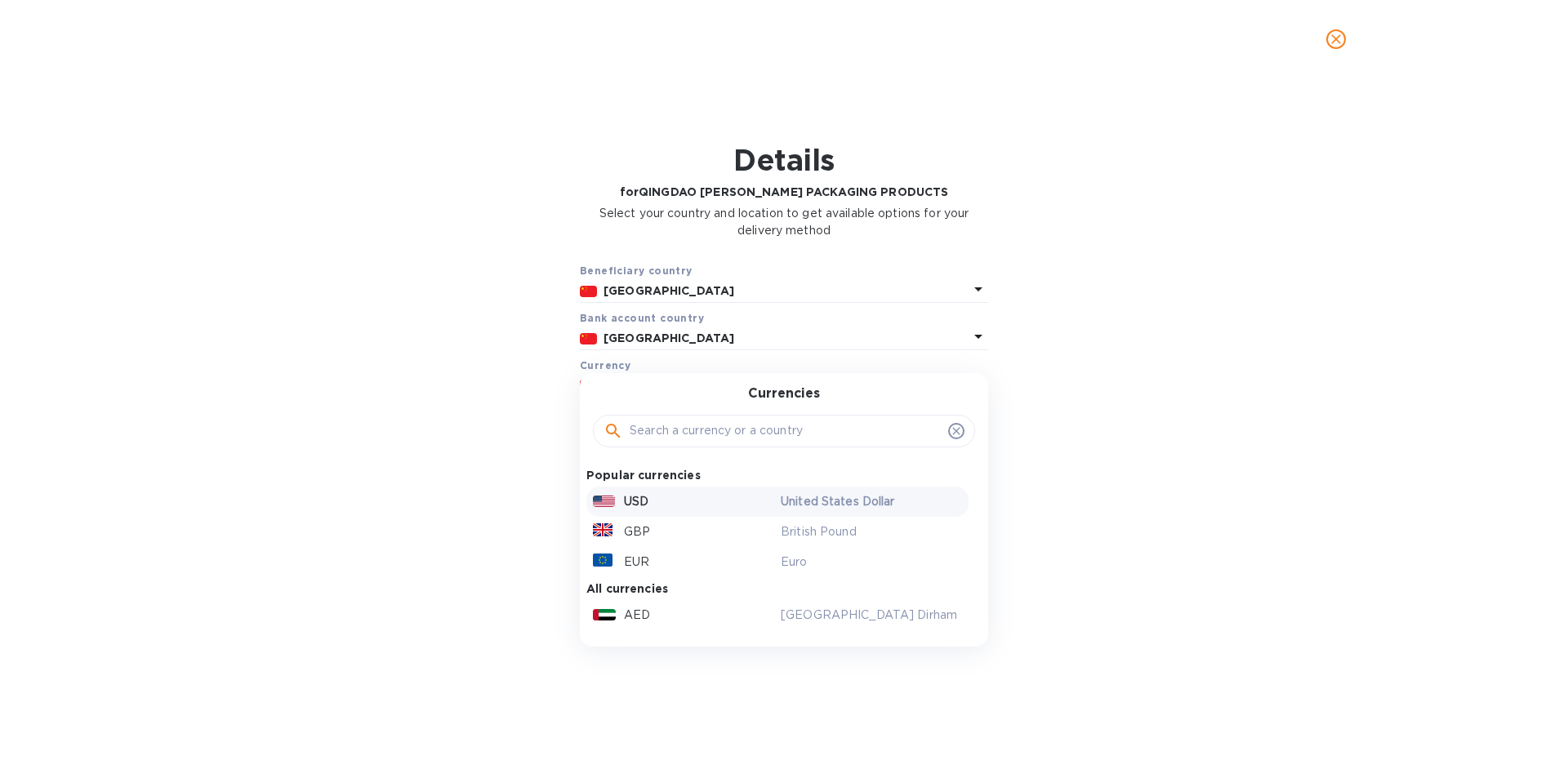
click at [667, 495] on div "USD" at bounding box center [683, 501] width 188 height 24
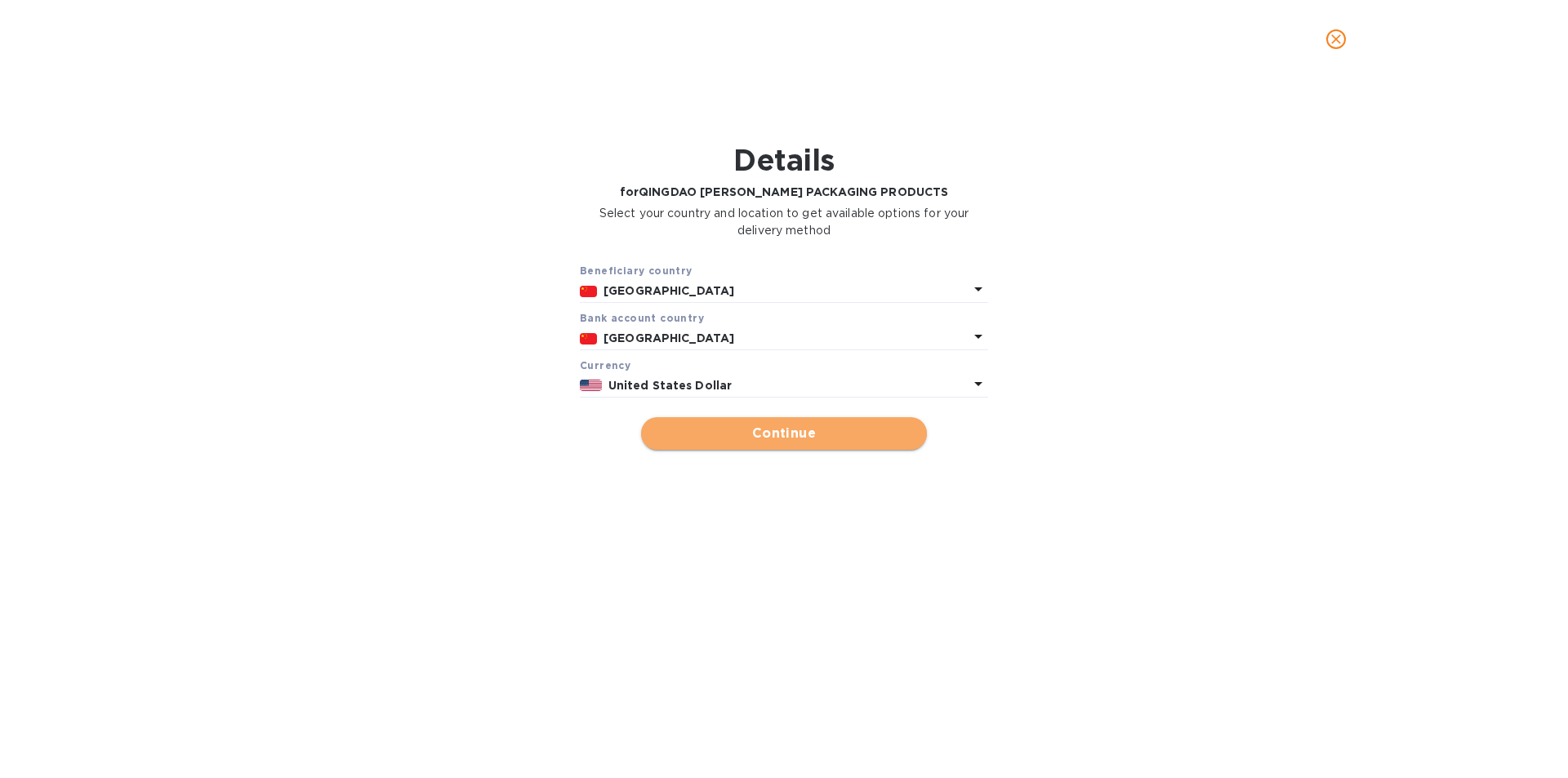
click at [760, 440] on span "Continue" at bounding box center [784, 433] width 259 height 20
type input "QINGDAO [PERSON_NAME] PACKAGING PRODUCTS"
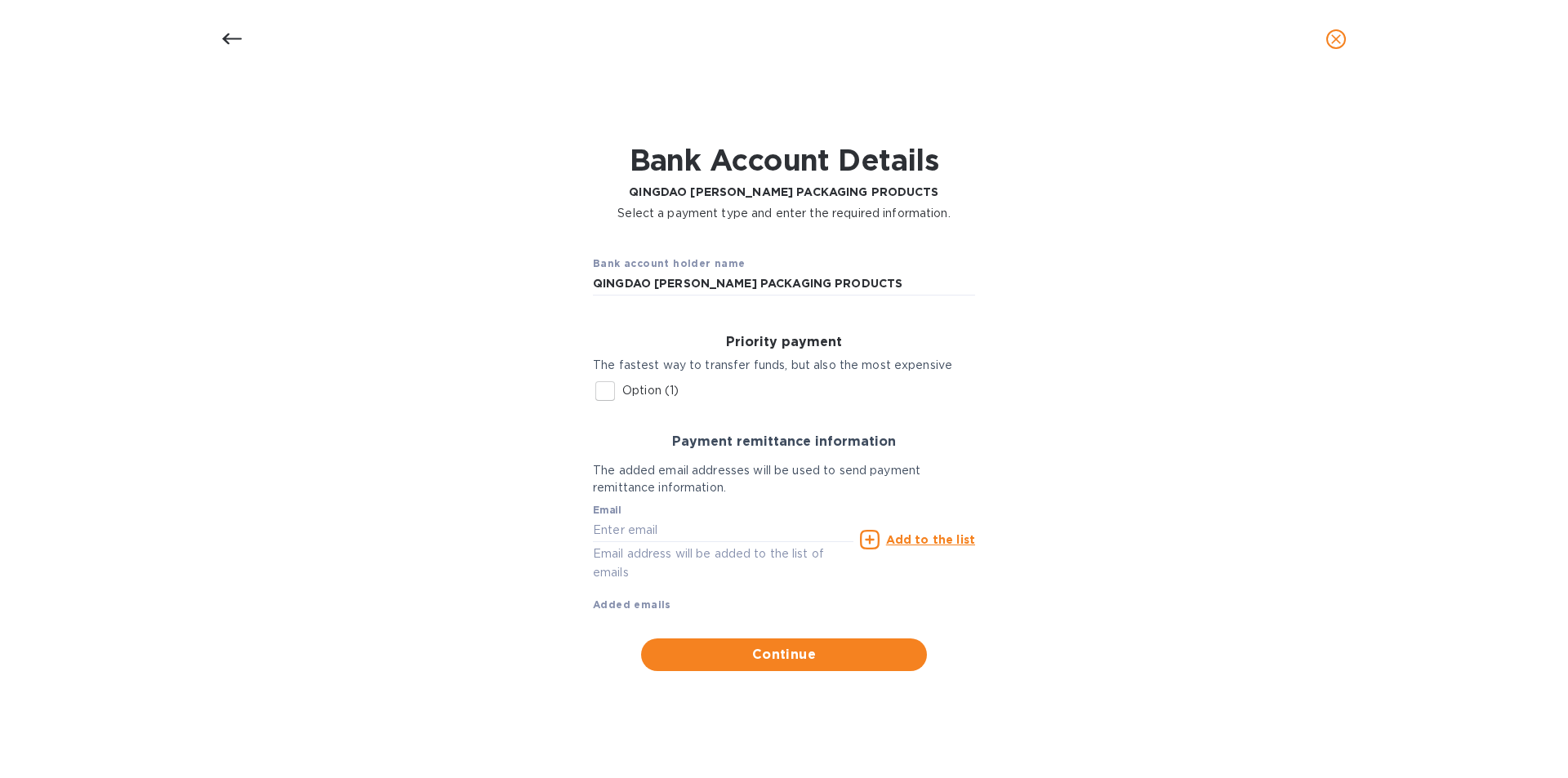
click at [931, 538] on u "Add to the list" at bounding box center [930, 539] width 89 height 13
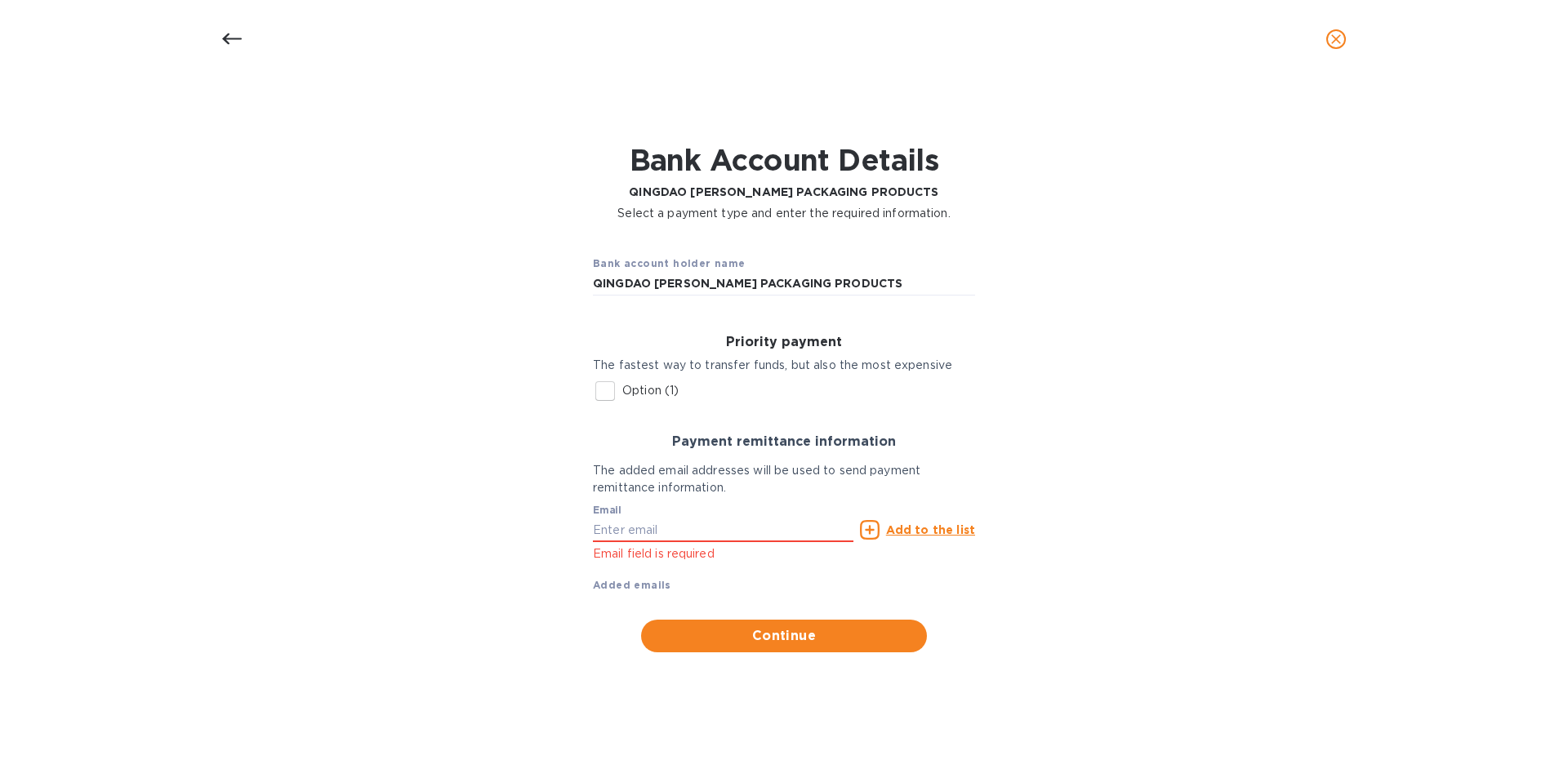
click at [920, 536] on u "Add to the list" at bounding box center [930, 529] width 89 height 13
click at [747, 532] on input "text" at bounding box center [723, 530] width 260 height 25
type input "jon@bloostone.com"
click at [937, 535] on u "Add to the list" at bounding box center [930, 529] width 89 height 13
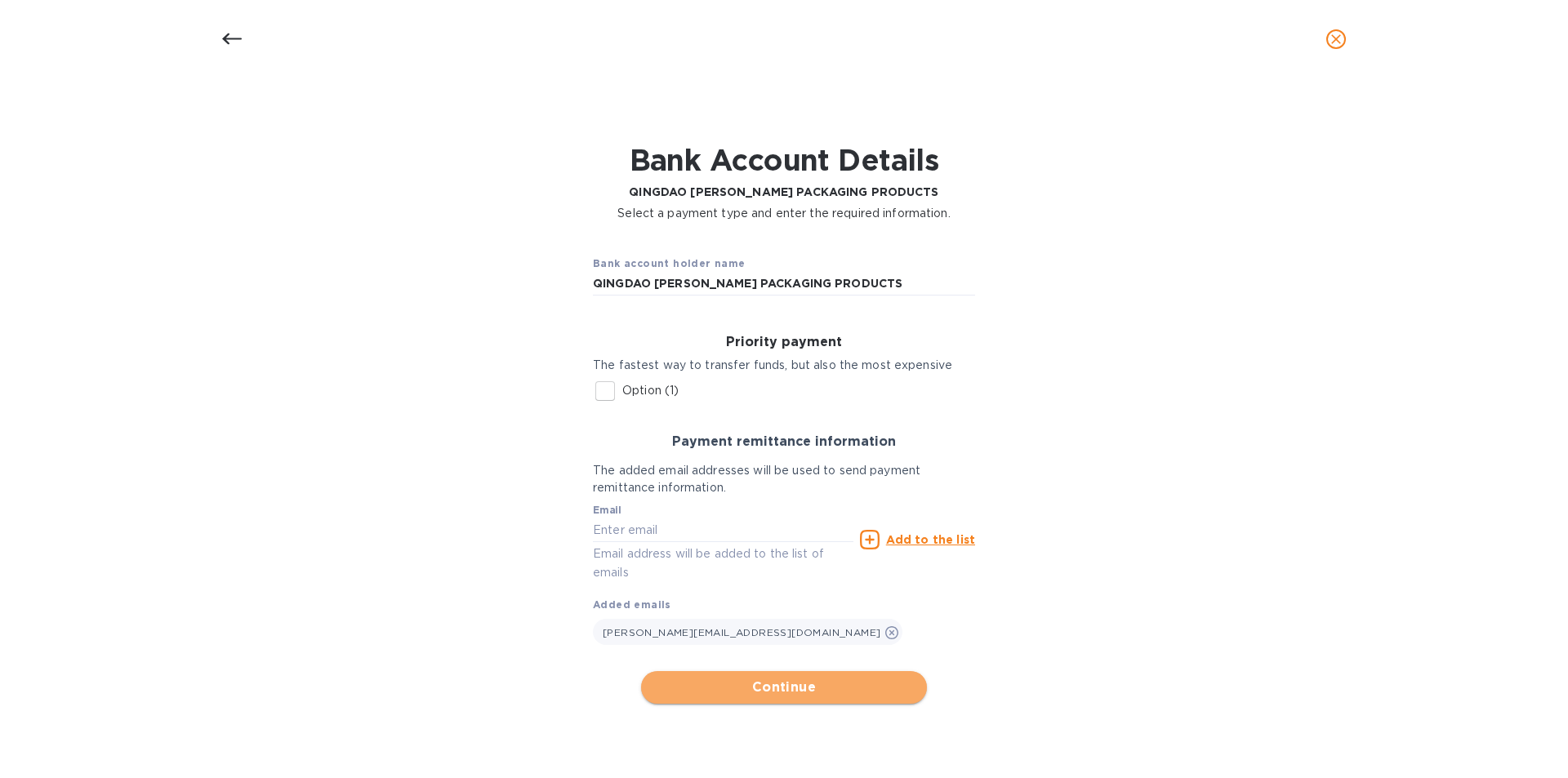
click at [862, 682] on span "Continue" at bounding box center [784, 687] width 259 height 20
click at [611, 383] on input "Option (1)" at bounding box center [605, 391] width 34 height 34
checkbox input "true"
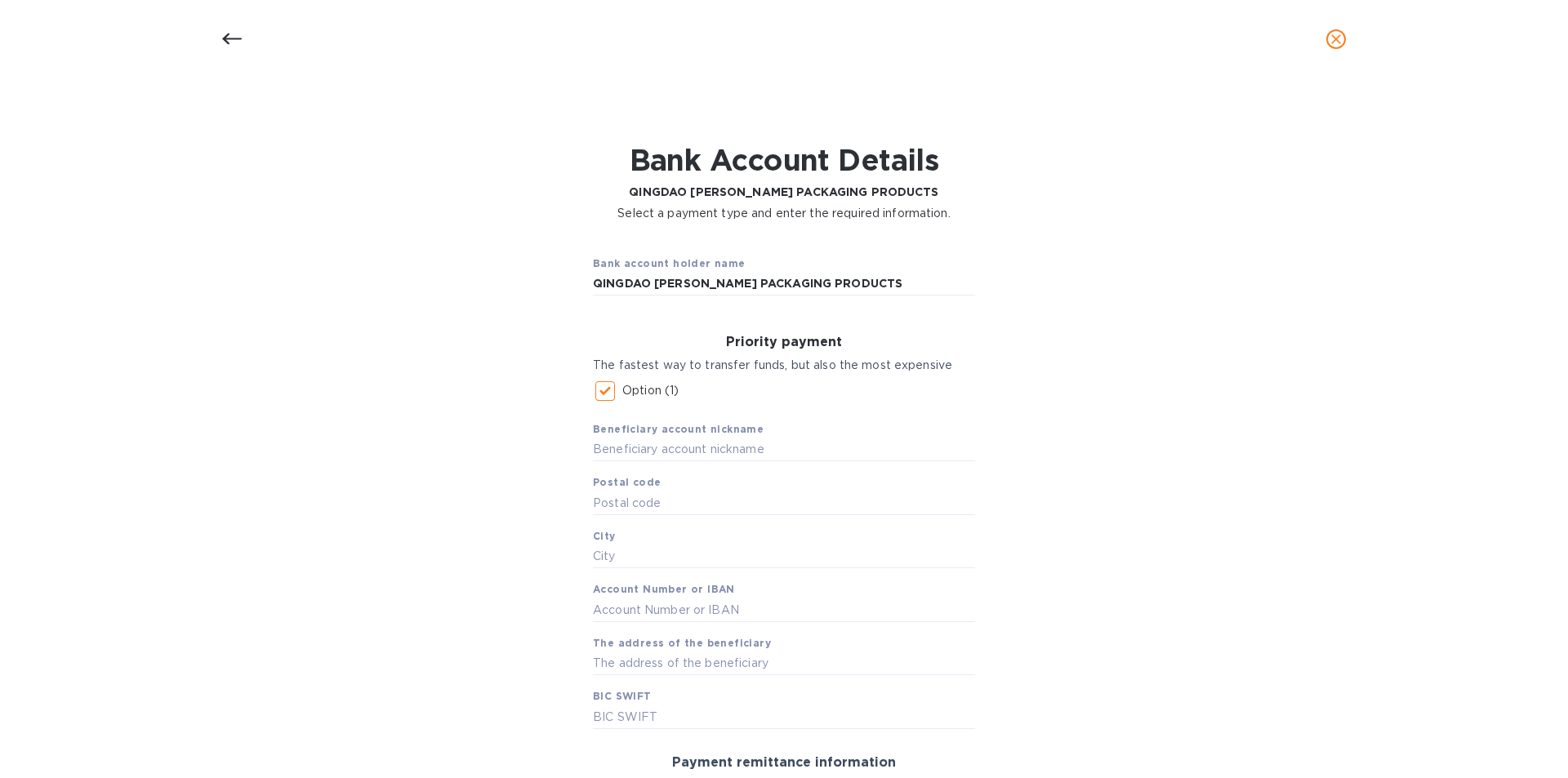
click at [654, 463] on div "Beneficiary account nickname Postal code City Account Number or IBAN The addres…" at bounding box center [784, 568] width 382 height 321
click at [664, 446] on input "text" at bounding box center [784, 449] width 382 height 25
